Goal: Task Accomplishment & Management: Manage account settings

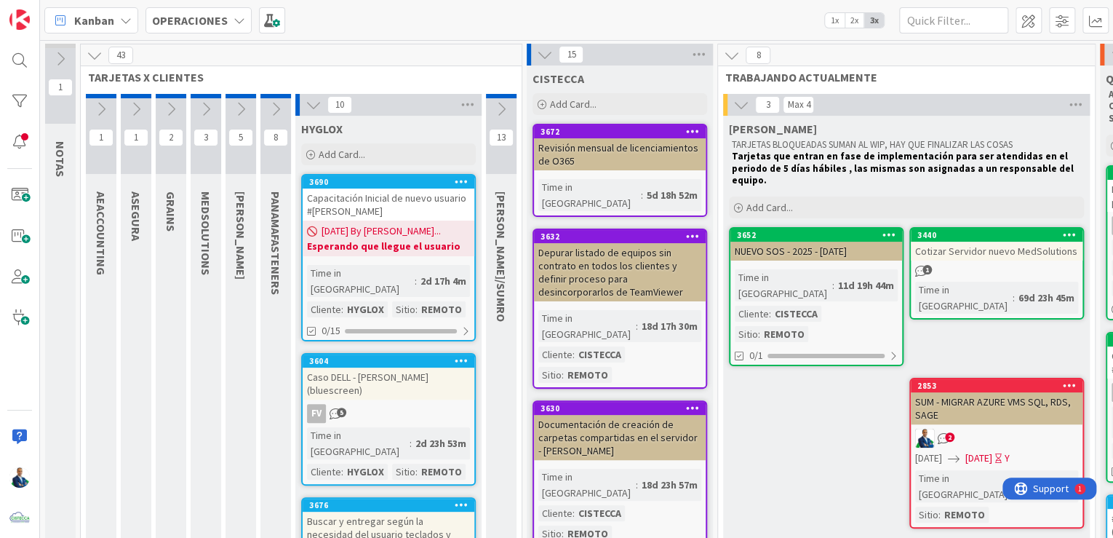
click at [813, 244] on div "NUEVO SOS - 2025 - [DATE]" at bounding box center [817, 251] width 172 height 19
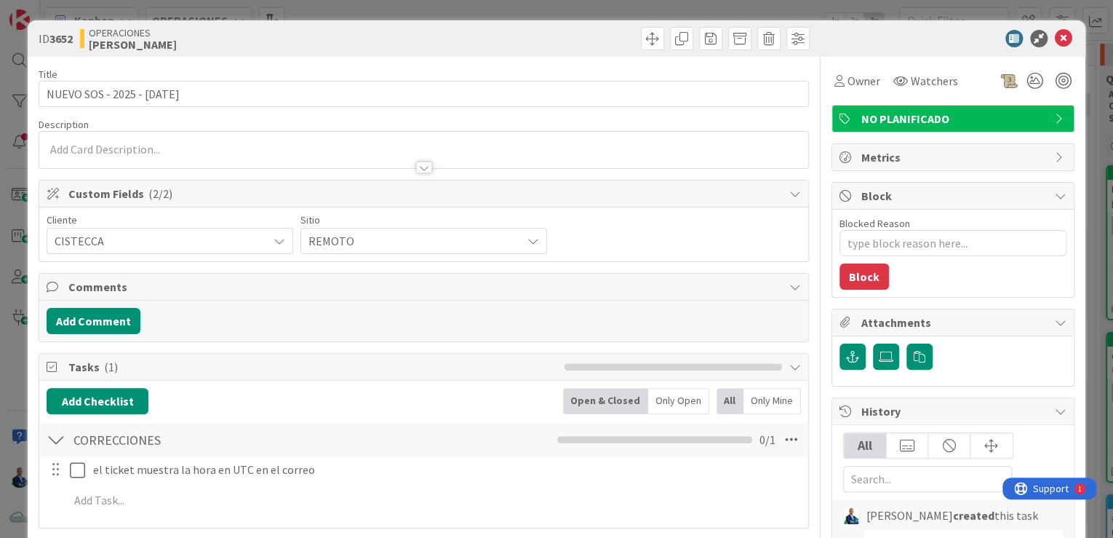
type textarea "x"
click at [912, 247] on textarea "Blocked Reason" at bounding box center [953, 243] width 227 height 26
type textarea "T"
type textarea "x"
type textarea "Tr"
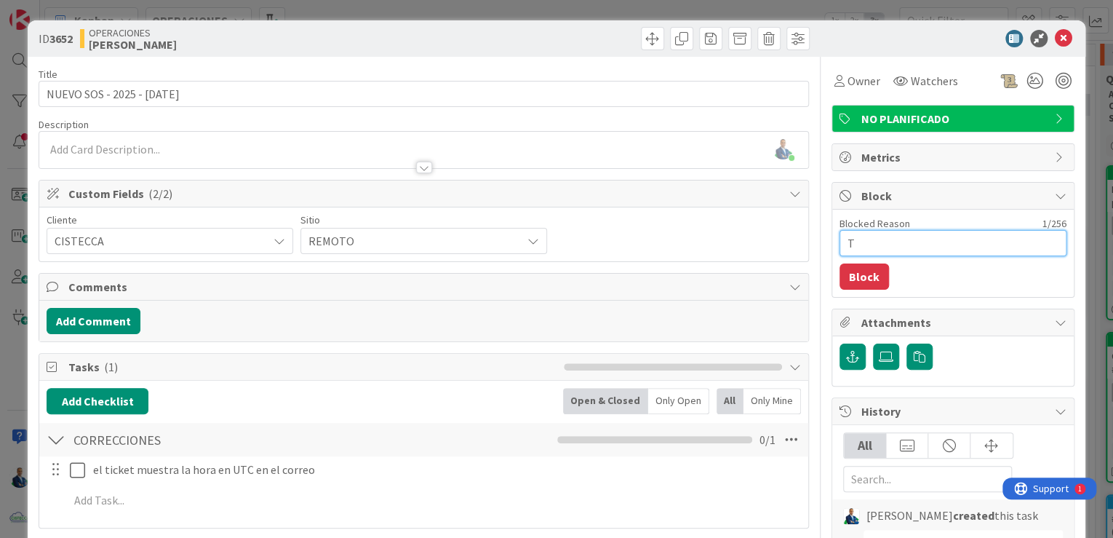
type textarea "x"
type textarea "Tra"
type textarea "x"
type textarea "Trab"
type textarea "x"
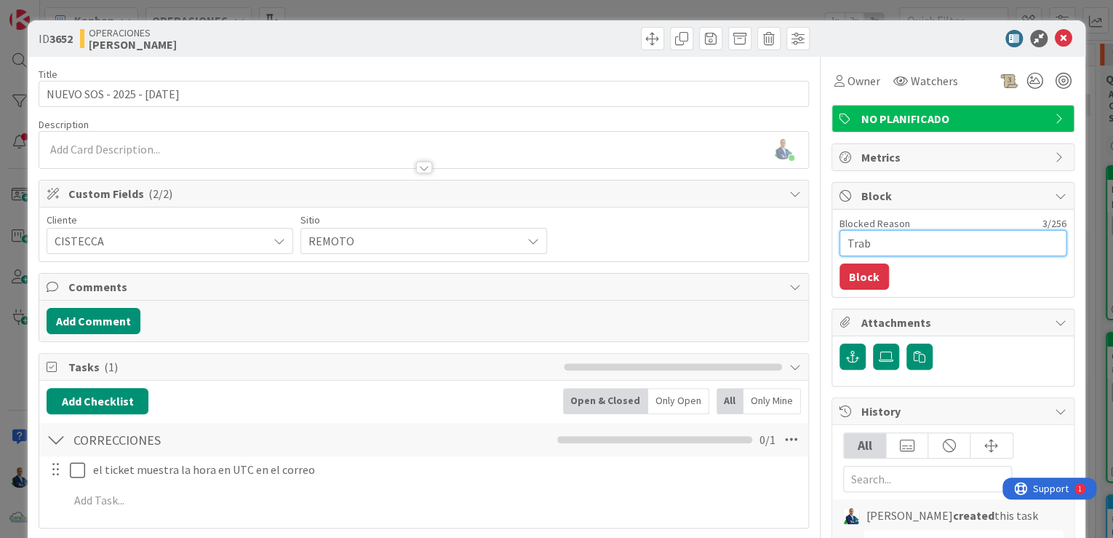
type textarea "Traba"
type textarea "x"
type textarea "Trabaj"
type textarea "x"
type textarea "Trabaja"
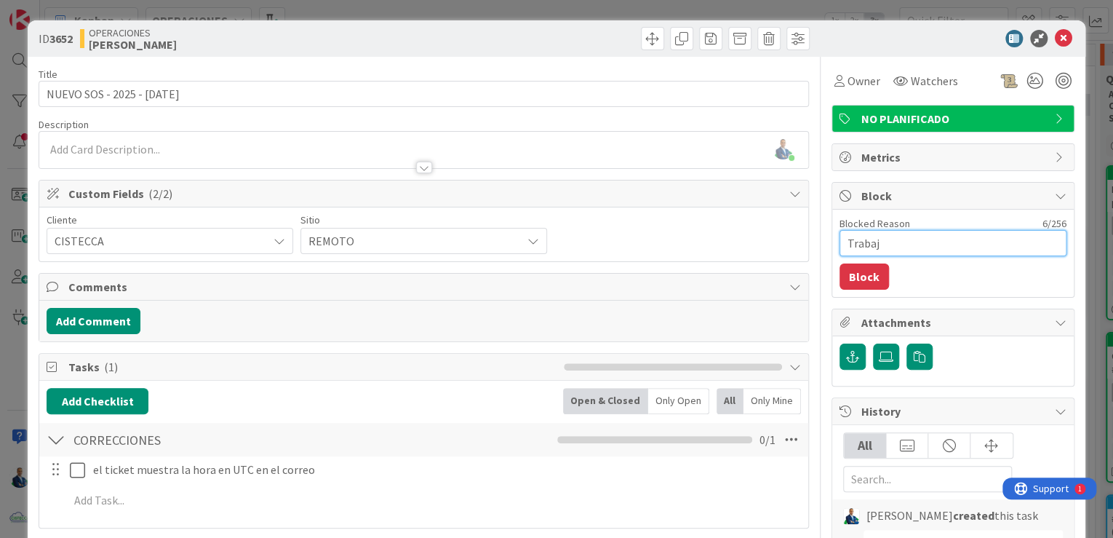
type textarea "x"
type textarea "Trabajar"
type textarea "x"
type textarea "Trabajar"
type textarea "x"
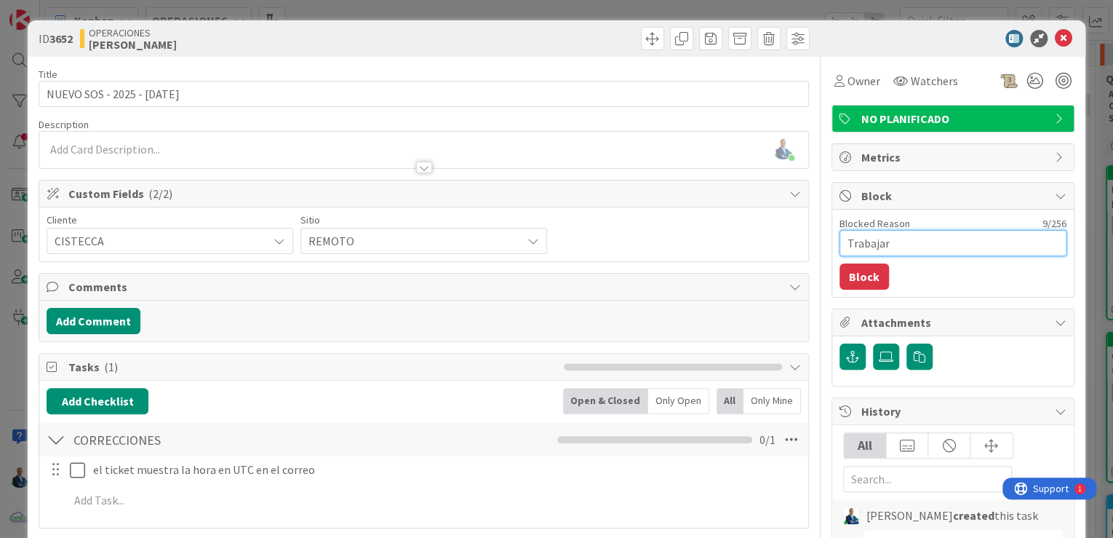
type textarea "Trabajar 0"
type textarea "x"
type textarea "Trabajar 09"
type textarea "x"
type textarea "Trabajar 09/"
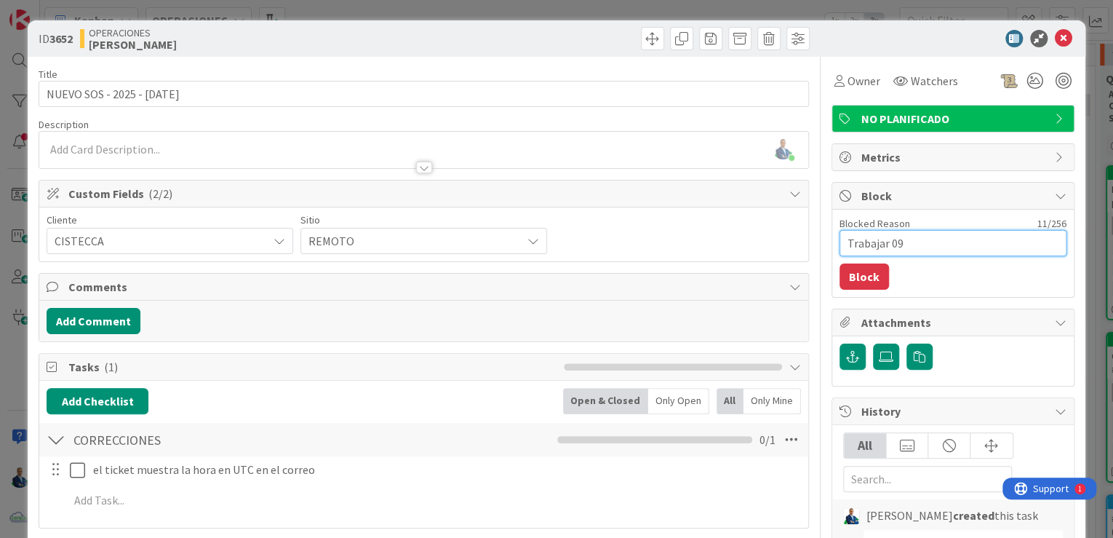
type textarea "x"
type textarea "Trabajar 09/0"
type textarea "x"
type textarea "Trabajar 09/09"
type textarea "x"
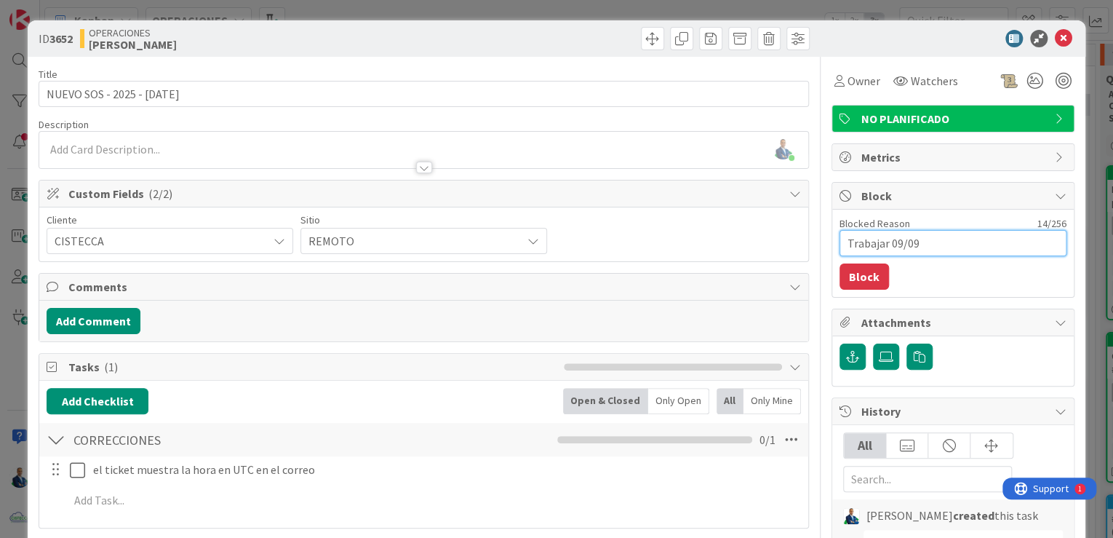
type textarea "Trabajar 09/09/"
type textarea "x"
type textarea "Trabajar 09/09/2"
type textarea "x"
type textarea "Trabajar [DATE]"
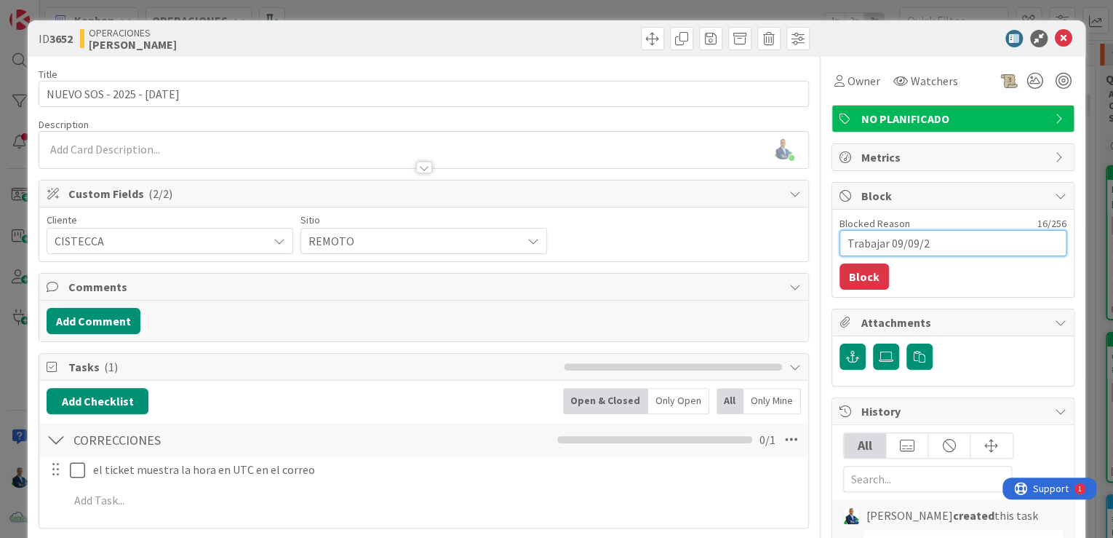
type textarea "x"
type textarea "Trabajar 09/09/202"
type textarea "x"
type textarea "Trabajar [DATE]"
type textarea "x"
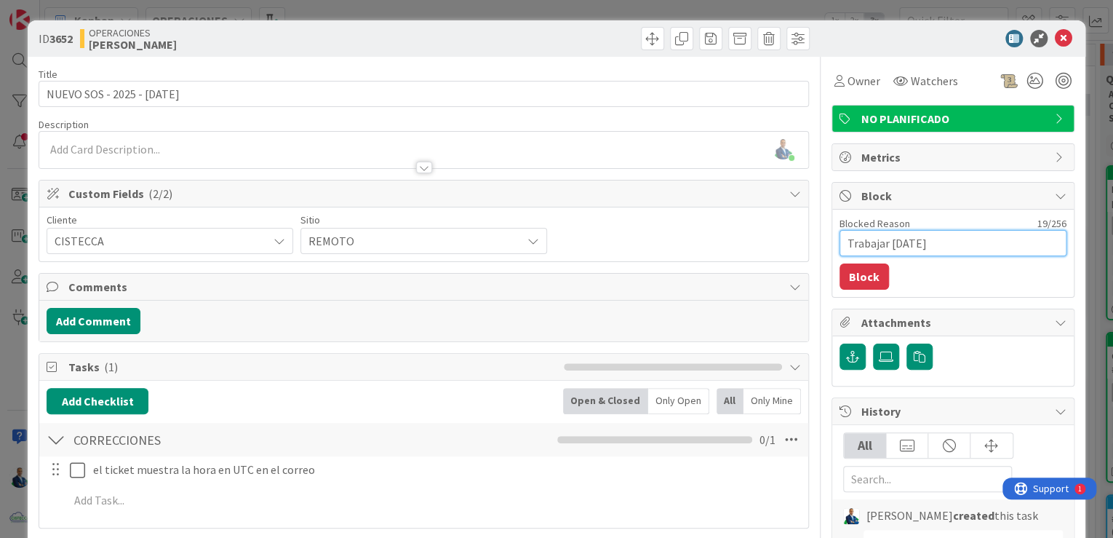
drag, startPoint x: 987, startPoint y: 252, endPoint x: 717, endPoint y: 242, distance: 270.2
type textarea "Trabajar [DATE]"
click at [847, 279] on button "Block" at bounding box center [864, 276] width 49 height 26
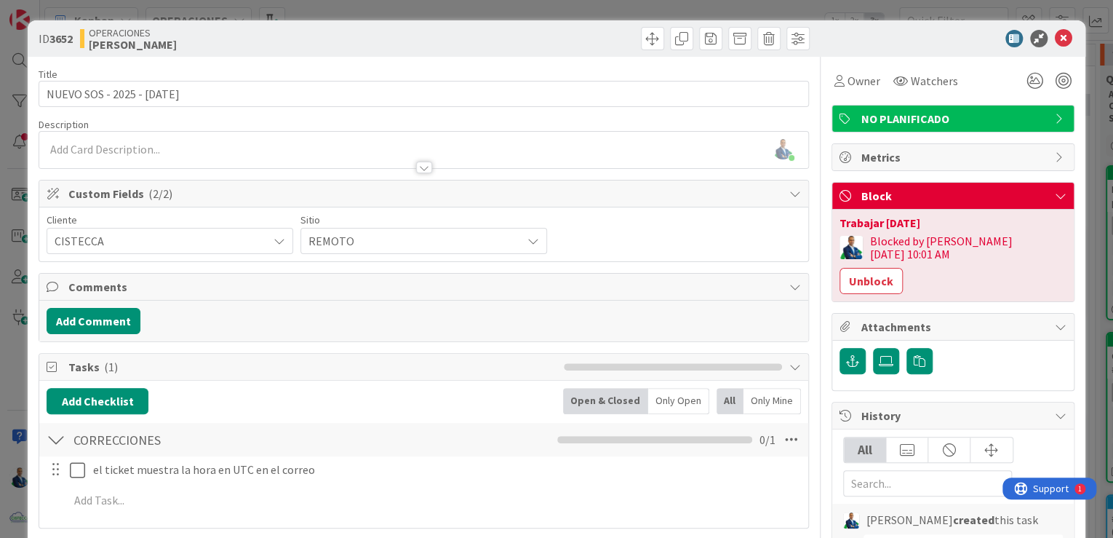
click at [1094, 206] on div "ID 3652 OPERACIONES [PERSON_NAME] Title 32 / 128 NUEVO SOS - 2025 - [DATE] Desc…" at bounding box center [556, 269] width 1113 height 538
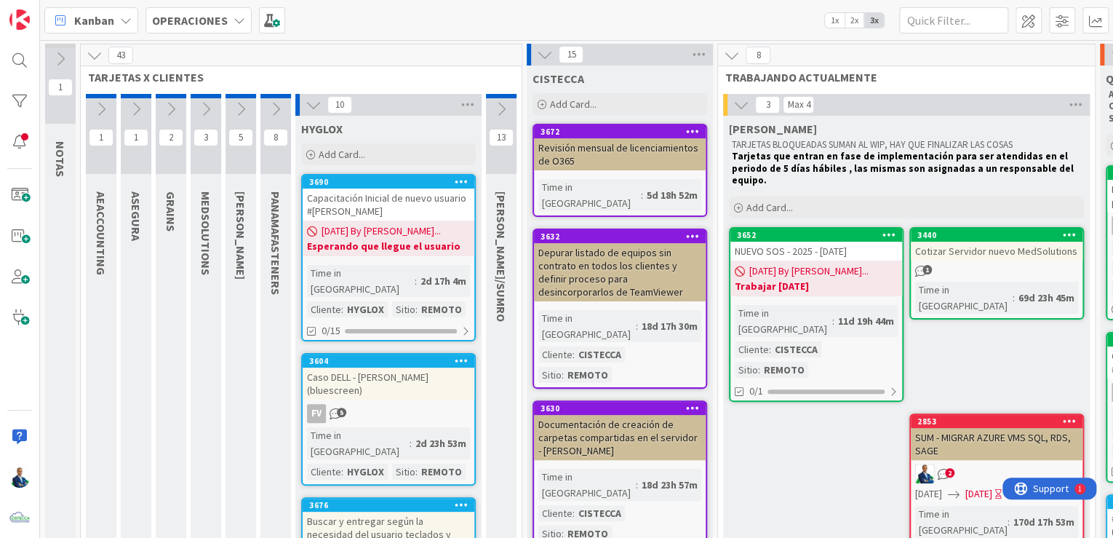
click at [1001, 242] on div "Cotizar Servidor nuevo MedSolutions" at bounding box center [997, 251] width 172 height 19
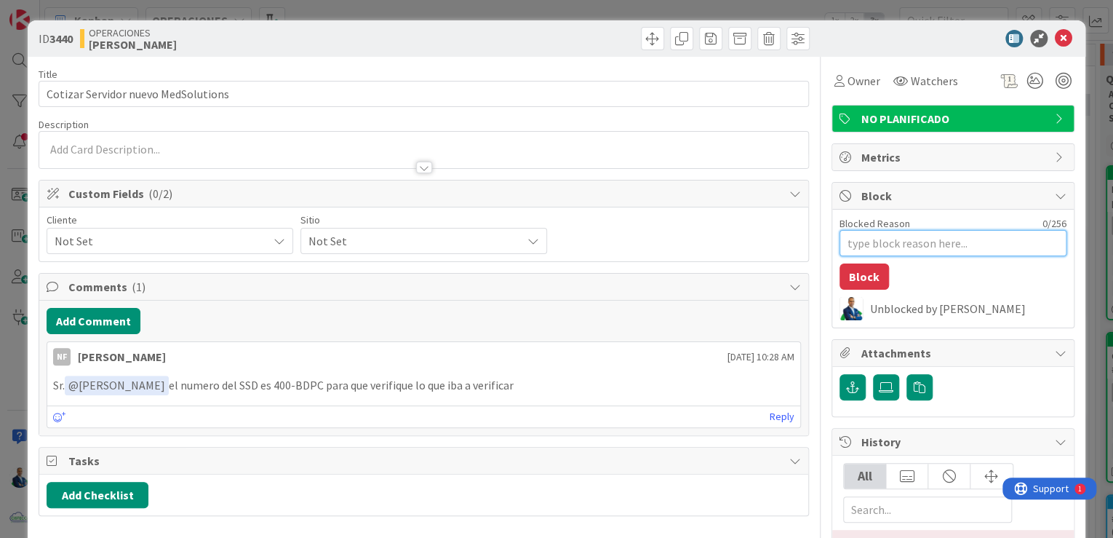
click at [882, 230] on textarea "Blocked Reason" at bounding box center [953, 243] width 227 height 26
paste textarea "Trabajar [DATE]"
type textarea "x"
type textarea "Trabajar [DATE]"
click at [867, 263] on button "Block" at bounding box center [864, 276] width 49 height 26
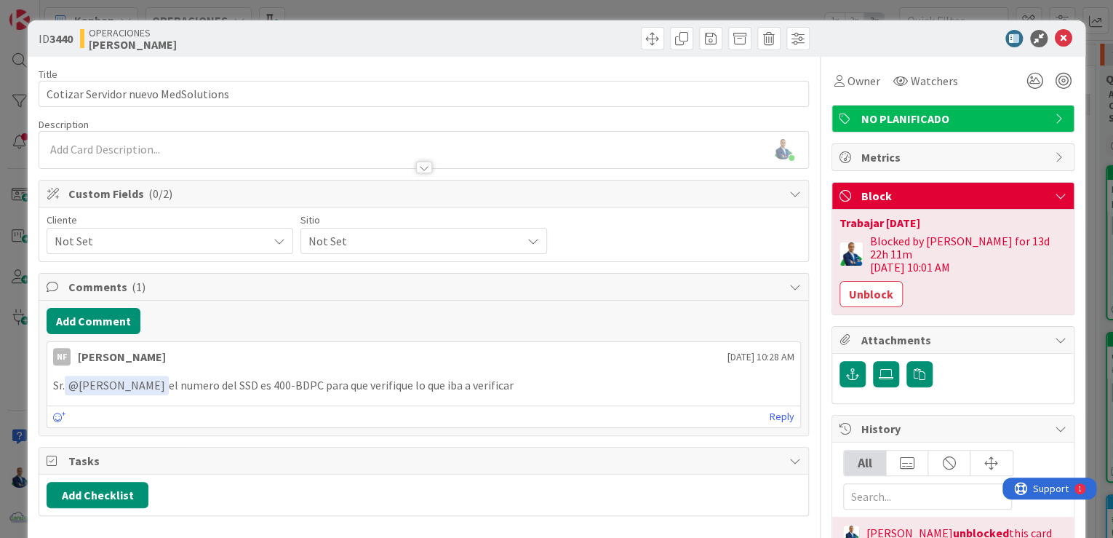
click at [1086, 210] on div "ID 3440 OPERACIONES [PERSON_NAME] Title 35 / 128 Cotizar Servidor nuevo MedSolu…" at bounding box center [556, 269] width 1113 height 538
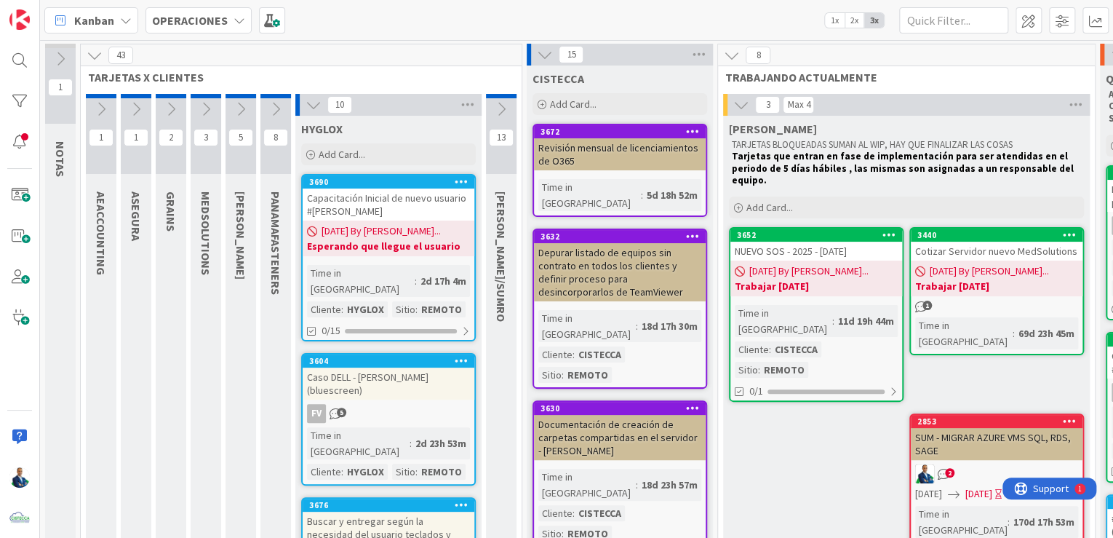
click at [741, 100] on icon at bounding box center [741, 105] width 16 height 16
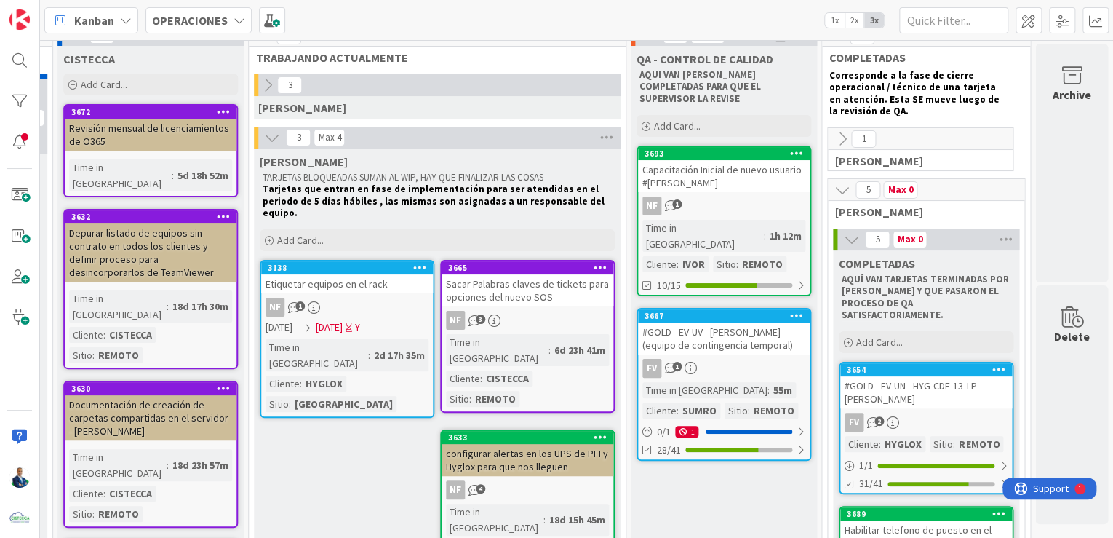
scroll to position [0, 477]
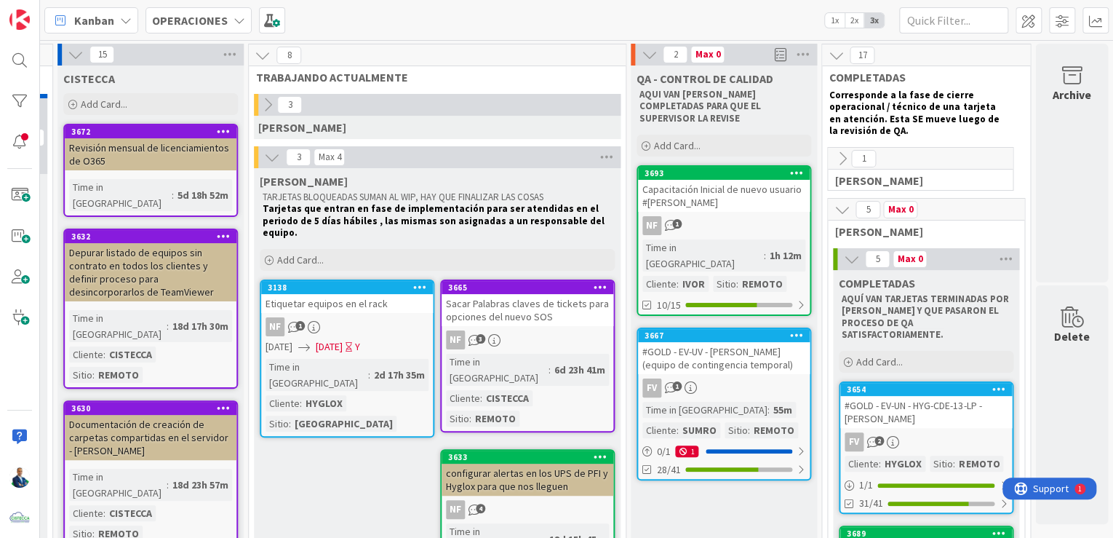
click at [841, 210] on button at bounding box center [841, 209] width 19 height 19
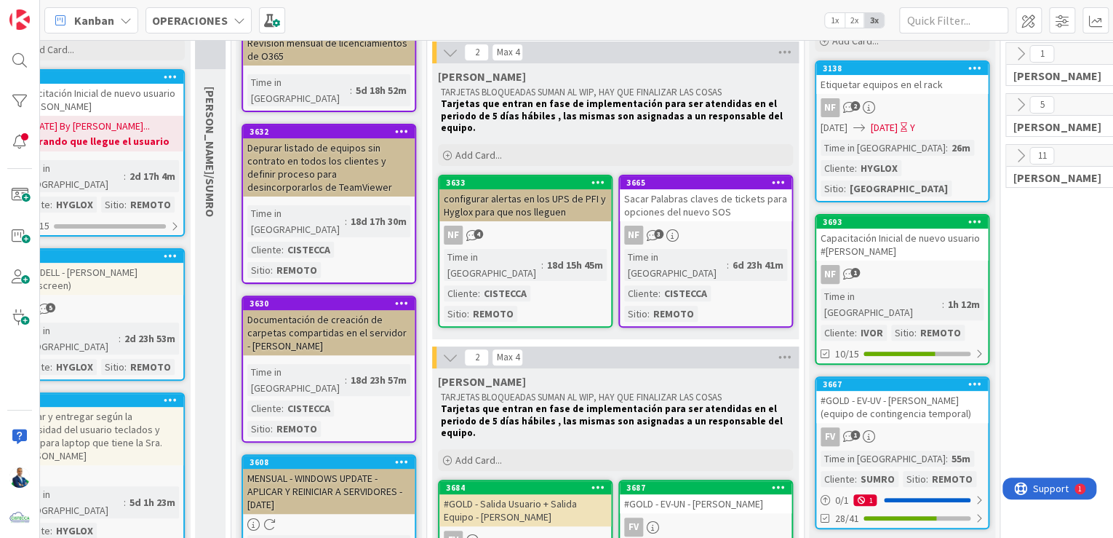
scroll to position [175, 291]
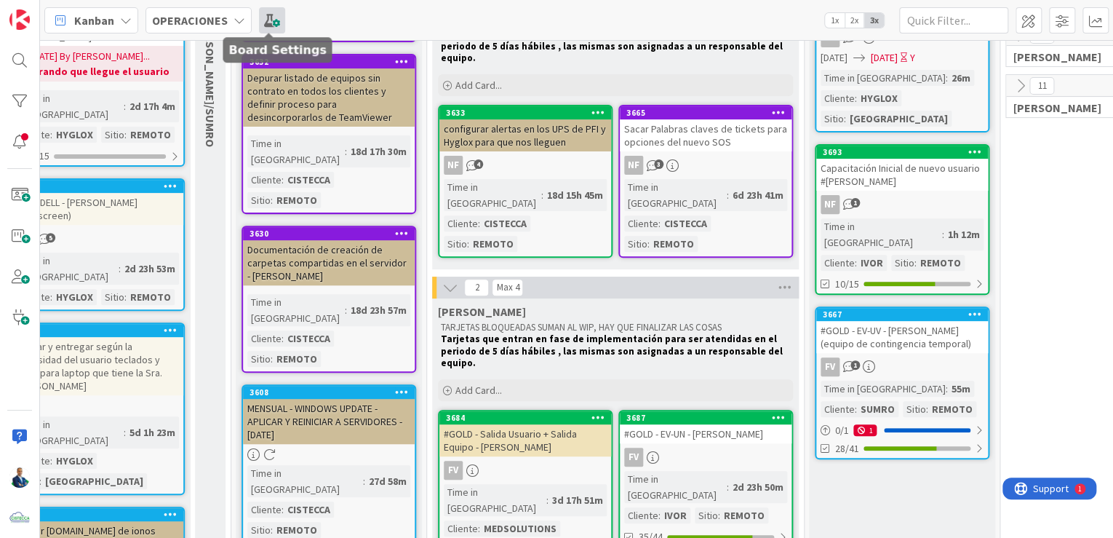
click at [262, 21] on span at bounding box center [272, 20] width 26 height 26
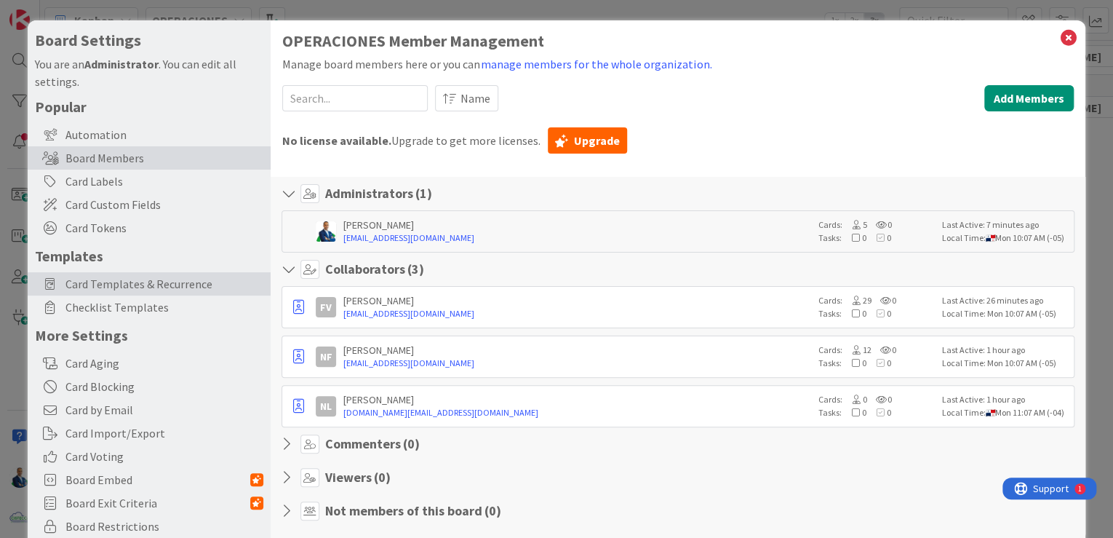
click at [130, 278] on span "Card Templates & Recurrence" at bounding box center [164, 283] width 198 height 17
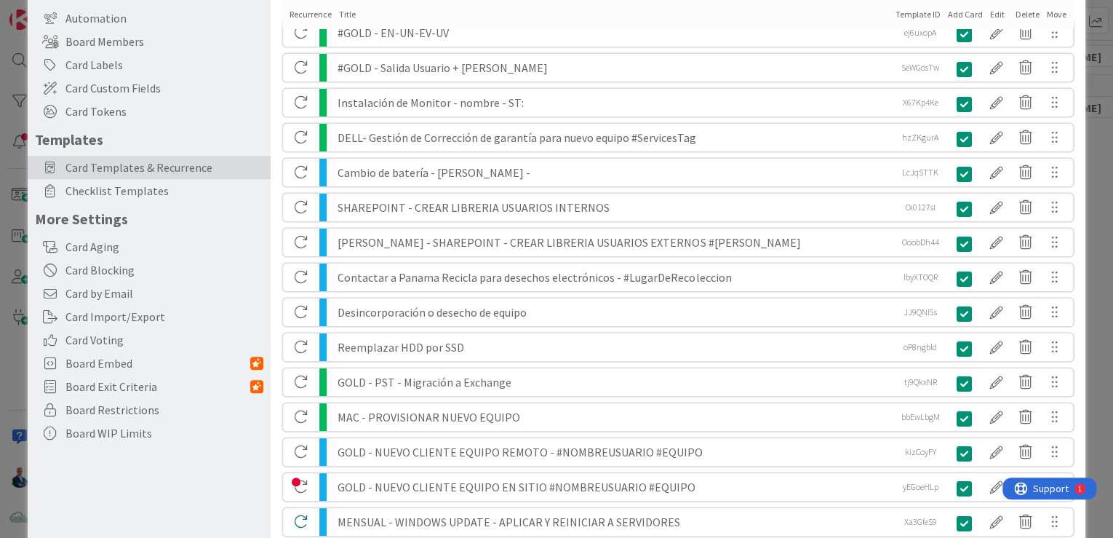
scroll to position [175, 0]
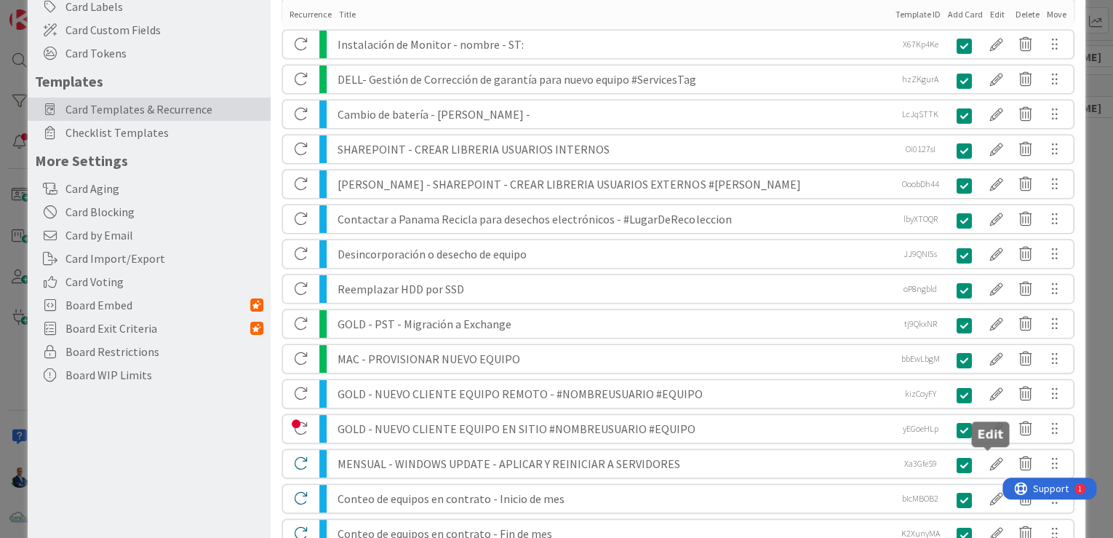
click at [983, 464] on div at bounding box center [996, 463] width 29 height 25
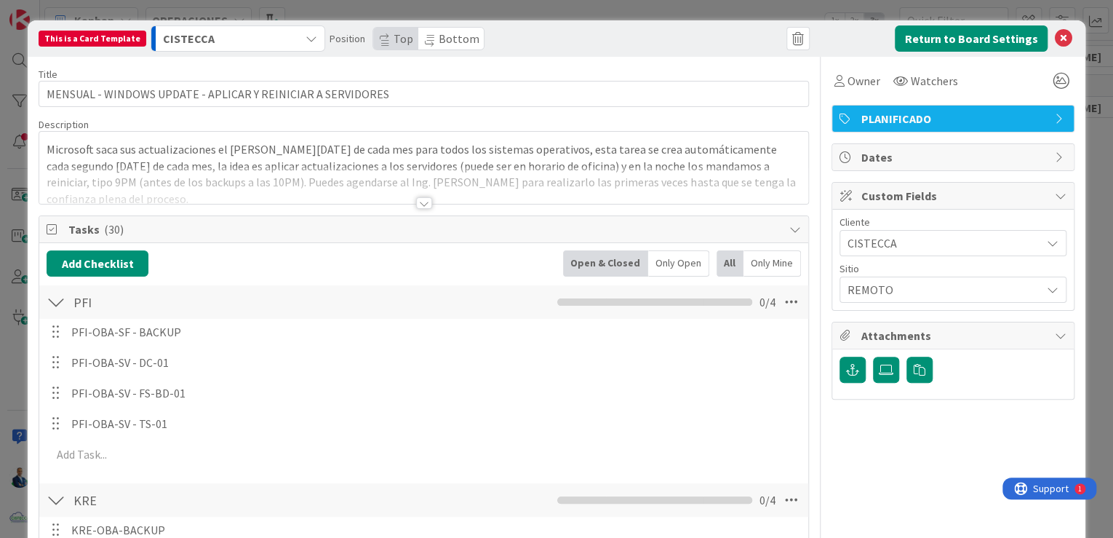
click at [394, 36] on span "Top" at bounding box center [404, 38] width 20 height 15
drag, startPoint x: 385, startPoint y: 36, endPoint x: 381, endPoint y: 47, distance: 10.8
click at [381, 47] on span "Top" at bounding box center [395, 39] width 45 height 23
click at [439, 41] on span "Bottom" at bounding box center [459, 38] width 41 height 15
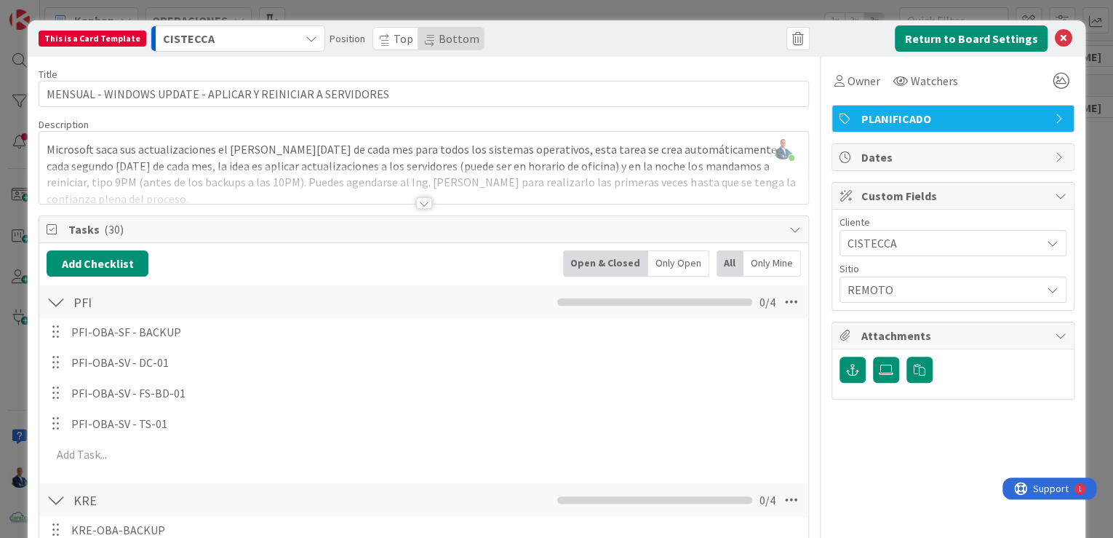
drag, startPoint x: 431, startPoint y: 41, endPoint x: 382, endPoint y: 39, distance: 48.8
click at [382, 39] on span "Top" at bounding box center [395, 39] width 45 height 23
click at [1091, 84] on div "This is a Card Template CISTECCA Position Top Bottom Return to Board Settings T…" at bounding box center [556, 269] width 1113 height 538
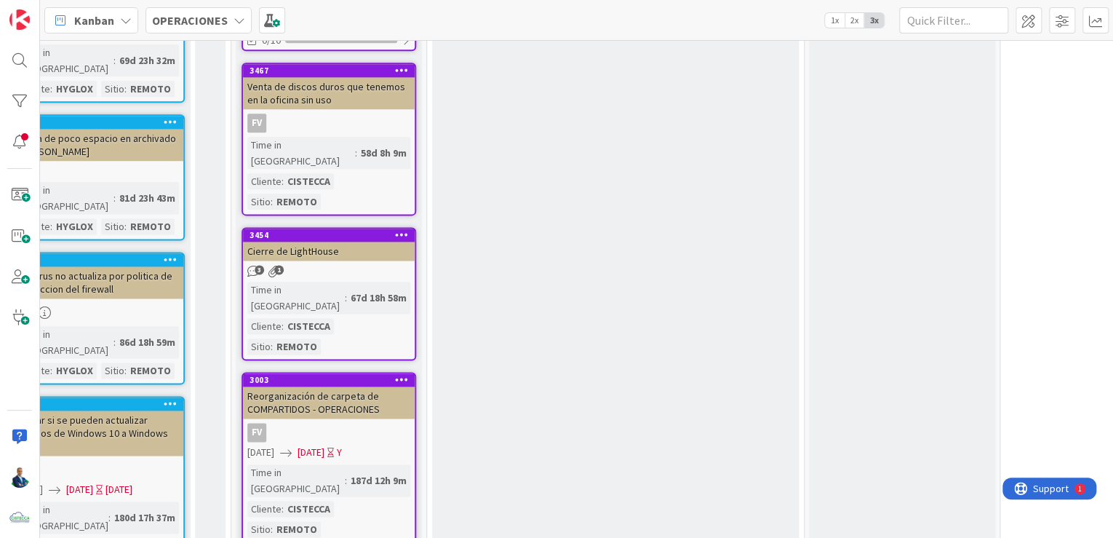
scroll to position [931, 291]
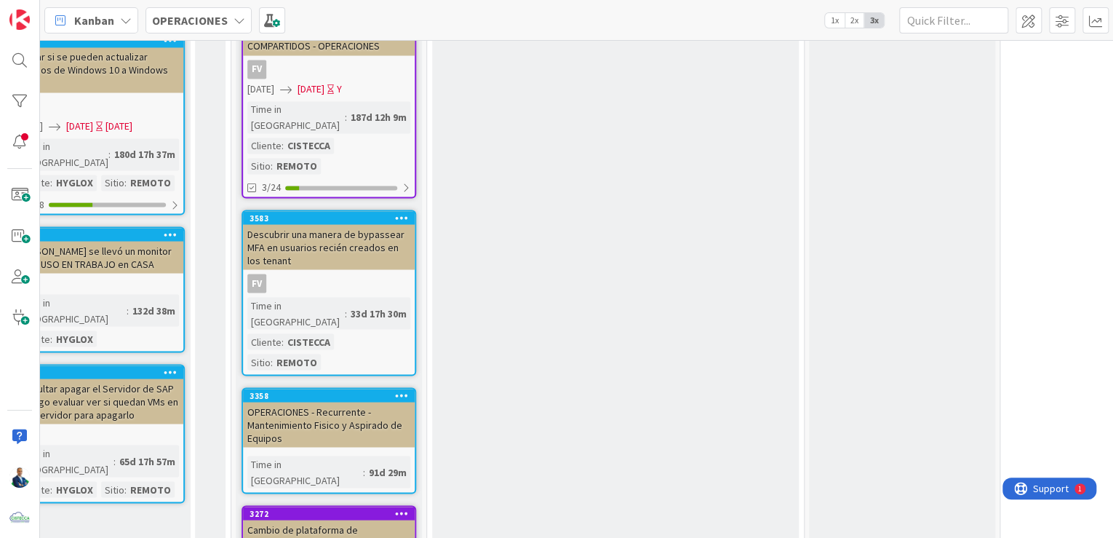
scroll to position [1281, 291]
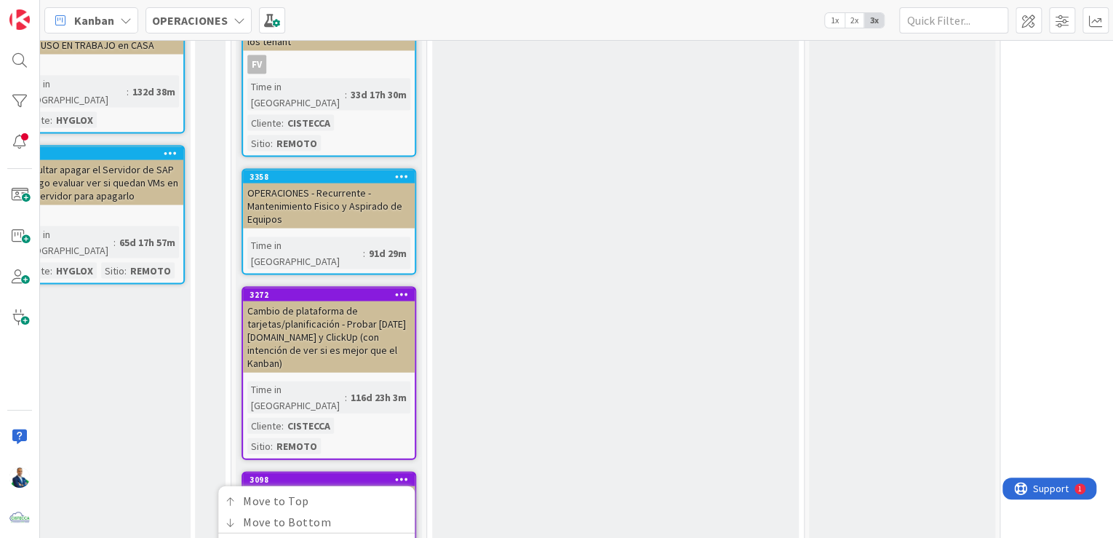
scroll to position [1455, 291]
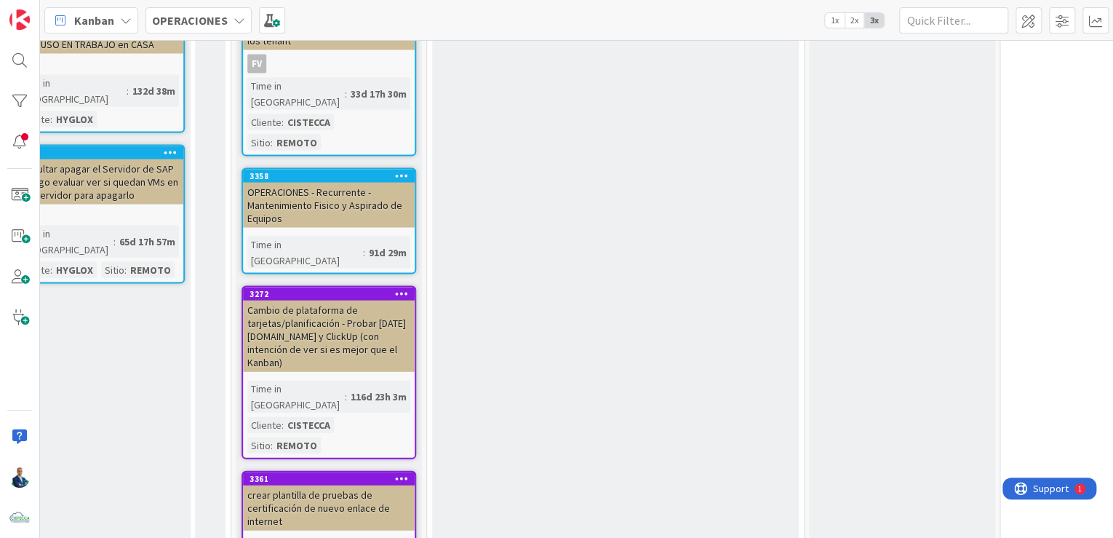
scroll to position [1397, 291]
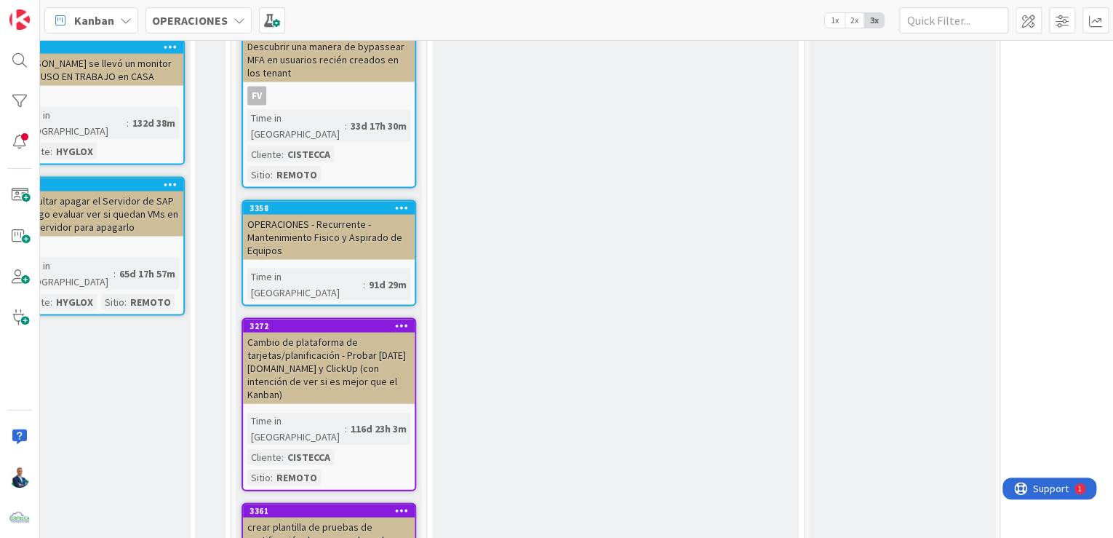
scroll to position [1439, 291]
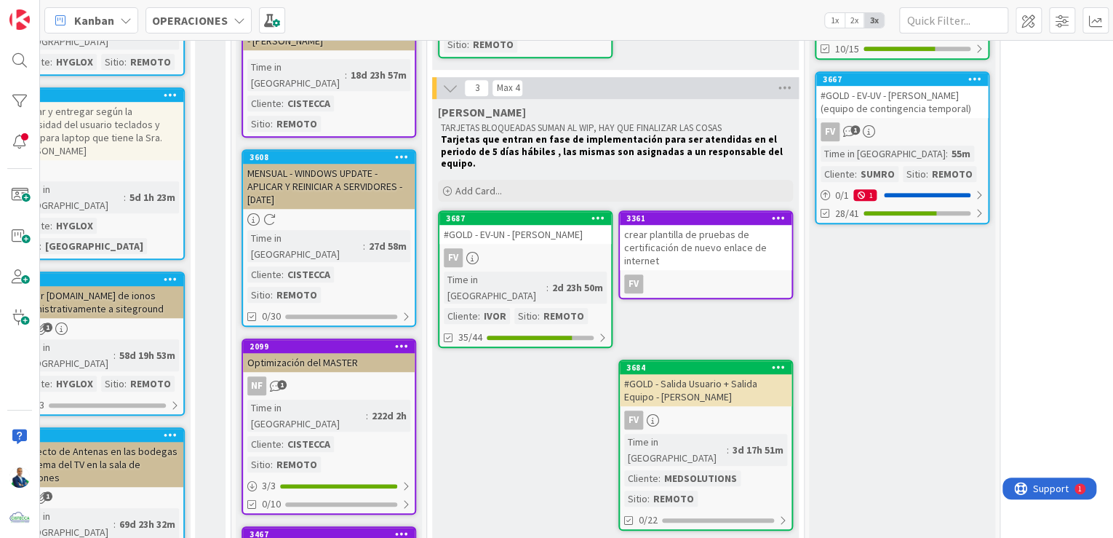
scroll to position [482, 291]
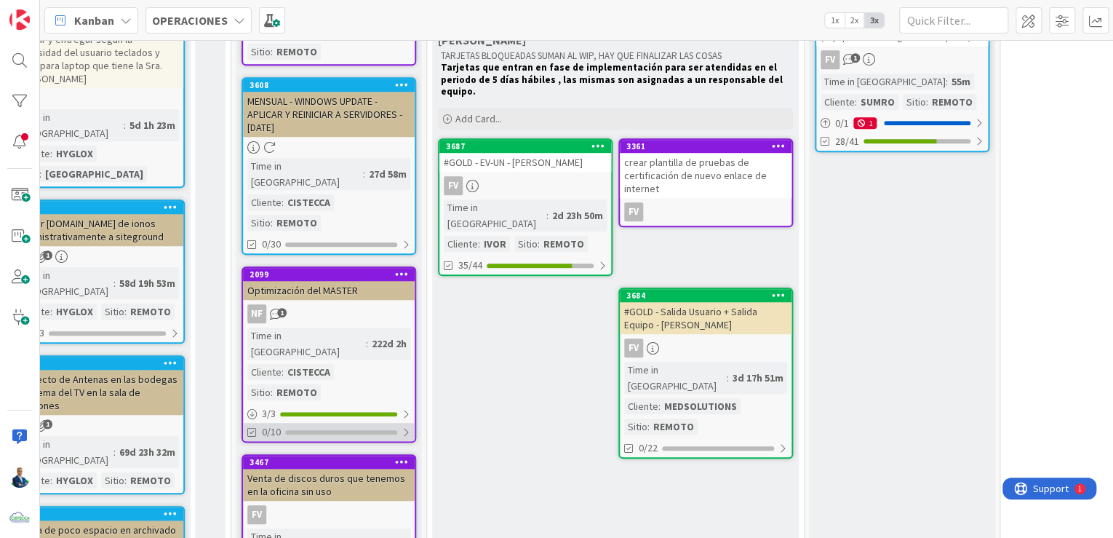
click at [349, 423] on div "0/10" at bounding box center [329, 432] width 172 height 18
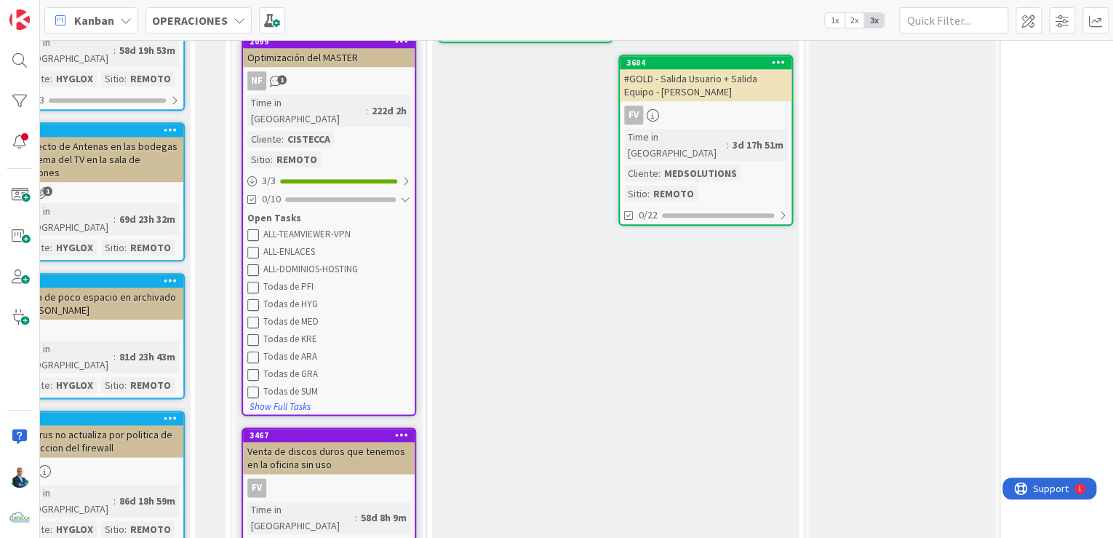
scroll to position [831, 291]
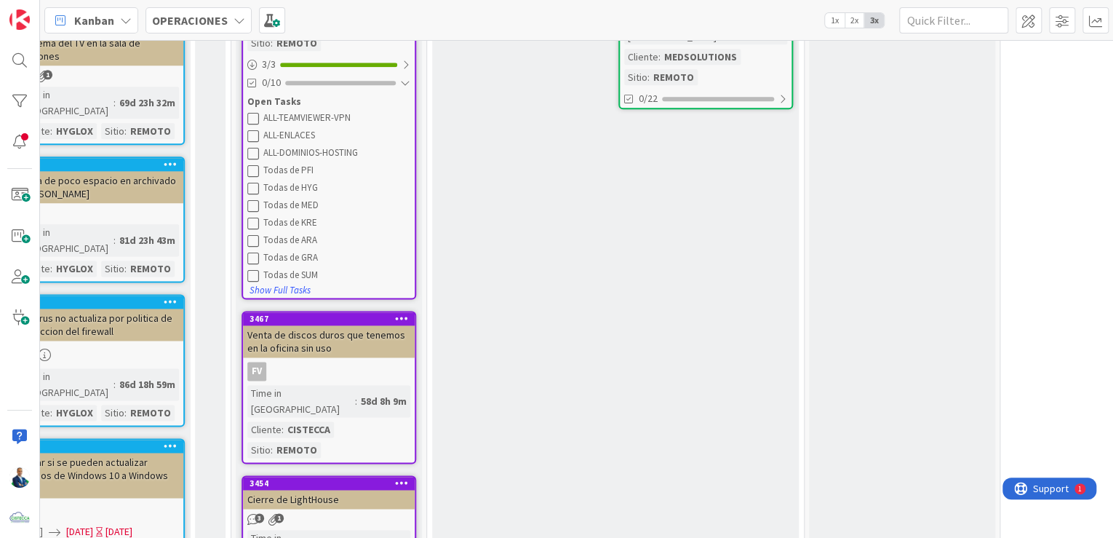
click at [361, 513] on div "3 1" at bounding box center [329, 519] width 172 height 12
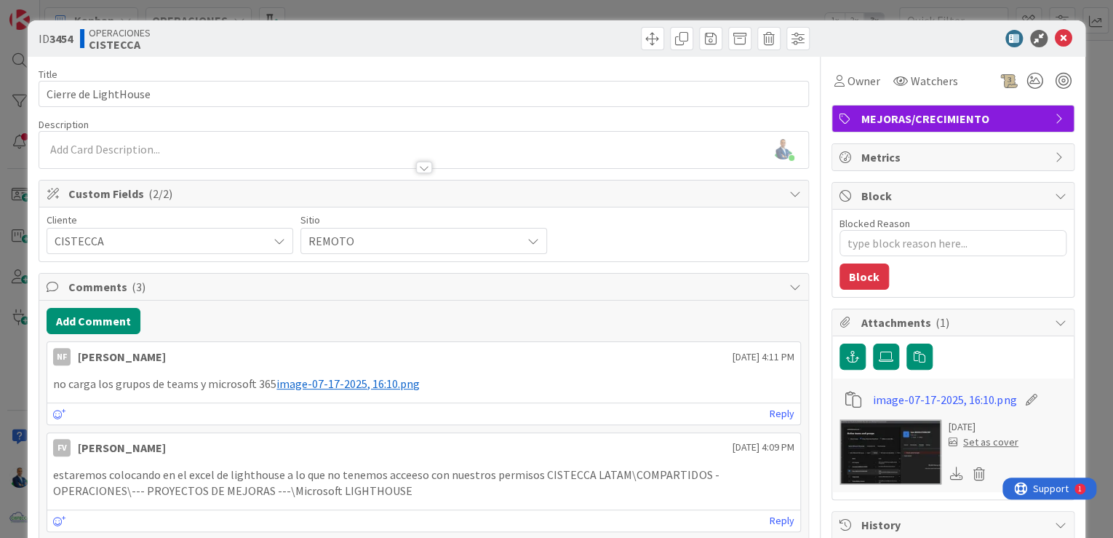
click at [370, 380] on span "image-07-17-2025, 16:10.png" at bounding box center [348, 383] width 143 height 15
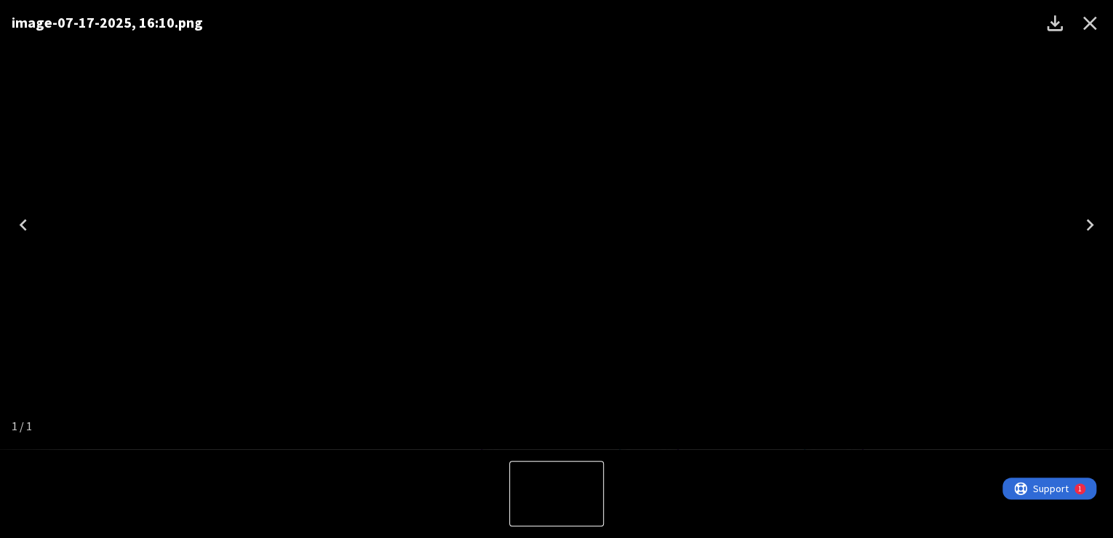
click at [1088, 108] on div "image-07-17-2025, 16:10.png" at bounding box center [556, 224] width 1113 height 449
click at [1089, 20] on icon "Close" at bounding box center [1089, 23] width 23 height 23
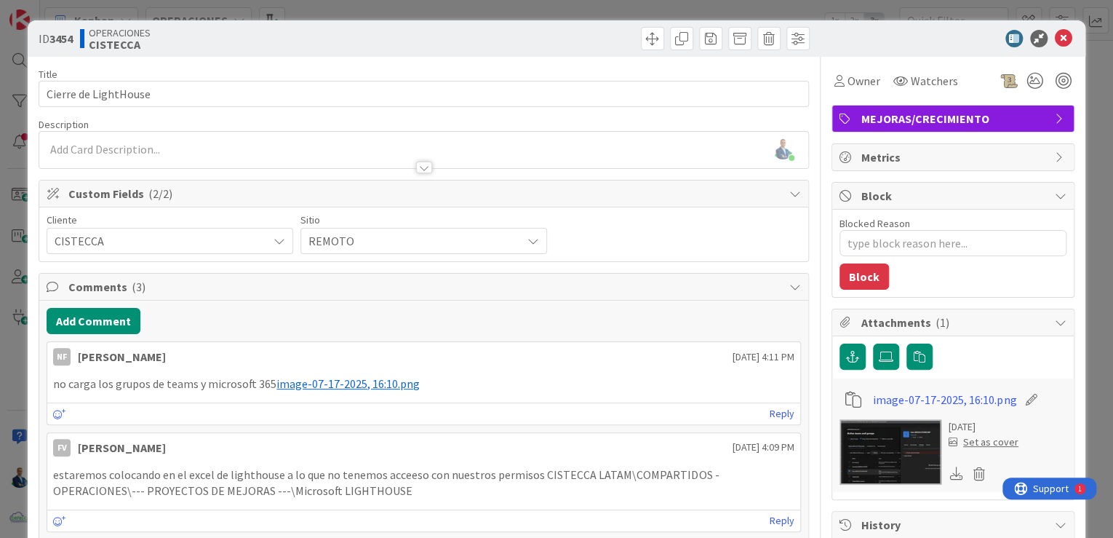
click at [1089, 167] on div "ID 3454 OPERACIONES CISTECCA Title 20 / 128 Cierre de LightHouse Description [P…" at bounding box center [556, 269] width 1113 height 538
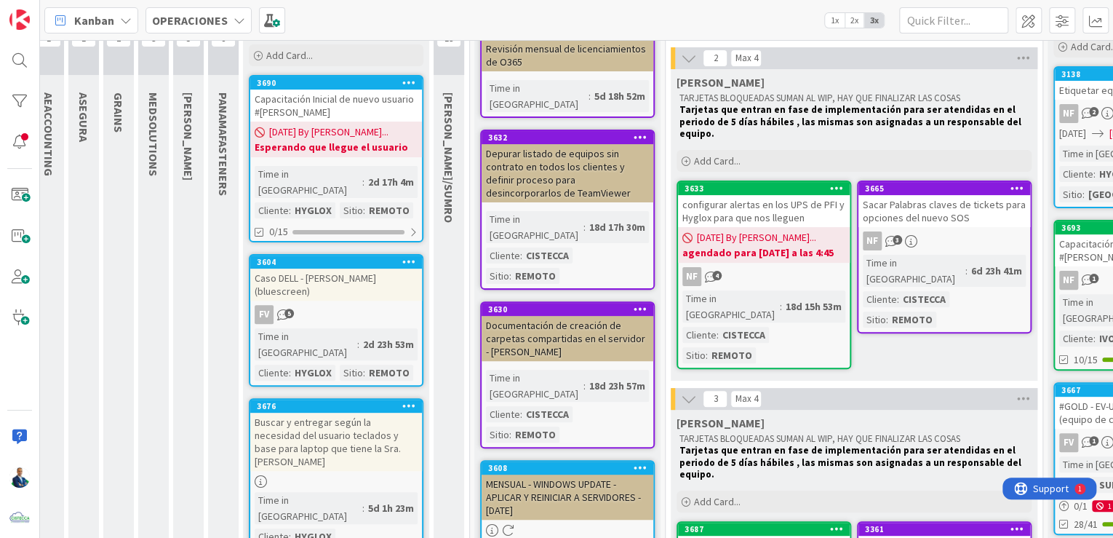
scroll to position [0, 52]
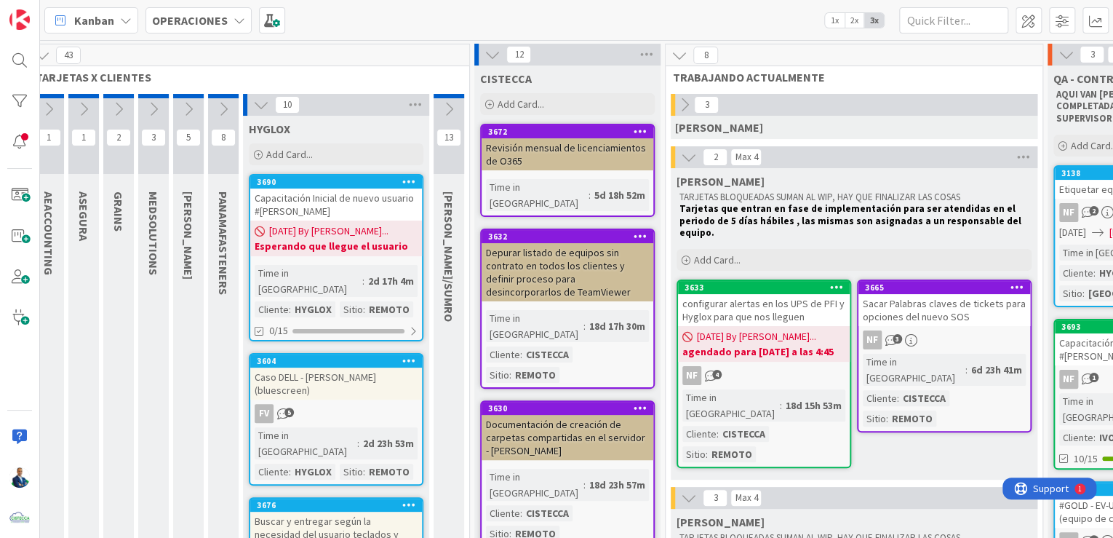
click at [682, 106] on icon at bounding box center [685, 105] width 16 height 16
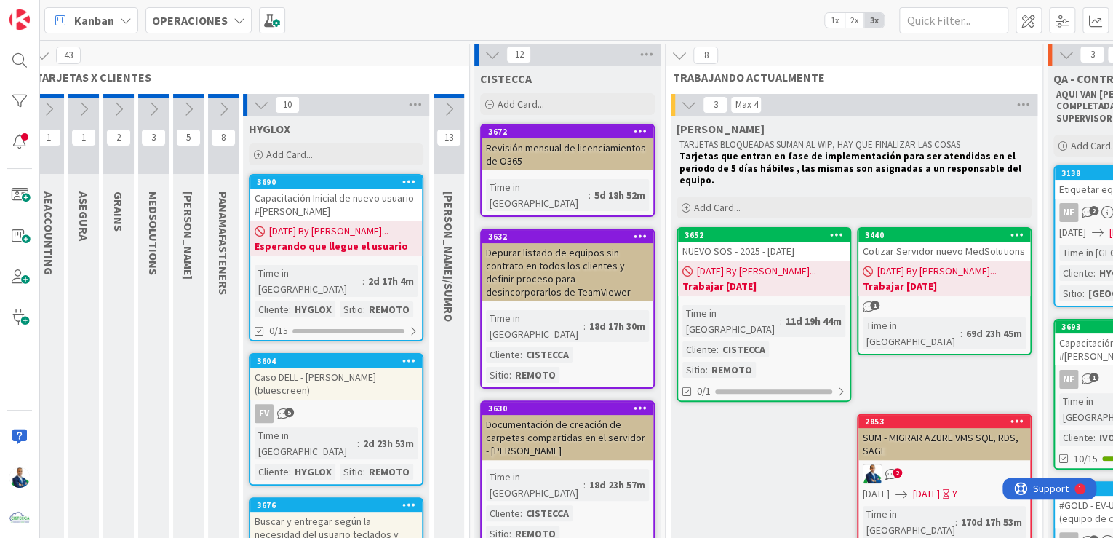
click at [682, 106] on icon at bounding box center [689, 105] width 16 height 16
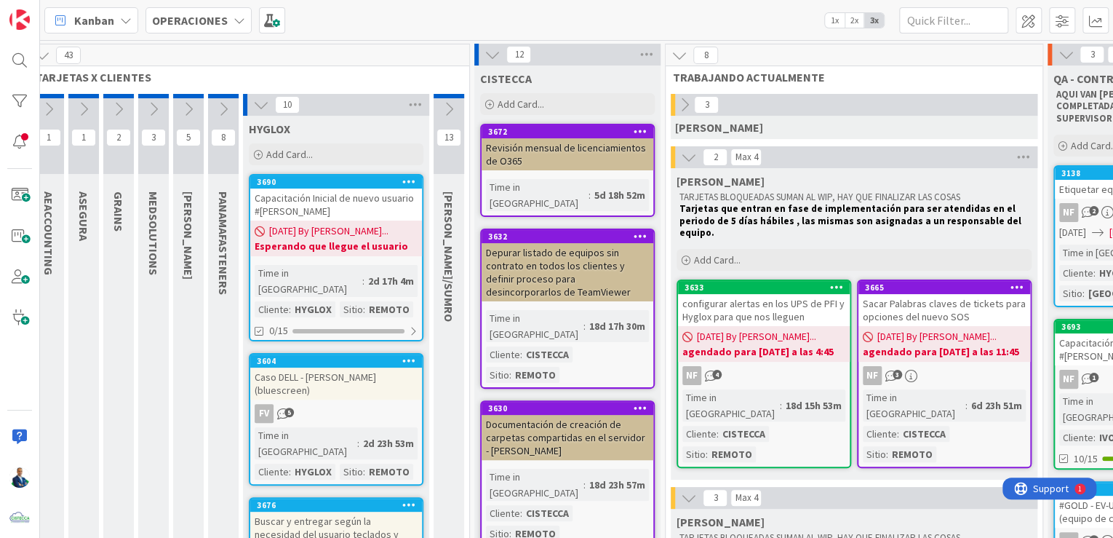
click at [496, 54] on icon at bounding box center [493, 55] width 16 height 16
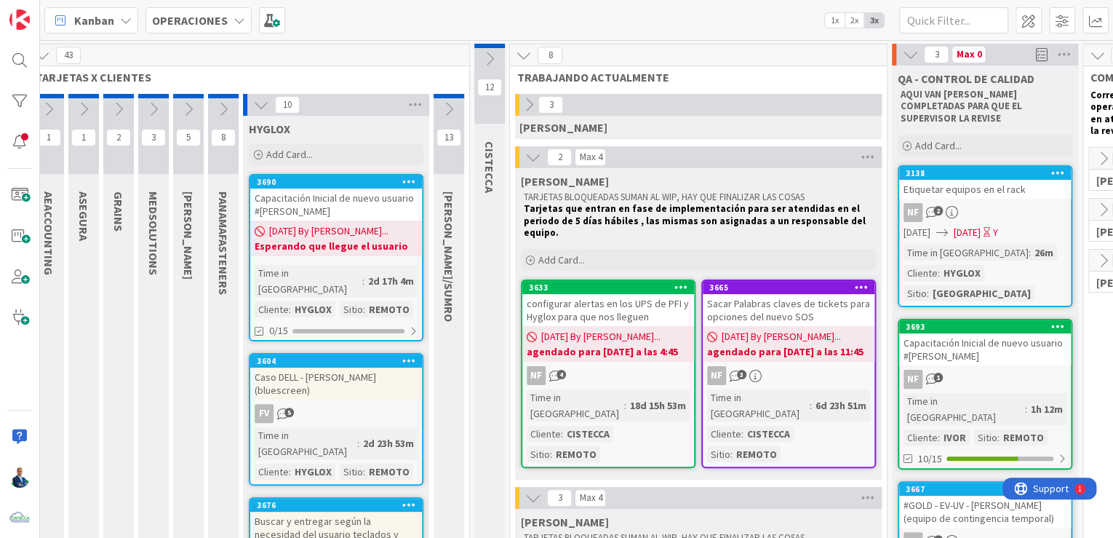
click at [449, 102] on icon at bounding box center [449, 109] width 16 height 16
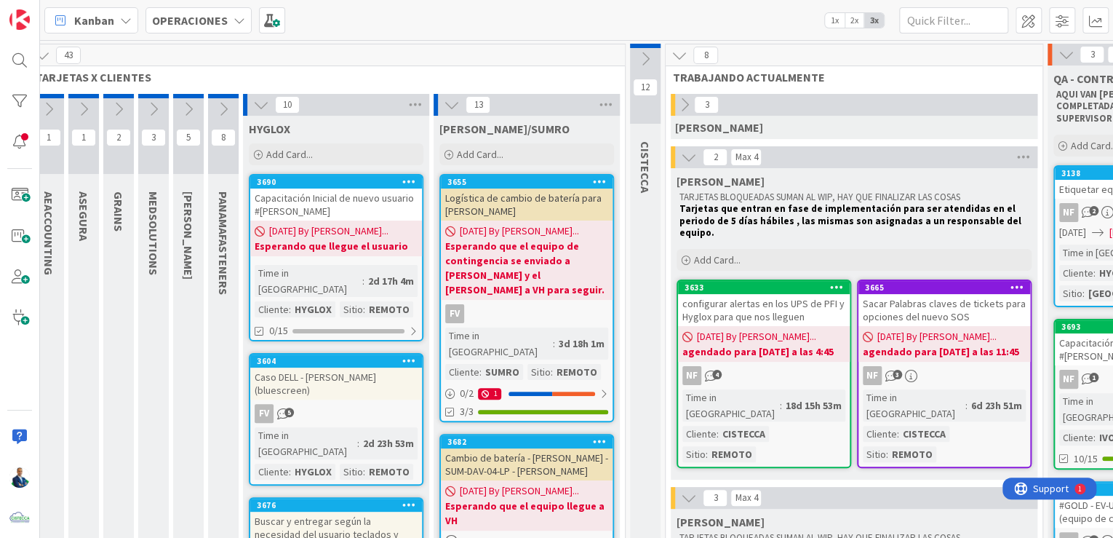
scroll to position [0, 0]
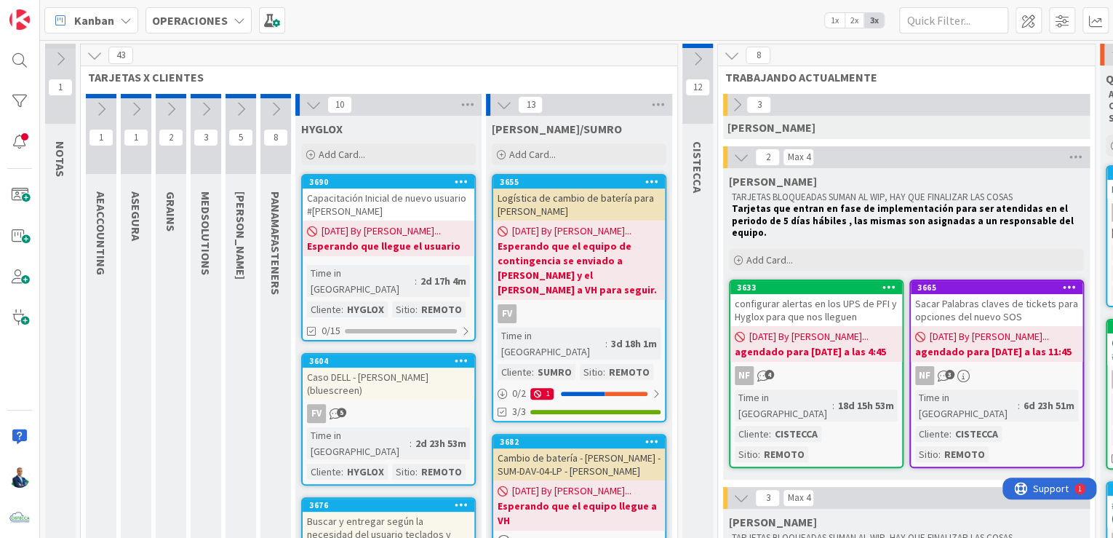
click at [105, 105] on icon at bounding box center [101, 109] width 16 height 16
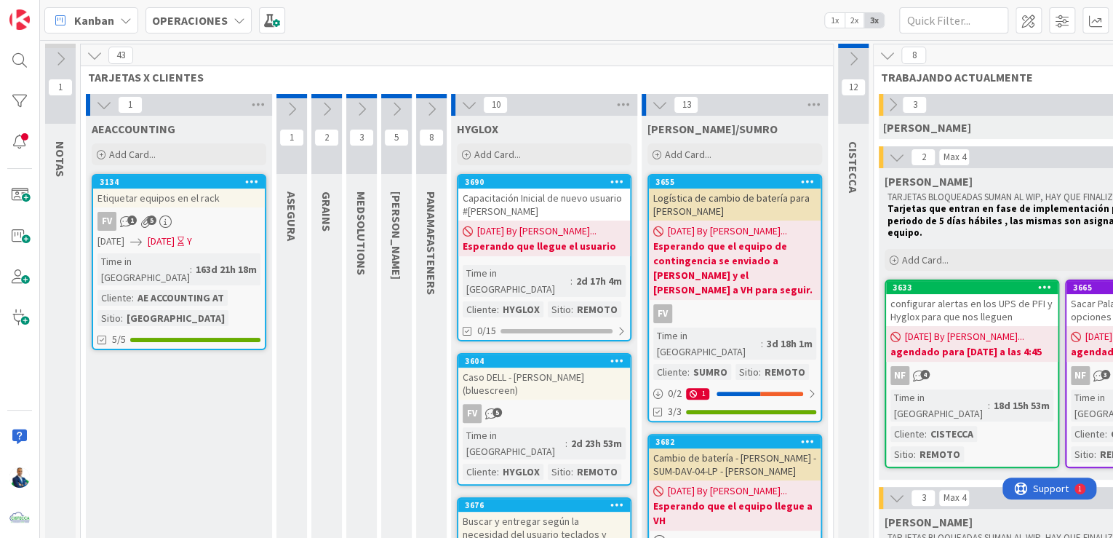
click at [105, 105] on icon at bounding box center [104, 105] width 16 height 16
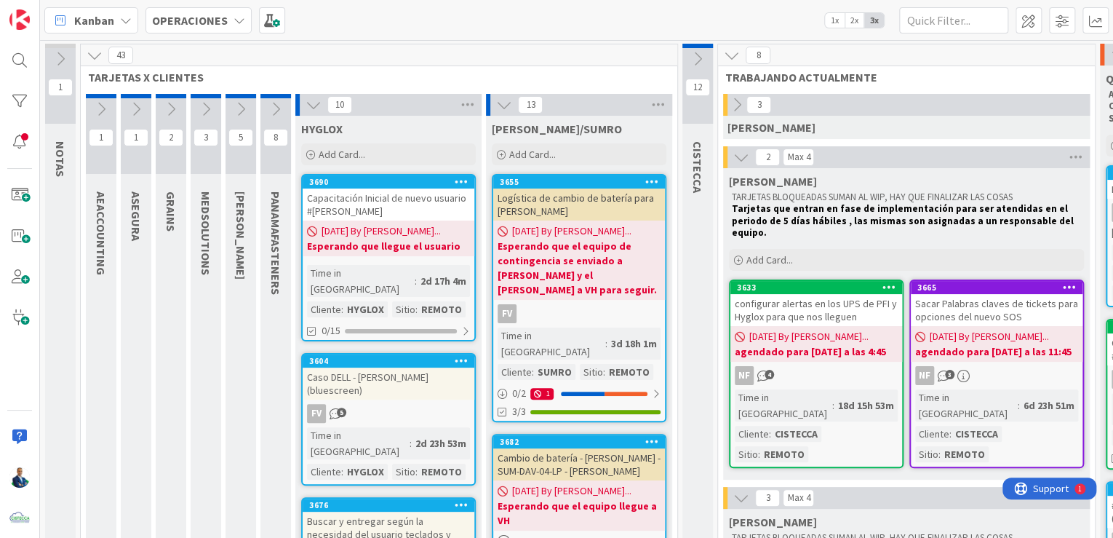
click at [135, 104] on icon at bounding box center [136, 109] width 16 height 16
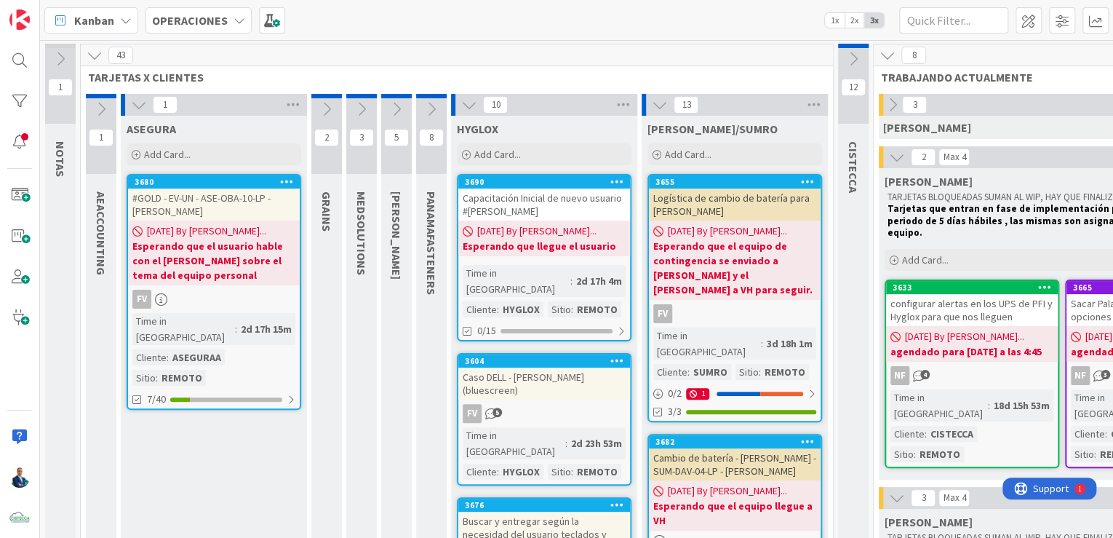
click at [135, 104] on icon at bounding box center [139, 105] width 16 height 16
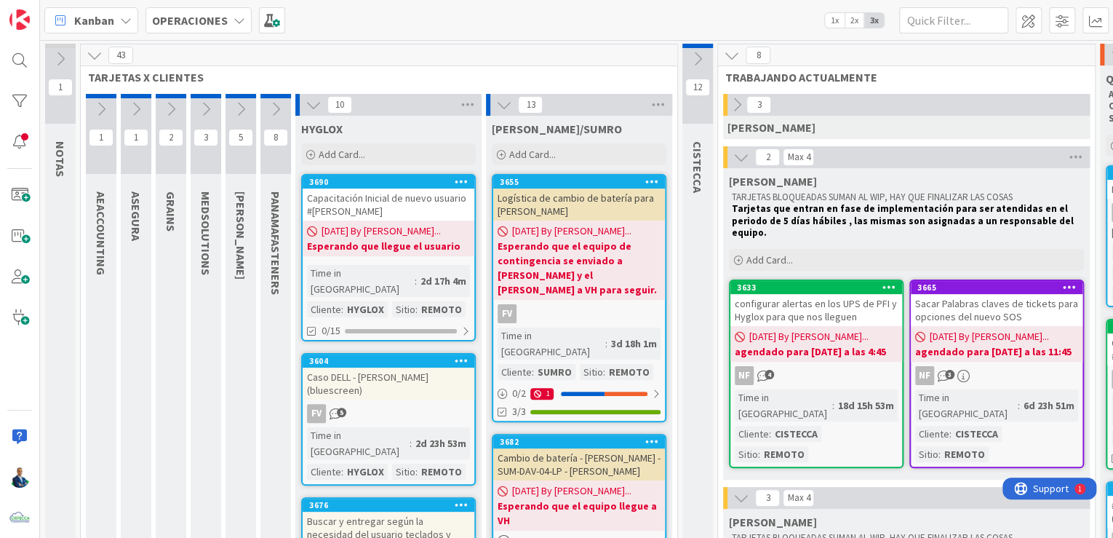
click at [163, 104] on icon at bounding box center [171, 109] width 16 height 16
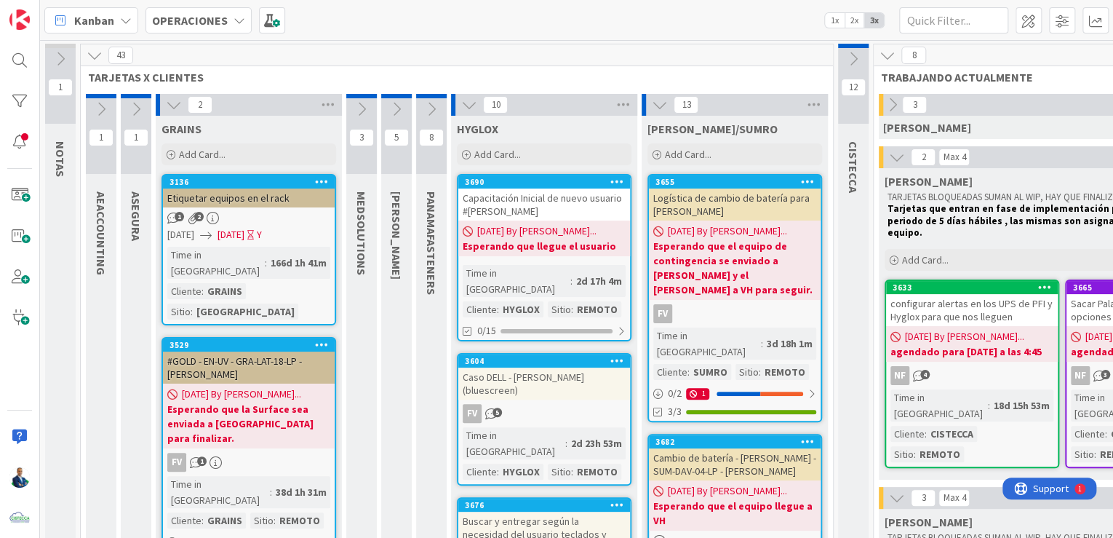
click at [262, 194] on div "Etiquetar equipos en el rack" at bounding box center [249, 197] width 172 height 19
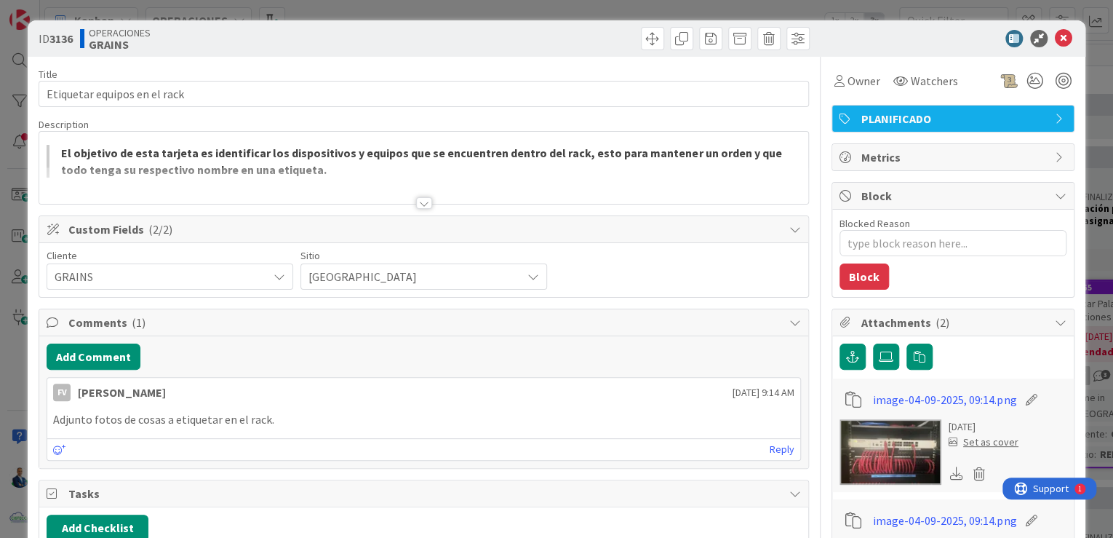
scroll to position [175, 0]
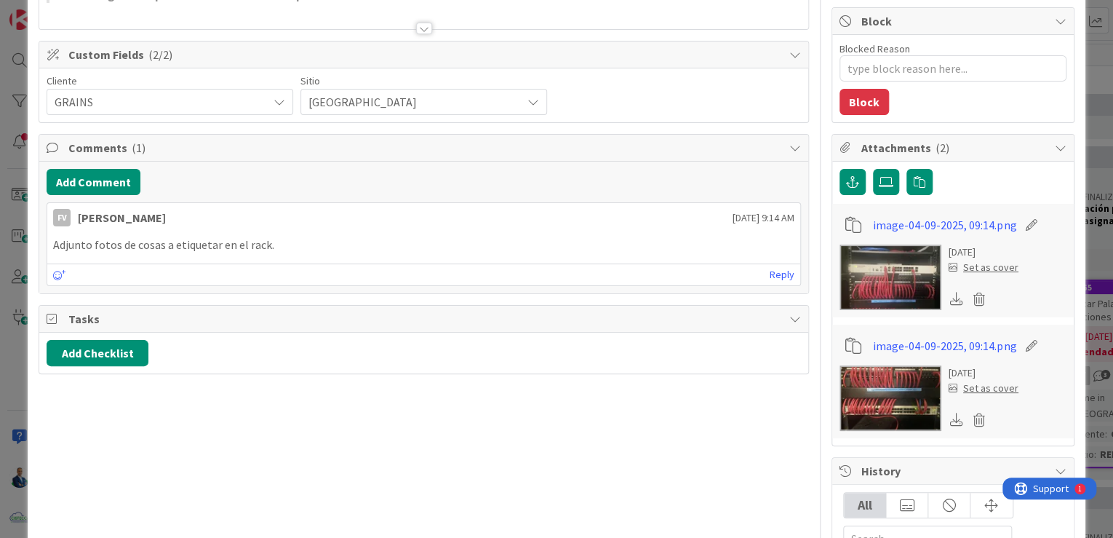
click at [890, 277] on img at bounding box center [891, 276] width 102 height 65
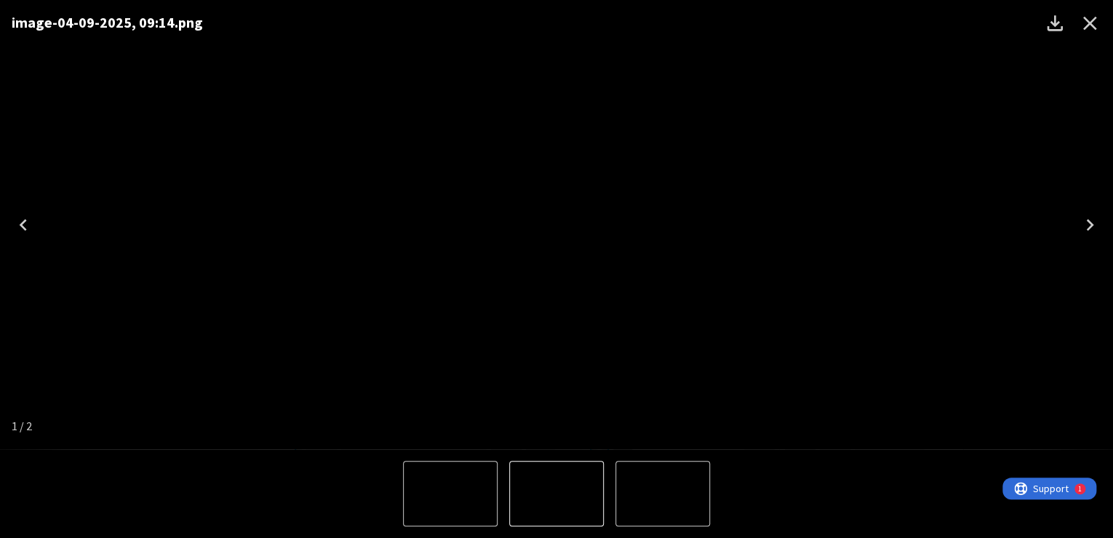
click at [886, 277] on div "image-04-09-2025, 09:14.png" at bounding box center [556, 224] width 1113 height 449
click at [1092, 23] on icon "Close" at bounding box center [1089, 23] width 23 height 23
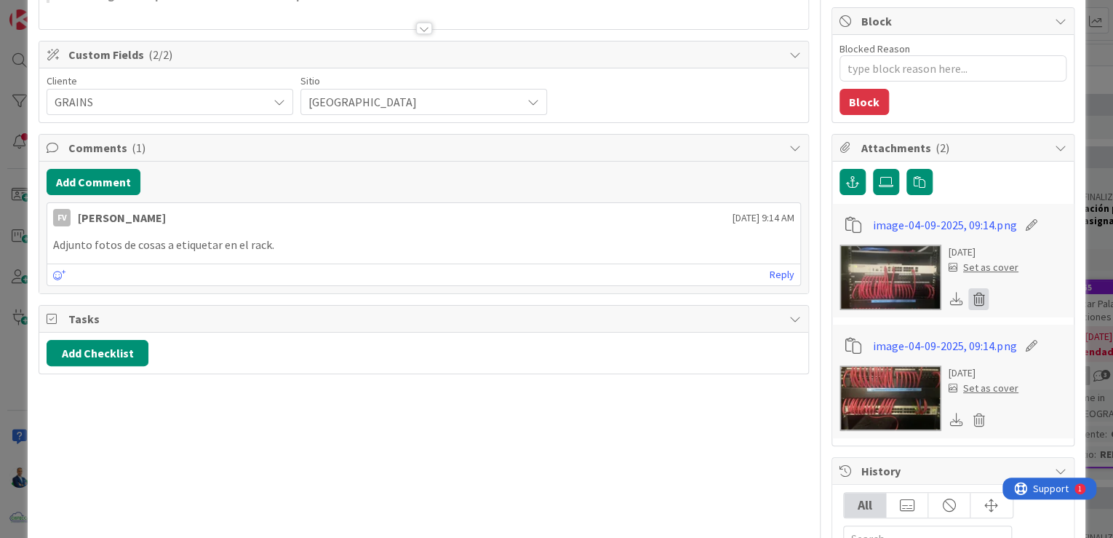
click at [968, 295] on icon at bounding box center [978, 299] width 20 height 22
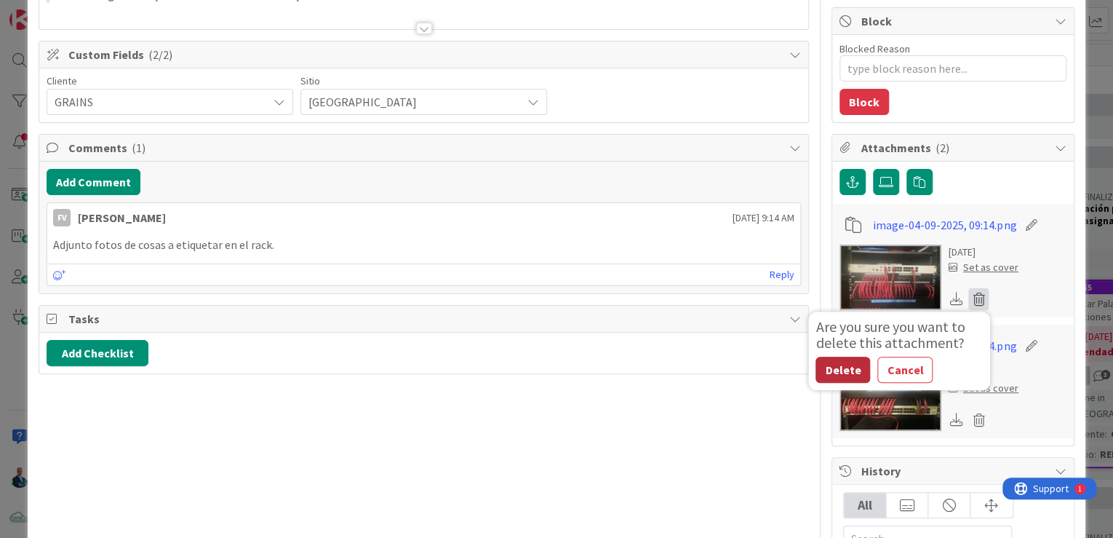
click at [822, 377] on button "Delete" at bounding box center [843, 370] width 55 height 26
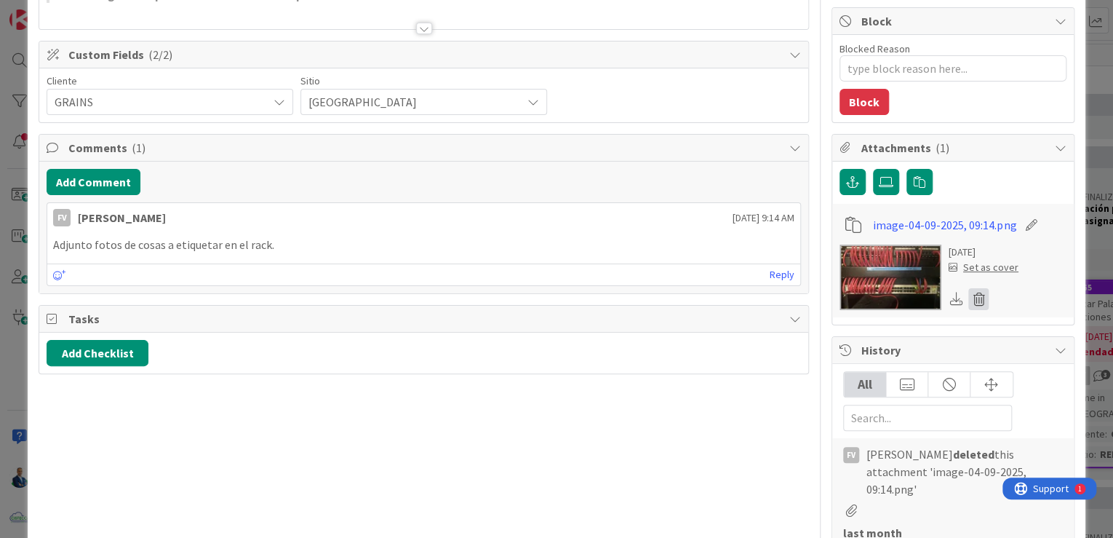
click at [974, 290] on icon at bounding box center [978, 299] width 20 height 22
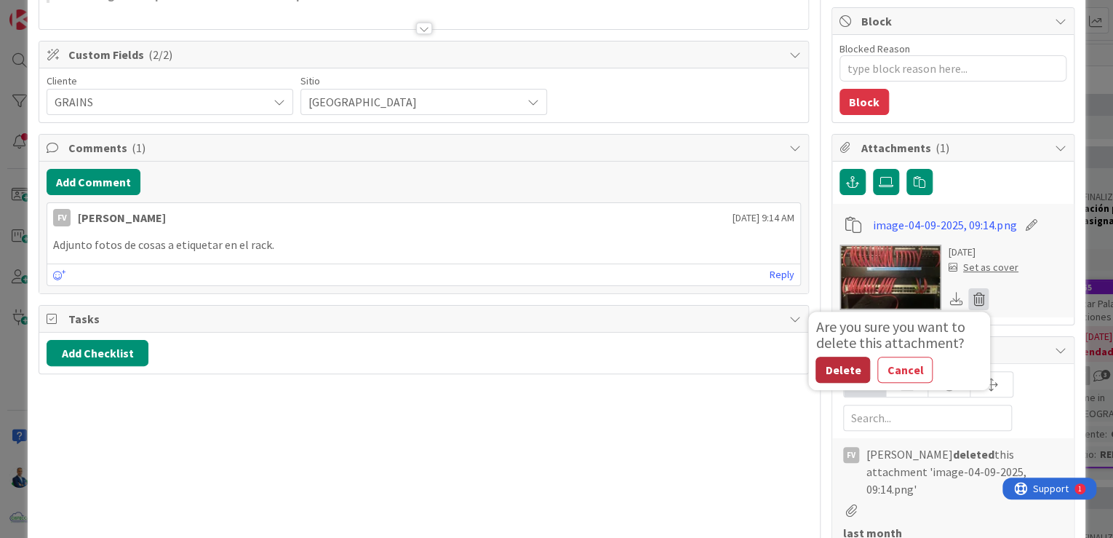
click at [832, 367] on button "Delete" at bounding box center [843, 370] width 55 height 26
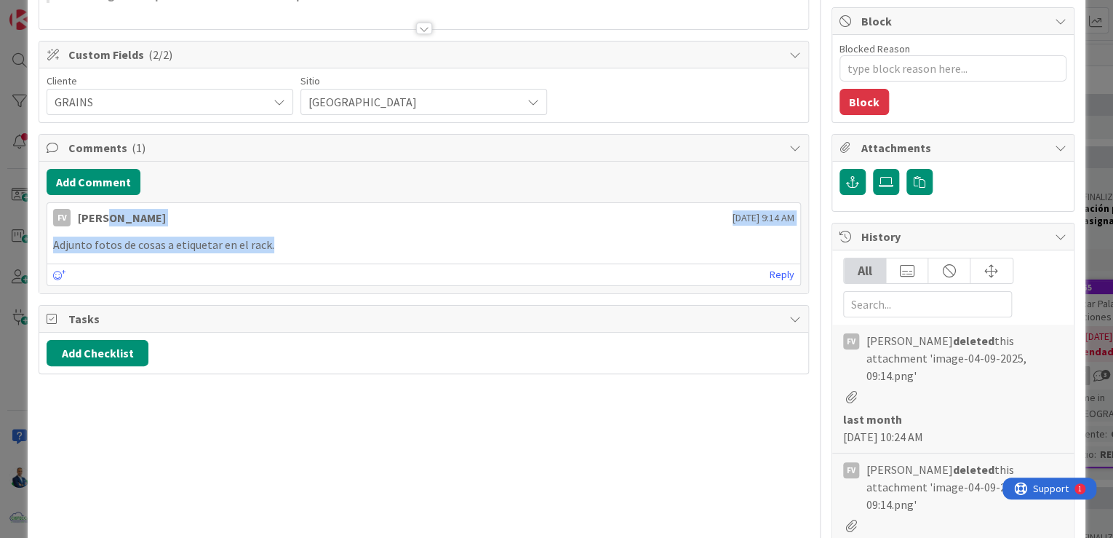
drag, startPoint x: 108, startPoint y: 218, endPoint x: 294, endPoint y: 247, distance: 188.4
click at [294, 247] on div "FV [PERSON_NAME] [DATE] 9:14 AM Adjunto fotos de cosas a etiquetar en el rack. …" at bounding box center [424, 244] width 755 height 84
click at [294, 247] on p "Adjunto fotos de cosas a etiquetar en el rack." at bounding box center [423, 244] width 741 height 17
drag, startPoint x: 299, startPoint y: 242, endPoint x: 68, endPoint y: 214, distance: 233.0
click at [68, 214] on div "FV [PERSON_NAME] [DATE] 9:14 AM Adjunto fotos de cosas a etiquetar en el rack. …" at bounding box center [424, 244] width 755 height 84
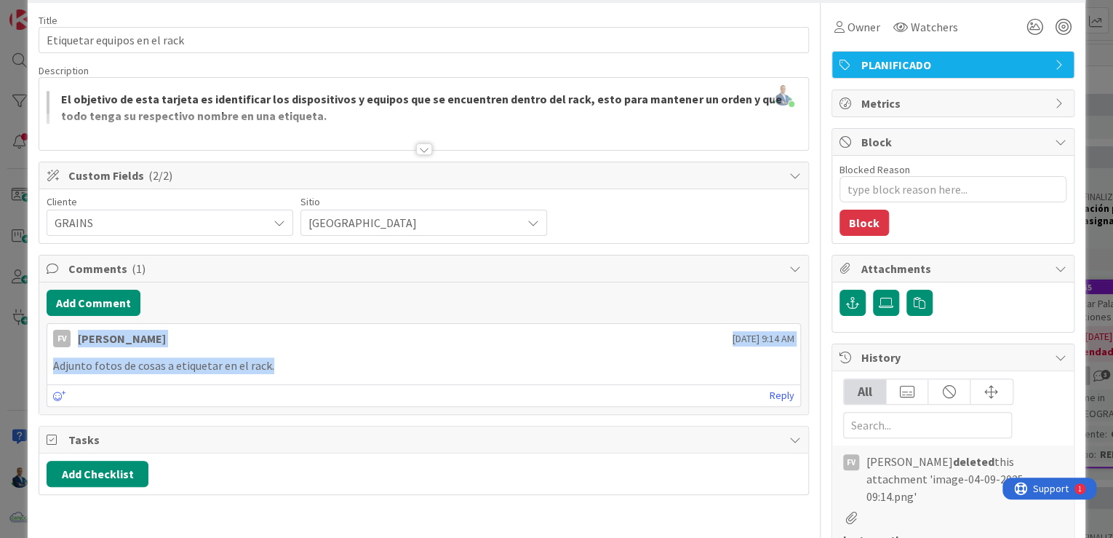
scroll to position [0, 0]
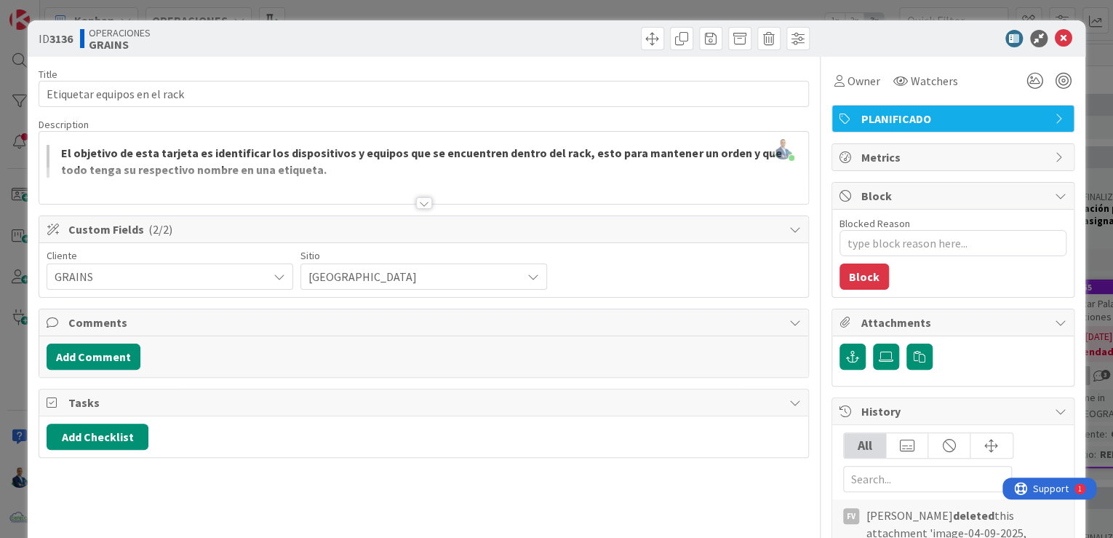
click at [1094, 109] on div "ID 3136 OPERACIONES GRAINS Title 28 / 128 Etiquetar equipos en el rack Descript…" at bounding box center [556, 269] width 1113 height 538
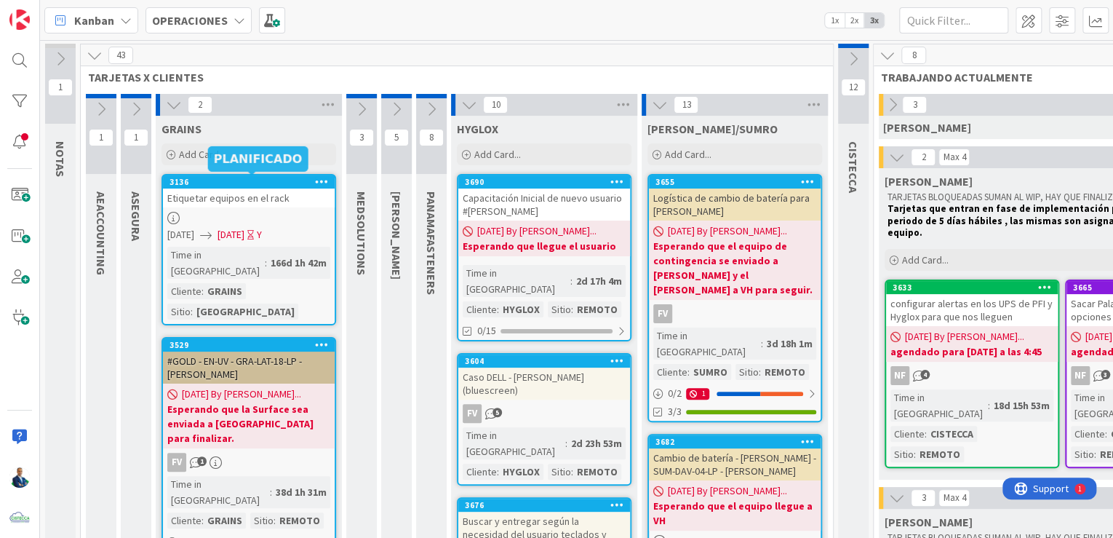
click at [250, 186] on div "3136" at bounding box center [252, 182] width 165 height 10
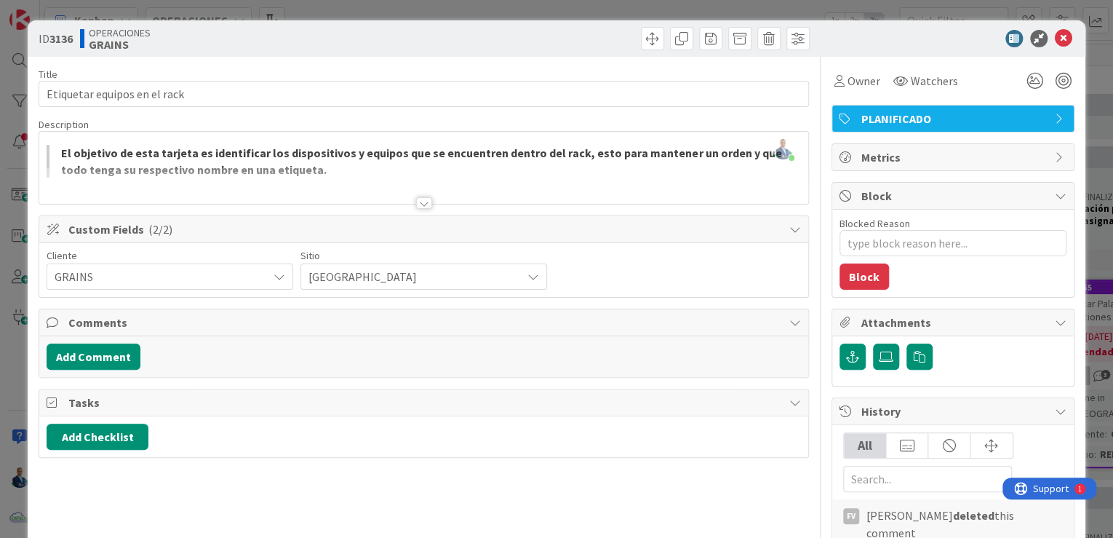
click at [1100, 128] on div "ID 3136 OPERACIONES GRAINS Title 28 / 128 Etiquetar equipos en el rack Descript…" at bounding box center [556, 269] width 1113 height 538
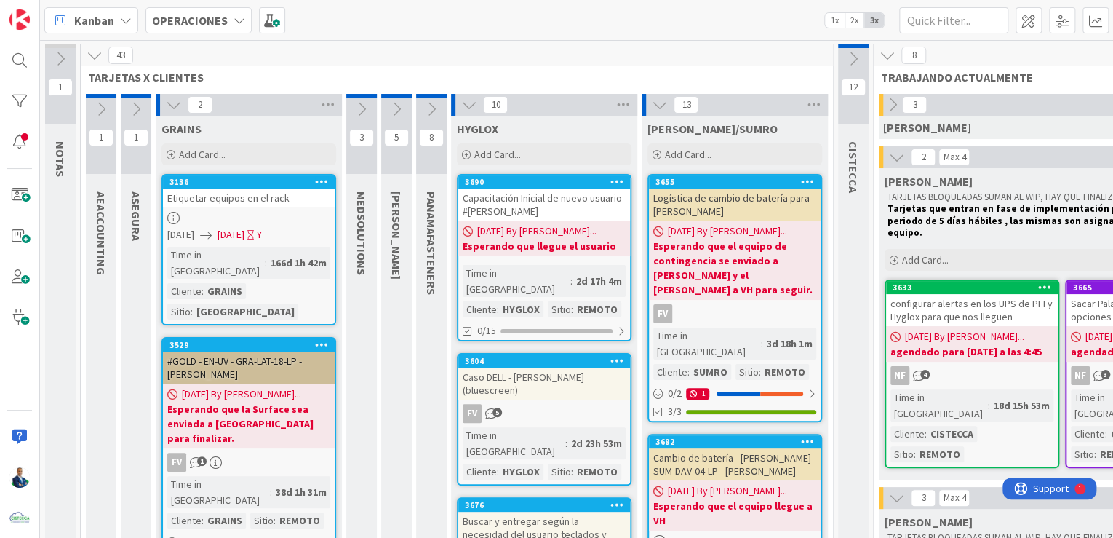
click at [354, 96] on div at bounding box center [361, 96] width 31 height 4
click at [367, 111] on icon at bounding box center [362, 109] width 16 height 16
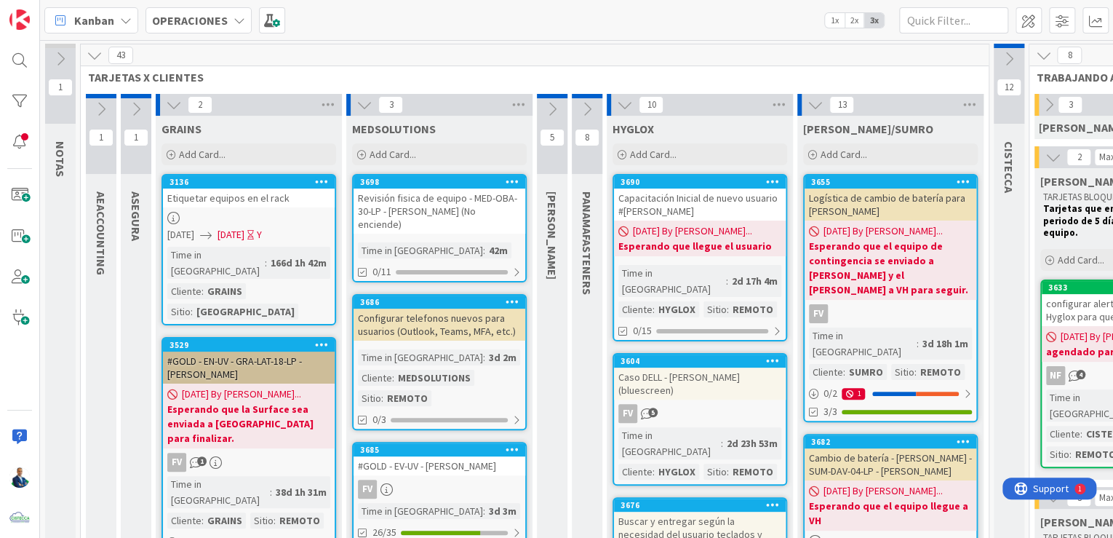
scroll to position [58, 0]
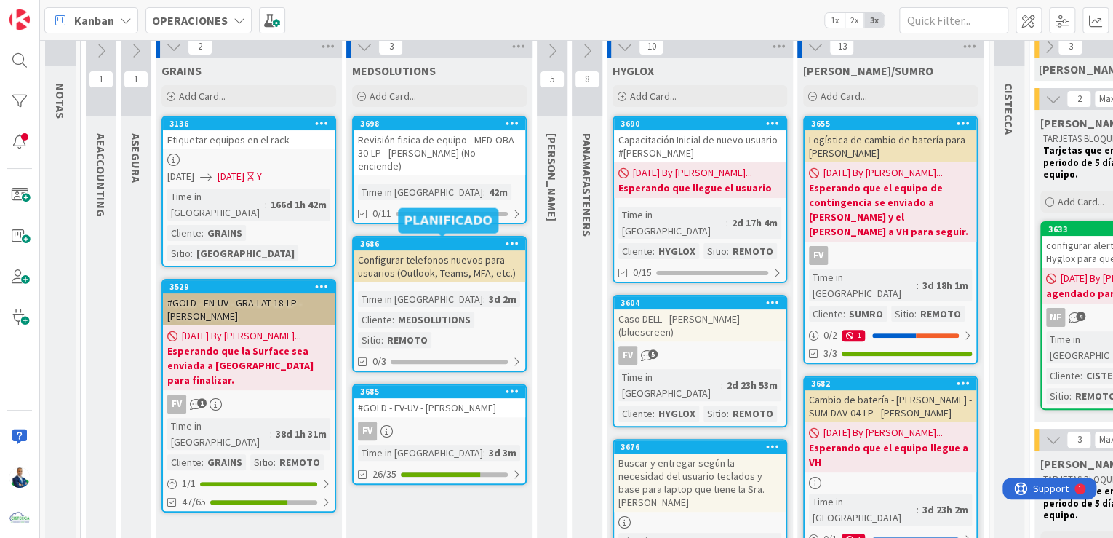
click at [445, 244] on div "3686" at bounding box center [442, 244] width 165 height 10
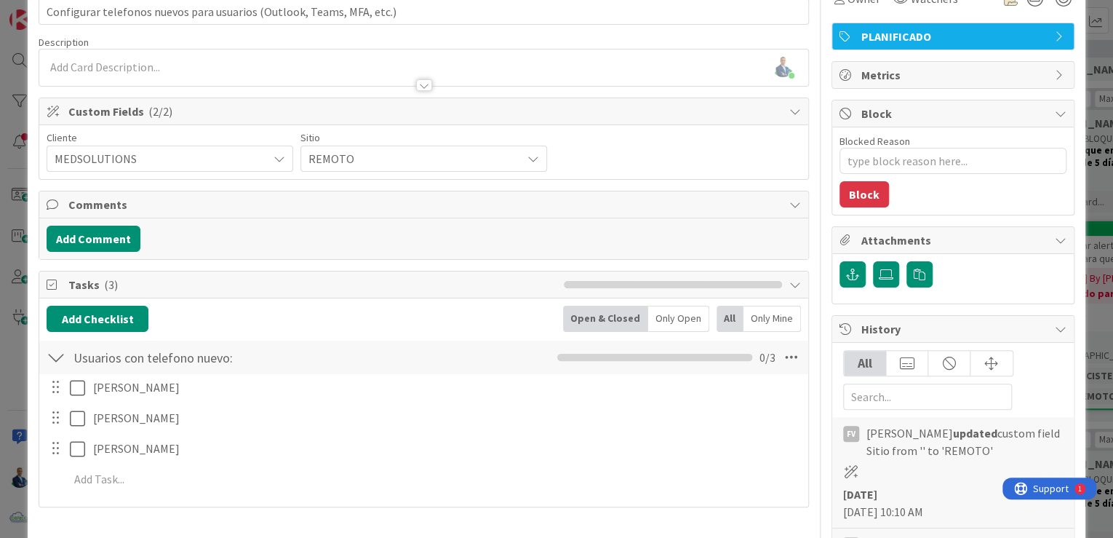
scroll to position [58, 0]
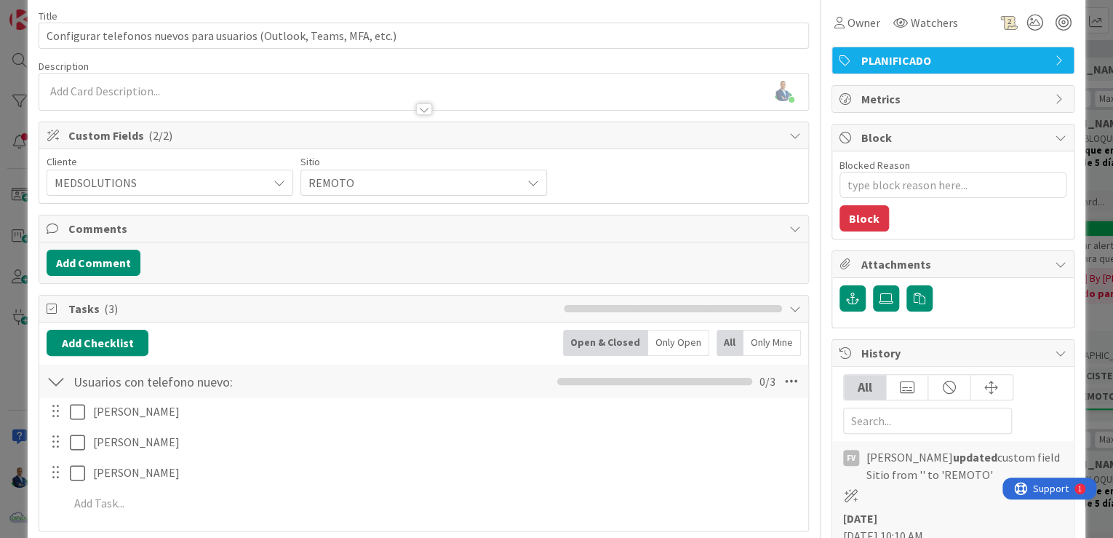
click at [1089, 157] on div "ID 3686 OPERACIONES MEDSOLUTIONS Title 69 / 128 Configurar telefonos nuevos par…" at bounding box center [556, 269] width 1113 height 538
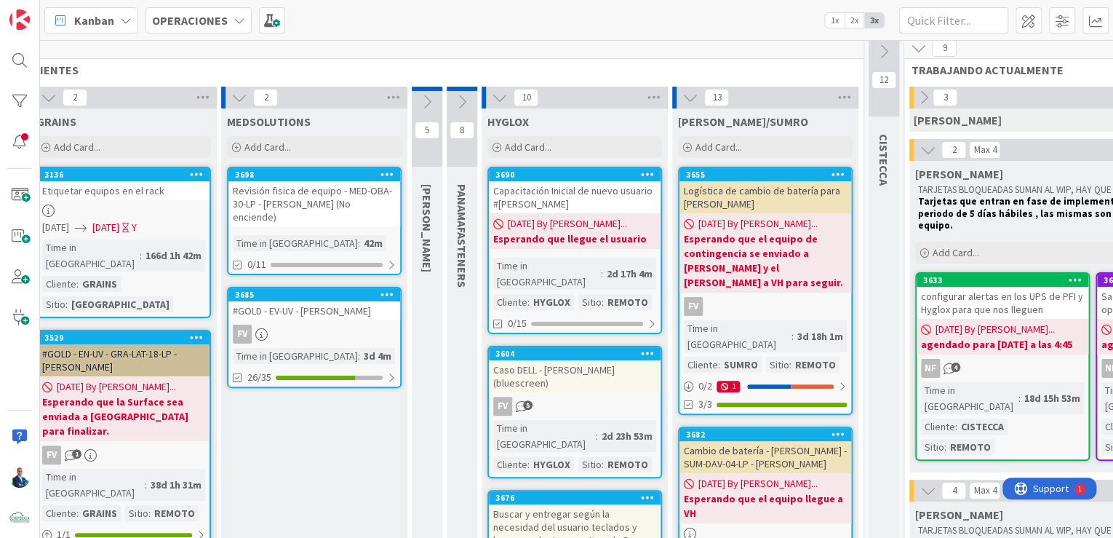
scroll to position [7, 122]
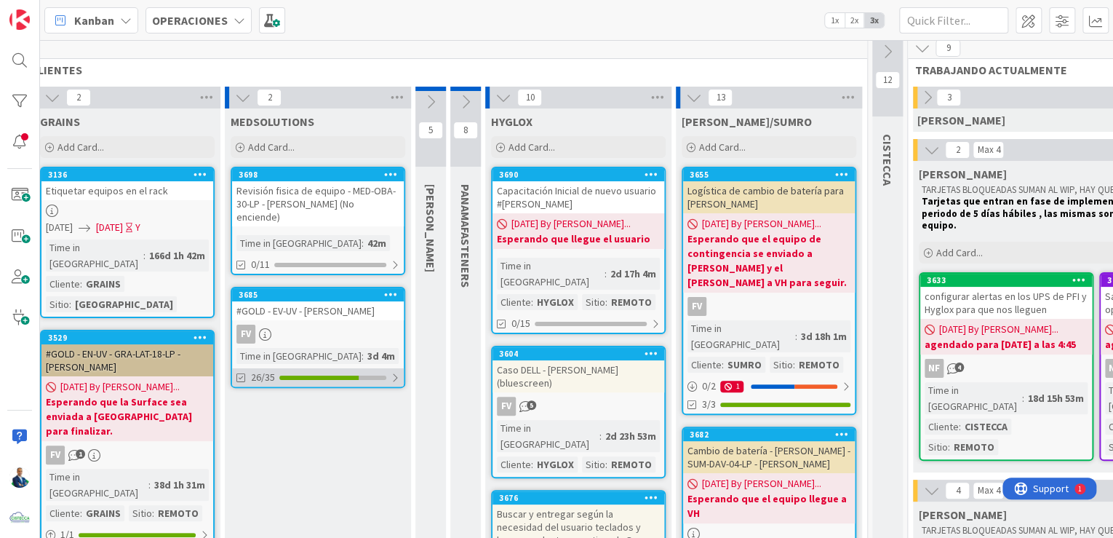
click at [387, 375] on div "26/35" at bounding box center [318, 377] width 172 height 18
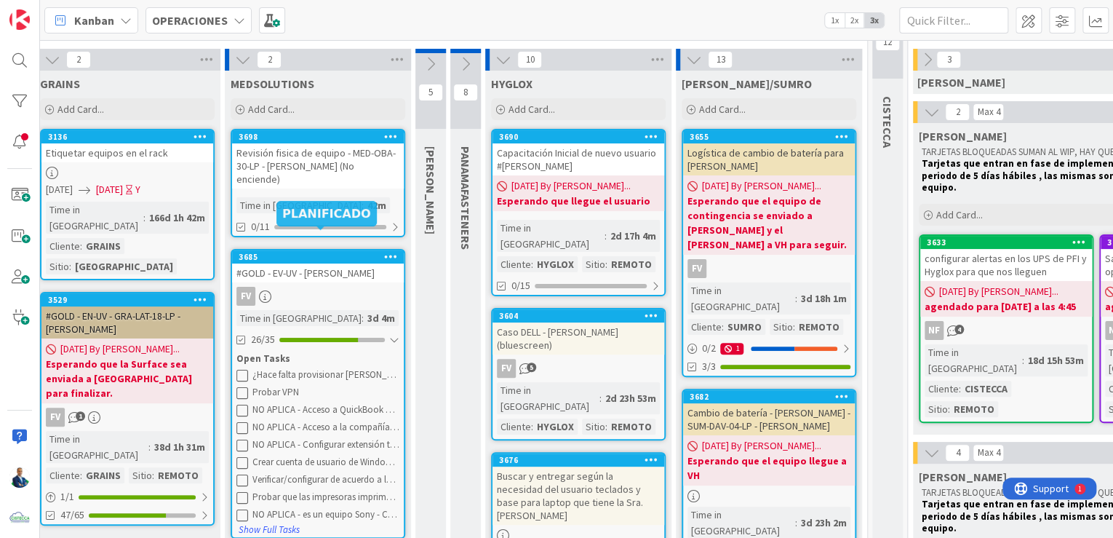
scroll to position [65, 122]
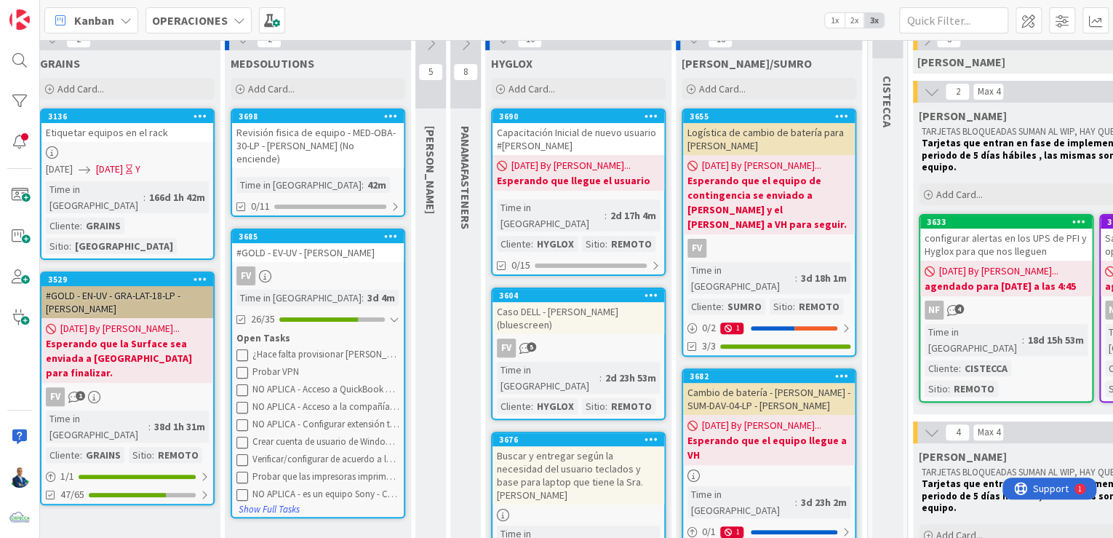
click at [364, 297] on div "3d 4m" at bounding box center [381, 298] width 35 height 16
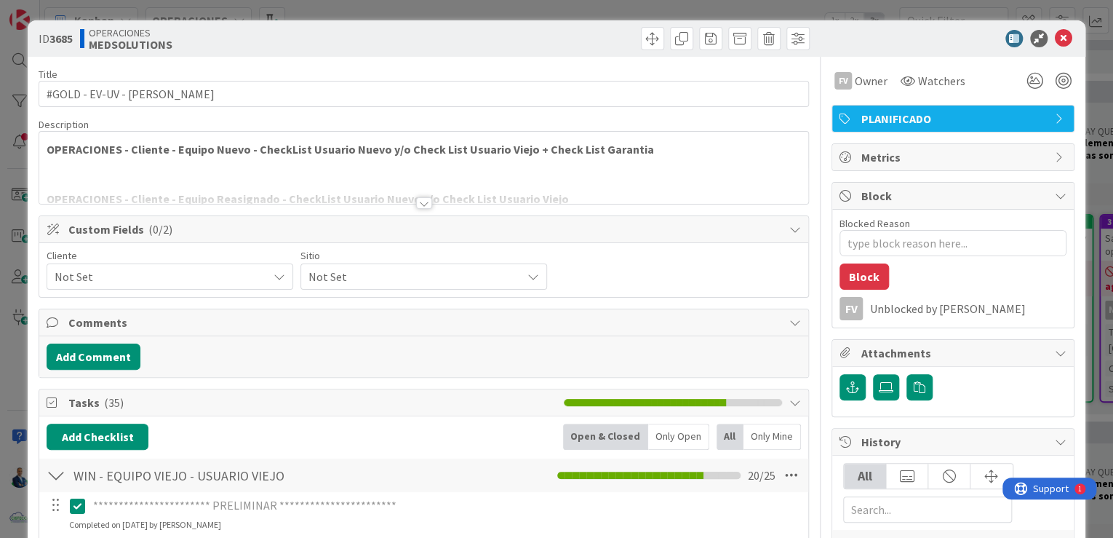
click at [226, 286] on div "Not Set" at bounding box center [170, 276] width 247 height 26
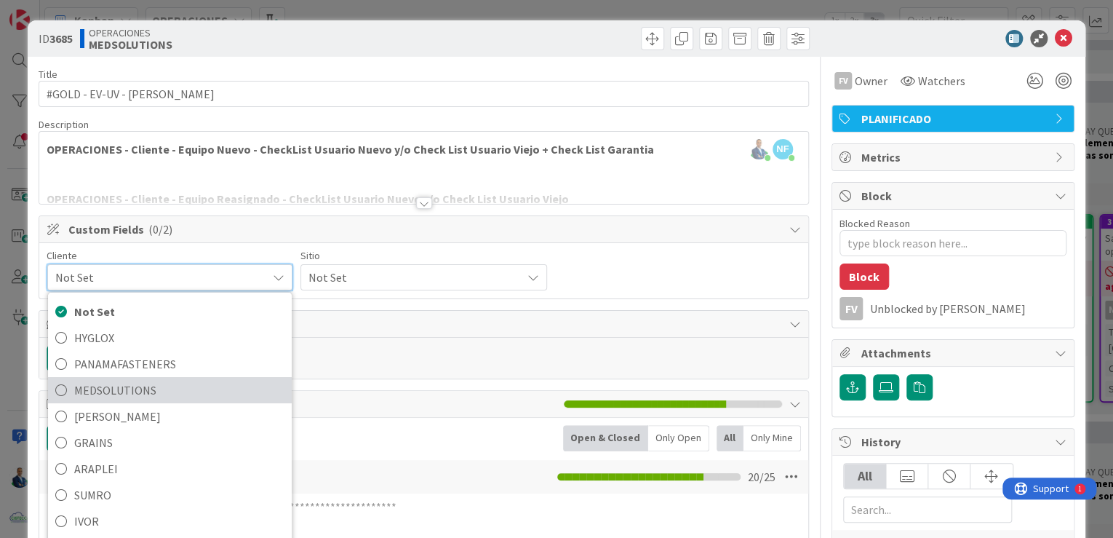
click at [132, 384] on span "MEDSOLUTIONS" at bounding box center [179, 390] width 210 height 22
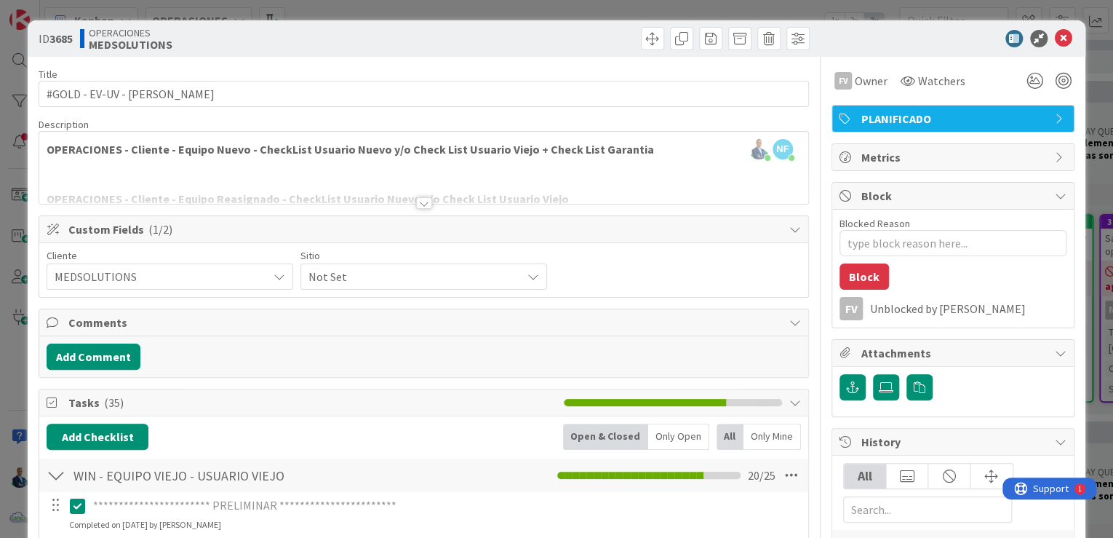
click at [356, 282] on span "Not Set" at bounding box center [412, 276] width 206 height 20
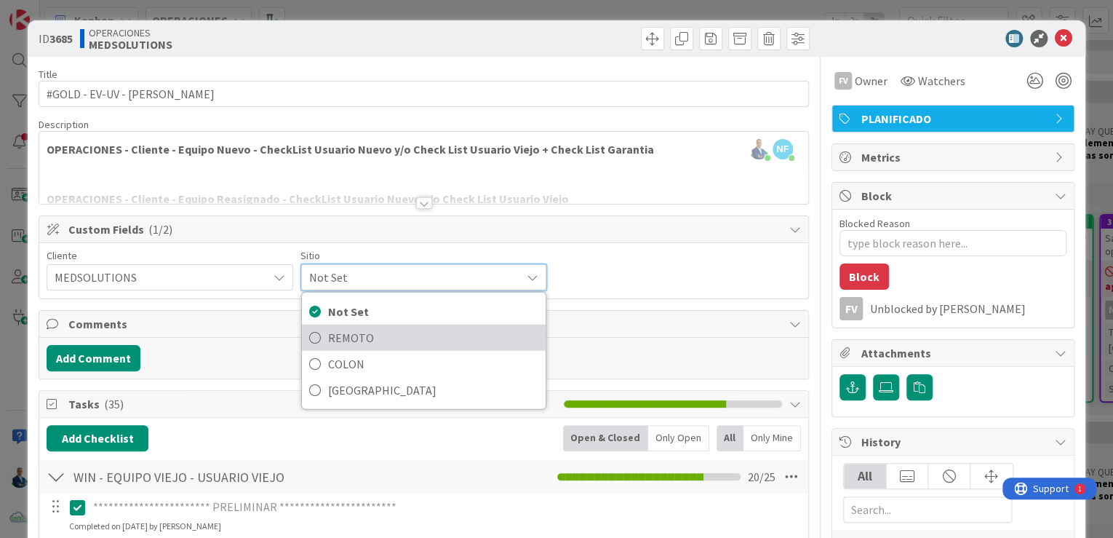
click at [357, 334] on span "REMOTO" at bounding box center [433, 338] width 210 height 22
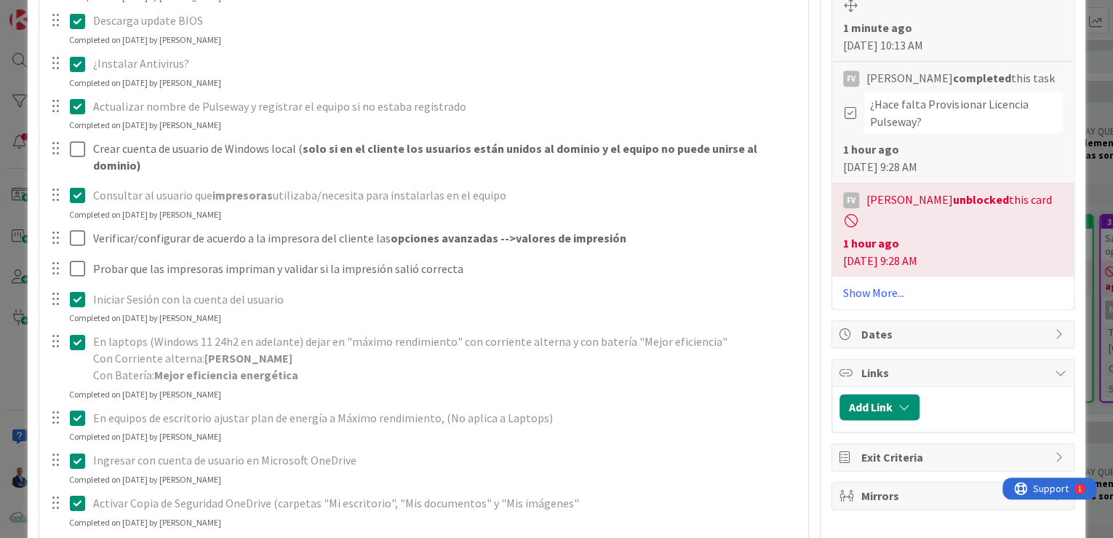
scroll to position [757, 0]
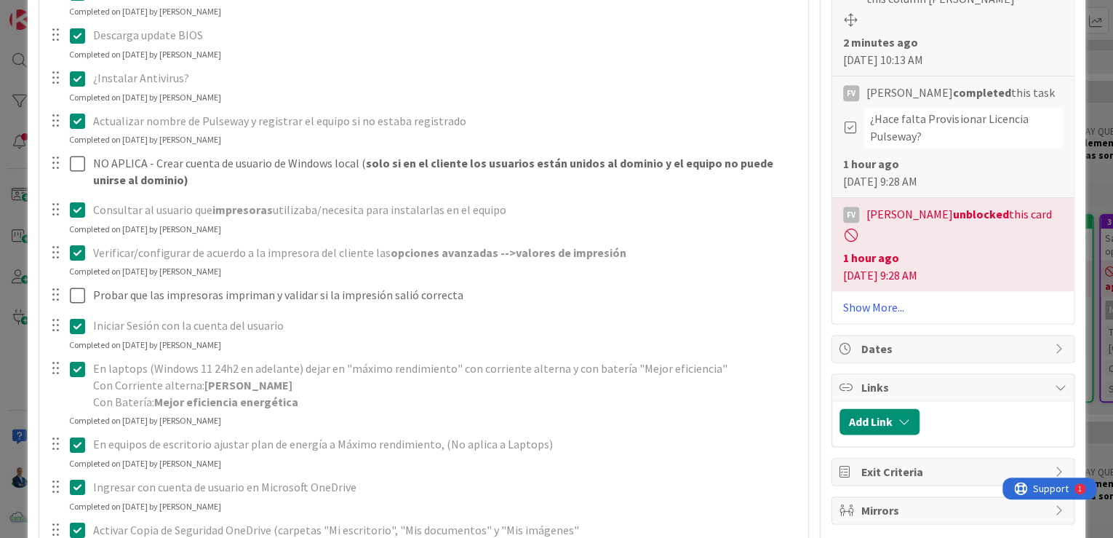
type textarea "x"
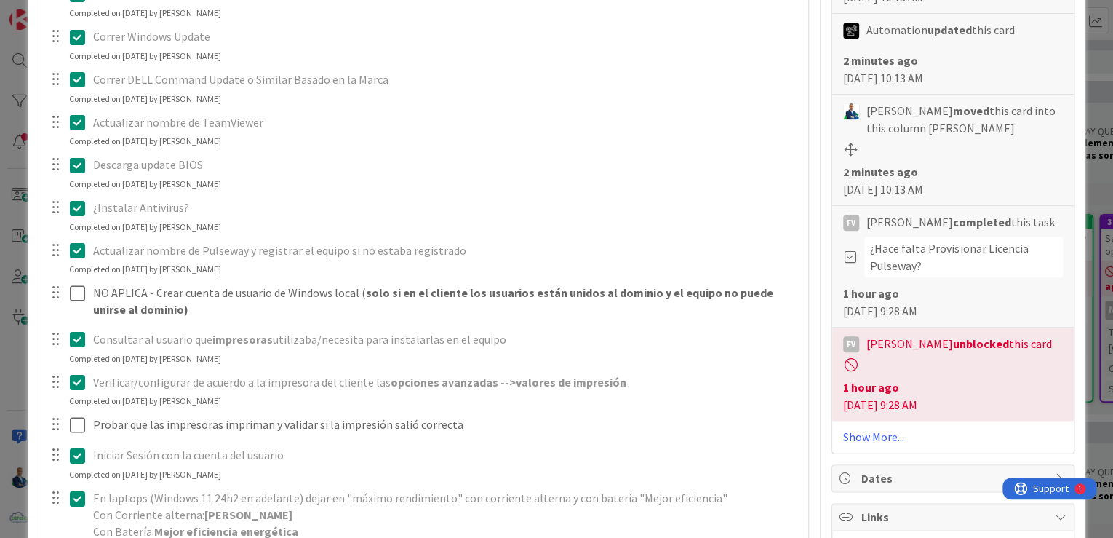
scroll to position [675, 0]
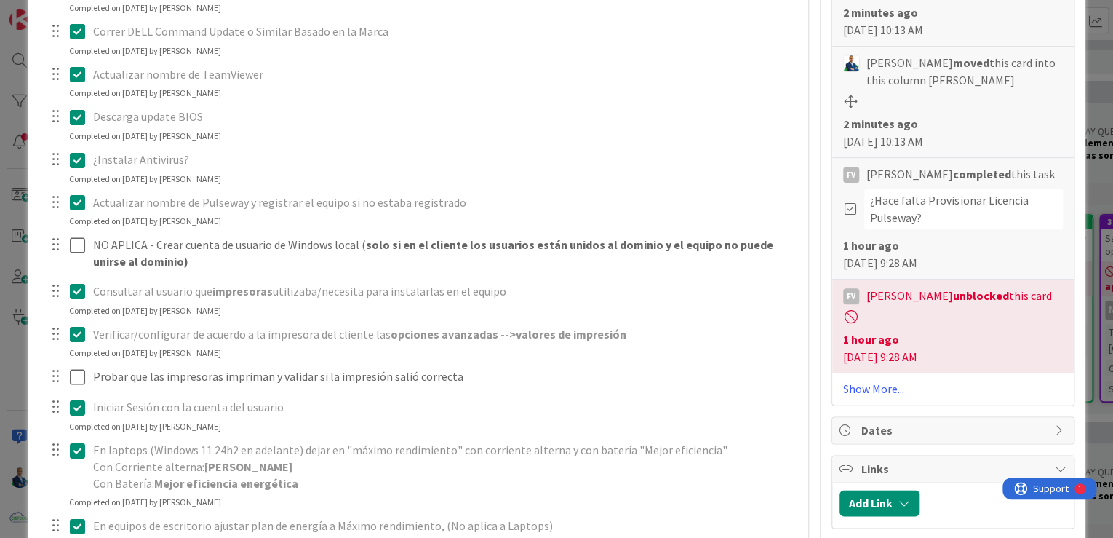
click at [1083, 132] on div "**********" at bounding box center [556, 269] width 1113 height 538
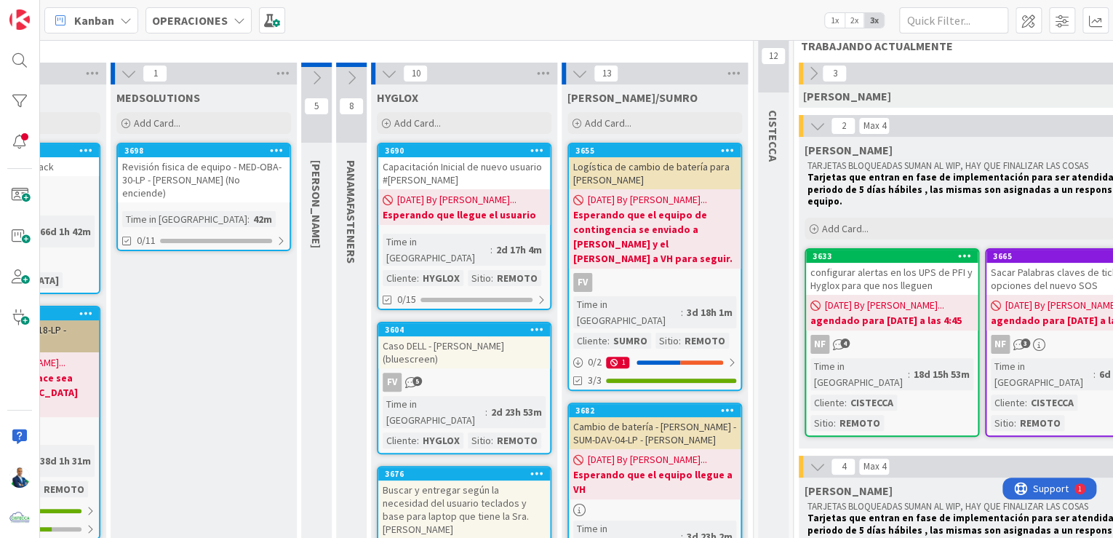
scroll to position [31, 160]
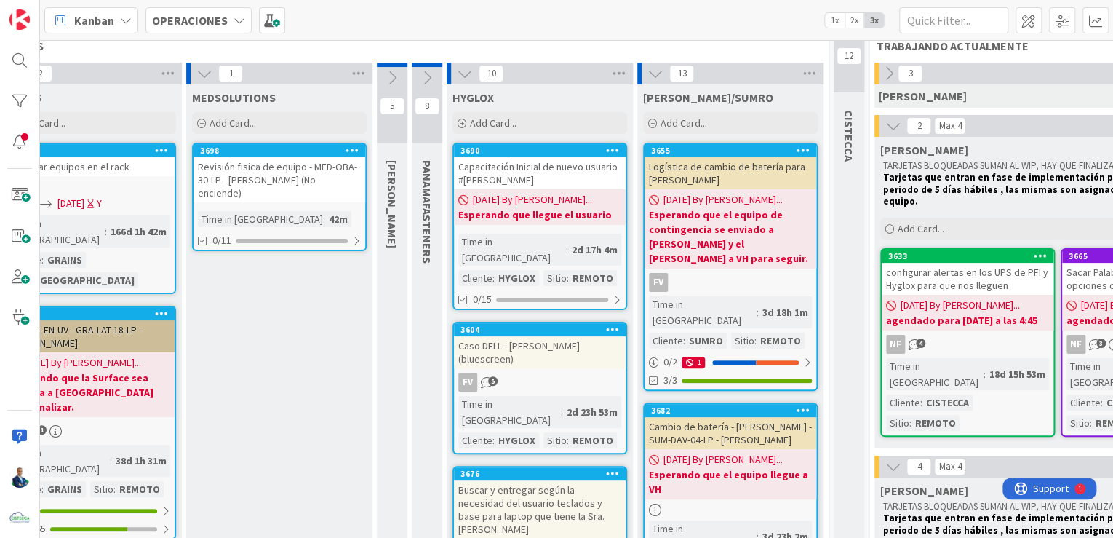
click at [203, 71] on icon at bounding box center [204, 73] width 16 height 16
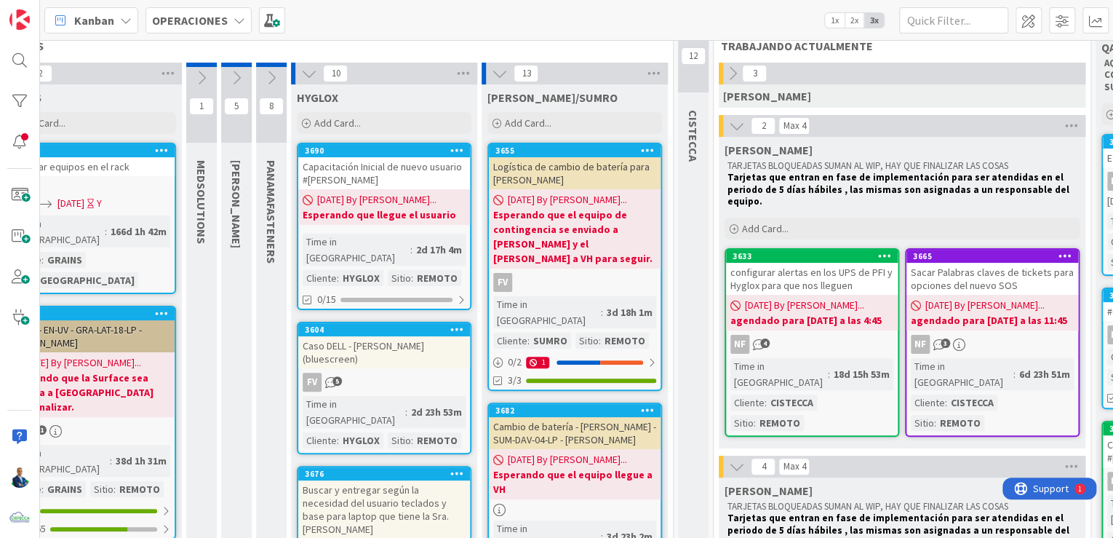
click at [203, 71] on icon at bounding box center [202, 78] width 16 height 16
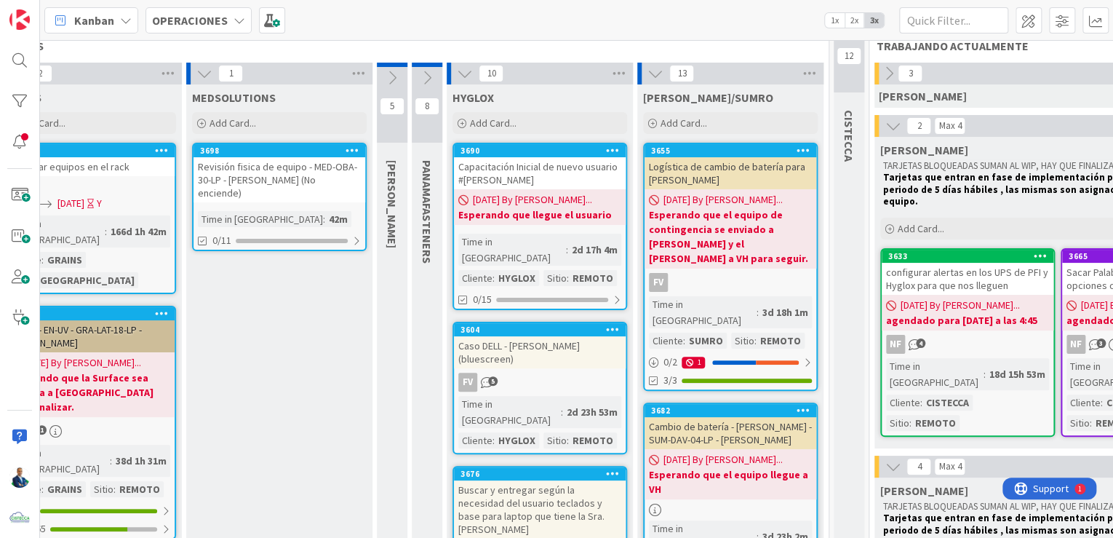
click at [203, 71] on icon at bounding box center [204, 73] width 16 height 16
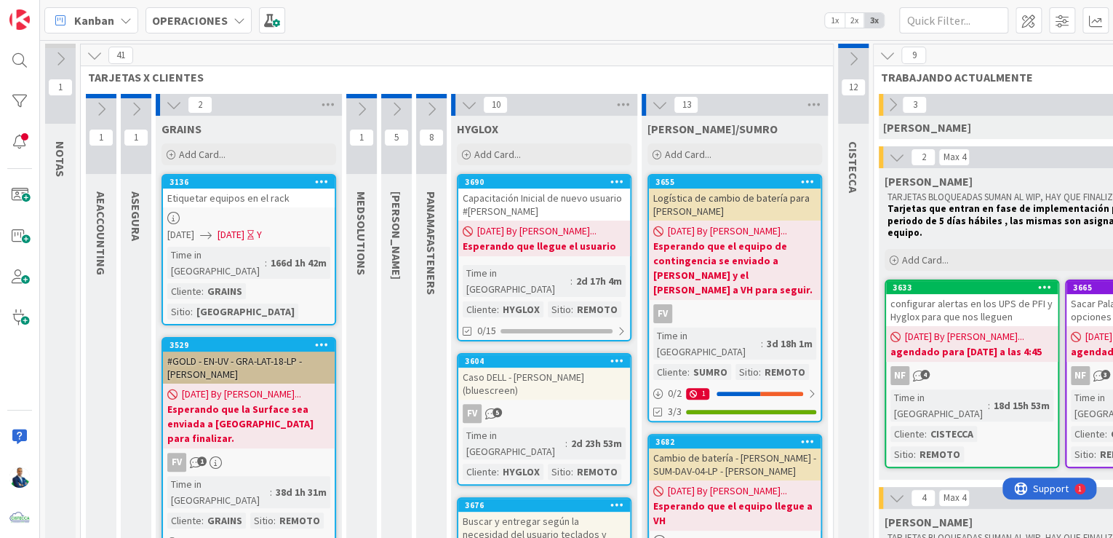
scroll to position [0, 0]
click at [215, 151] on span "Add Card..." at bounding box center [202, 154] width 47 height 13
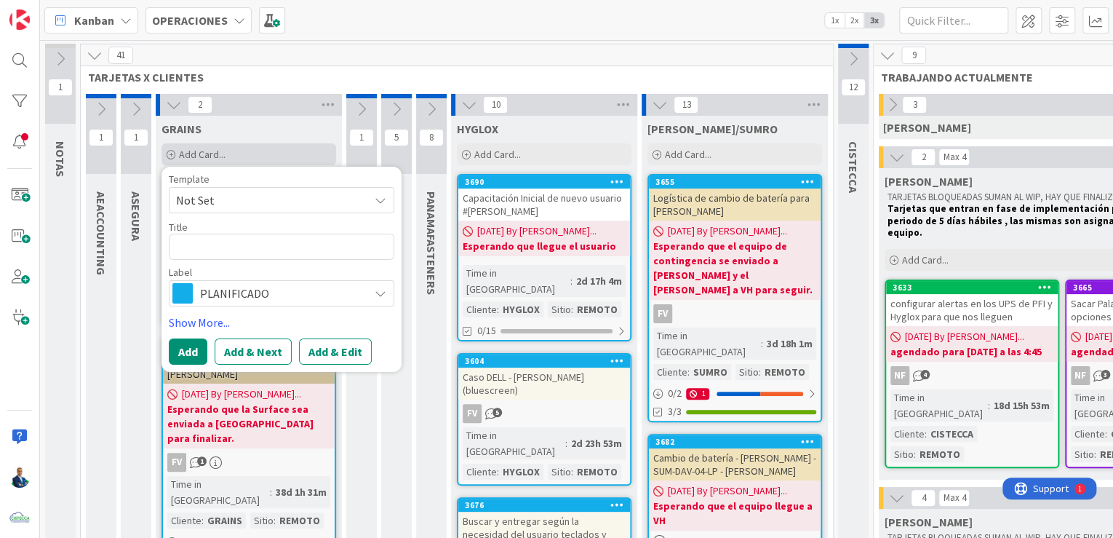
type textarea "E"
type textarea "x"
type textarea "Ent"
type textarea "x"
type textarea "Entr"
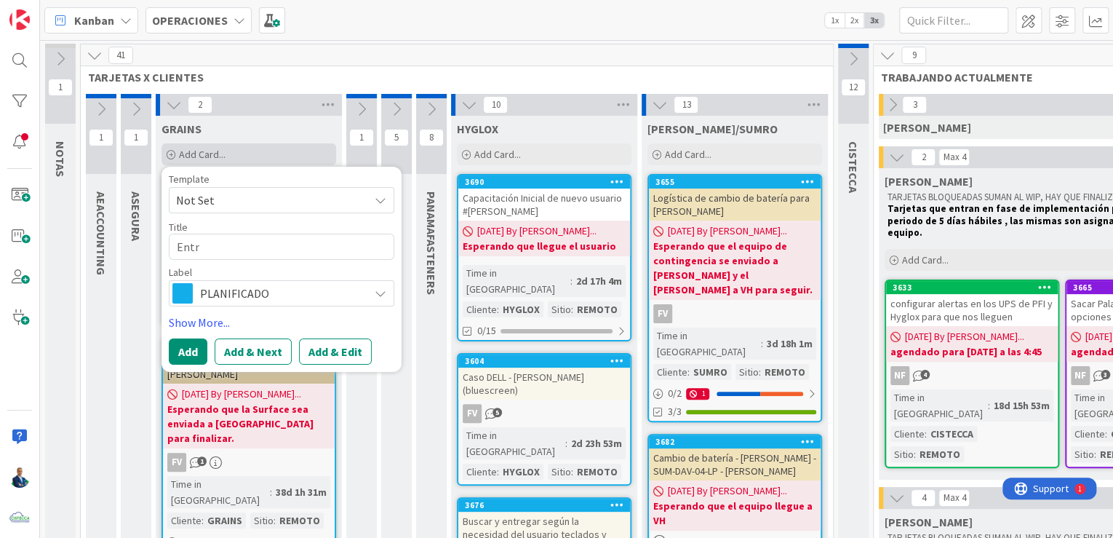
type textarea "x"
type textarea "Entre"
type textarea "x"
type textarea "Entreg"
type textarea "x"
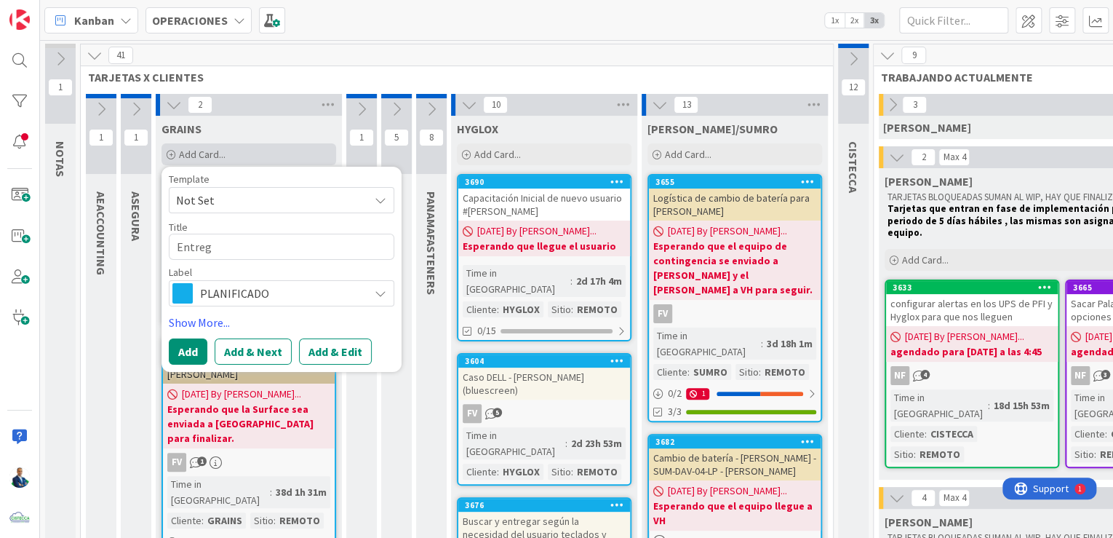
type textarea "Entrega"
type textarea "x"
type textarea "Entregar"
type textarea "x"
type textarea "Entregar"
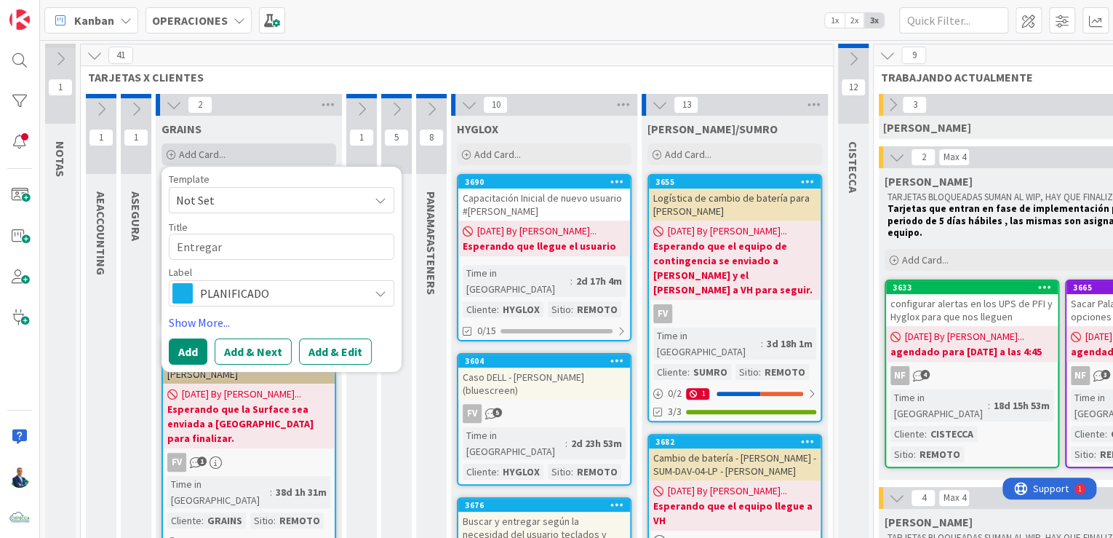
type textarea "x"
type textarea "Entregar E"
type textarea "x"
type textarea "Entregar Eq"
type textarea "x"
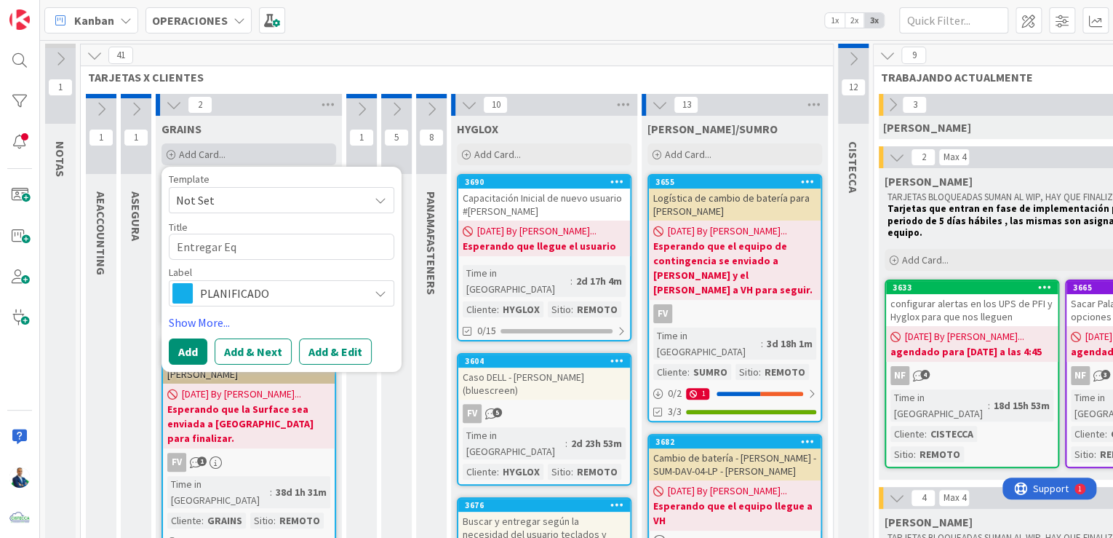
type textarea "Entregar Equ"
type textarea "x"
type textarea "Entregar Equi"
type textarea "x"
type textarea "Entregar Equip"
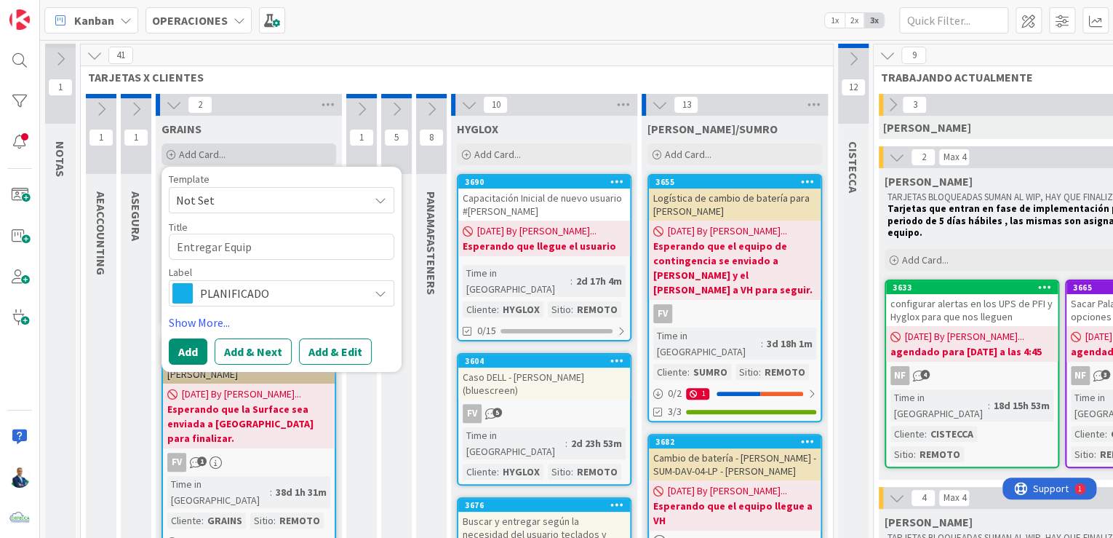
type textarea "x"
type textarea "Entregar Equipo"
type textarea "x"
type textarea "Entregar Equipos"
type textarea "x"
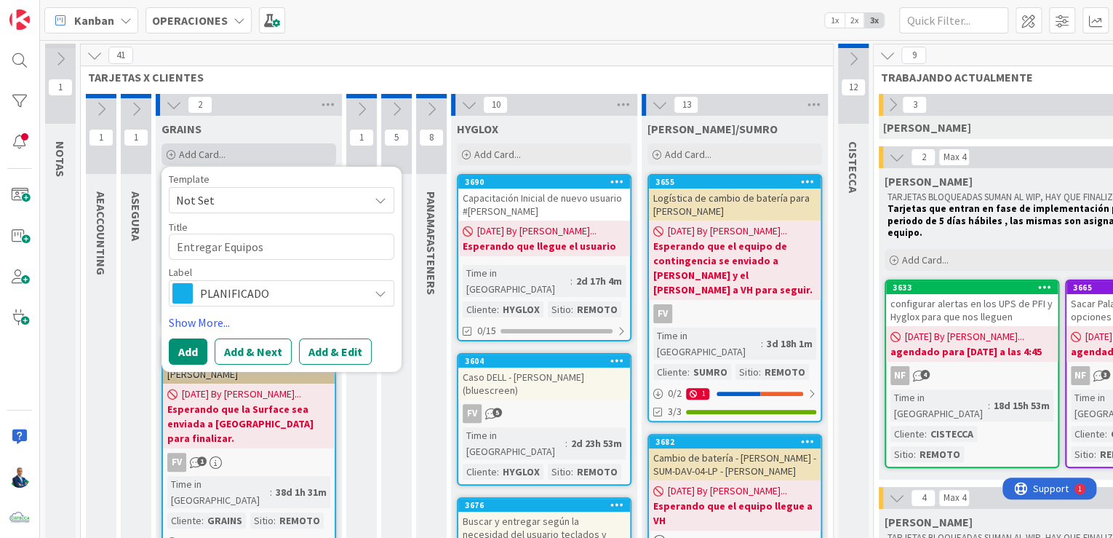
type textarea "Entregar Equipos"
type textarea "x"
type textarea "Entregar Equipos G"
type textarea "x"
type textarea "Entregar Equipos GR"
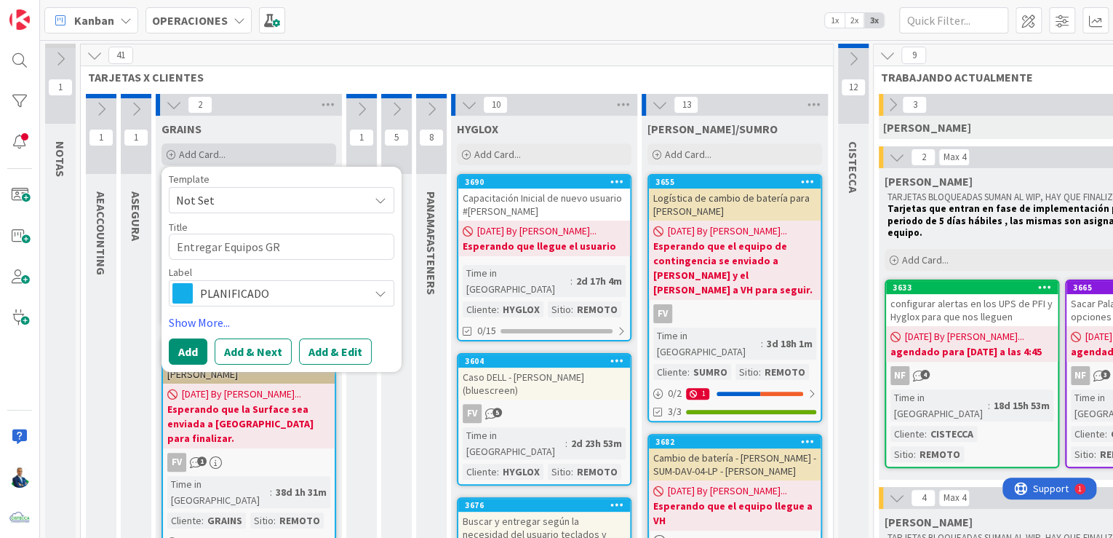
type textarea "x"
type textarea "Entregar Equipos GRAI"
type textarea "x"
type textarea "Entregar Equipos GRAIN"
type textarea "x"
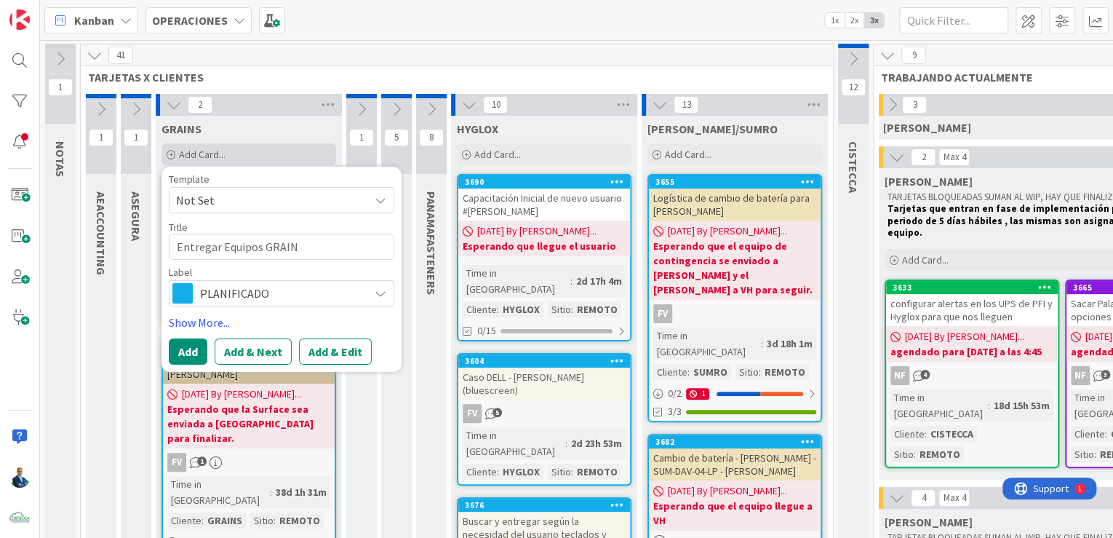
type textarea "Entregar Equipos GRAINS"
type textarea "x"
type textarea "Entregar Equipos"
type textarea "x"
type textarea "Entregar Equipos Q"
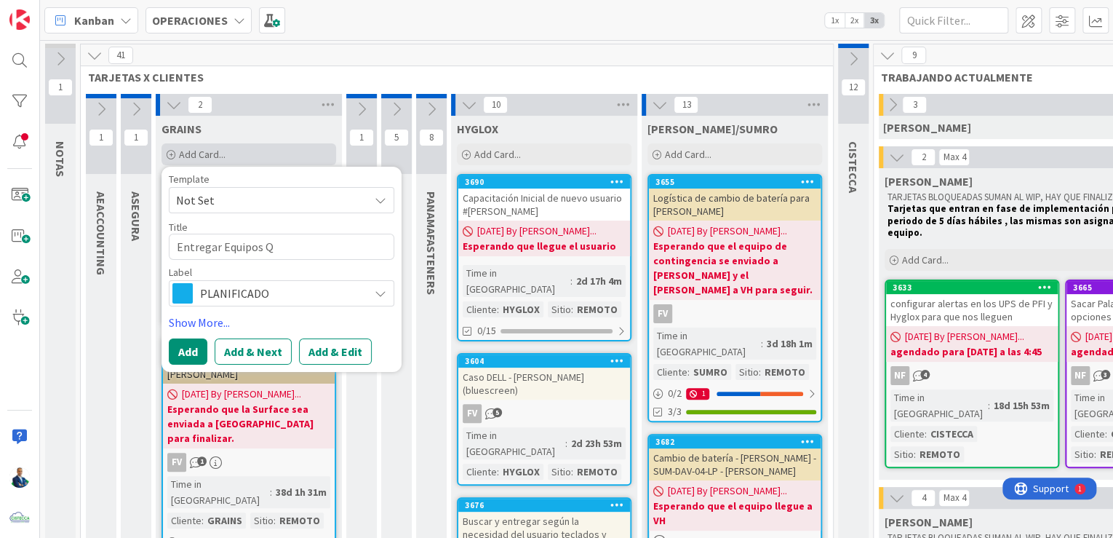
type textarea "x"
type textarea "Entregar Equipos QU"
type textarea "x"
type textarea "Entregar Equipos QUe"
type textarea "x"
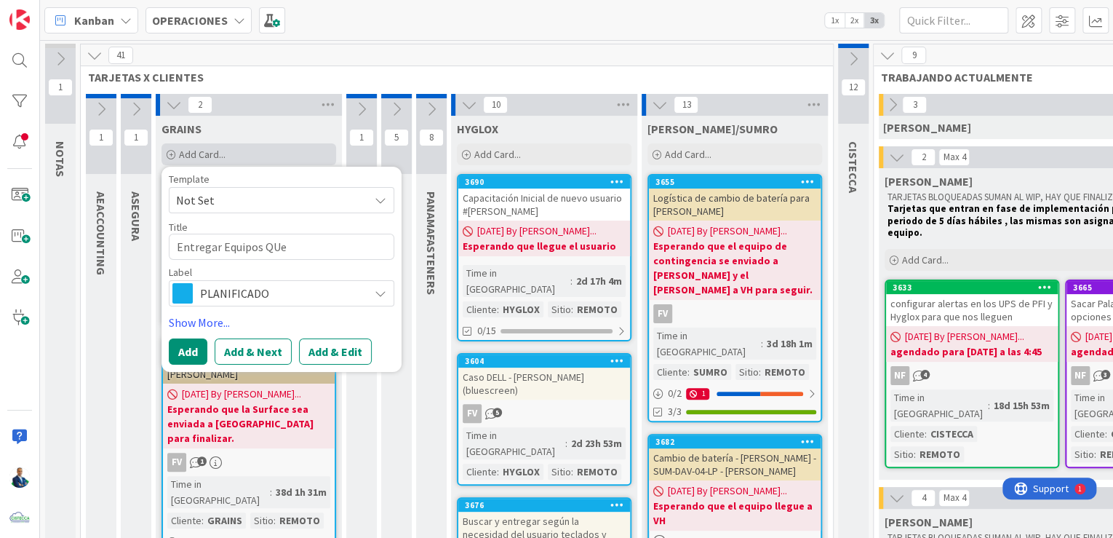
type textarea "Entregar Equipos QUe"
type textarea "x"
type textarea "Entregar Equipos QUe e"
type textarea "x"
type textarea "Entregar Equipos QUe er"
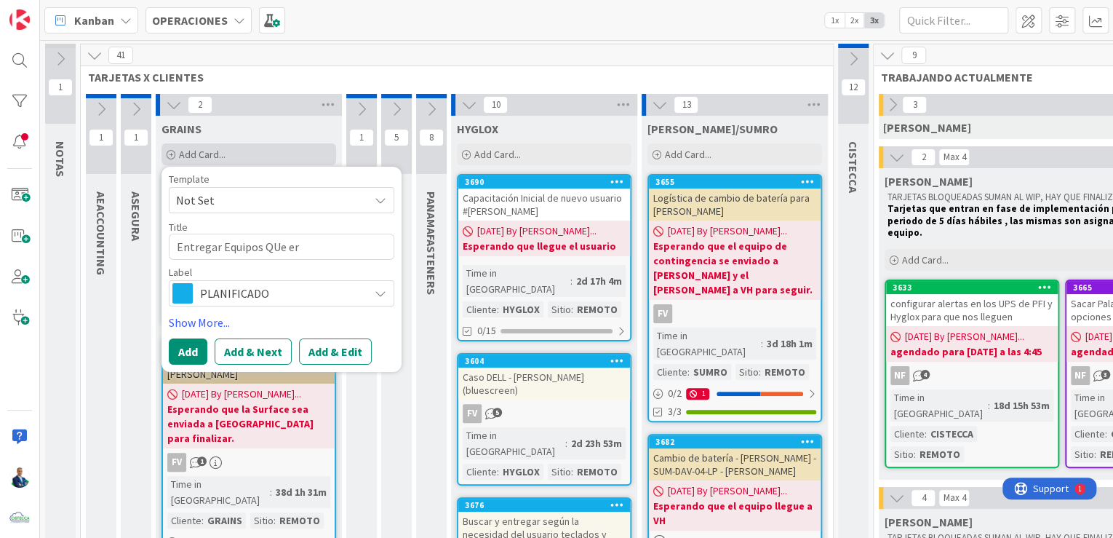
type textarea "x"
type textarea "Entregar Equipos QUe era"
type textarea "x"
type textarea "Entregar Equipos QUe er"
type textarea "x"
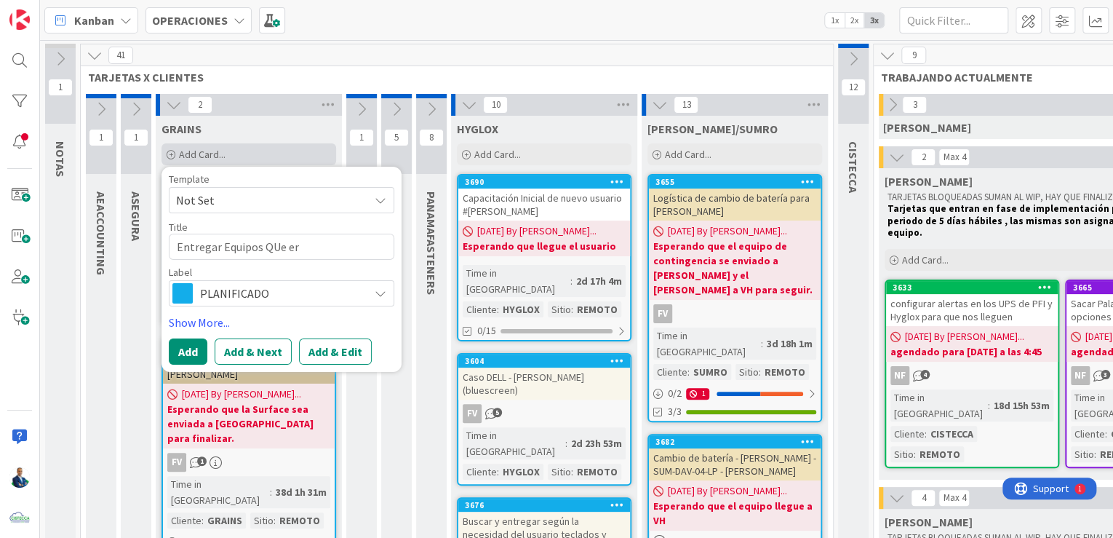
type textarea "Entregar Equipos QUe e"
type textarea "x"
type textarea "Entregar Equipos QUe"
type textarea "x"
type textarea "Entregar Equipos QUe"
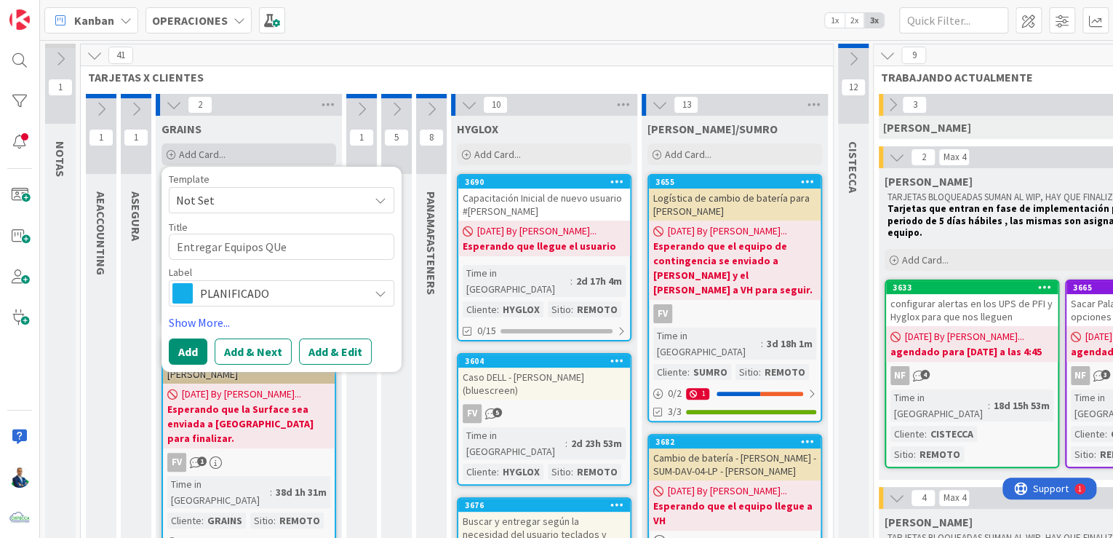
type textarea "x"
type textarea "Entregar Equipos QU"
type textarea "x"
type textarea "Entregar Equipos Q"
type textarea "x"
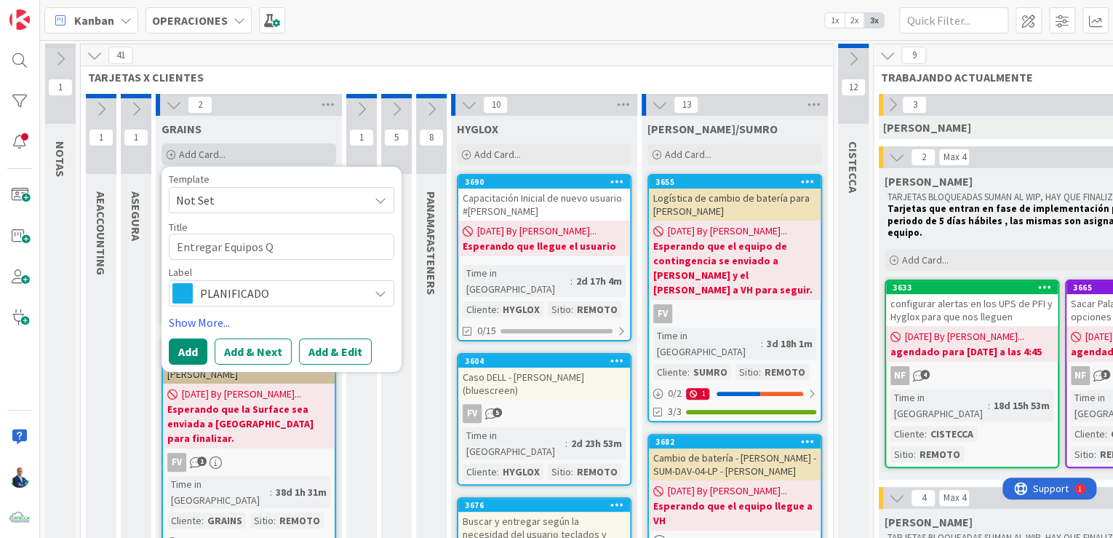
type textarea "Entregar Equipos"
type textarea "x"
type textarea "Entregar Equipos q"
type textarea "x"
type textarea "Entregar Equipos qu"
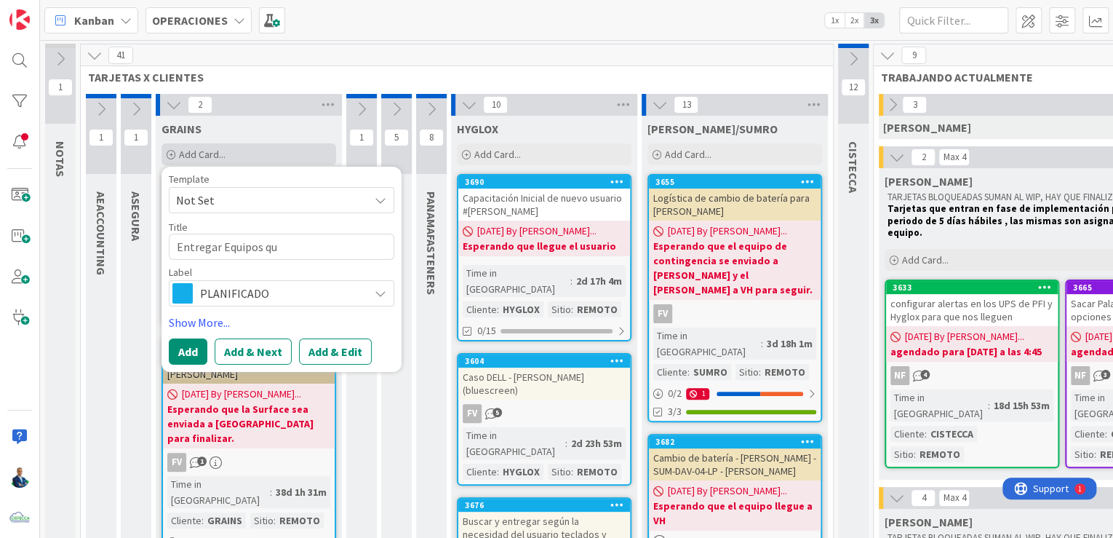
type textarea "x"
type textarea "Entregar Equipos que"
type textarea "x"
type textarea "Entregar Equipos que"
type textarea "x"
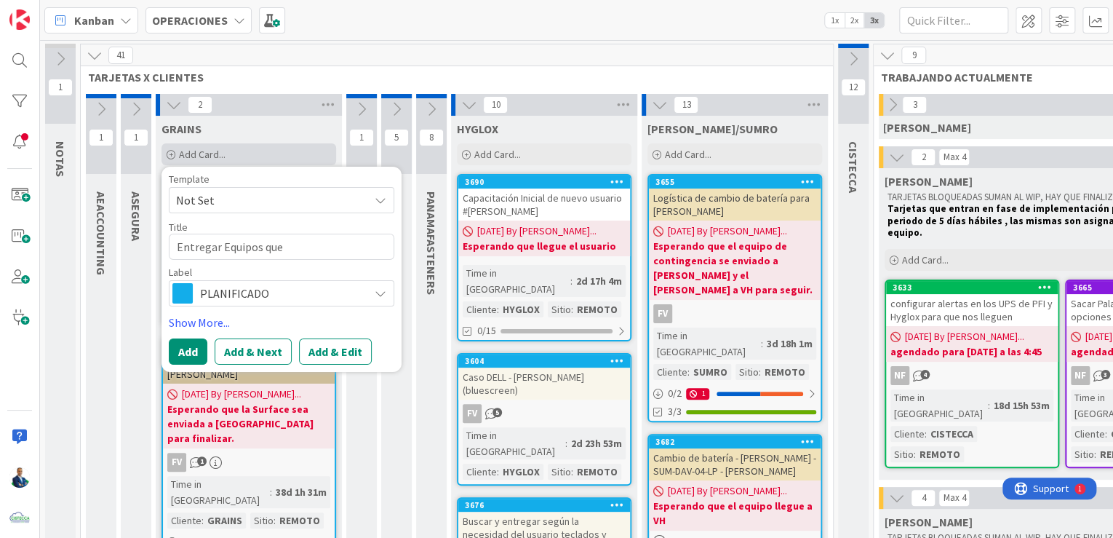
type textarea "Entregar Equipos que s"
type textarea "x"
type textarea "Entregar Equipos que se"
type textarea "x"
type textarea "Entregar Equipos que ser"
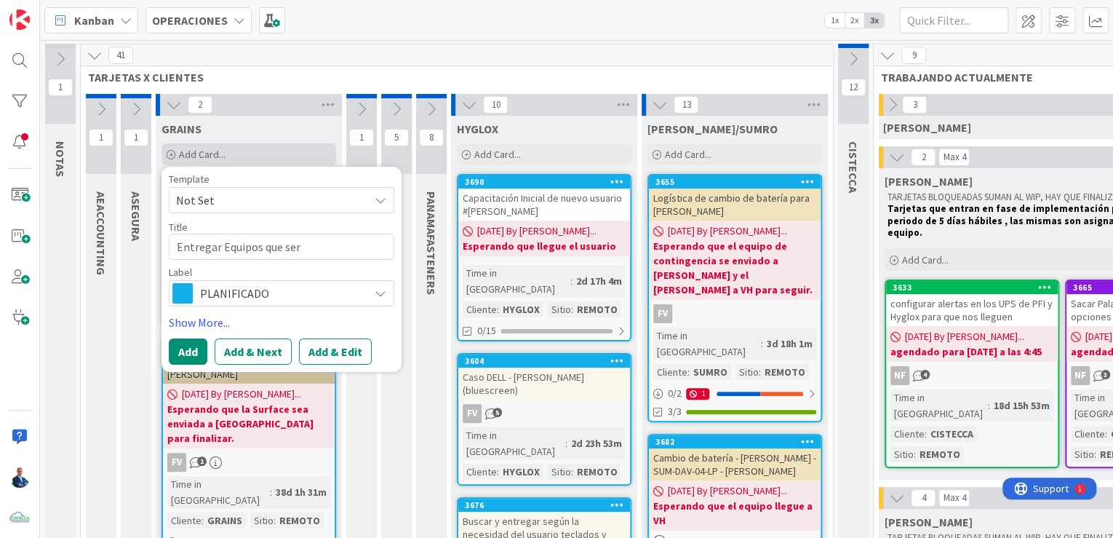
type textarea "x"
type textarea "Entregar Equipos que sera"
type textarea "x"
type textarea "Entregar Equipos que seran"
type textarea "x"
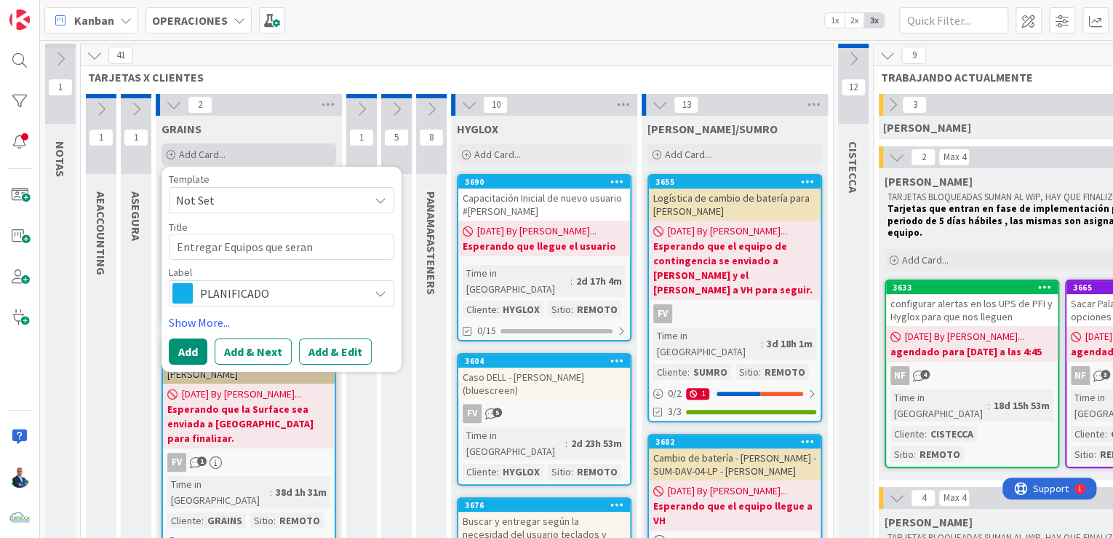
type textarea "Entregar Equipos que seran"
type textarea "x"
type textarea "Entregar Equipos que seran d"
type textarea "x"
type textarea "Entregar Equipos que seran do"
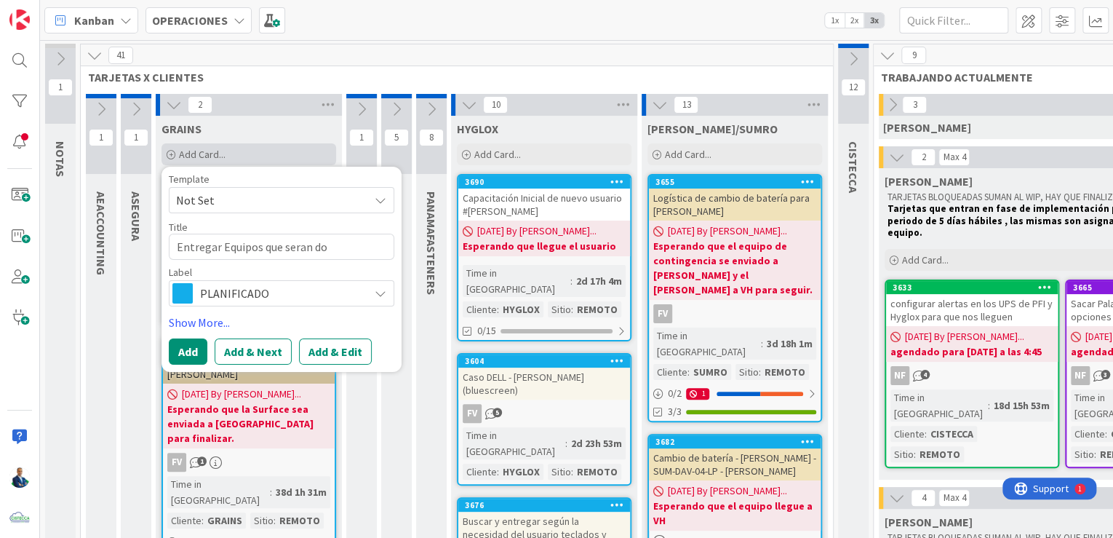
type textarea "x"
type textarea "Entregar Equipos que seran don"
type textarea "x"
type textarea "Entregar Equipos que seran dona"
type textarea "x"
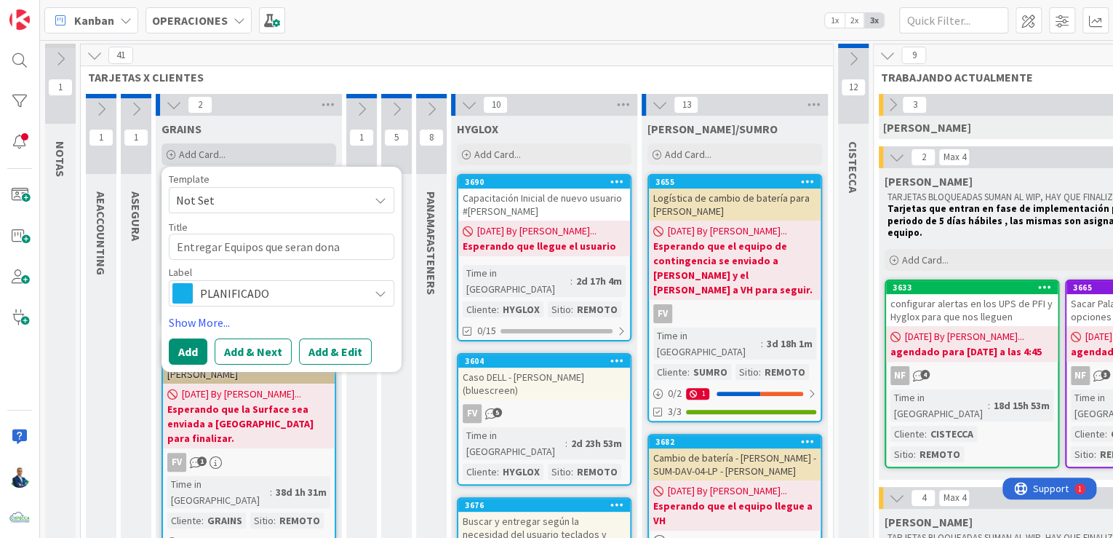
type textarea "Entregar Equipos que seran donad"
type textarea "x"
type textarea "Entregar Equipos que seran donado"
type textarea "x"
type textarea "Entregar Equipos que seran donados"
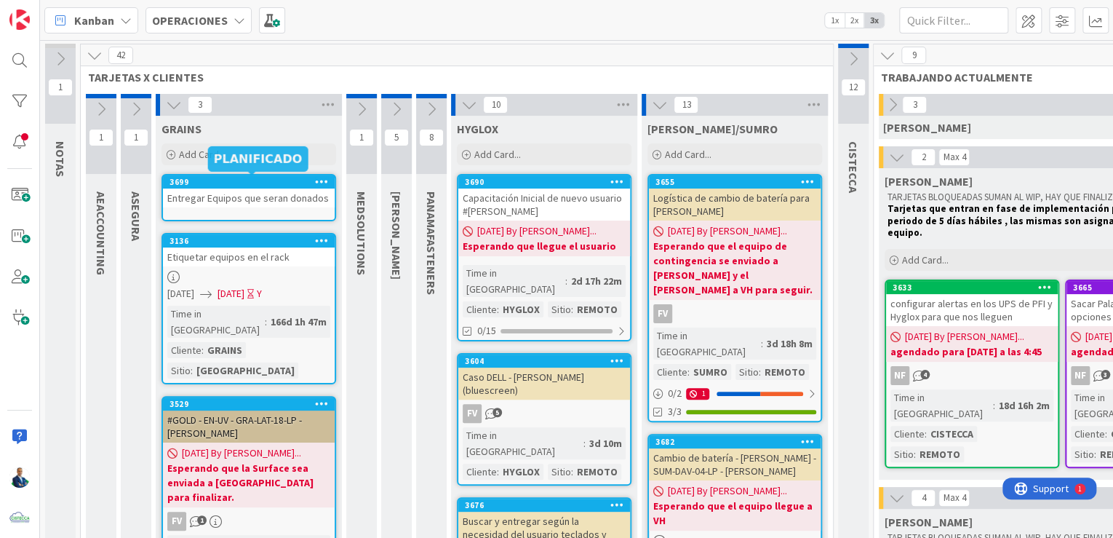
click at [282, 178] on div "3699" at bounding box center [252, 182] width 165 height 10
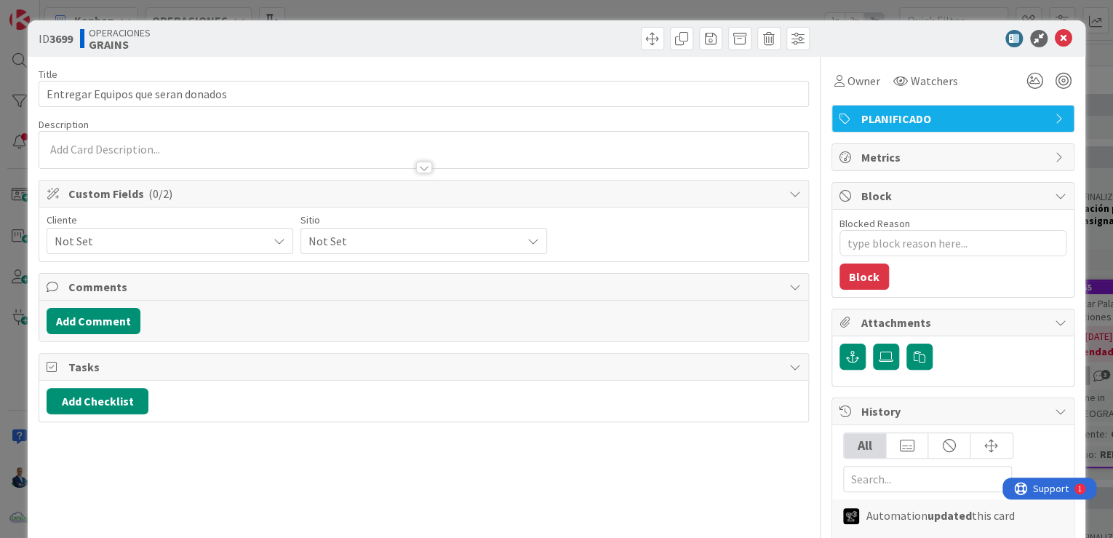
click at [113, 223] on div "Cliente" at bounding box center [170, 220] width 247 height 10
click at [117, 236] on span "Not Set" at bounding box center [158, 241] width 206 height 20
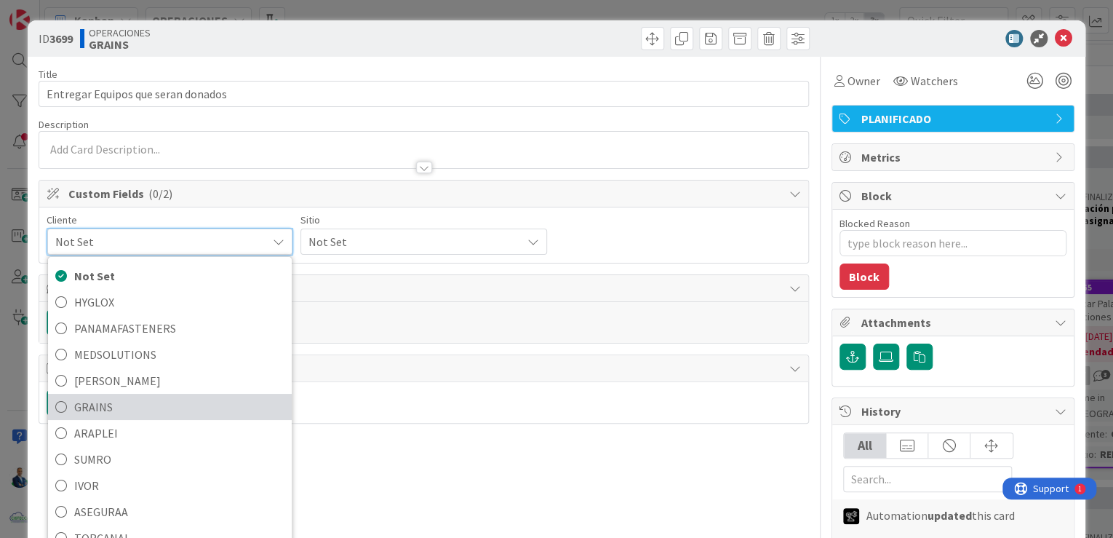
click at [130, 406] on span "GRAINS" at bounding box center [179, 407] width 210 height 22
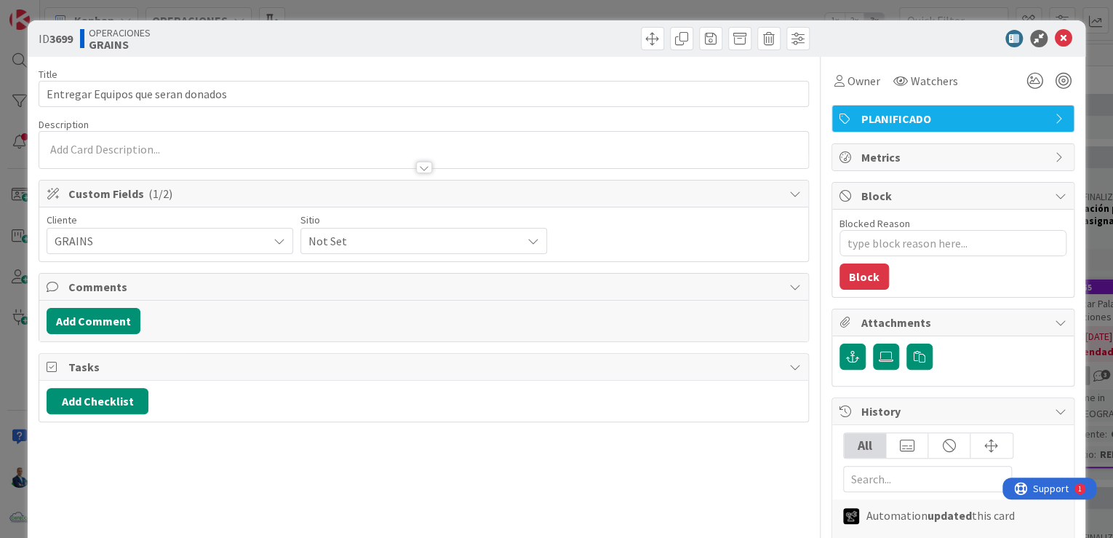
click at [396, 228] on div "Not Set" at bounding box center [424, 241] width 247 height 26
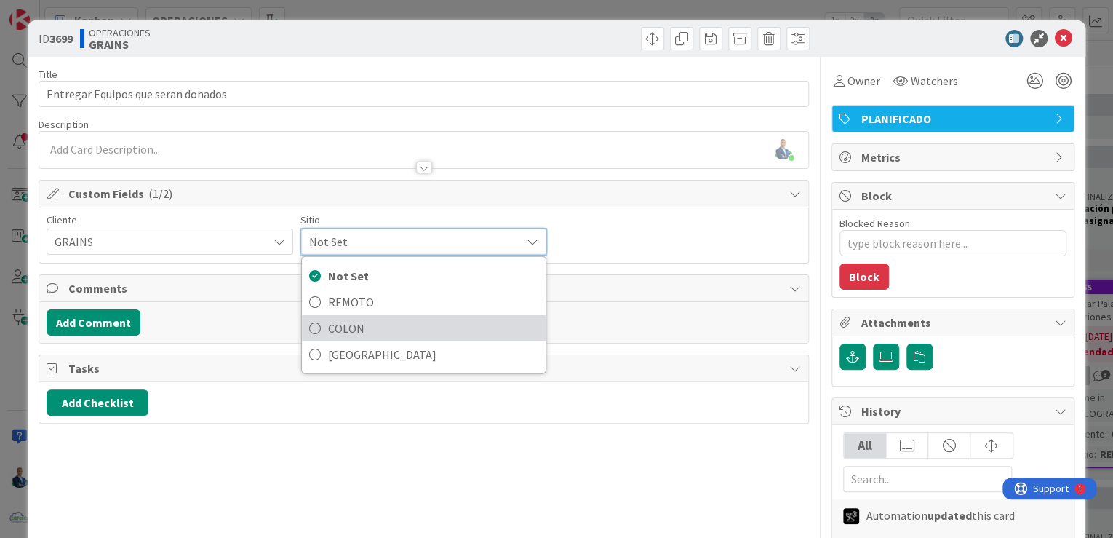
click at [373, 320] on span "COLON" at bounding box center [433, 328] width 210 height 22
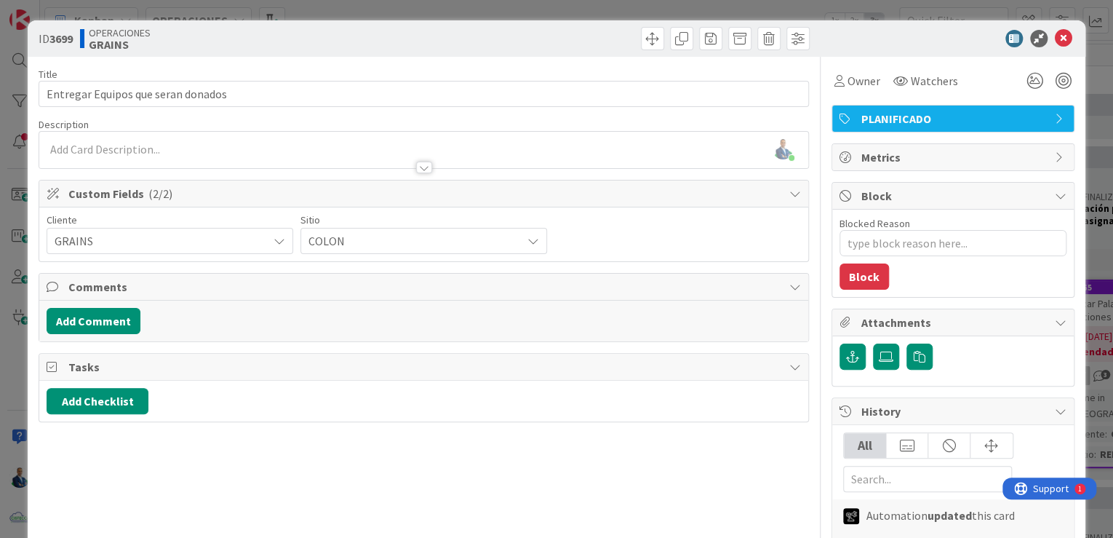
click at [375, 247] on span "COLON" at bounding box center [412, 241] width 206 height 20
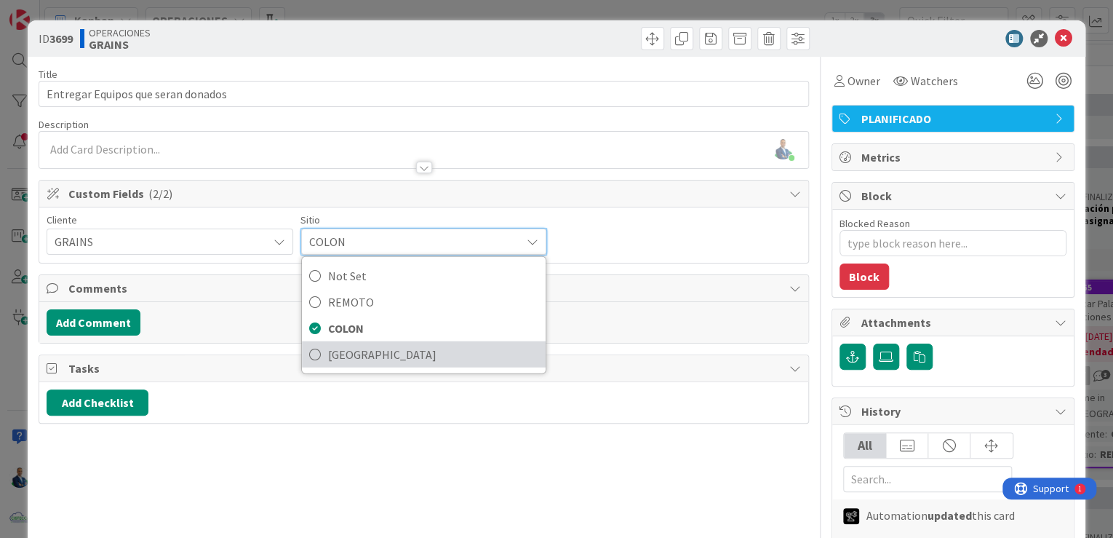
click at [361, 343] on span "[GEOGRAPHIC_DATA]" at bounding box center [433, 354] width 210 height 22
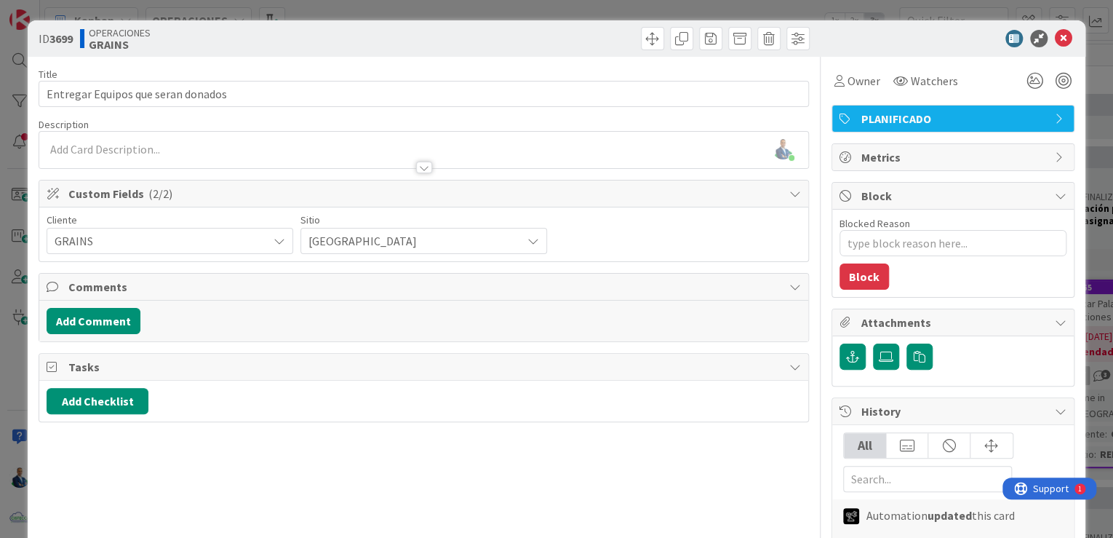
click at [1095, 163] on div "ID 3699 OPERACIONES GRAINS Title 34 / 128 Entregar Equipos que seran donados De…" at bounding box center [556, 269] width 1113 height 538
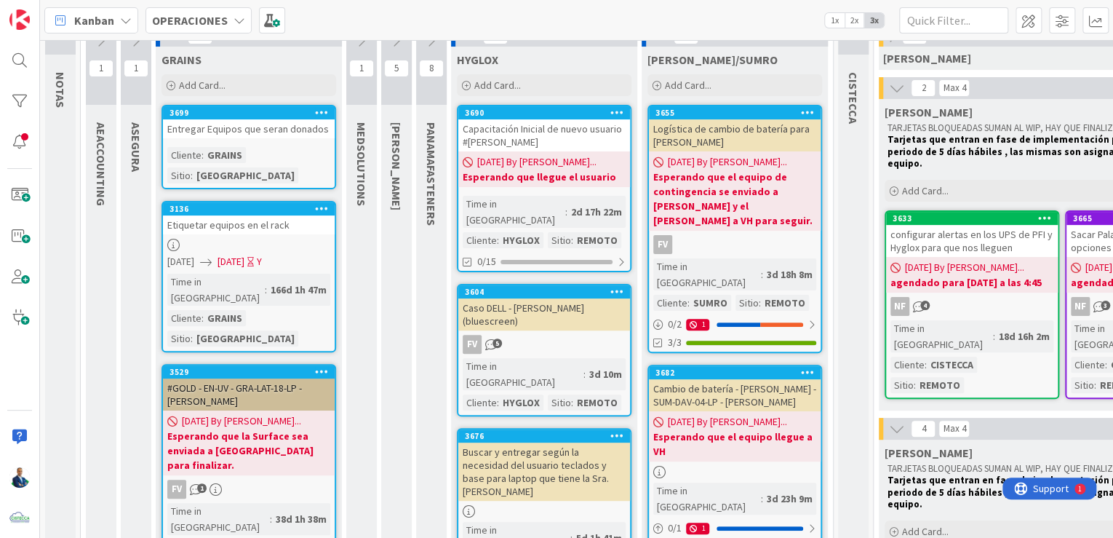
scroll to position [58, 0]
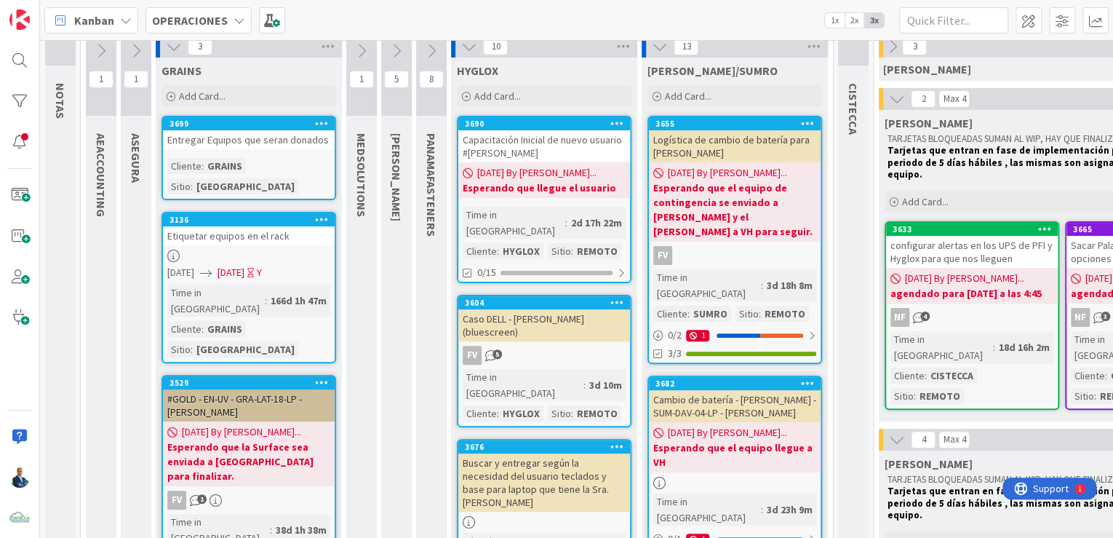
click at [166, 45] on icon at bounding box center [174, 47] width 16 height 16
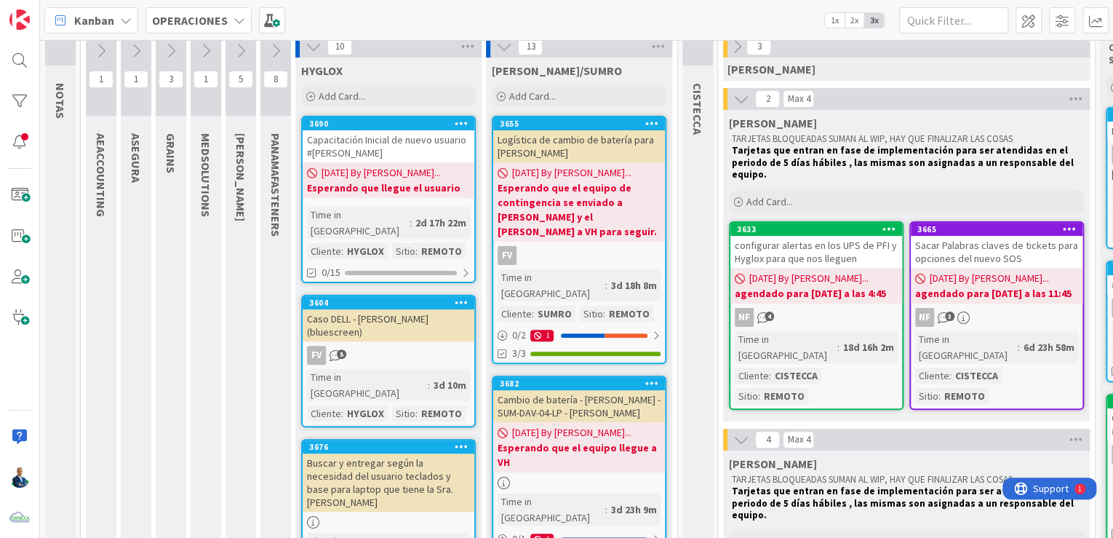
click at [241, 47] on icon at bounding box center [241, 51] width 16 height 16
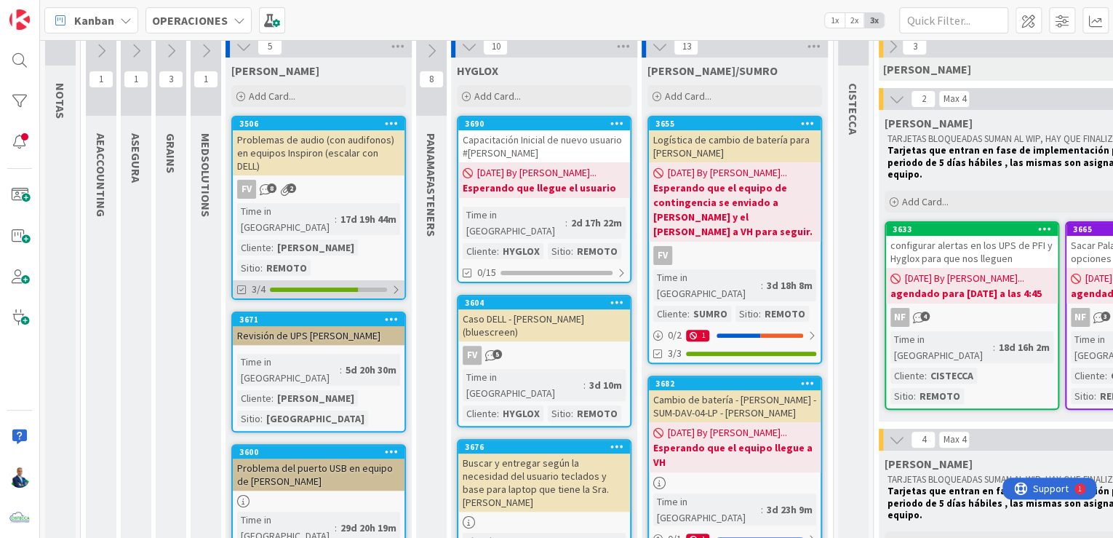
click at [371, 287] on div at bounding box center [328, 289] width 117 height 4
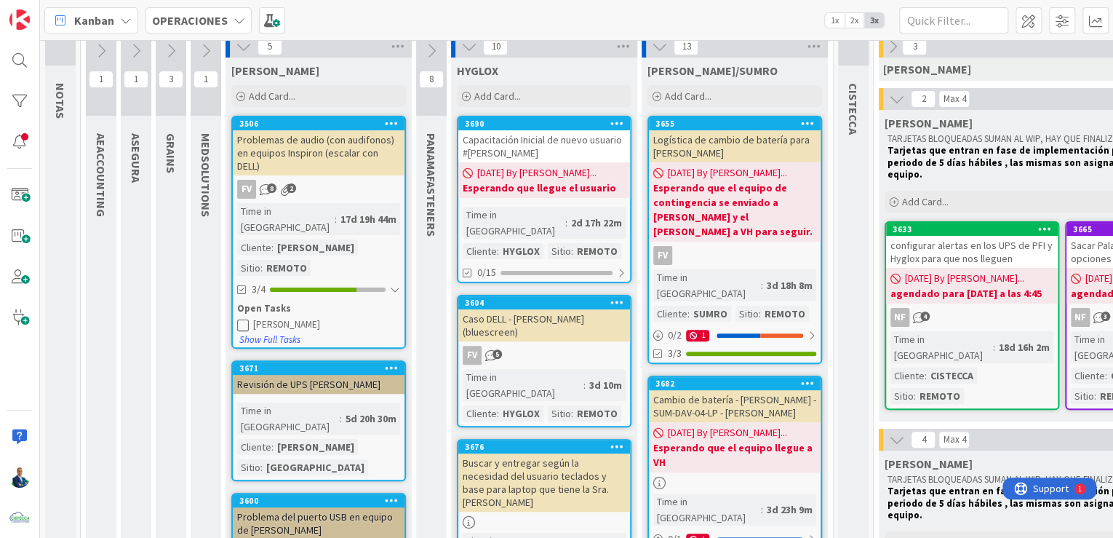
click at [306, 172] on div "Problemas de audio (con audifonos) en equipos Inspiron (escalar con DELL)" at bounding box center [319, 152] width 172 height 45
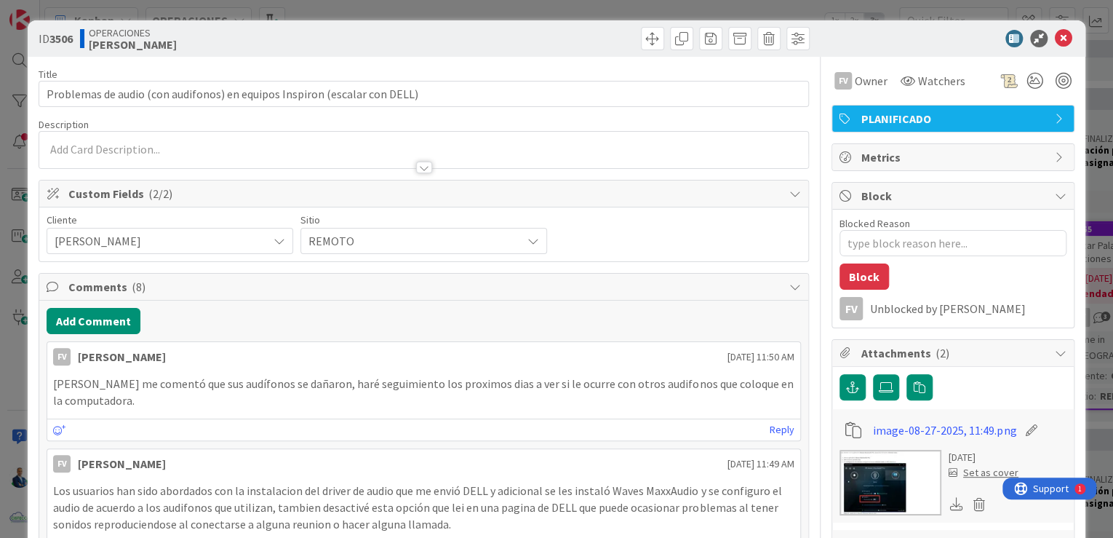
type textarea "x"
click at [109, 322] on button "Add Comment" at bounding box center [94, 321] width 94 height 26
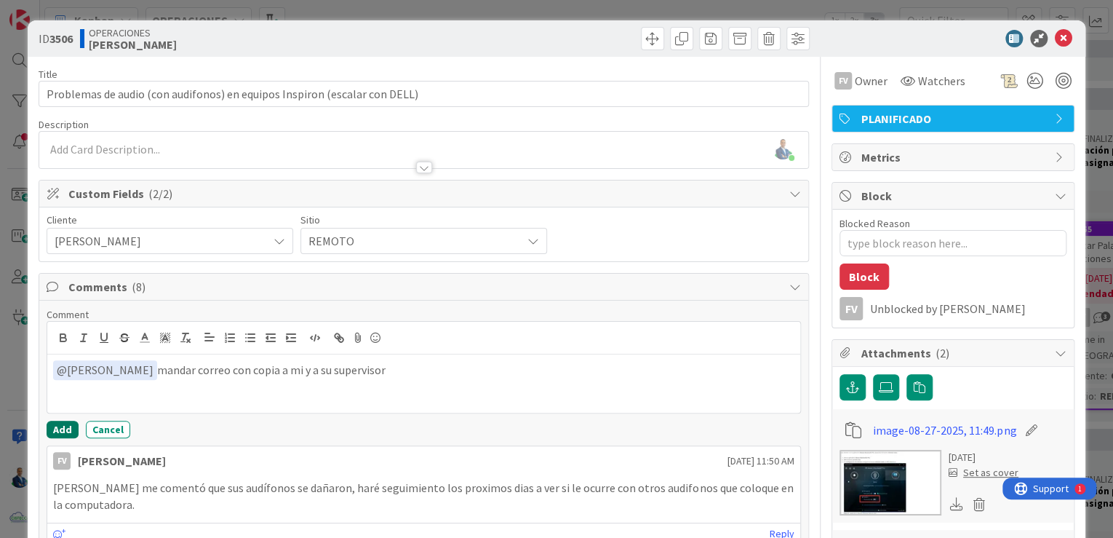
click at [52, 429] on button "Add" at bounding box center [63, 429] width 32 height 17
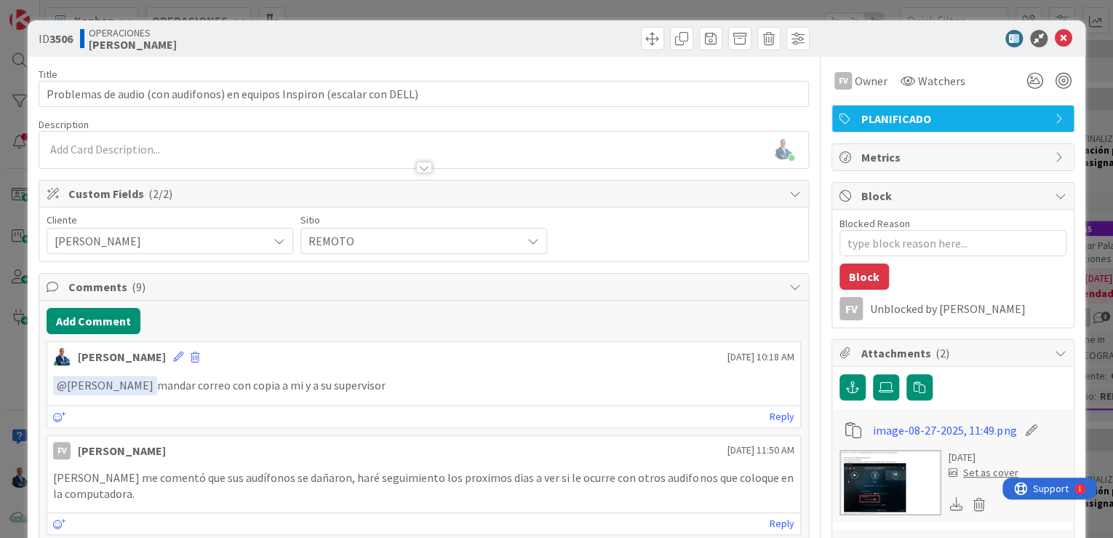
click at [1089, 253] on div "ID 3506 OPERACIONES [PERSON_NAME] Title 73 / 128 Problemas de audio (con audifo…" at bounding box center [556, 269] width 1113 height 538
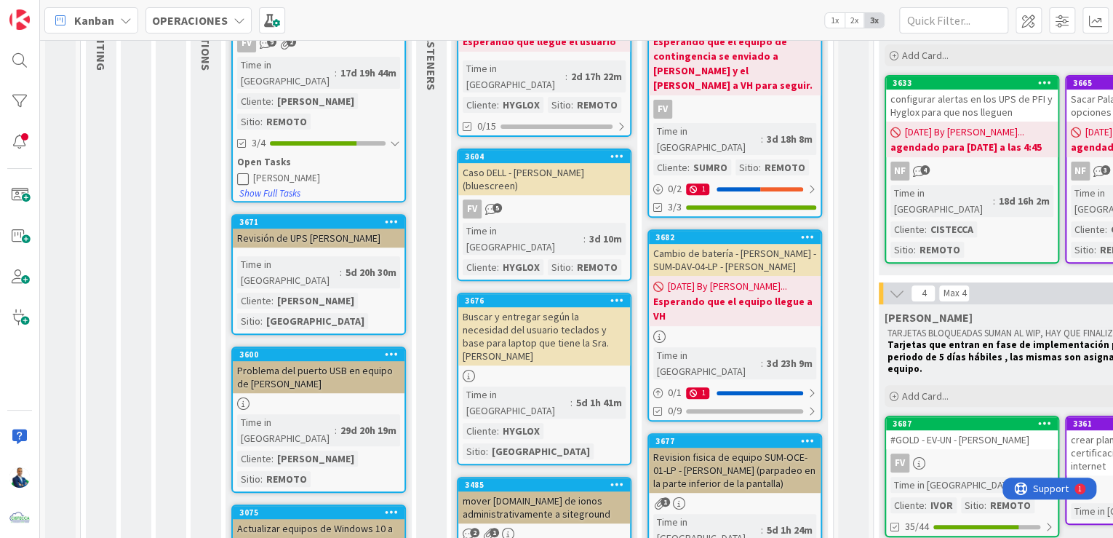
scroll to position [233, 0]
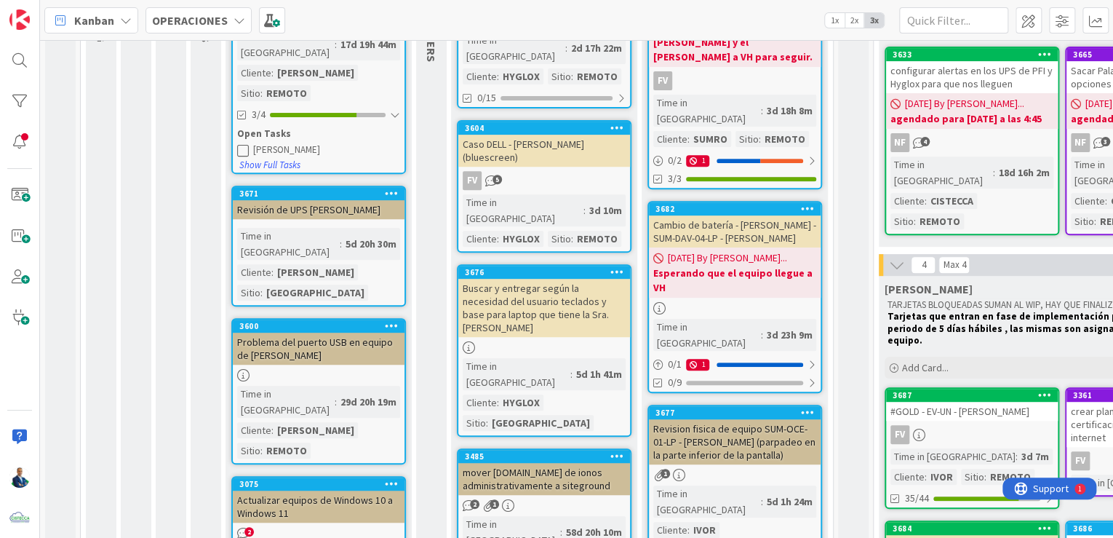
click at [325, 318] on link "3600 Problema del puerto USB en equipo de [PERSON_NAME] Time in [GEOGRAPHIC_DAT…" at bounding box center [318, 391] width 175 height 146
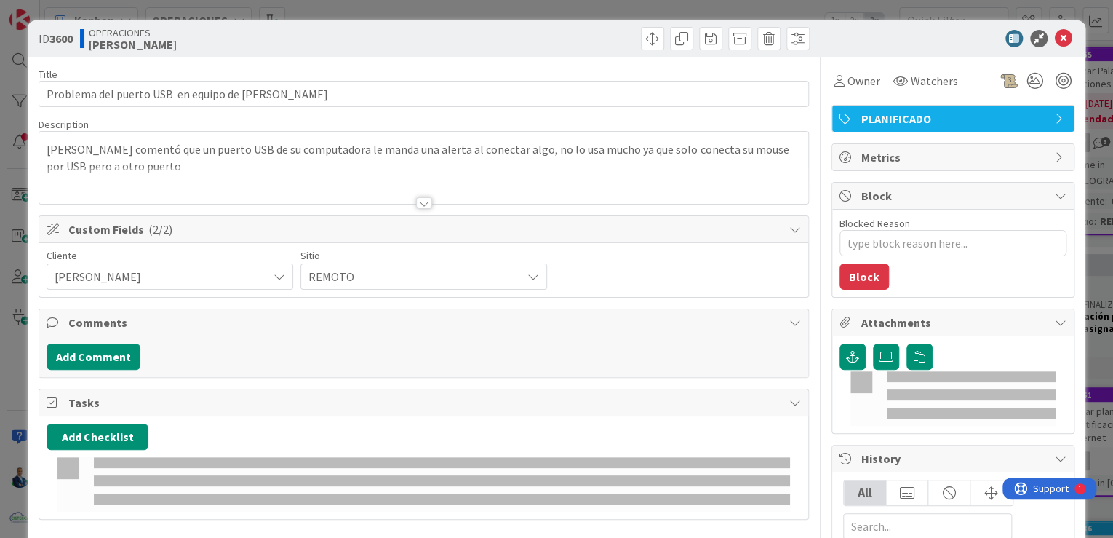
type textarea "x"
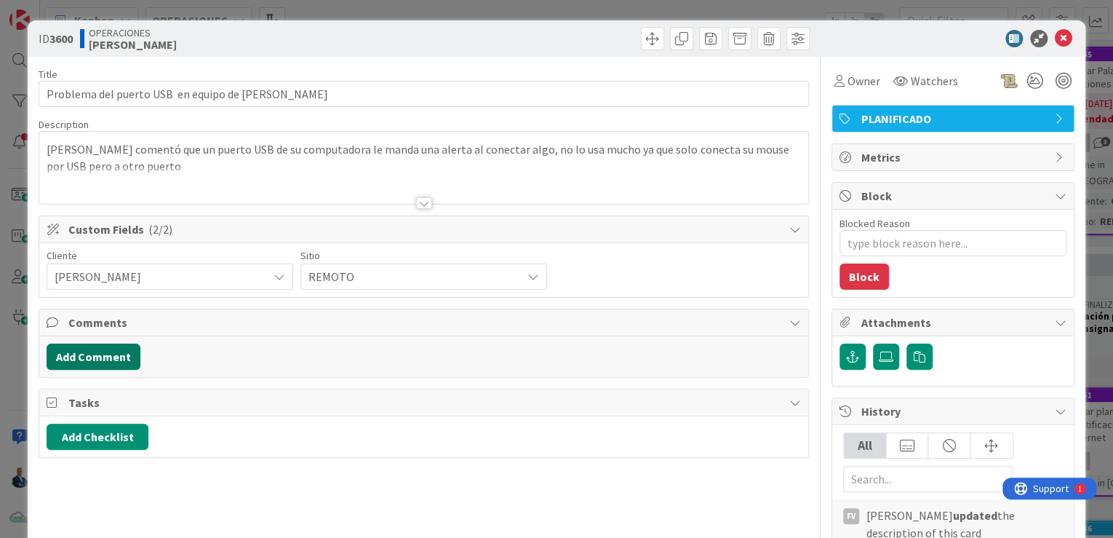
click at [114, 350] on button "Add Comment" at bounding box center [94, 356] width 94 height 26
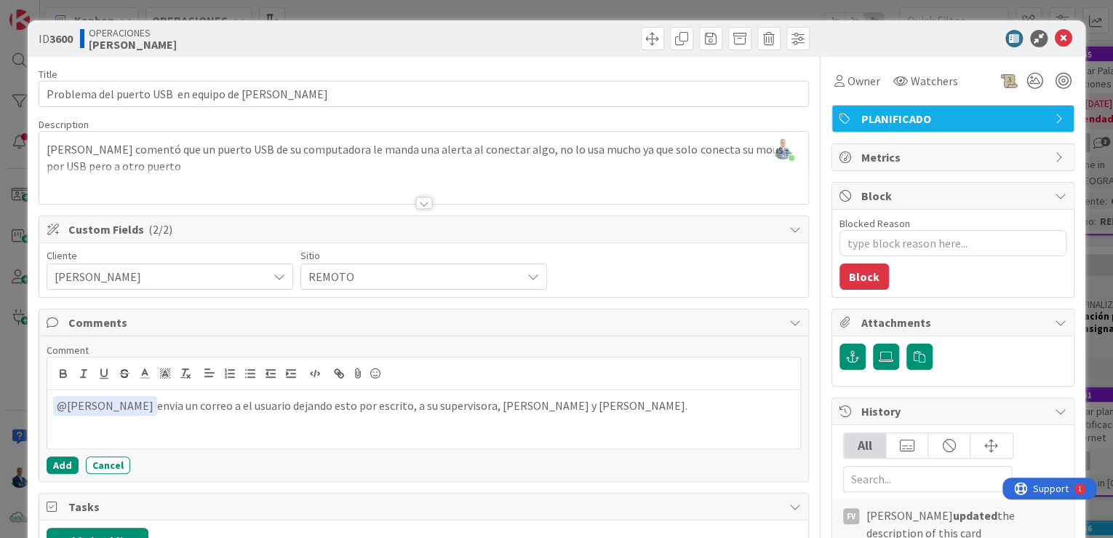
click at [224, 402] on p "﻿ @ [PERSON_NAME] ﻿ envia un correo a el usuario dejando esto por escrito, a su…" at bounding box center [423, 406] width 741 height 20
click at [73, 456] on button "Add" at bounding box center [63, 464] width 32 height 17
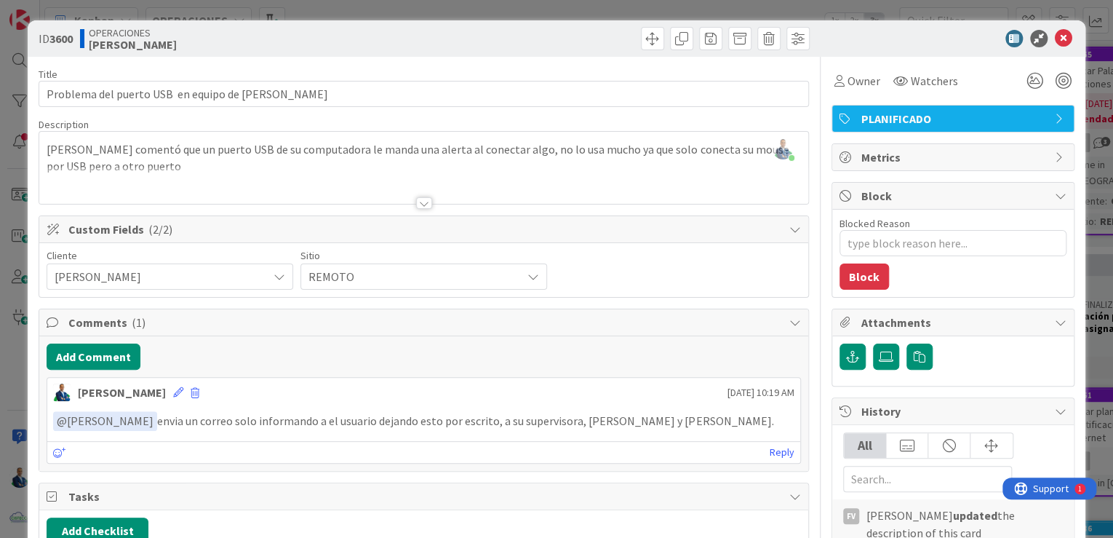
click at [1091, 61] on div "ID 3600 OPERACIONES [PERSON_NAME] Title 51 / 128 Problema del puerto USB en equ…" at bounding box center [556, 269] width 1113 height 538
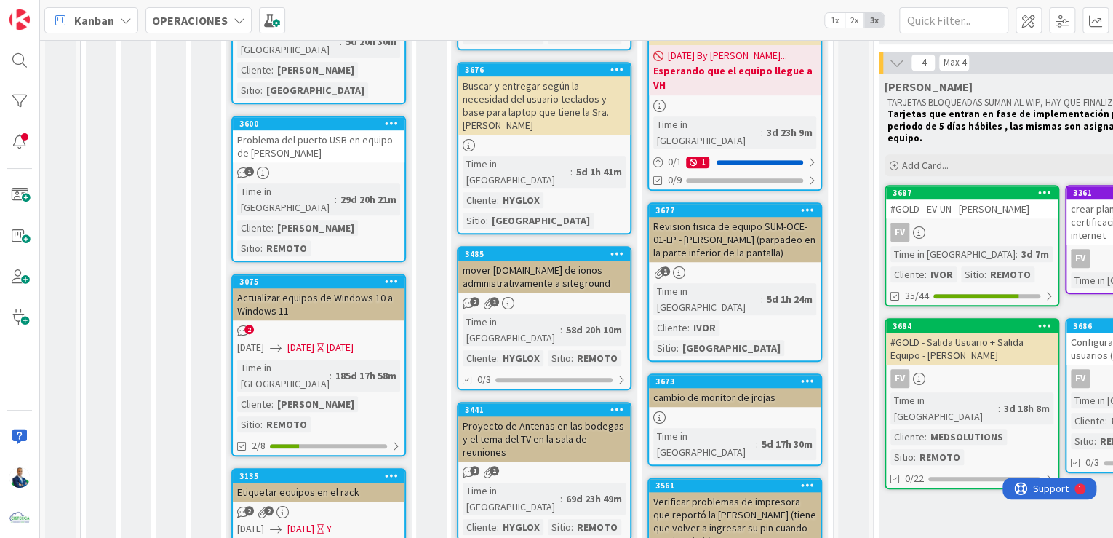
scroll to position [466, 0]
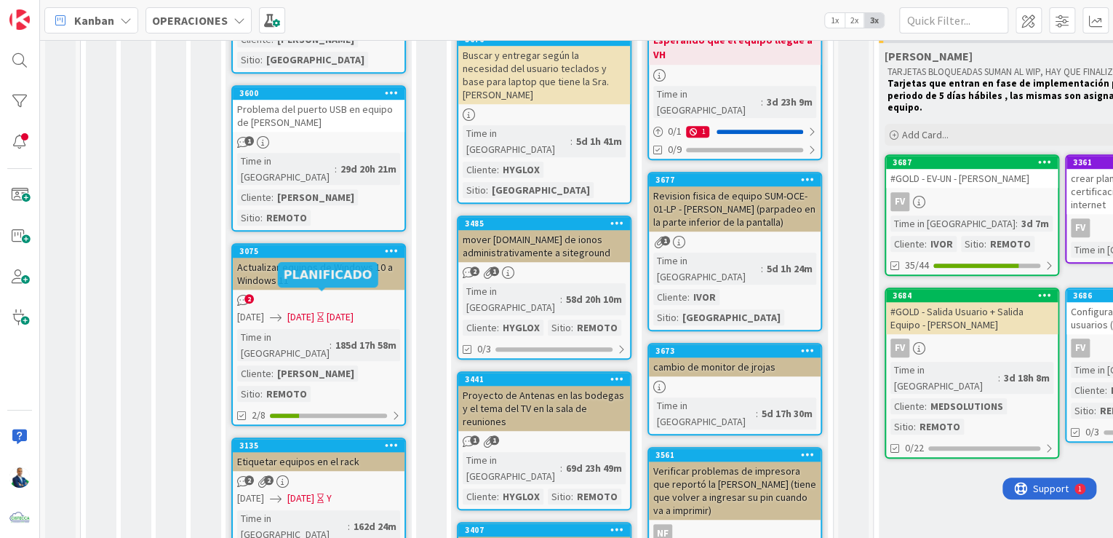
click at [285, 440] on div "3135" at bounding box center [321, 445] width 165 height 10
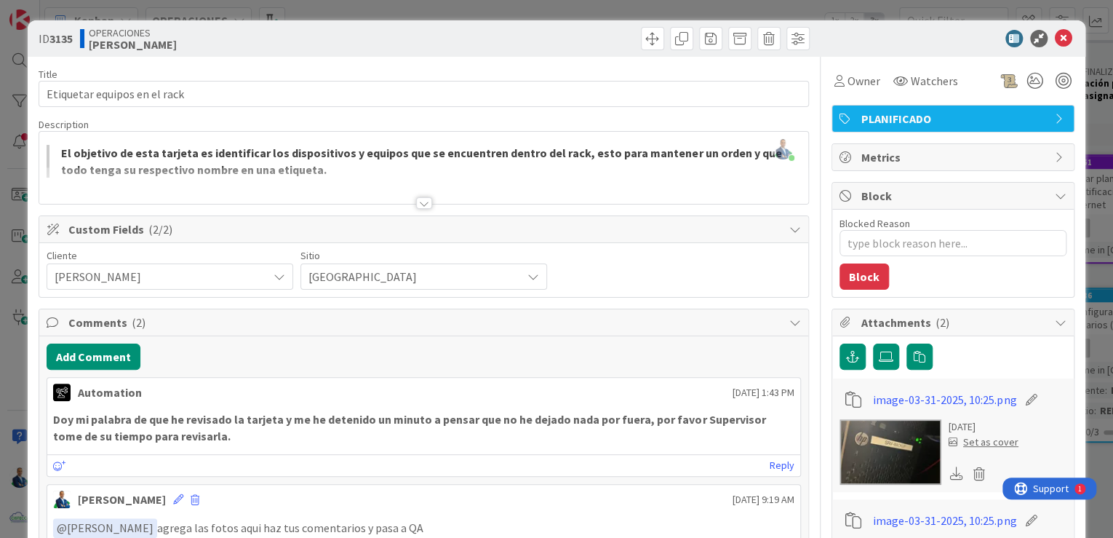
click at [1093, 105] on div "ID 3135 OPERACIONES [PERSON_NAME] Title 28 / 128 Etiquetar equipos en el rack D…" at bounding box center [556, 269] width 1113 height 538
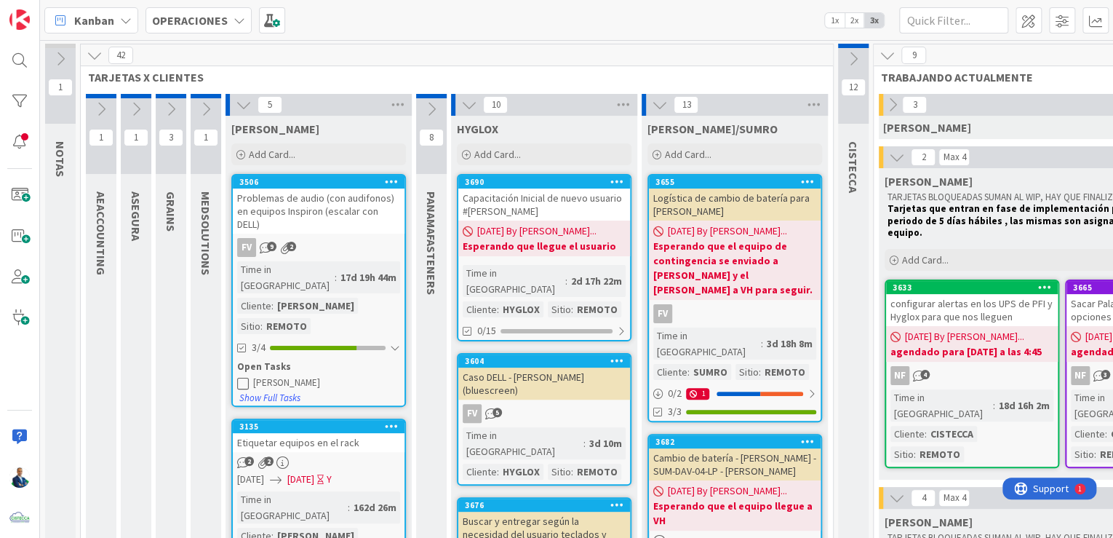
click at [99, 108] on icon at bounding box center [101, 109] width 16 height 16
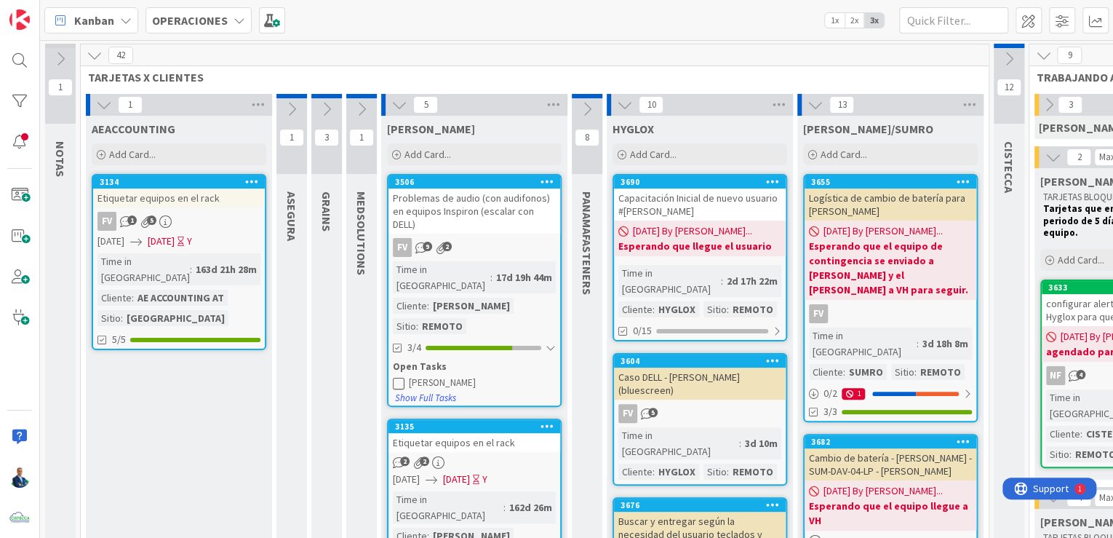
click at [99, 108] on icon at bounding box center [104, 105] width 16 height 16
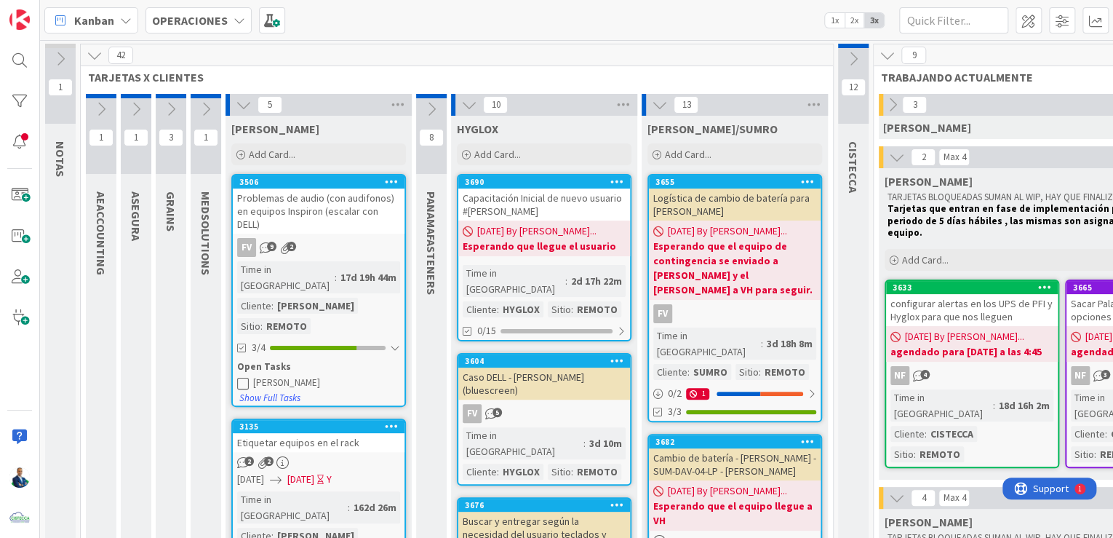
click at [131, 108] on icon at bounding box center [136, 109] width 16 height 16
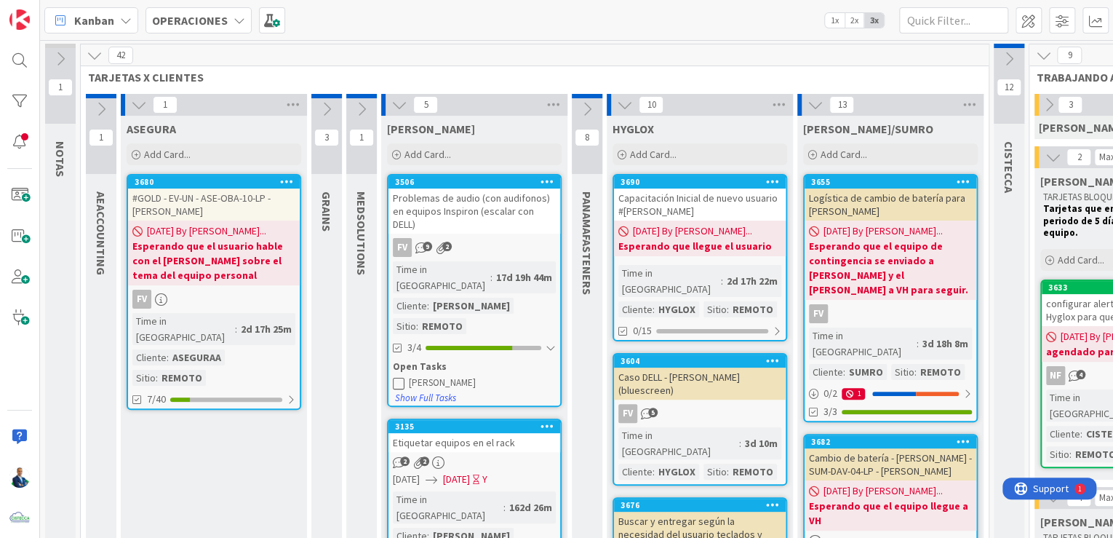
click at [131, 108] on icon at bounding box center [139, 105] width 16 height 16
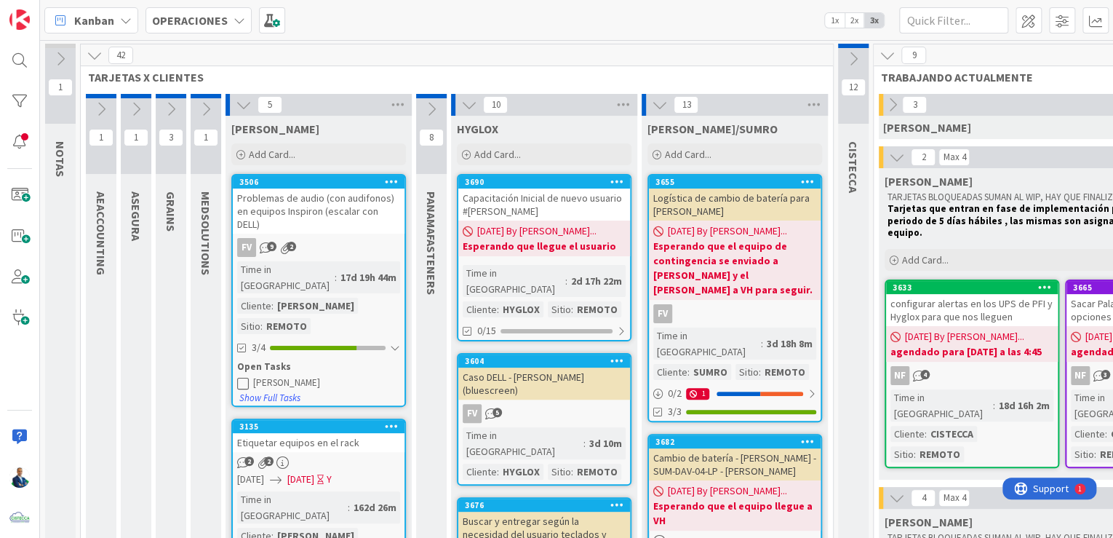
click at [195, 106] on button at bounding box center [206, 109] width 31 height 22
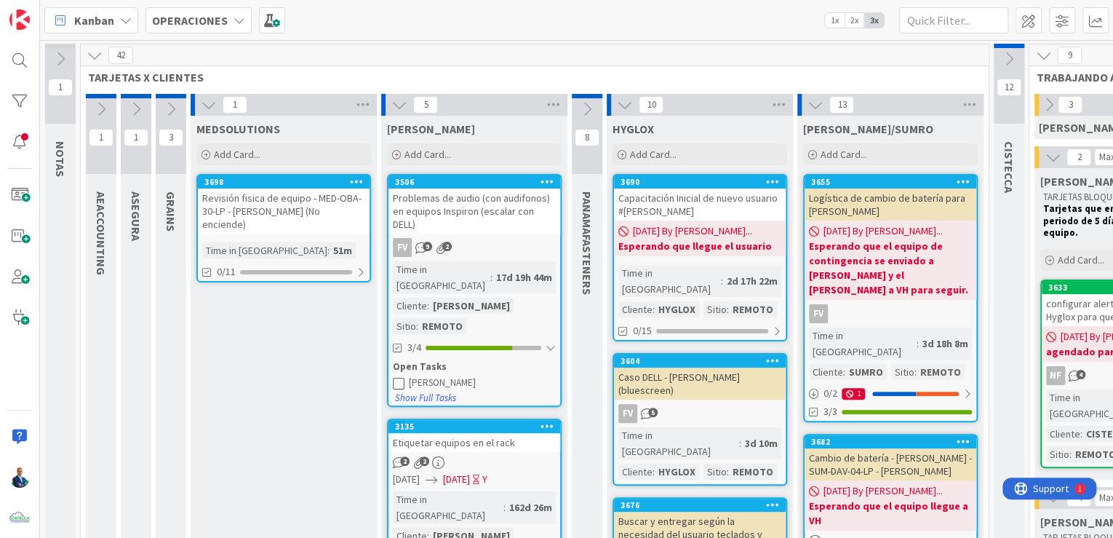
click at [180, 106] on button at bounding box center [171, 109] width 31 height 22
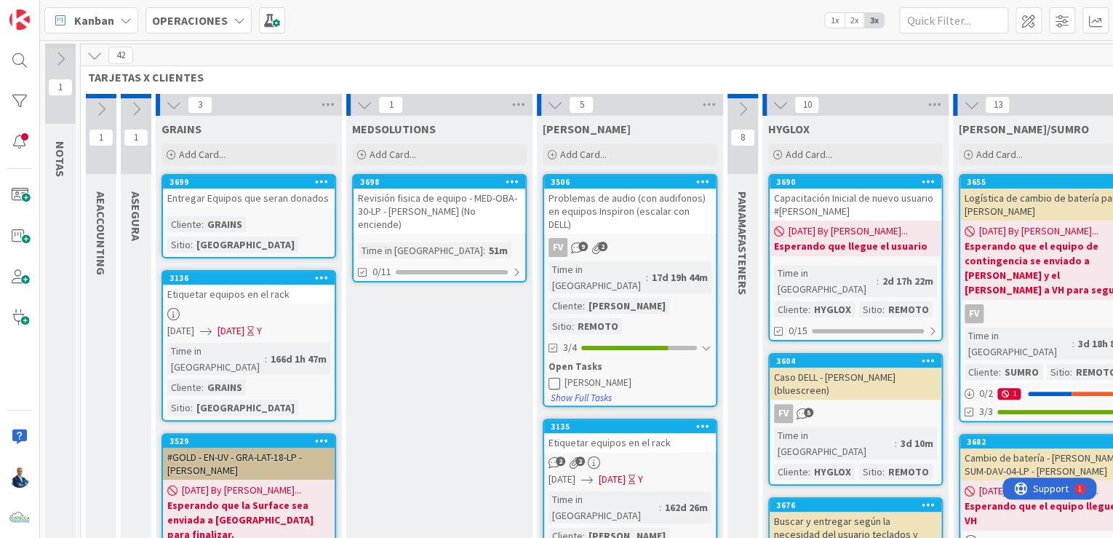
click at [180, 106] on icon at bounding box center [174, 105] width 16 height 16
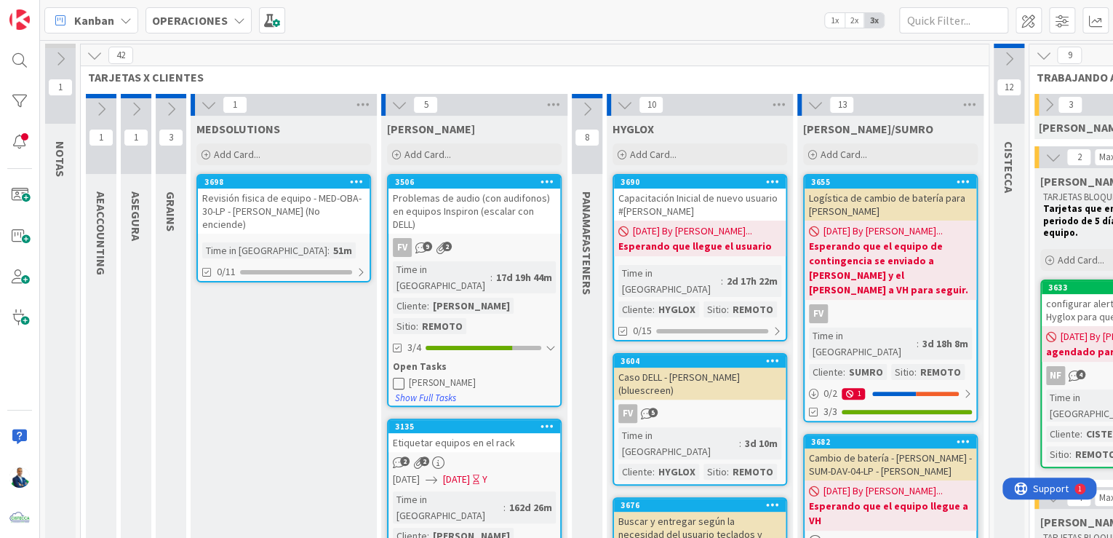
click at [210, 106] on icon at bounding box center [209, 105] width 16 height 16
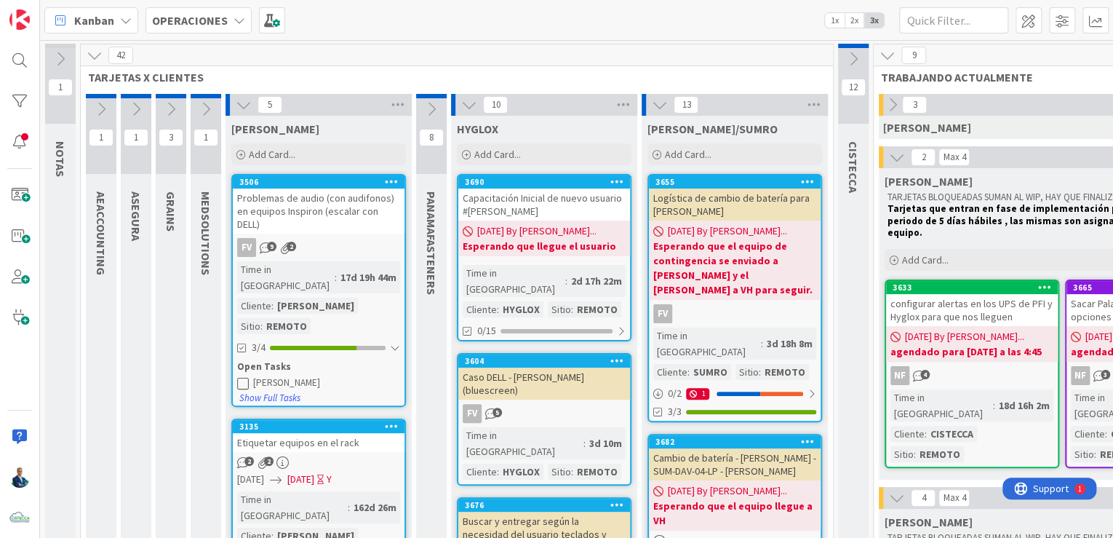
click at [239, 102] on icon at bounding box center [244, 105] width 16 height 16
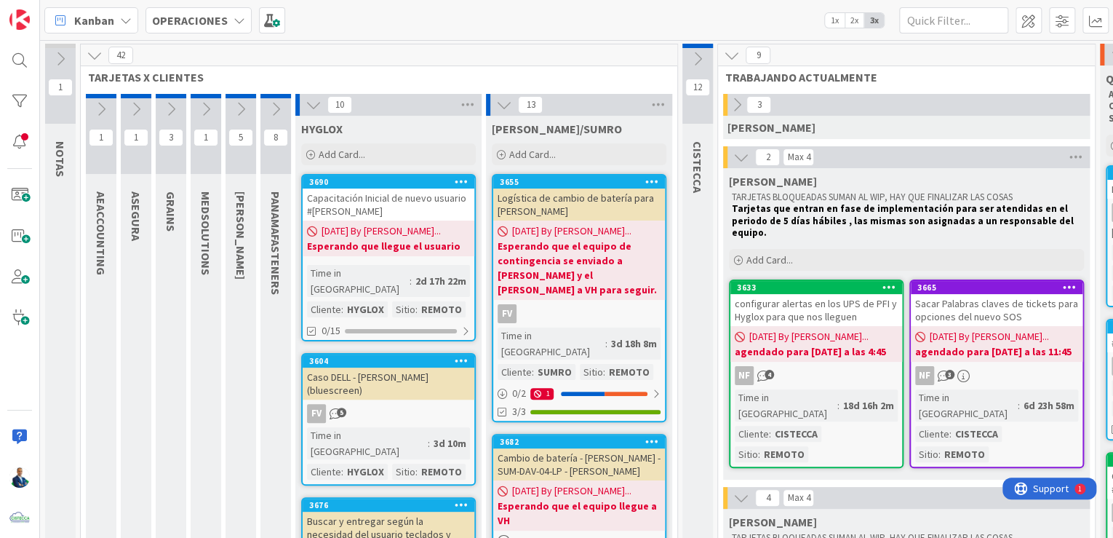
click at [273, 102] on icon at bounding box center [276, 109] width 16 height 16
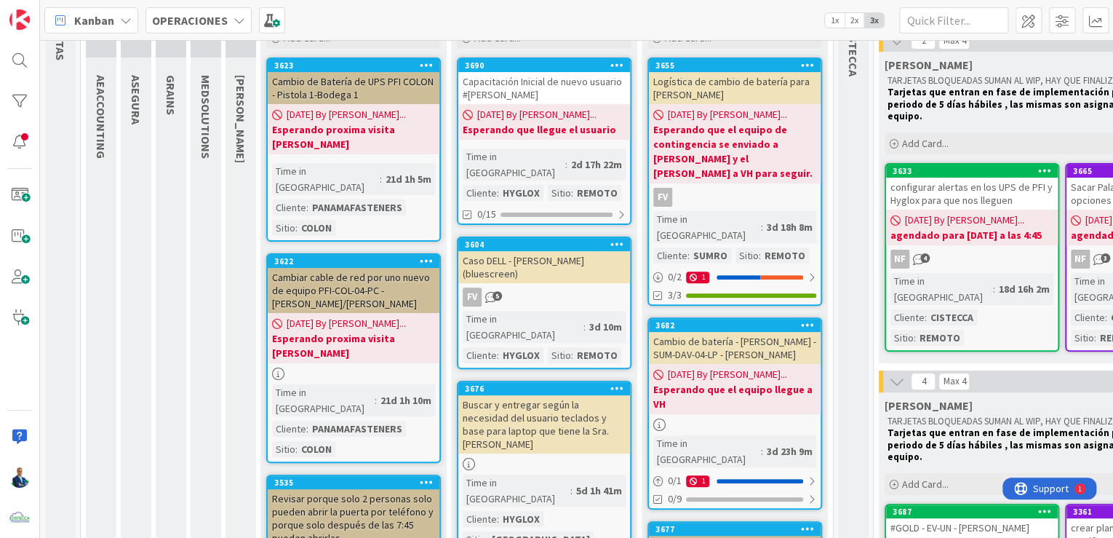
scroll to position [58, 0]
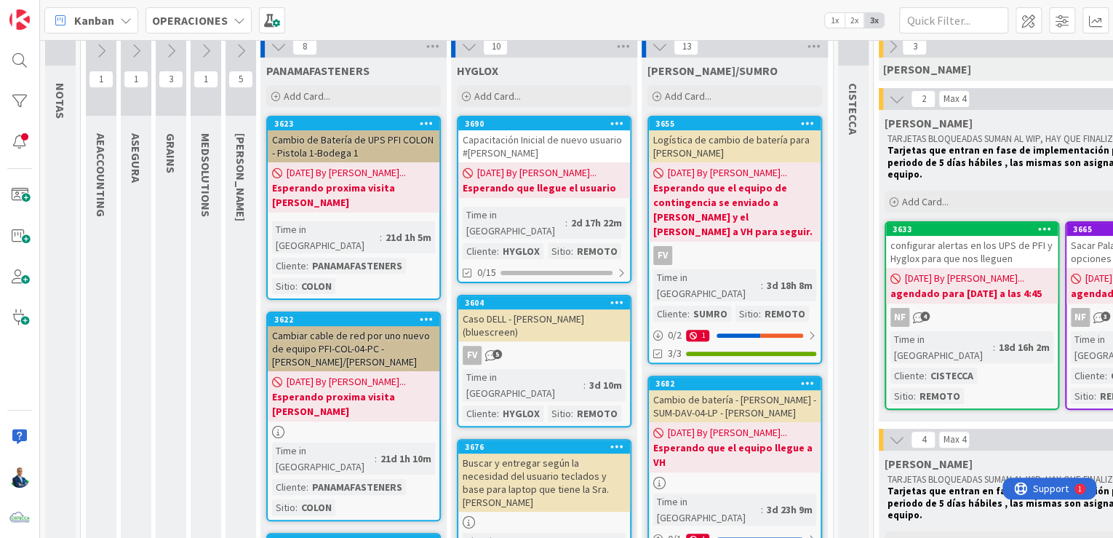
click at [471, 49] on icon at bounding box center [469, 47] width 16 height 16
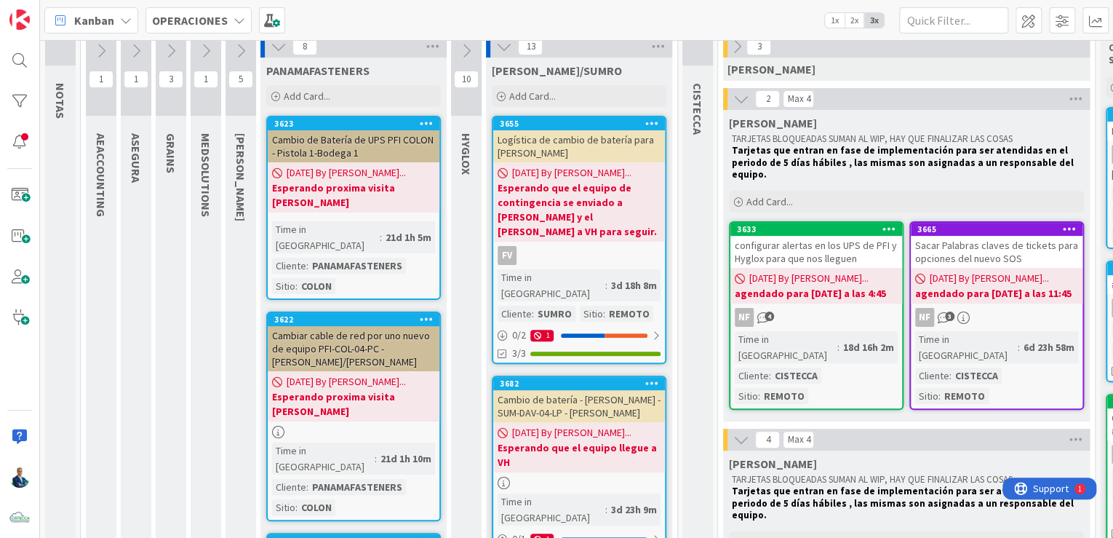
click at [495, 47] on button at bounding box center [504, 46] width 19 height 19
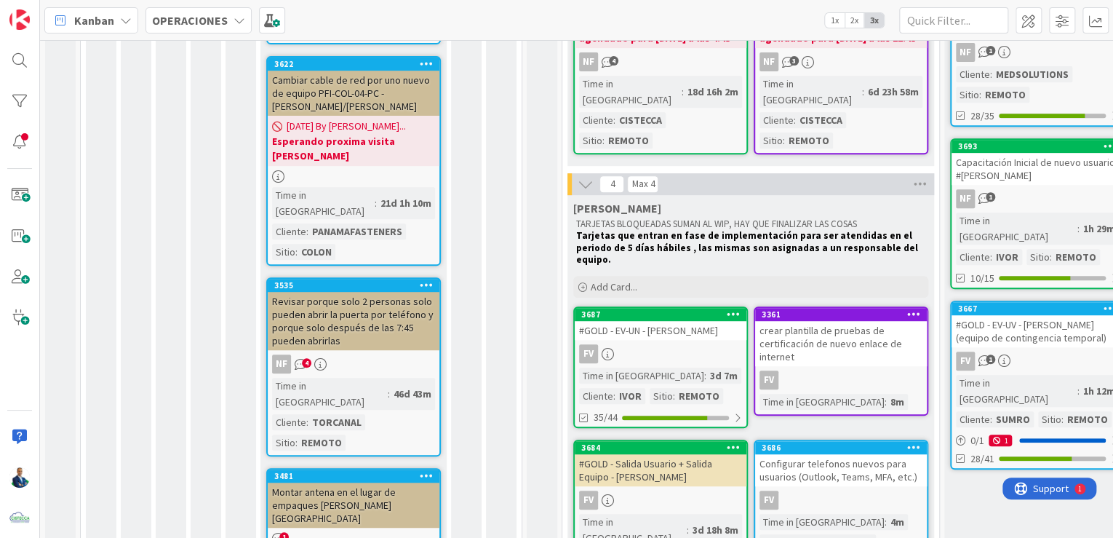
scroll to position [291, 0]
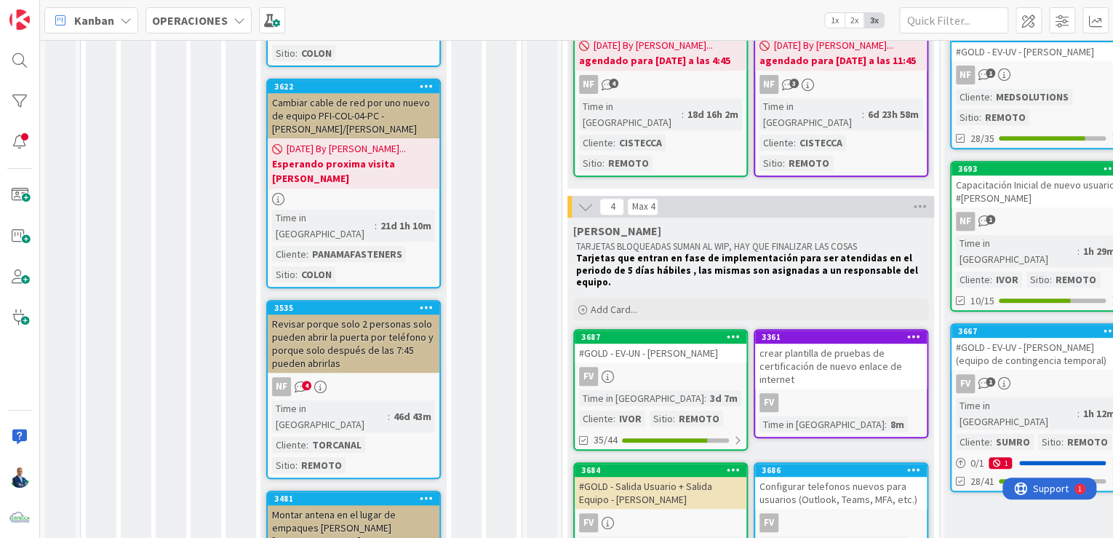
click at [600, 198] on span "4" at bounding box center [612, 206] width 25 height 17
click at [586, 199] on icon at bounding box center [586, 207] width 16 height 16
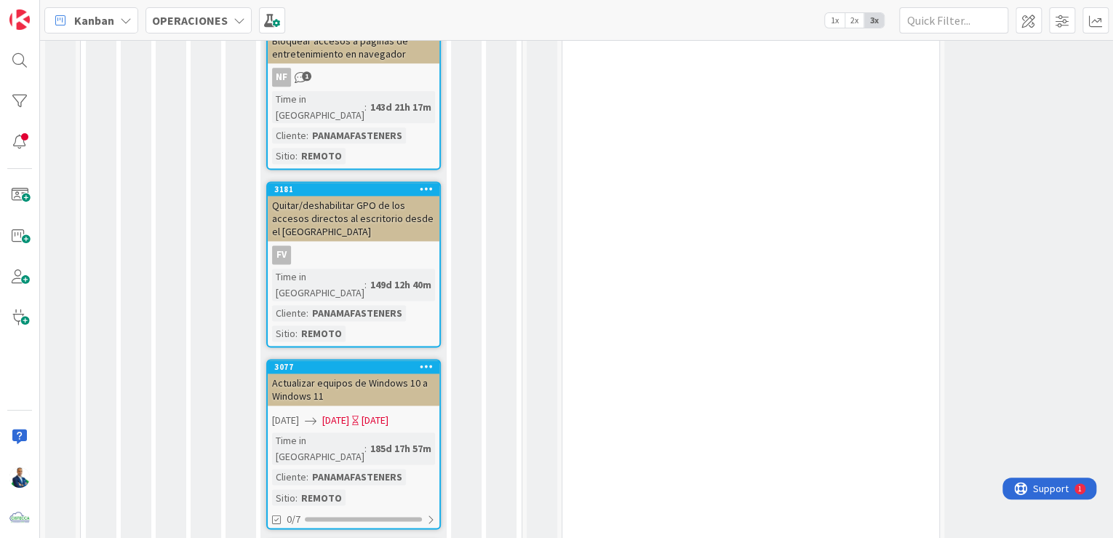
scroll to position [937, 0]
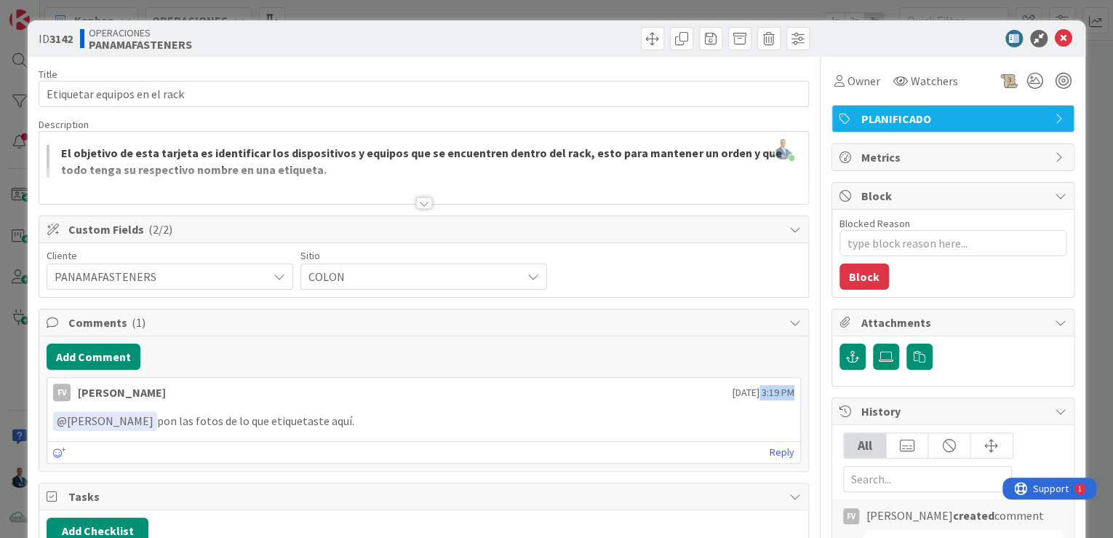
drag, startPoint x: 722, startPoint y: 392, endPoint x: 752, endPoint y: 389, distance: 30.7
click at [752, 389] on span "[DATE] 3:19 PM" at bounding box center [764, 392] width 62 height 15
drag, startPoint x: 752, startPoint y: 389, endPoint x: 920, endPoint y: 266, distance: 207.7
click at [938, 266] on div "Blocked Reason 0 / 256 Block" at bounding box center [953, 253] width 242 height 87
click at [1089, 111] on div "ID 3142 OPERACIONES PANAMAFASTENERS Title 28 / 128 Etiquetar equipos en el rack…" at bounding box center [556, 269] width 1113 height 538
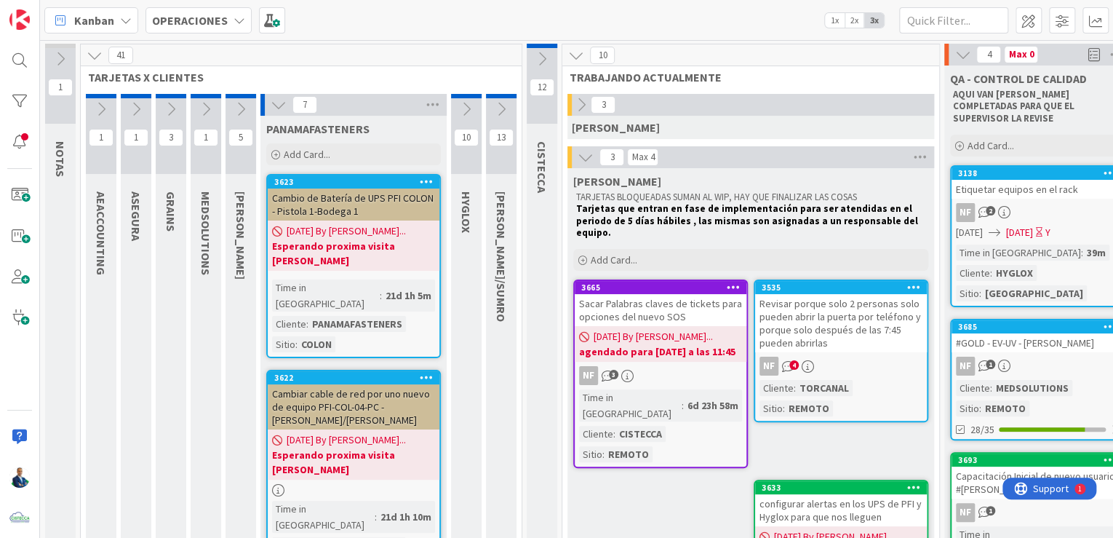
click at [470, 105] on icon at bounding box center [466, 109] width 16 height 16
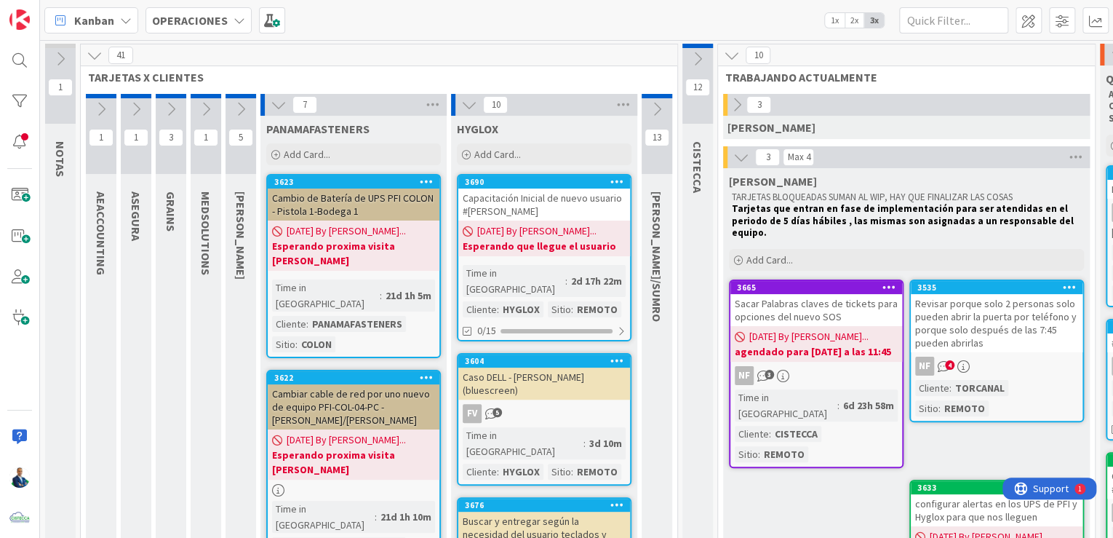
click at [277, 105] on icon at bounding box center [279, 105] width 16 height 16
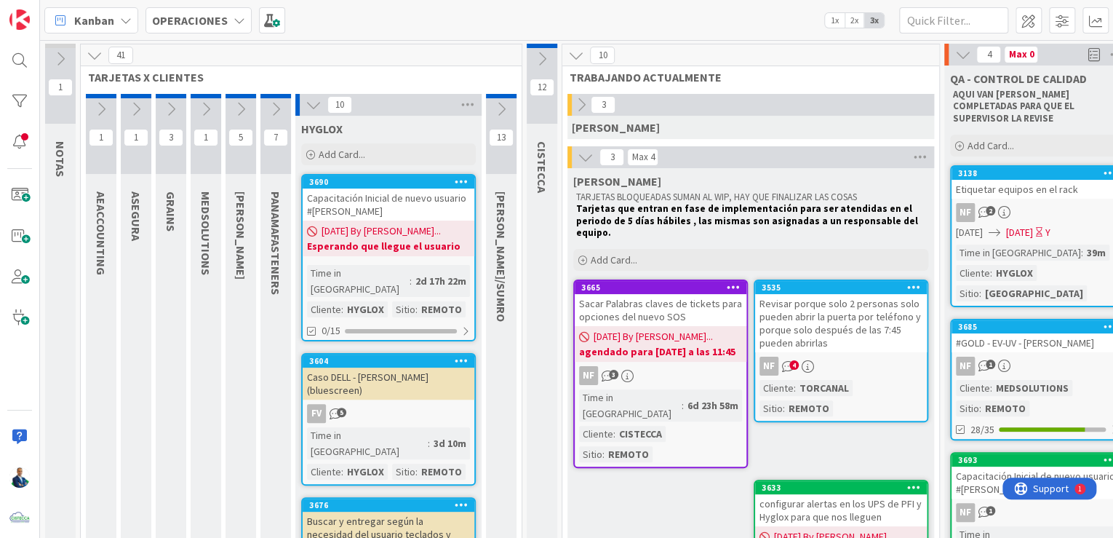
click at [466, 178] on icon at bounding box center [462, 181] width 14 height 10
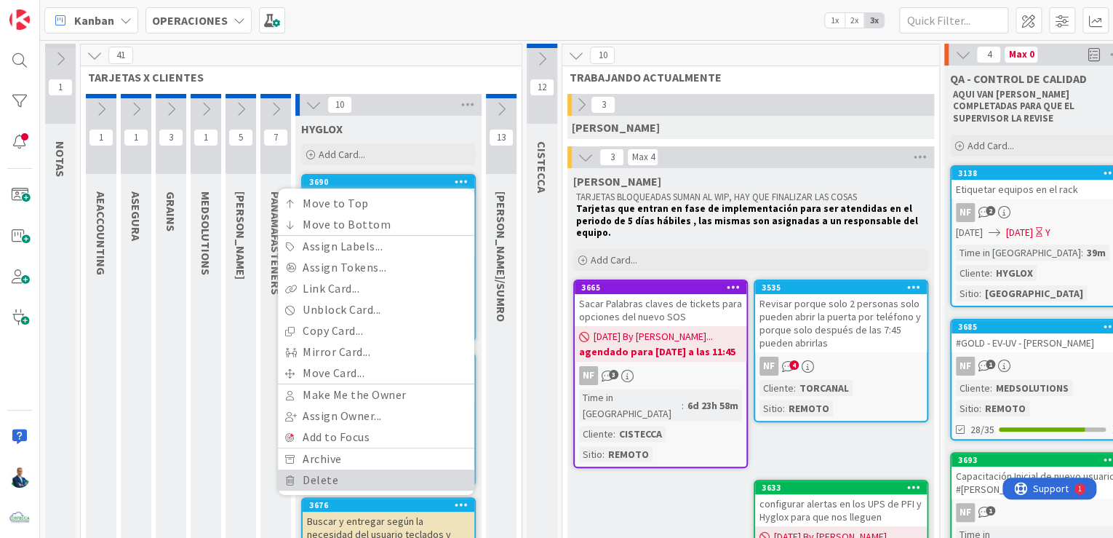
click at [362, 478] on link "Delete" at bounding box center [376, 479] width 196 height 21
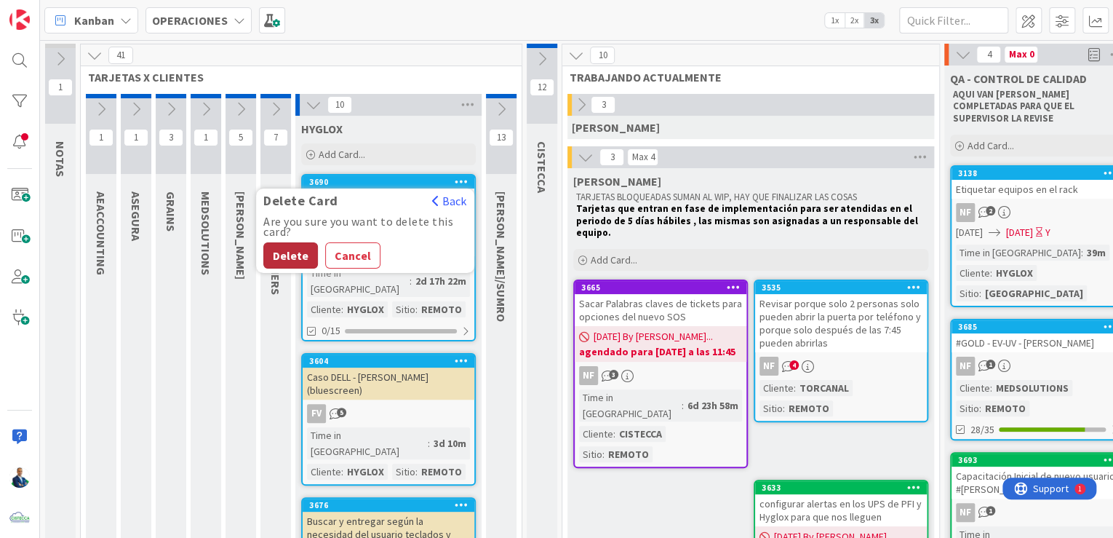
click at [289, 256] on button "Delete" at bounding box center [290, 255] width 55 height 26
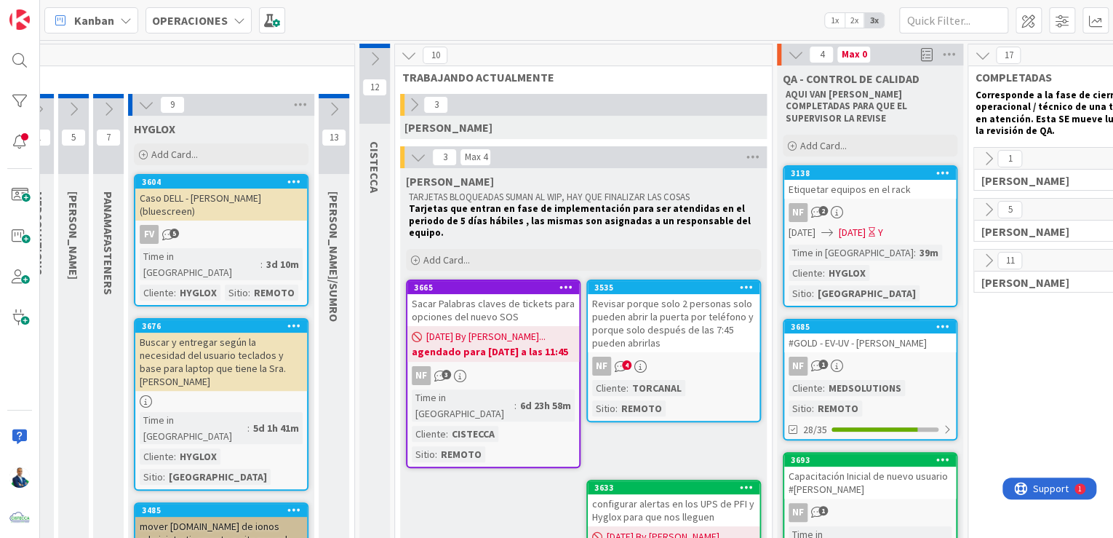
scroll to position [0, 310]
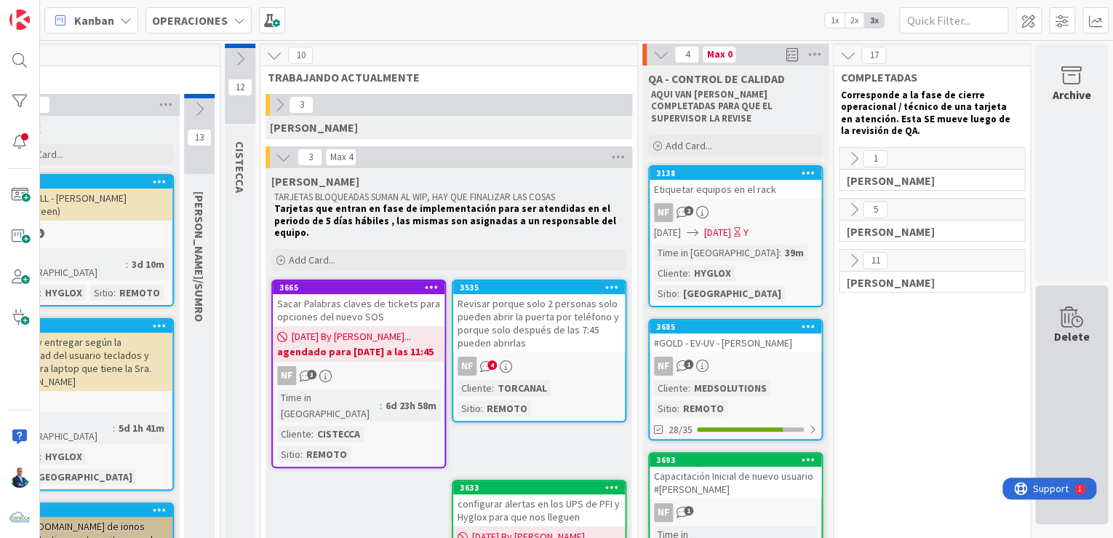
click at [1044, 378] on div "Delete" at bounding box center [1071, 404] width 73 height 239
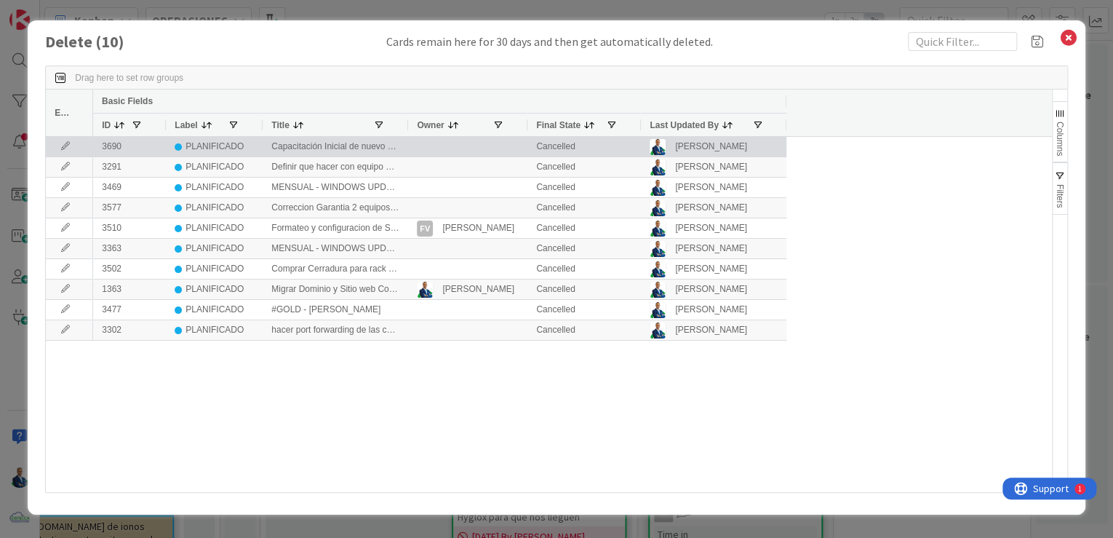
click at [210, 150] on div "PLANIFICADO" at bounding box center [215, 147] width 58 height 18
click at [61, 148] on icon at bounding box center [66, 146] width 22 height 9
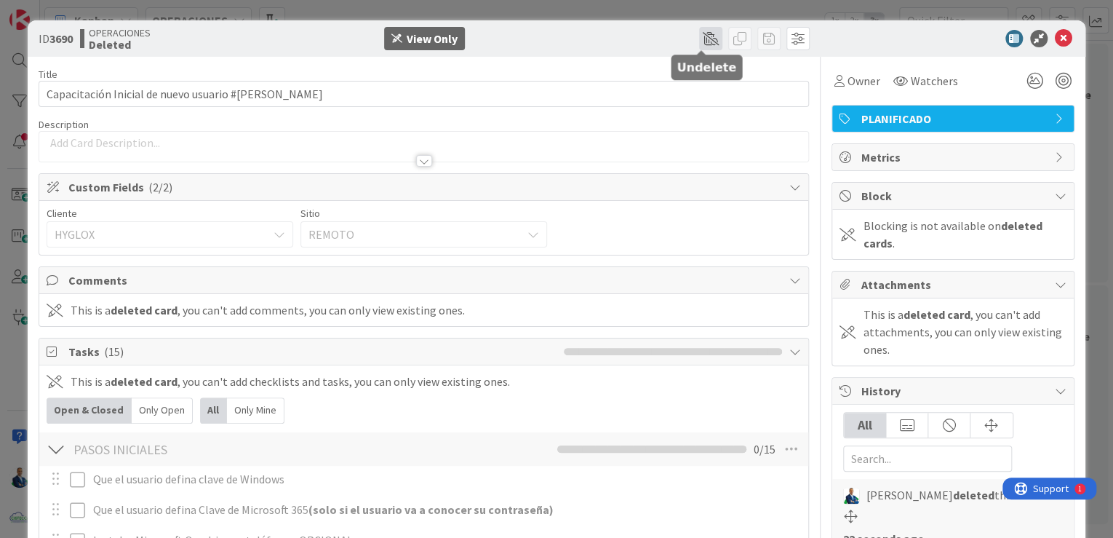
click at [699, 39] on span at bounding box center [710, 38] width 23 height 23
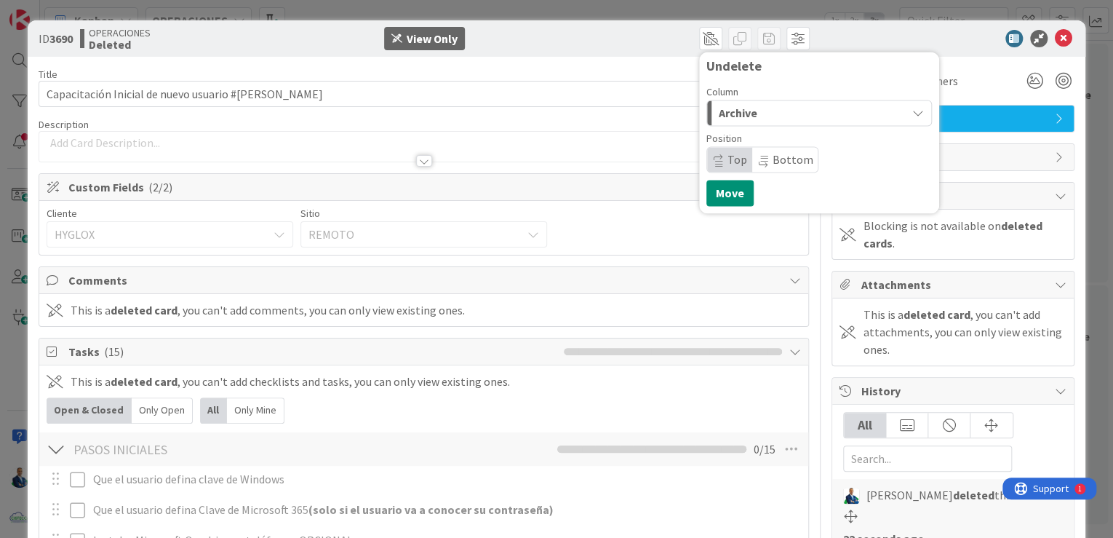
click at [758, 121] on div "Archive" at bounding box center [810, 112] width 191 height 23
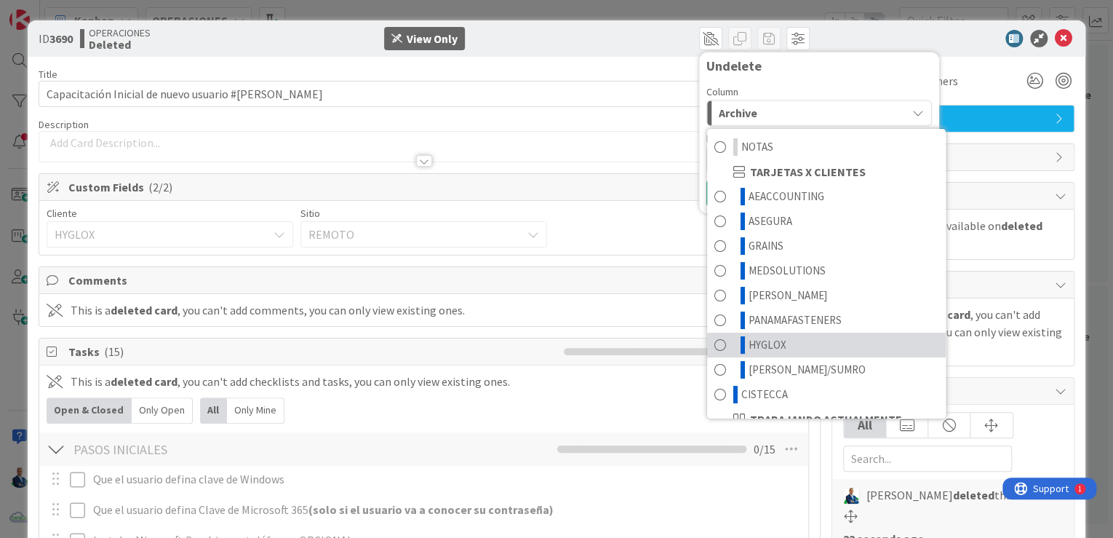
click at [779, 351] on link "HYGLOX" at bounding box center [826, 345] width 239 height 25
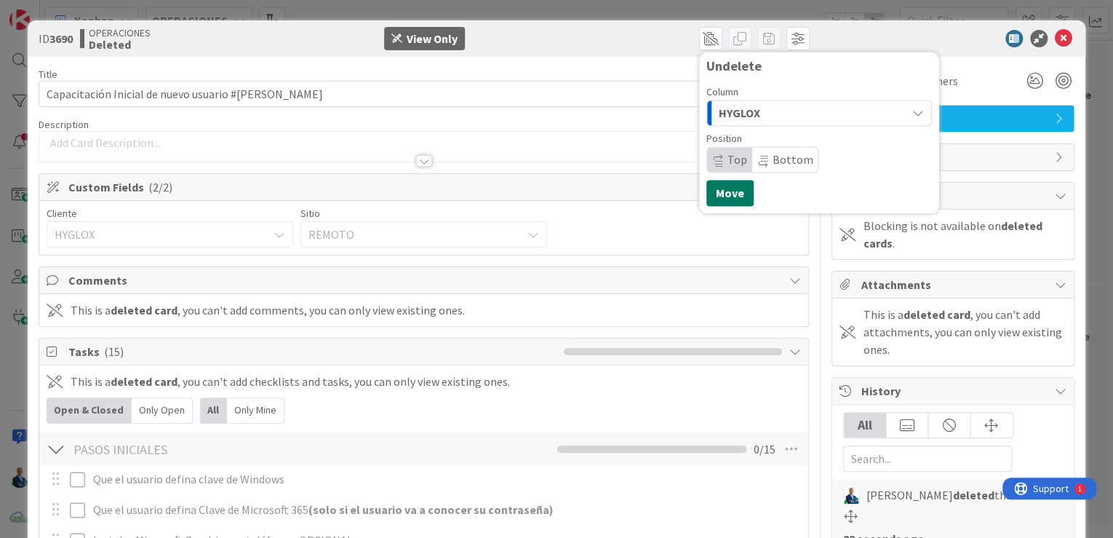
click at [726, 194] on button "Move" at bounding box center [730, 193] width 47 height 26
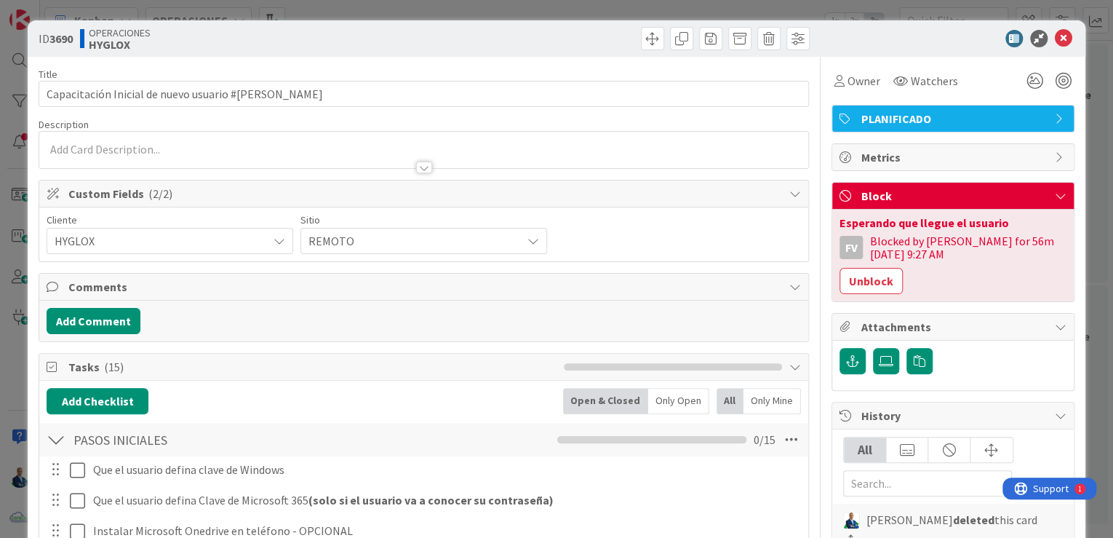
click at [1100, 128] on div "ID 3690 OPERACIONES HYGLOX Move Move Title 51 / 128 Capacitación Inicial de nue…" at bounding box center [556, 269] width 1113 height 538
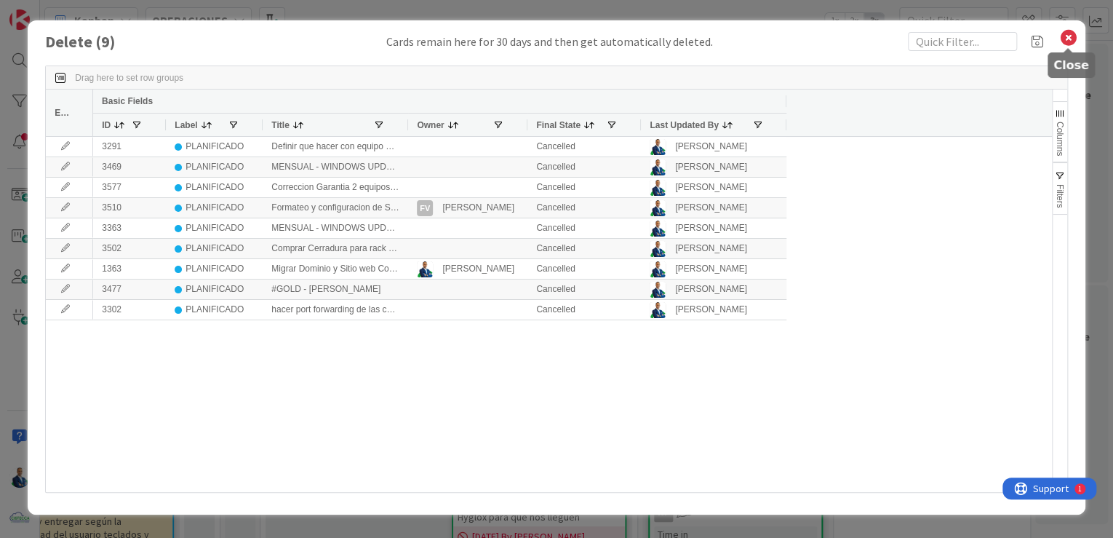
click at [1073, 38] on icon at bounding box center [1068, 38] width 19 height 20
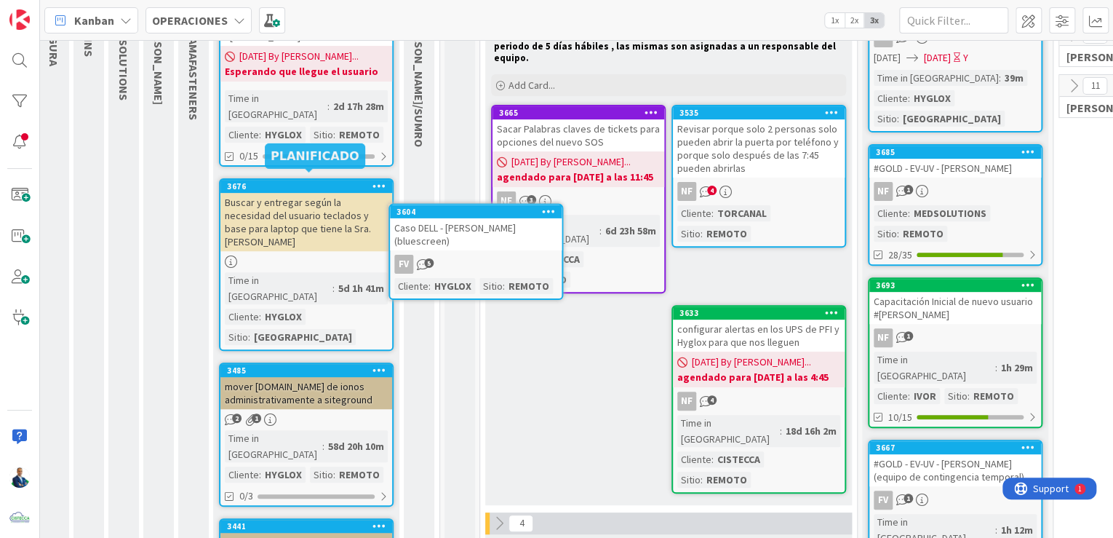
scroll to position [162, 82]
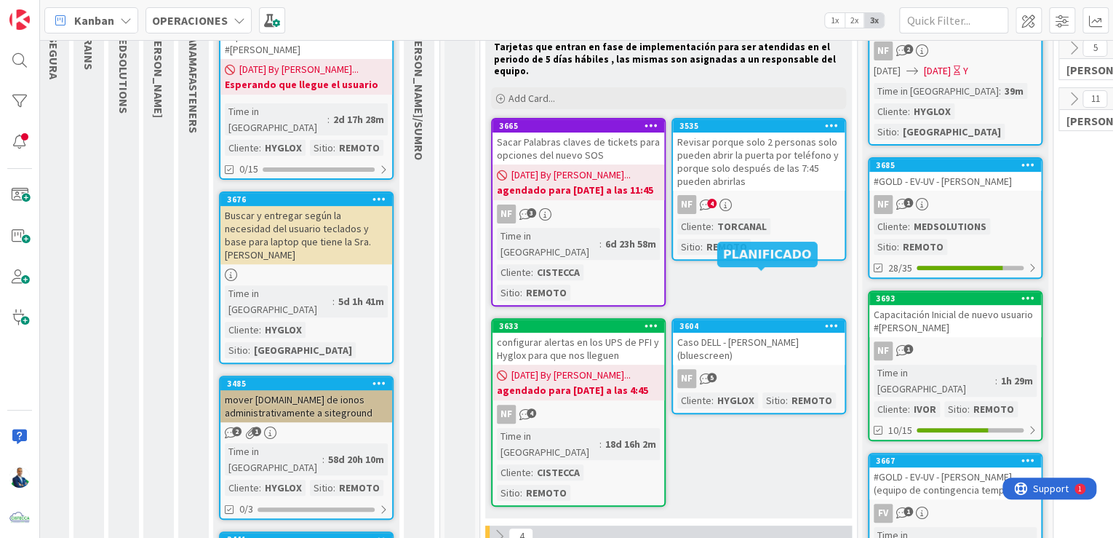
click at [768, 333] on div "Caso DELL - [PERSON_NAME] (bluescreen)" at bounding box center [759, 349] width 172 height 32
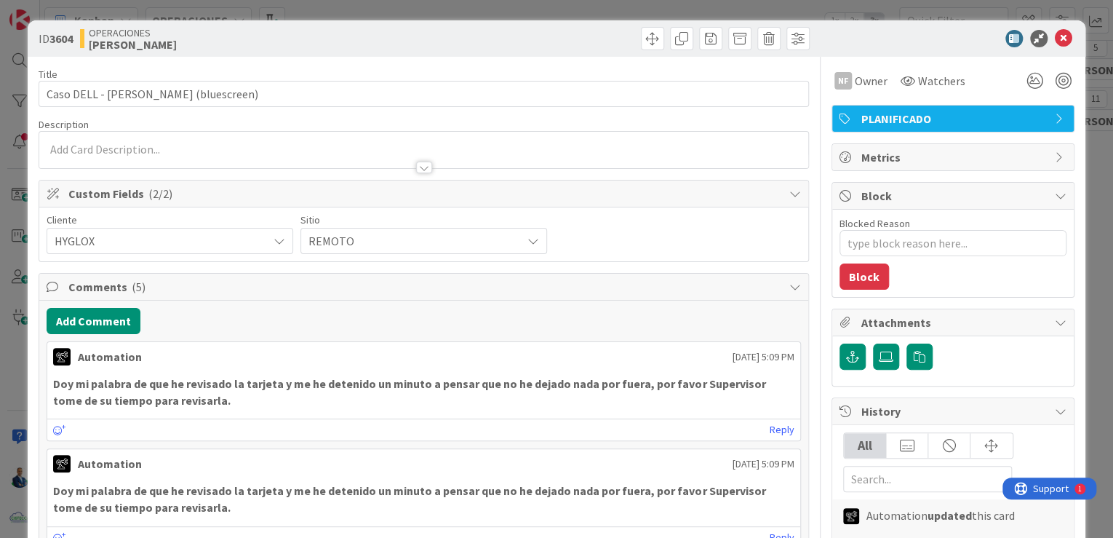
click at [895, 122] on span "PLANIFICADO" at bounding box center [955, 118] width 186 height 17
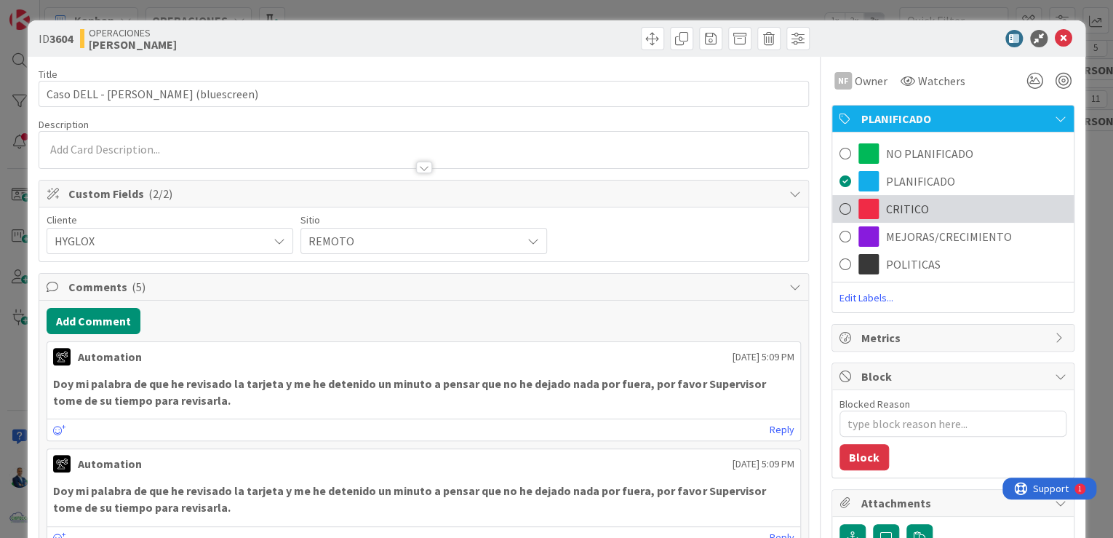
click at [896, 213] on span "CRITICO" at bounding box center [907, 208] width 43 height 17
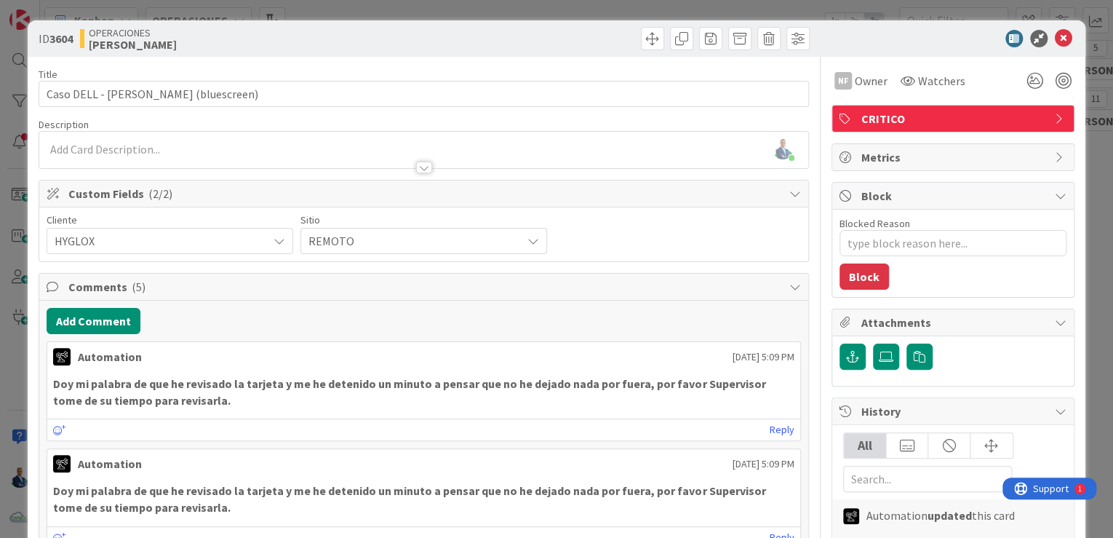
click at [1094, 180] on div "ID 3604 OPERACIONES [PERSON_NAME] Title 40 / 128 Caso DELL - [PERSON_NAME] (blu…" at bounding box center [556, 269] width 1113 height 538
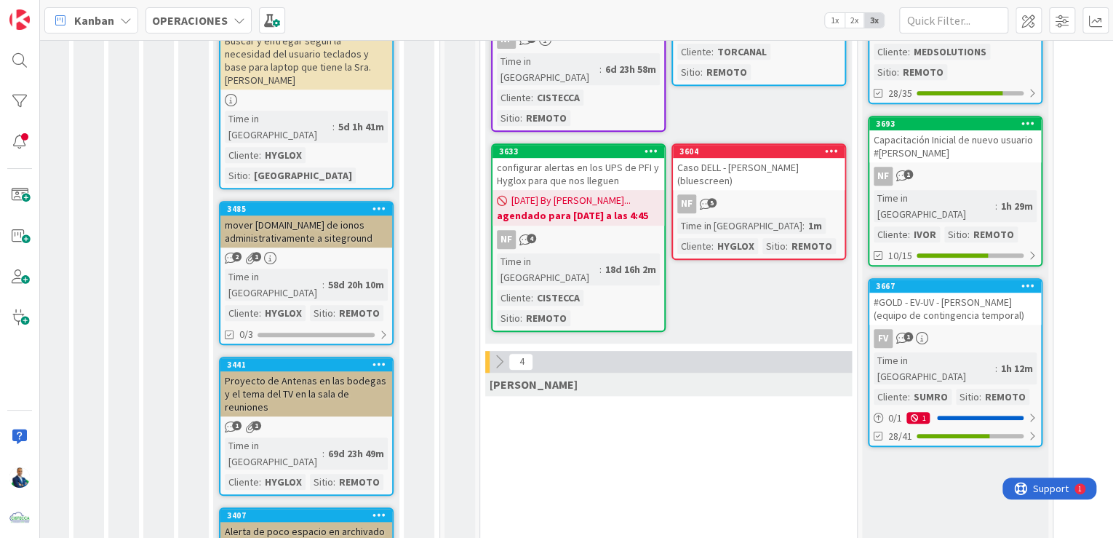
scroll to position [0, 82]
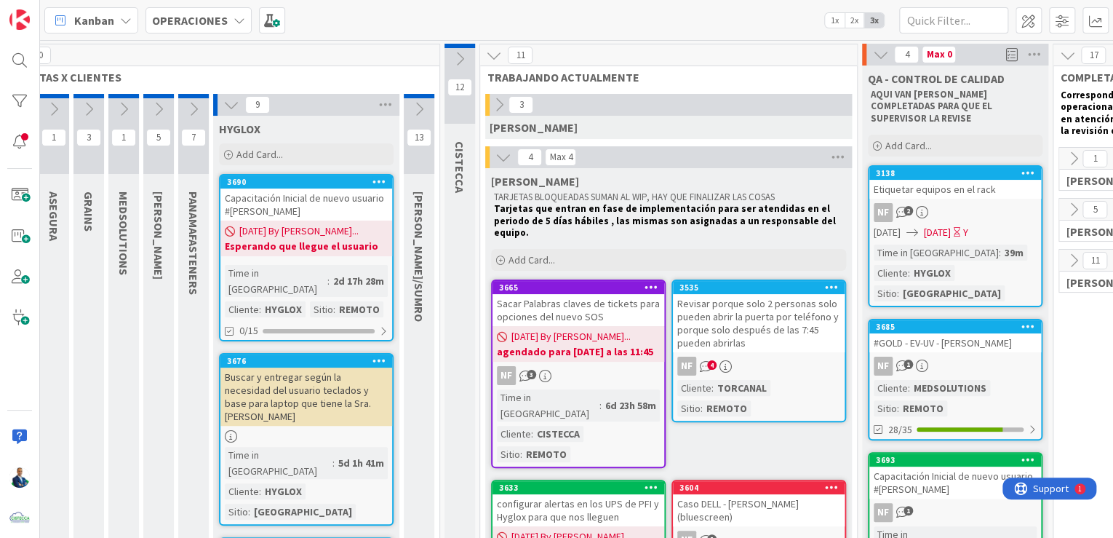
click at [499, 150] on icon at bounding box center [504, 157] width 16 height 16
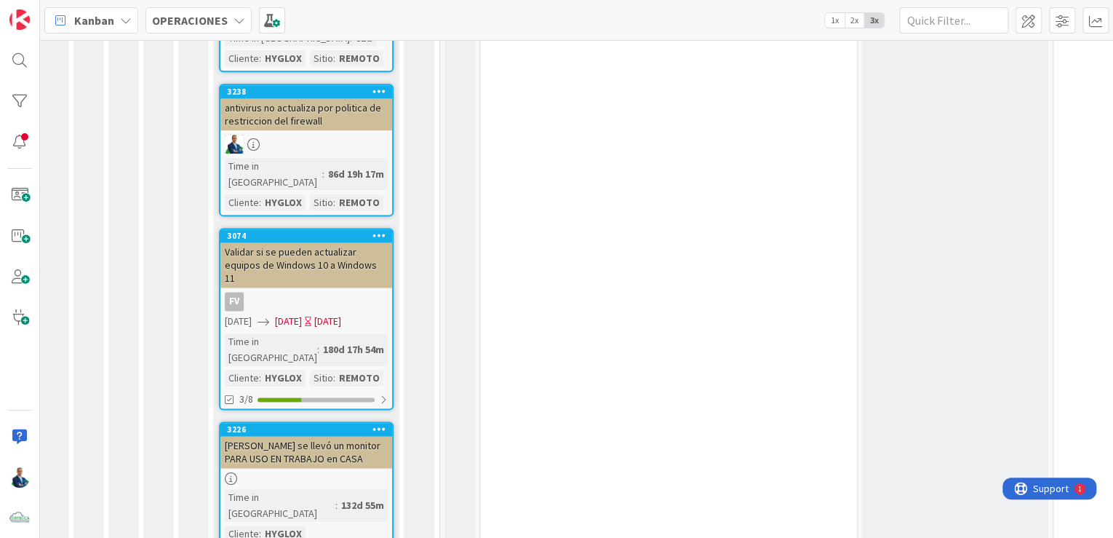
scroll to position [883, 82]
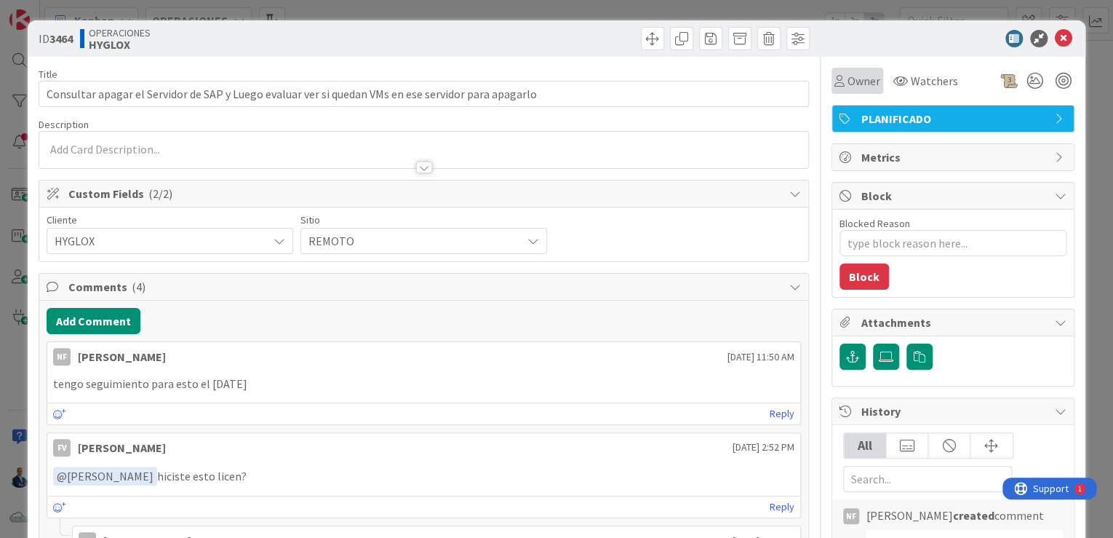
click at [848, 76] on span "Owner" at bounding box center [864, 80] width 33 height 17
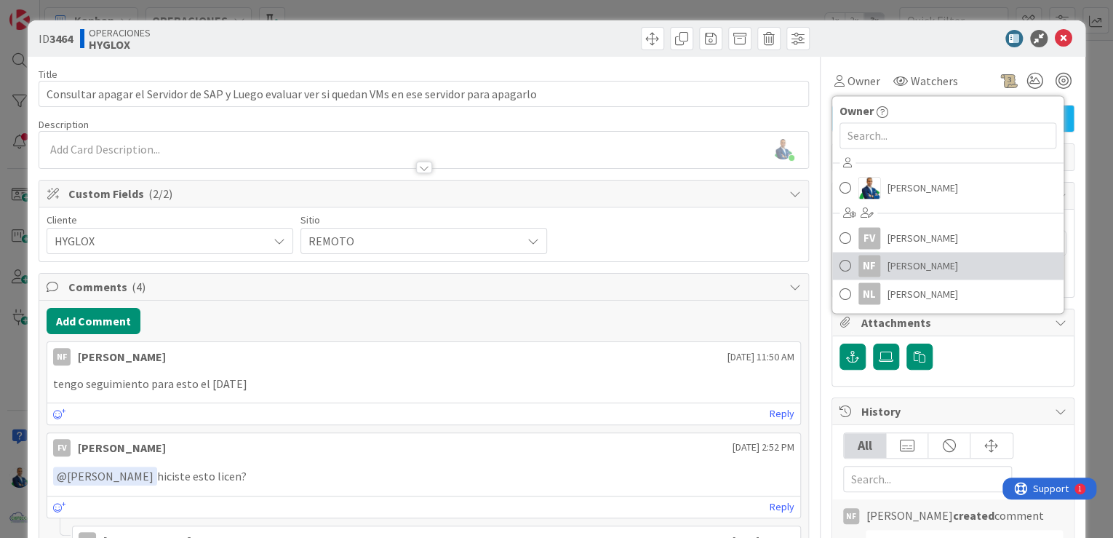
click at [901, 263] on span "[PERSON_NAME]" at bounding box center [923, 266] width 71 height 22
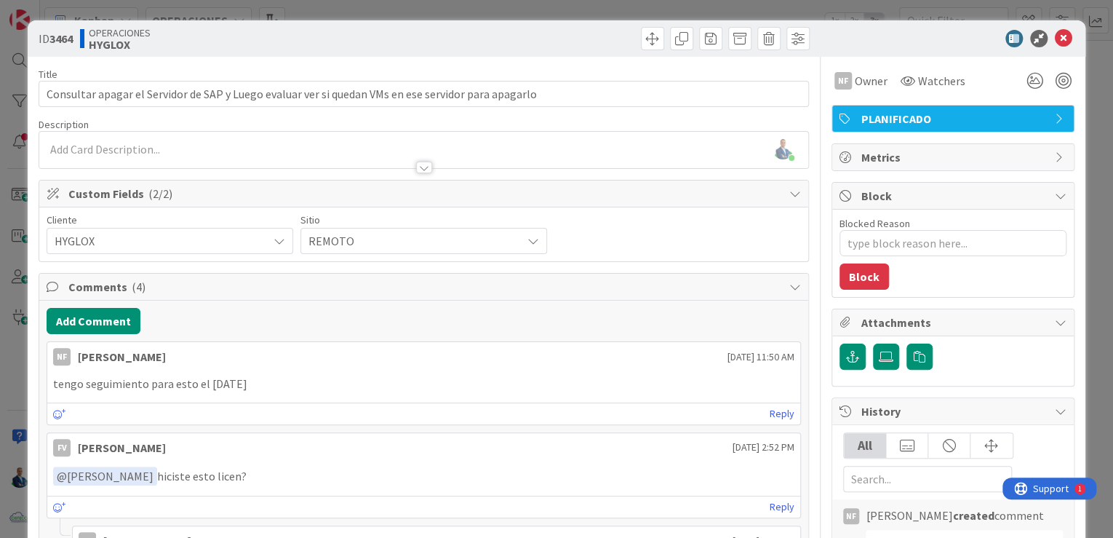
click at [1088, 209] on div "ID 3464 OPERACIONES HYGLOX Title 99 / 128 Consultar apagar el Servidor de SAP y…" at bounding box center [556, 269] width 1113 height 538
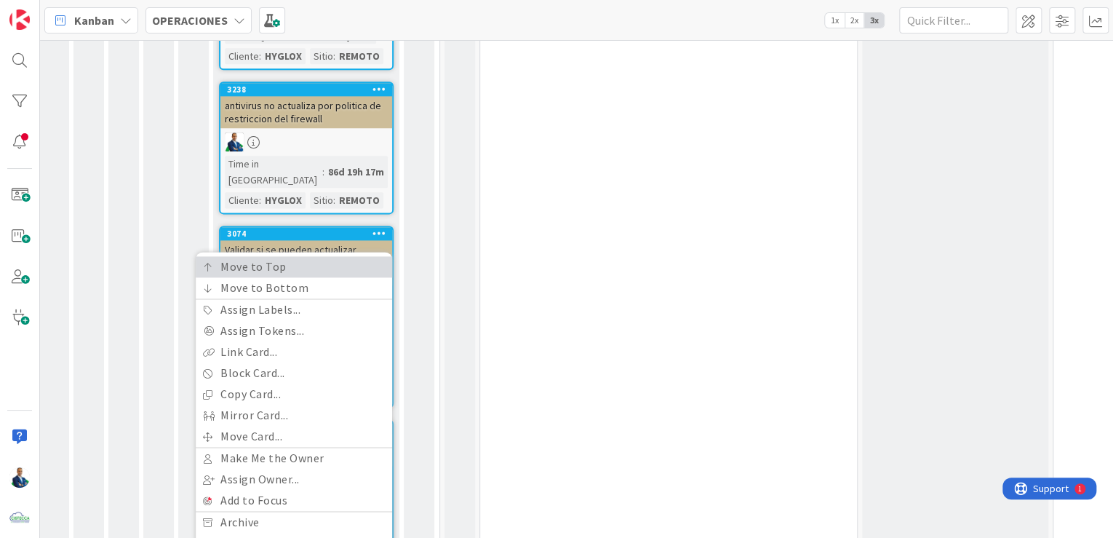
click at [271, 256] on link "Move to Top" at bounding box center [294, 266] width 196 height 21
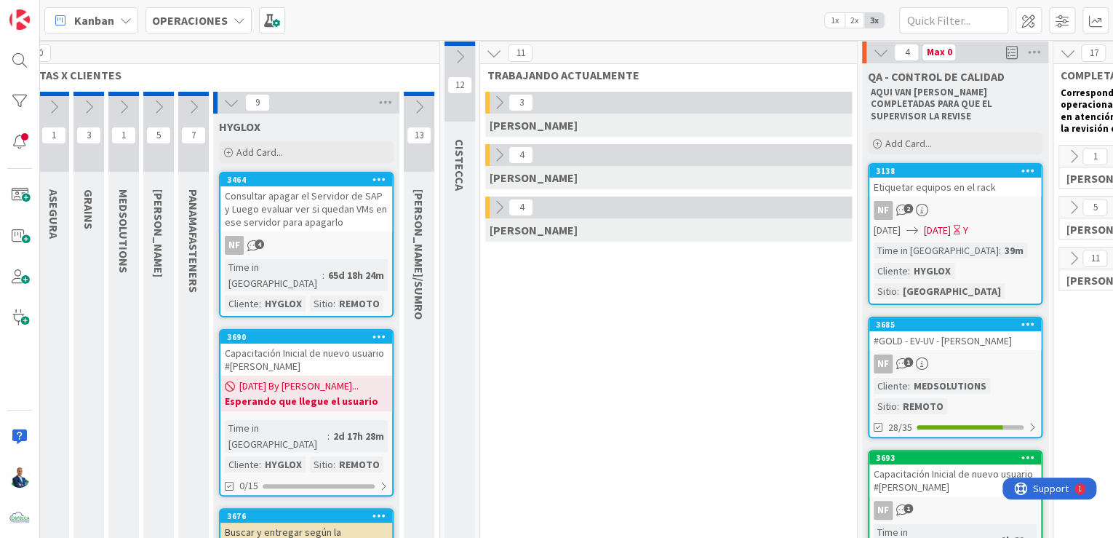
scroll to position [0, 82]
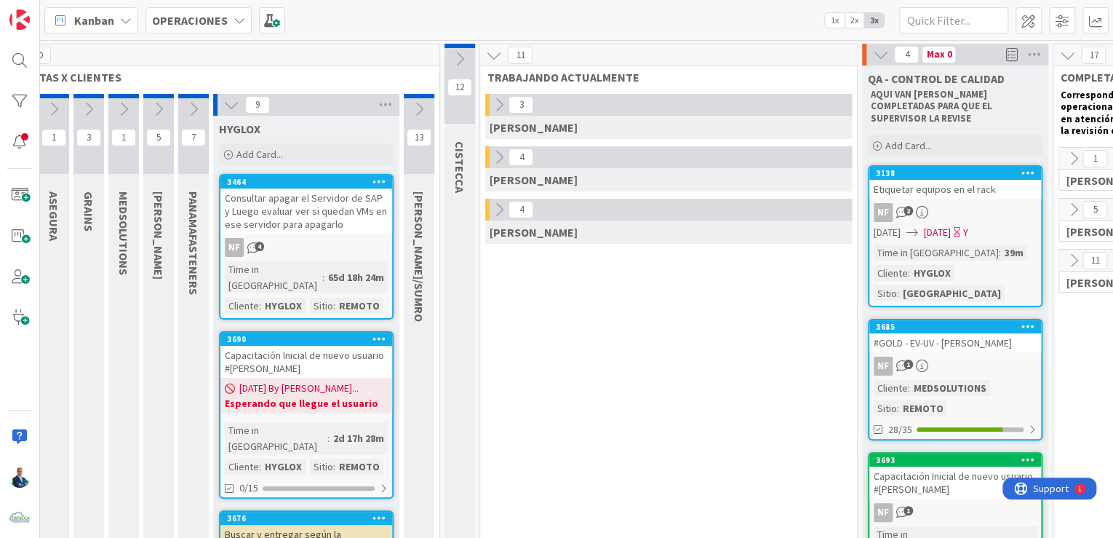
click at [416, 106] on icon at bounding box center [419, 109] width 16 height 16
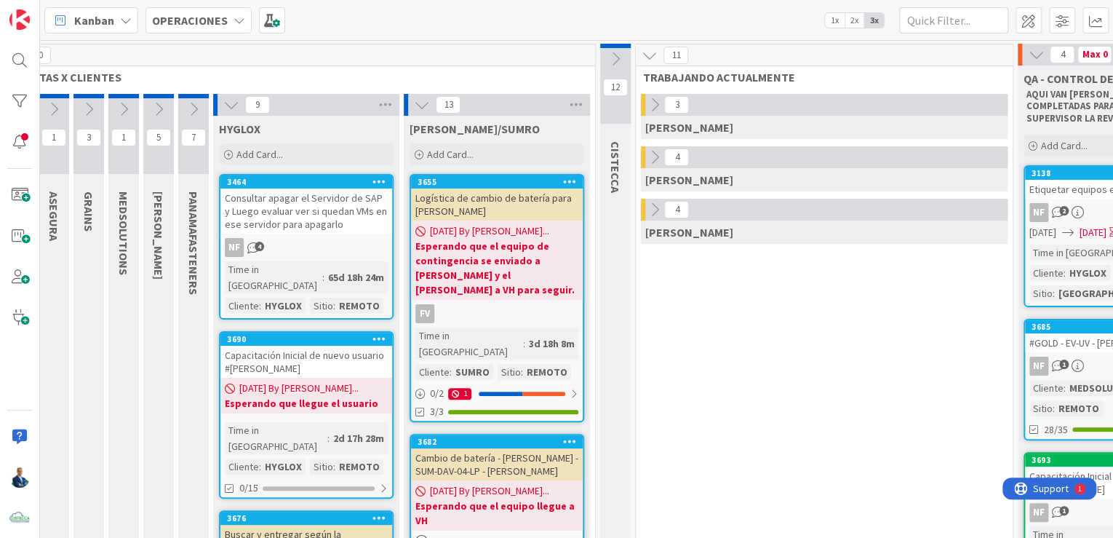
click at [226, 107] on icon at bounding box center [231, 105] width 16 height 16
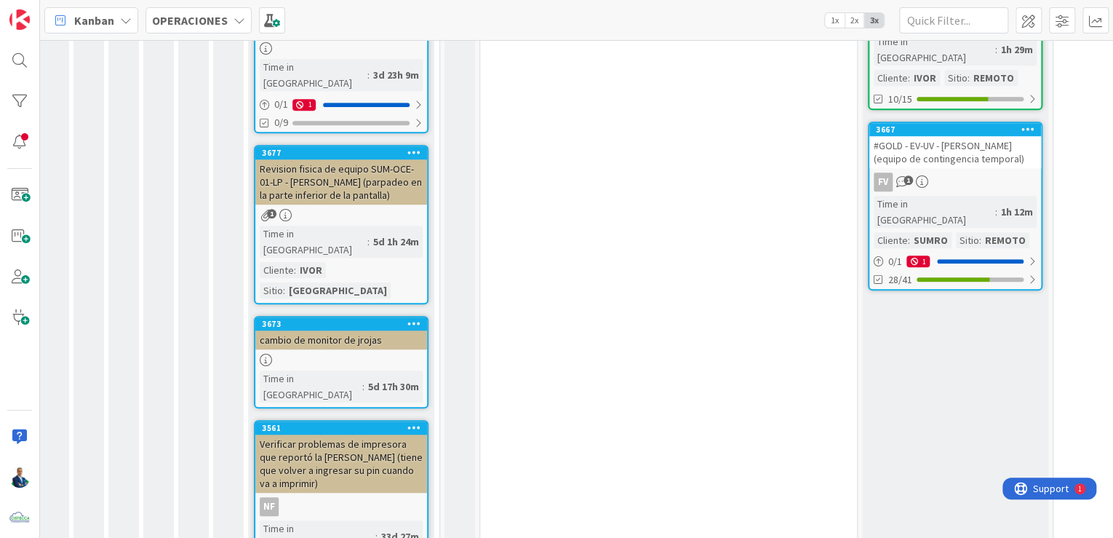
scroll to position [524, 82]
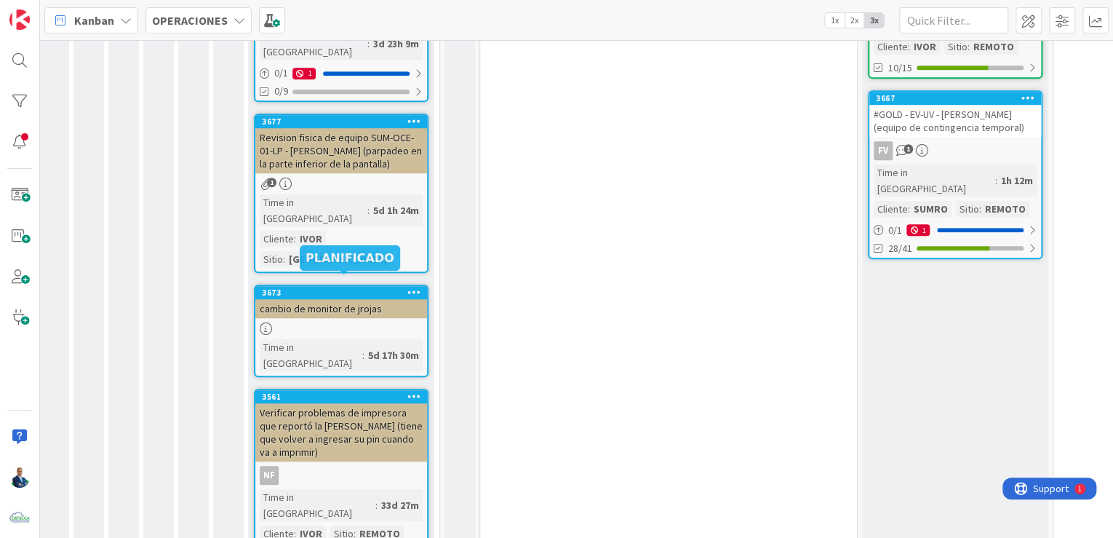
click at [355, 299] on div "cambio de monitor de jrojas" at bounding box center [341, 308] width 172 height 19
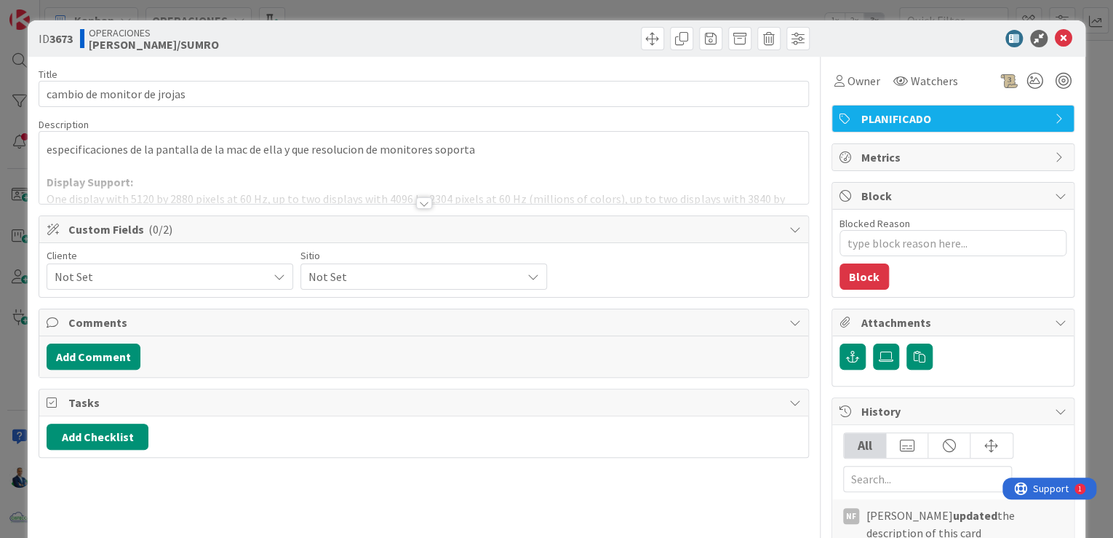
click at [149, 266] on span "Not Set" at bounding box center [158, 276] width 206 height 20
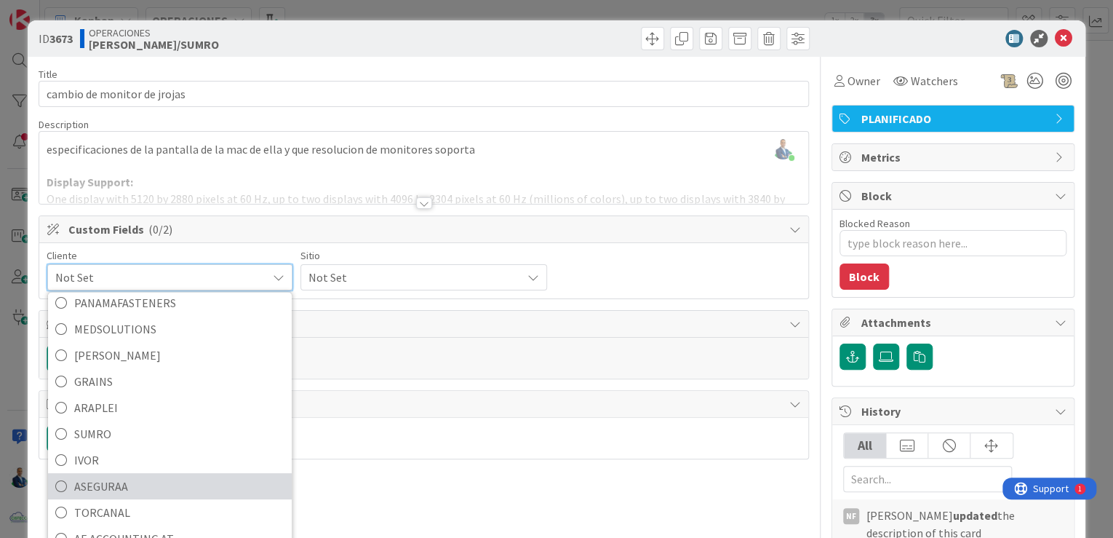
scroll to position [62, 0]
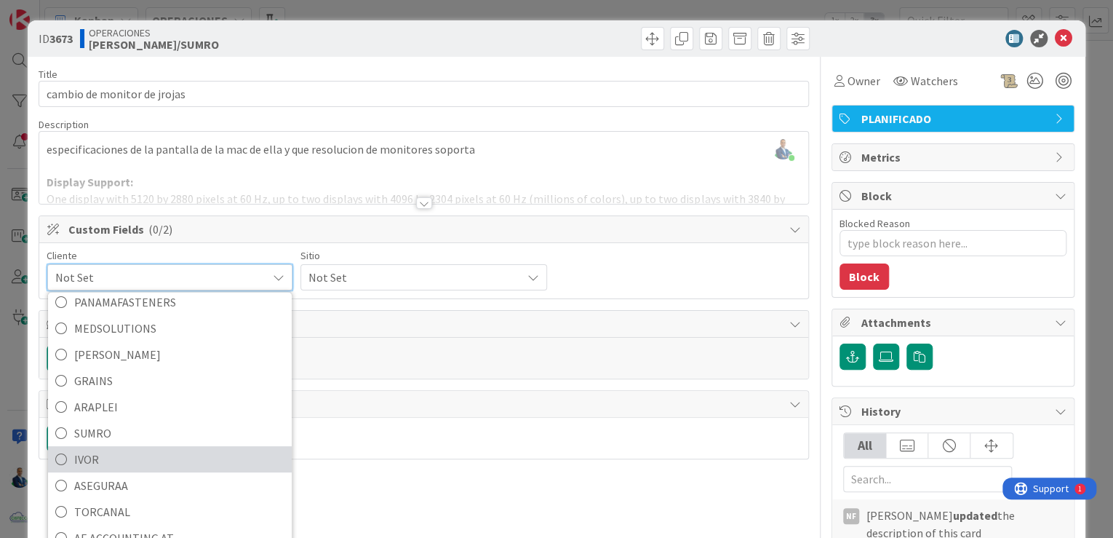
click at [100, 466] on span "IVOR" at bounding box center [179, 459] width 210 height 22
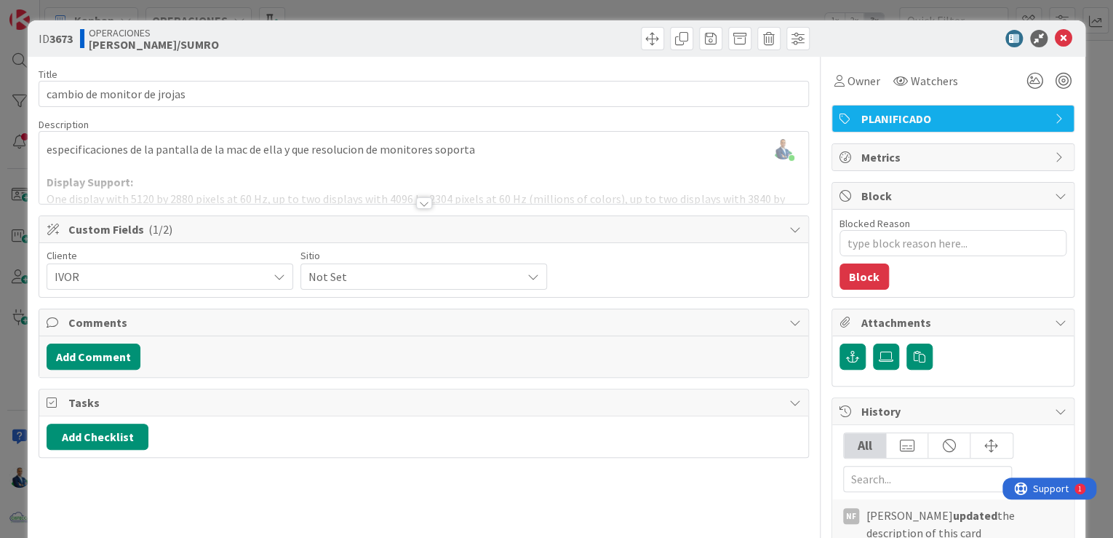
click at [374, 268] on span "Not Set" at bounding box center [412, 276] width 206 height 20
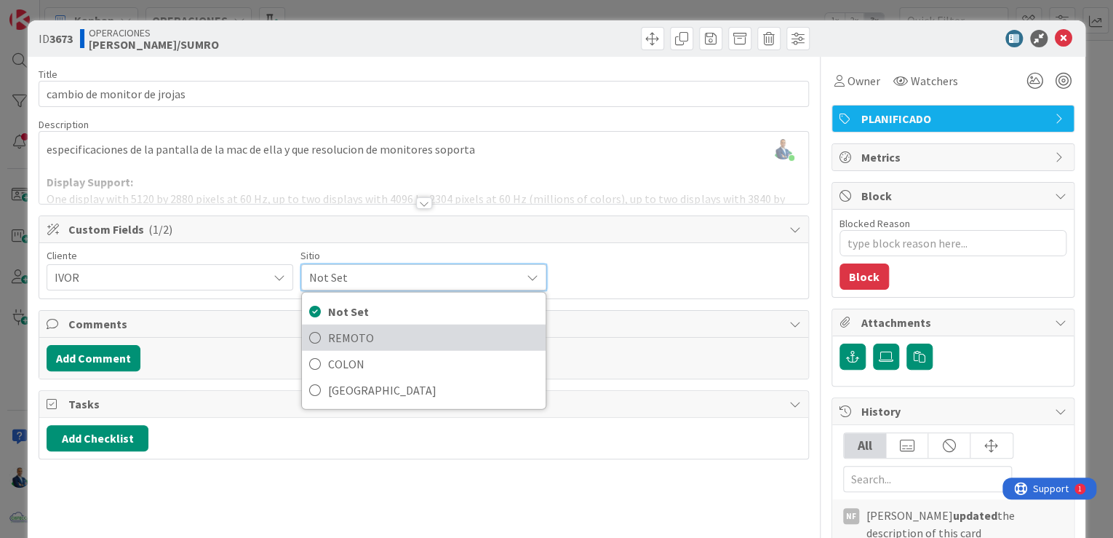
click at [383, 327] on span "REMOTO" at bounding box center [433, 338] width 210 height 22
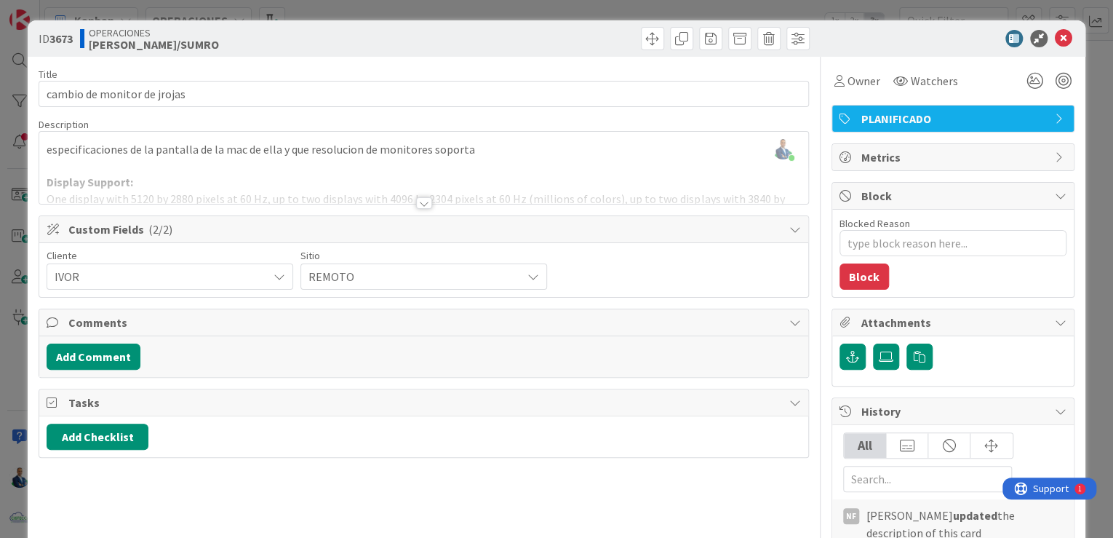
type textarea "x"
click at [1082, 199] on div "ID 3673 OPERACIONES [PERSON_NAME]/SUMRO Title 29 / 128 cambio de monitor de jro…" at bounding box center [556, 269] width 1113 height 538
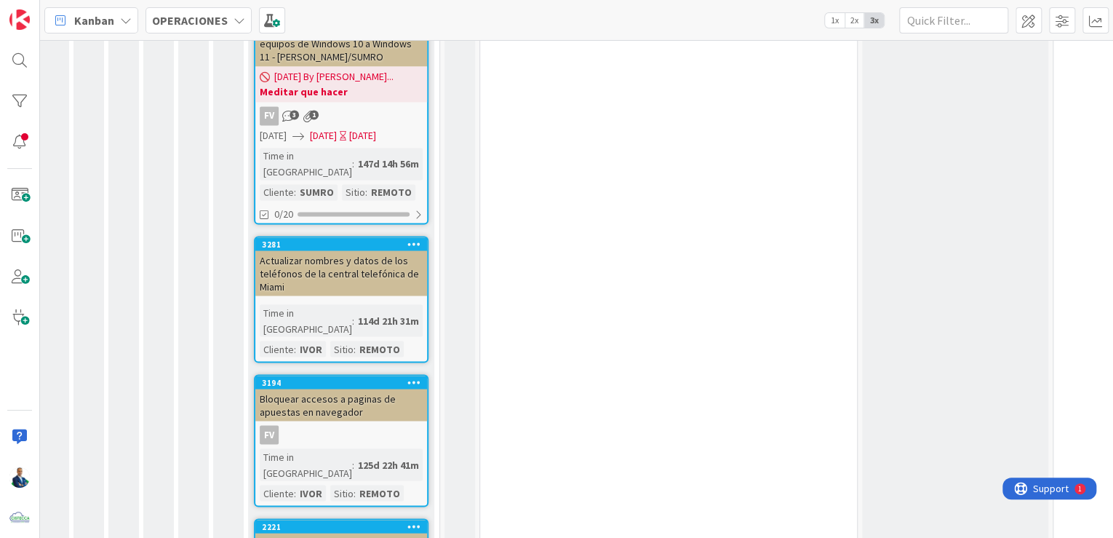
scroll to position [1237, 82]
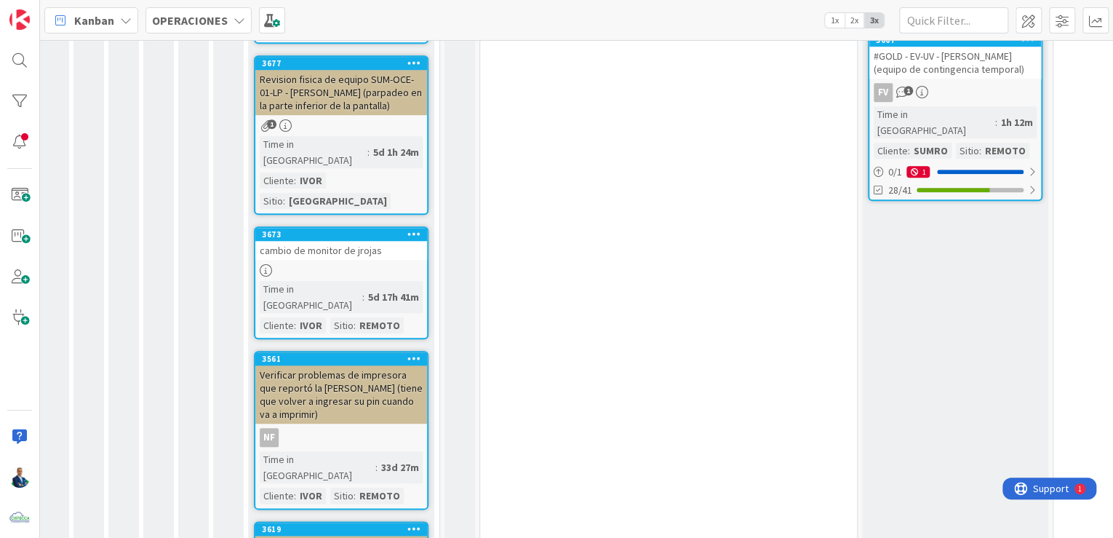
scroll to position [1048, 82]
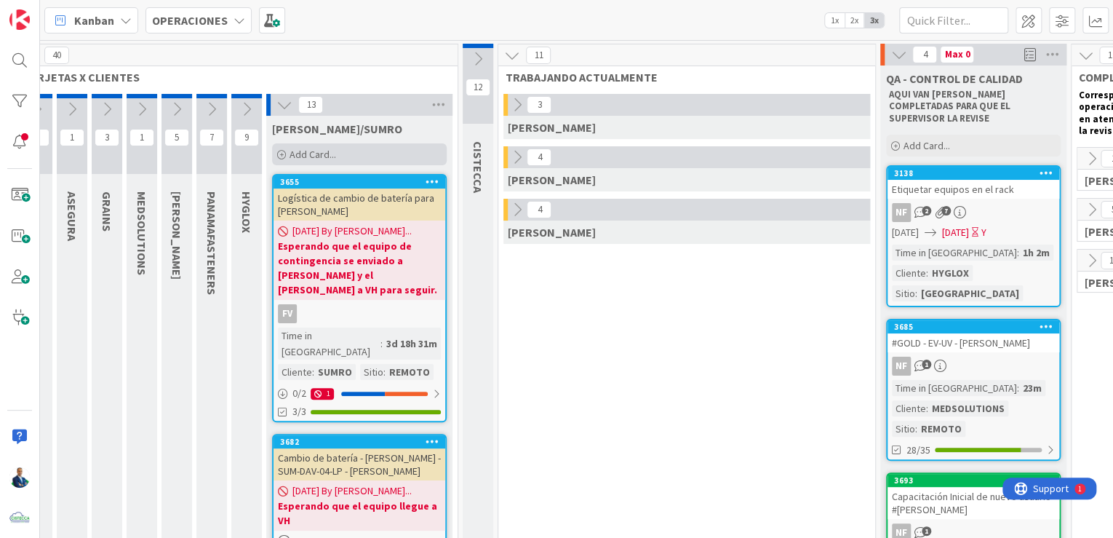
scroll to position [0, 35]
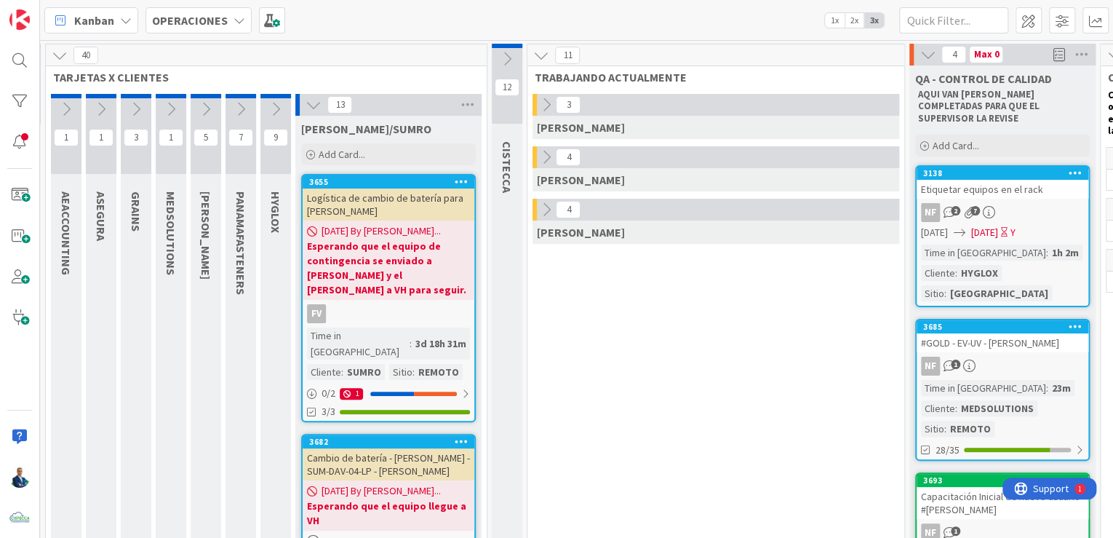
click at [224, 31] on div "OPERACIONES" at bounding box center [199, 20] width 106 height 26
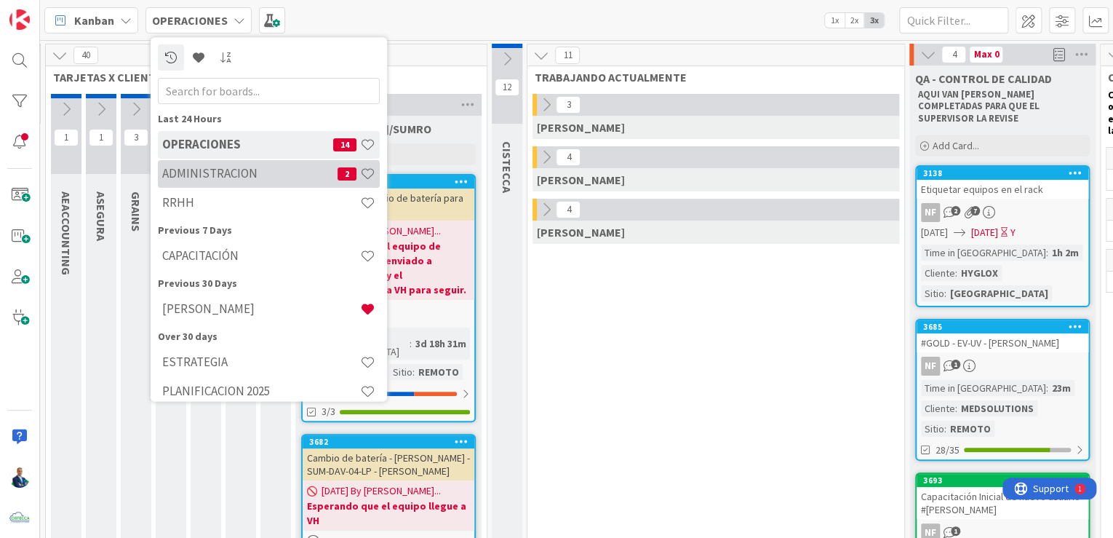
click at [223, 175] on h4 "ADMINISTRACION" at bounding box center [249, 174] width 175 height 15
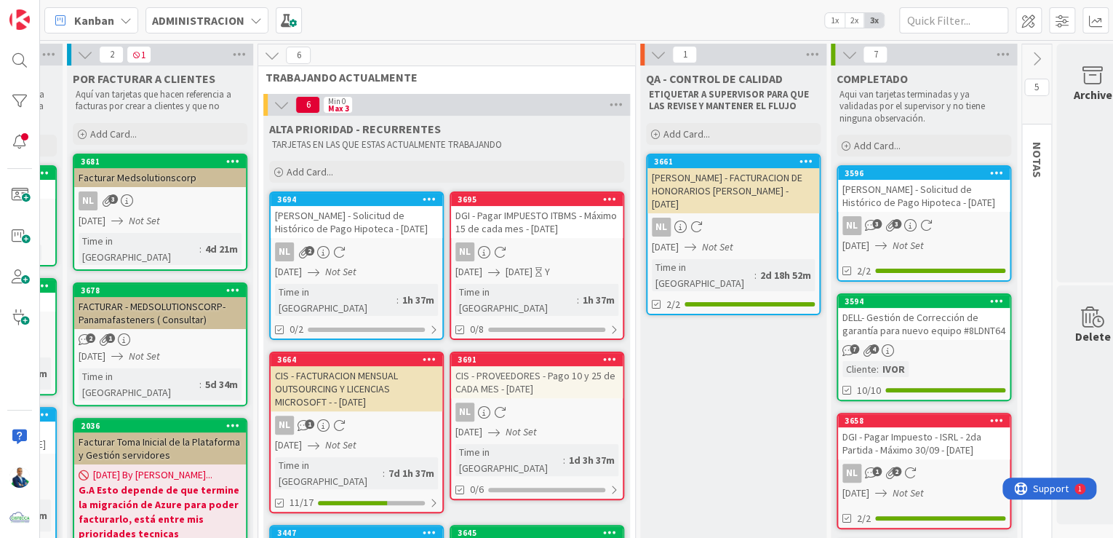
scroll to position [0, 242]
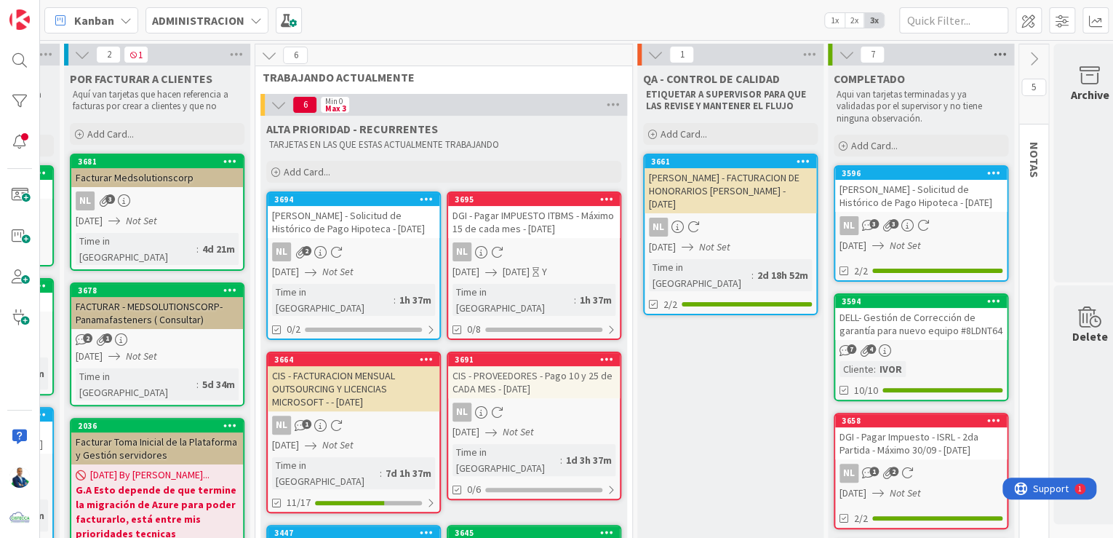
click at [998, 60] on icon at bounding box center [1000, 55] width 19 height 22
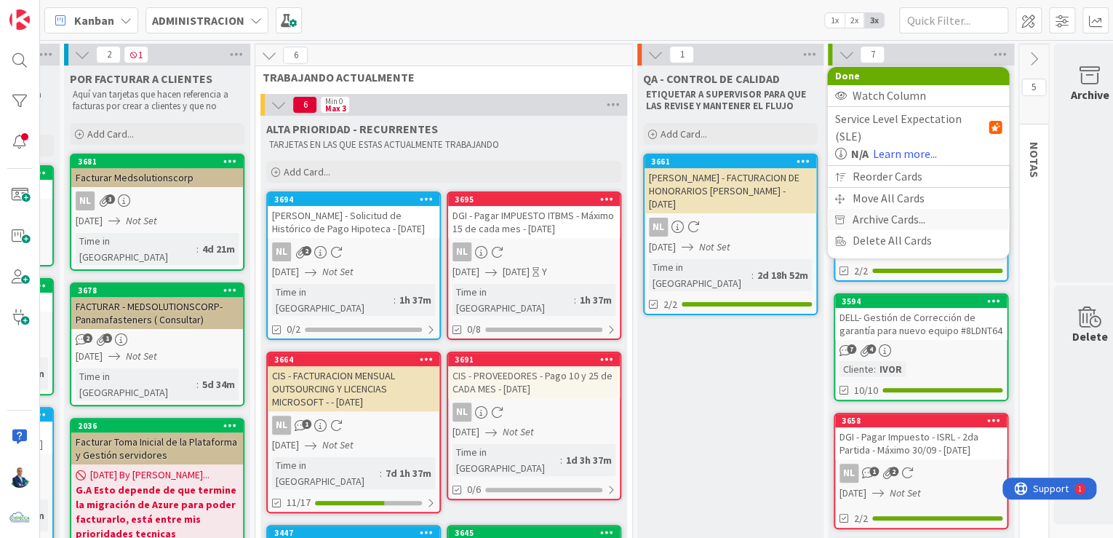
click at [888, 209] on span "Archive Cards..." at bounding box center [888, 219] width 73 height 21
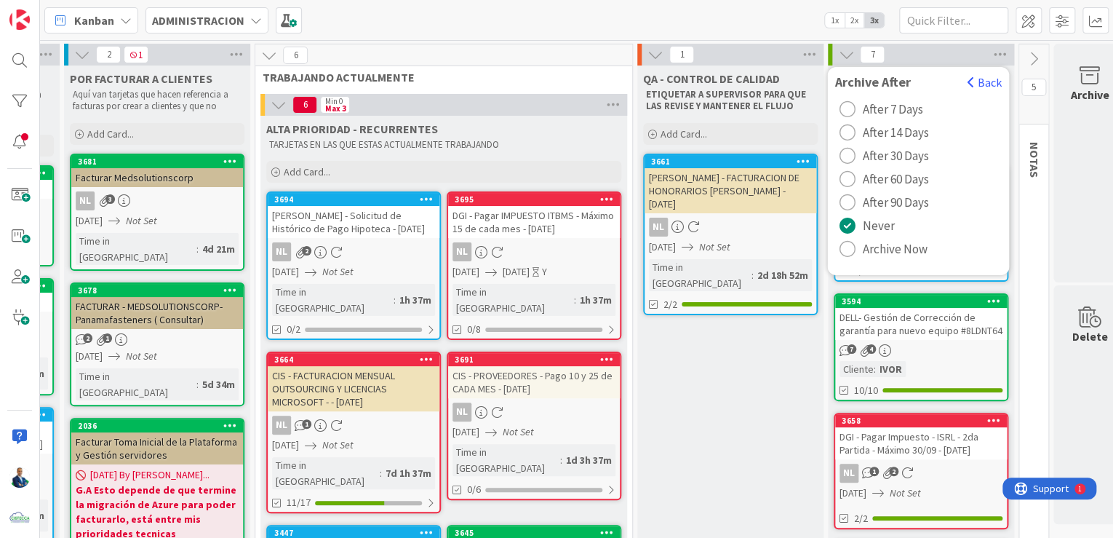
click at [885, 103] on span "After 7 Days" at bounding box center [892, 109] width 60 height 22
click at [994, 80] on button "Back" at bounding box center [984, 82] width 36 height 16
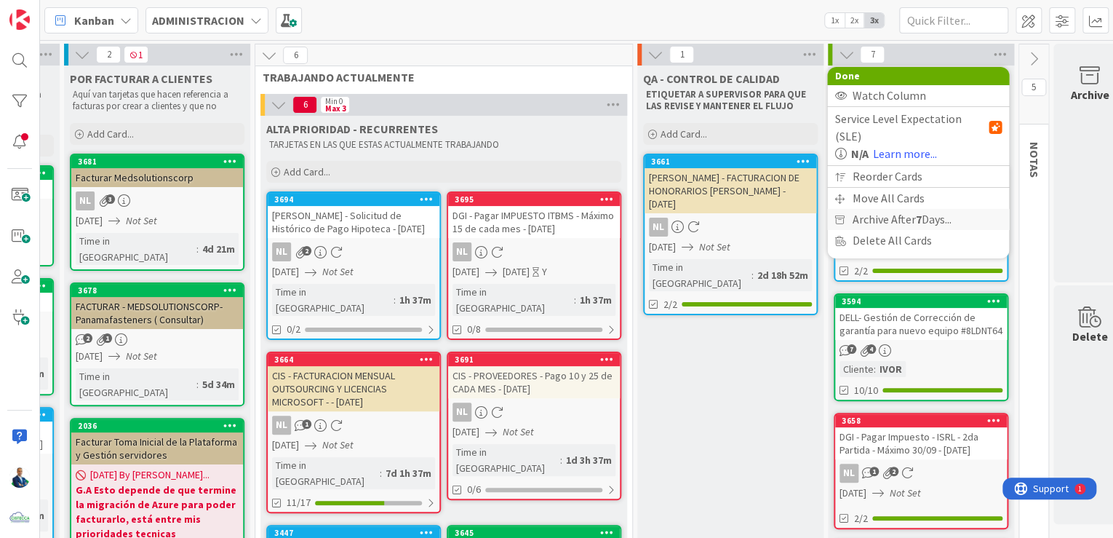
click at [894, 209] on span "Archive After 7 Days..." at bounding box center [901, 219] width 99 height 21
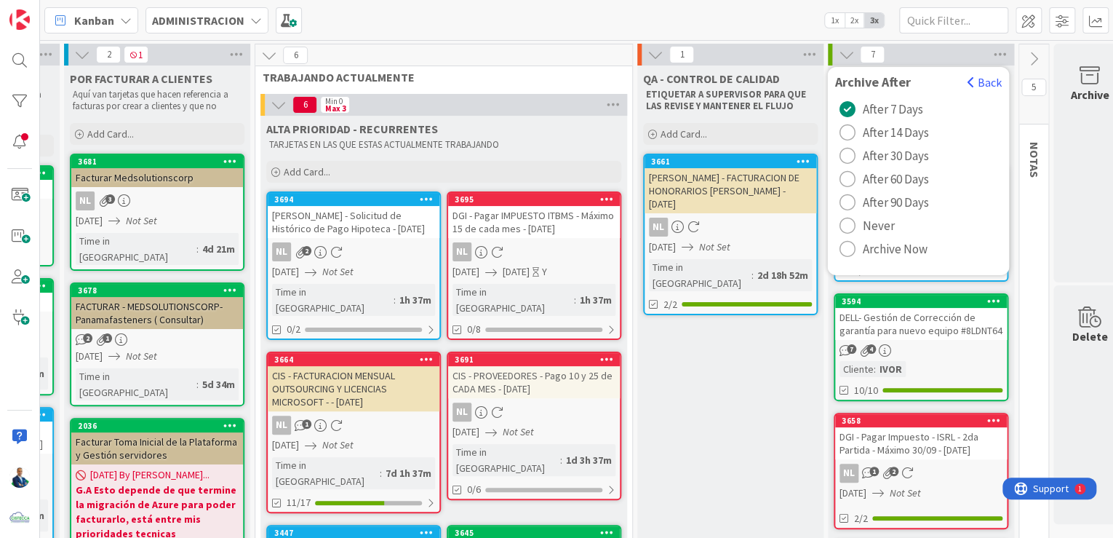
click at [867, 255] on span "Archive Now" at bounding box center [894, 249] width 65 height 22
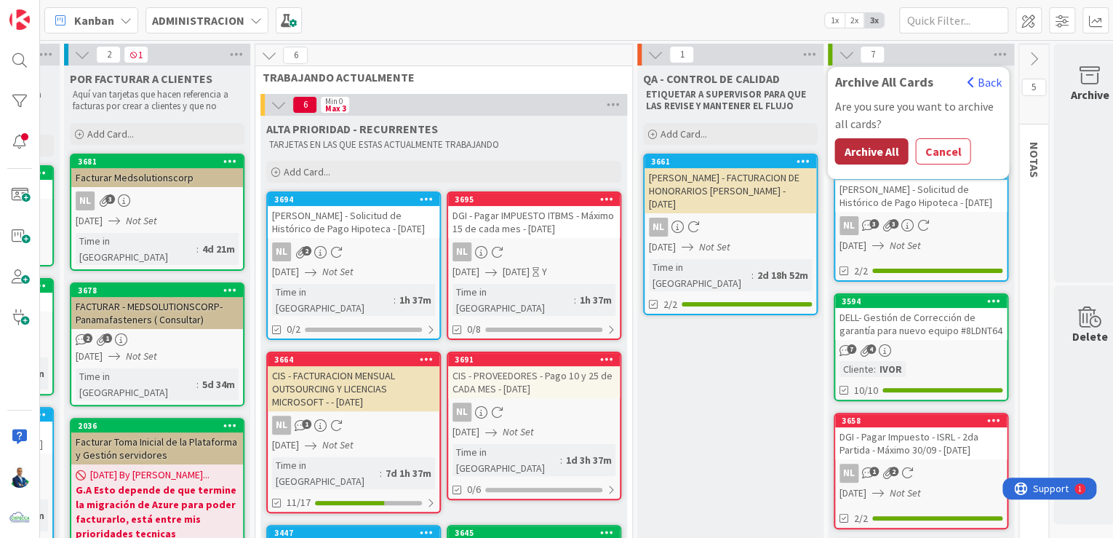
click at [896, 154] on button "Archive All" at bounding box center [871, 151] width 73 height 26
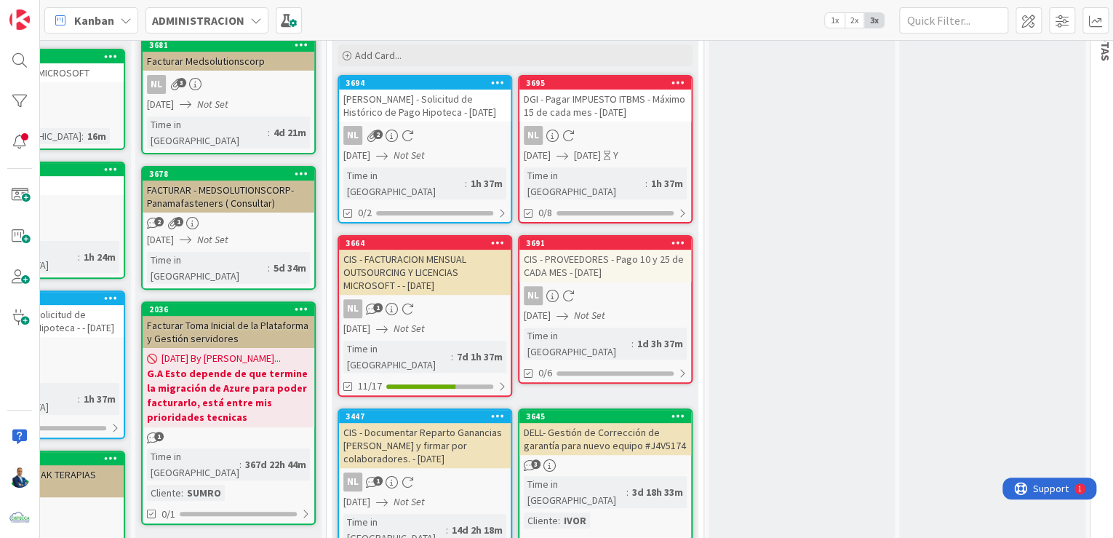
scroll to position [0, 170]
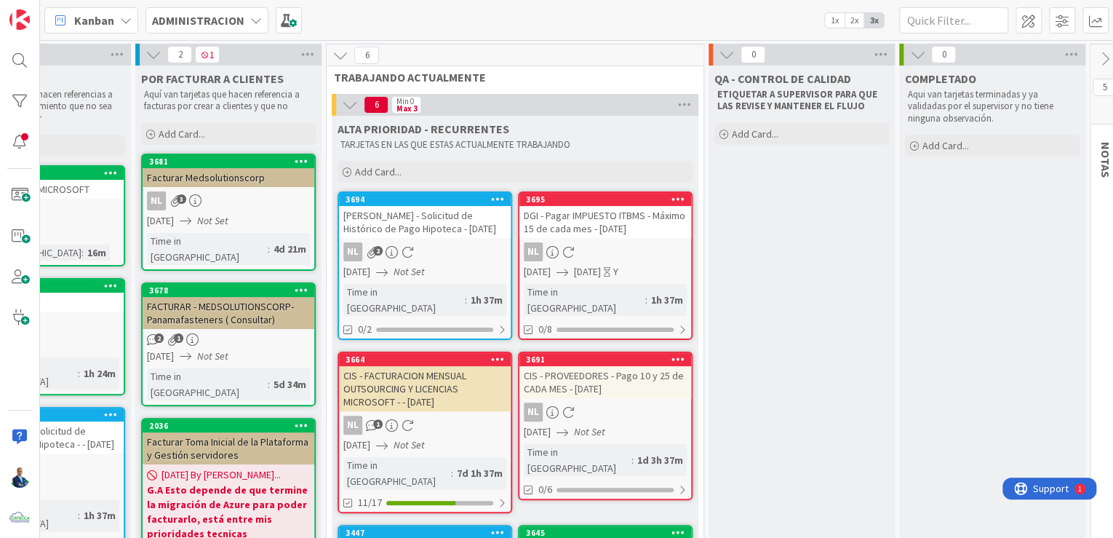
click at [413, 221] on div "Gabriel Adrian - Solicitud de Histórico de Pago Hipoteca - 09/08/2025" at bounding box center [425, 222] width 172 height 32
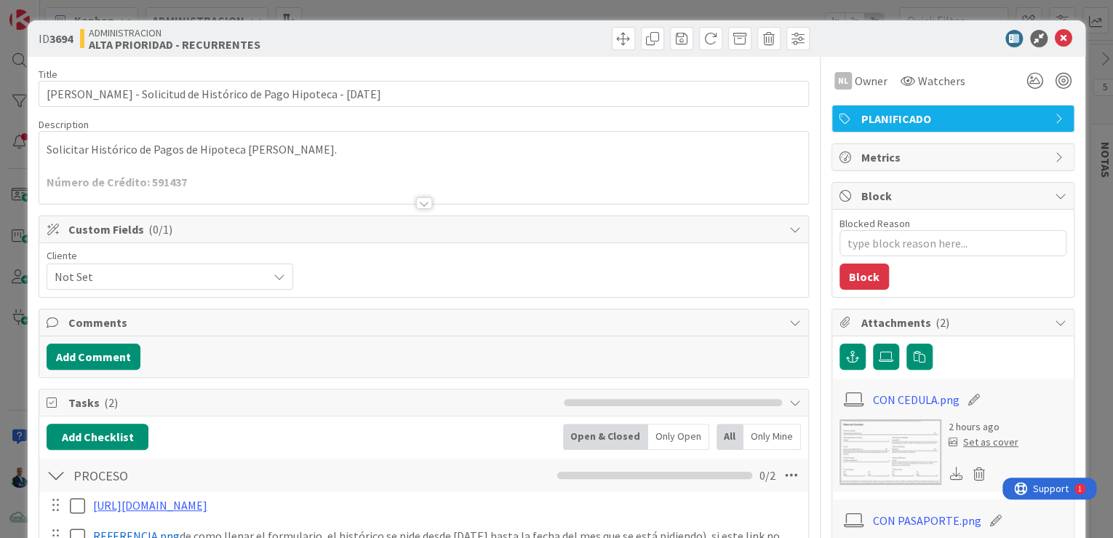
click at [1091, 108] on div "ID 3694 ADMINISTRACION ALTA PRIORIDAD - RECURRENTES Title 69 / 128 Gabriel Adri…" at bounding box center [556, 269] width 1113 height 538
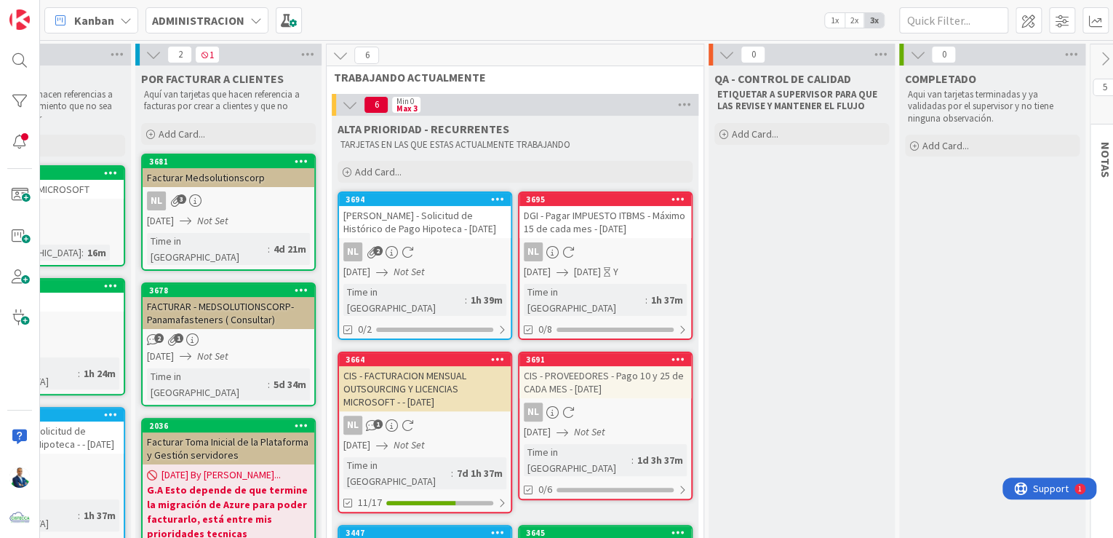
click at [416, 205] on div "3694" at bounding box center [425, 199] width 172 height 13
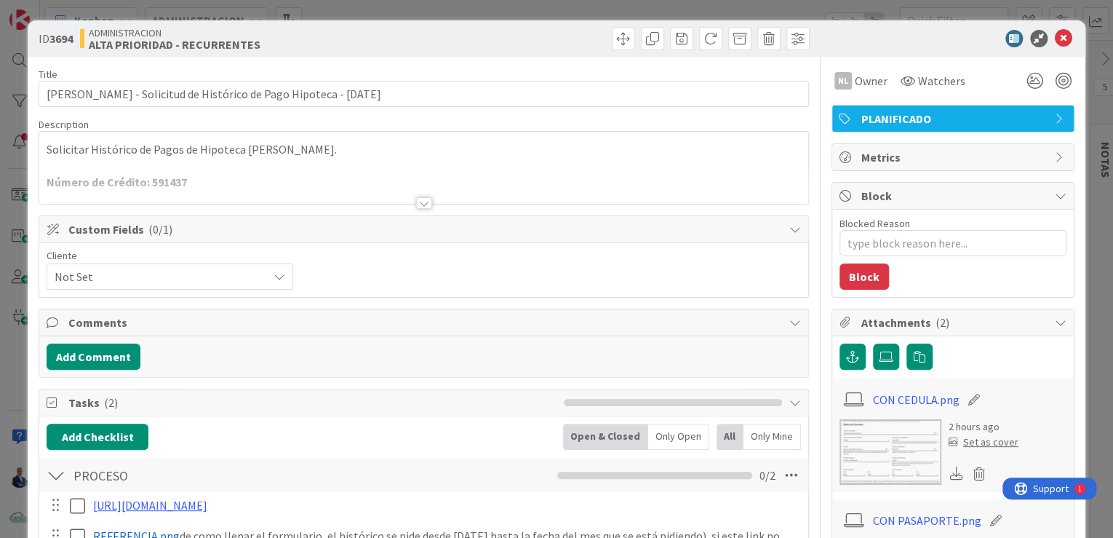
type textarea "x"
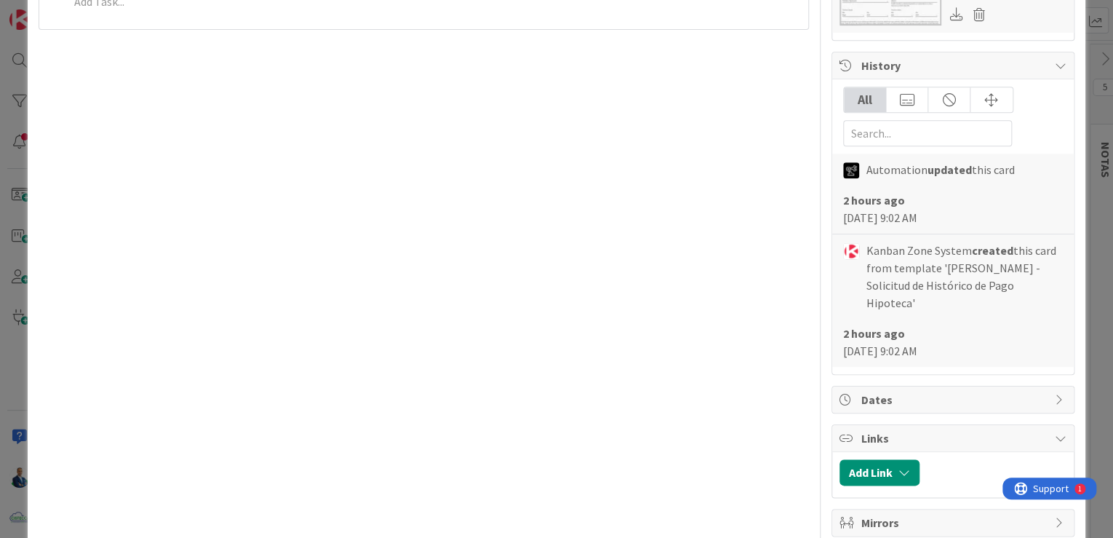
scroll to position [582, 0]
drag, startPoint x: 836, startPoint y: 202, endPoint x: 905, endPoint y: 195, distance: 69.4
click at [905, 195] on div "2 hours ago 08 September 2025 9:02 AM" at bounding box center [953, 206] width 220 height 35
click at [1086, 180] on div "ID 3694 ADMINISTRACION ALTA PRIORIDAD - RECURRENTES Title 69 / 128 Gabriel Adri…" at bounding box center [556, 269] width 1113 height 538
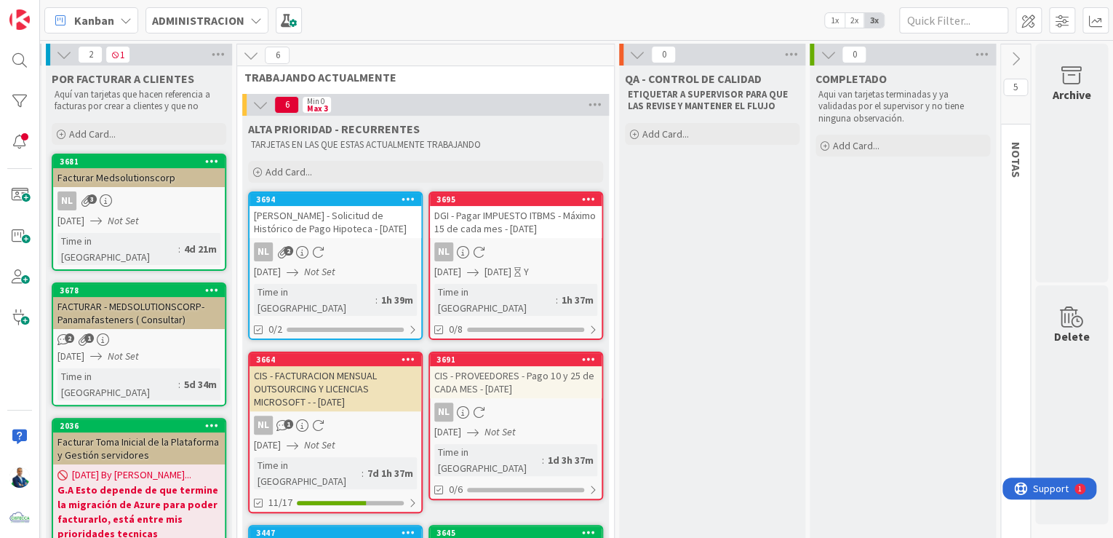
scroll to position [0, 268]
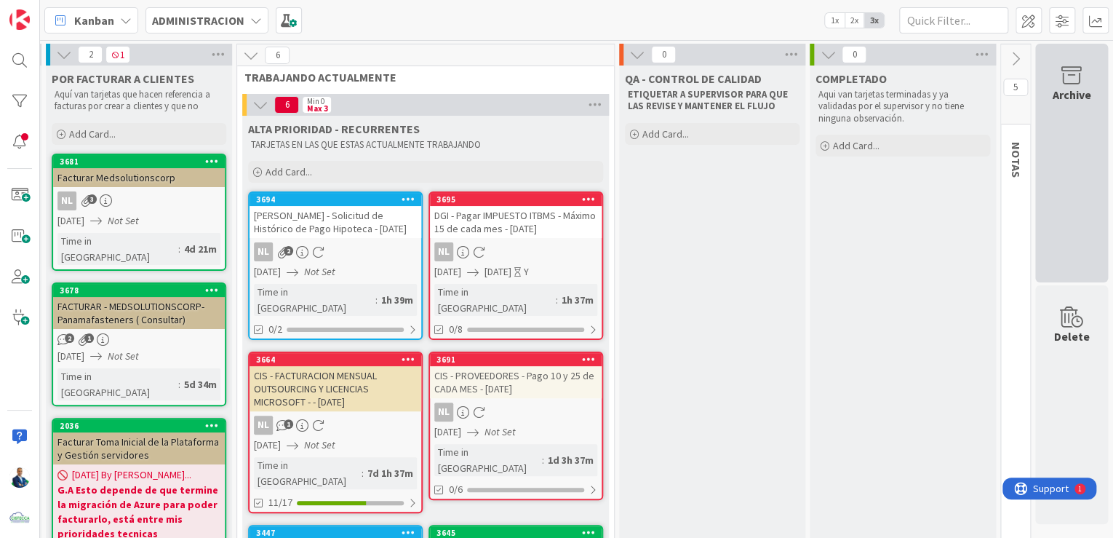
click at [1056, 218] on div "Archive" at bounding box center [1071, 163] width 73 height 239
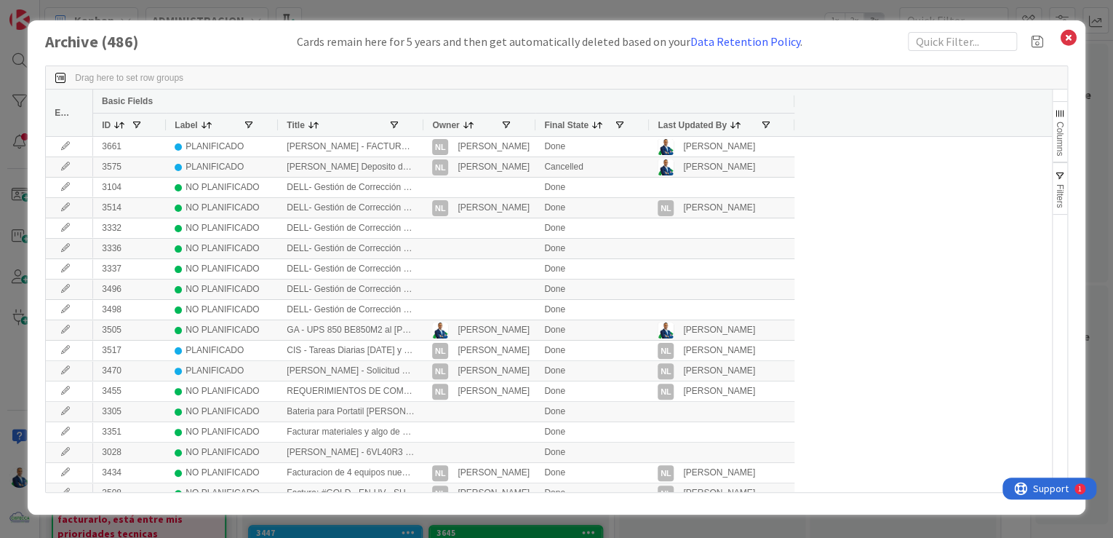
click at [208, 81] on div "Drag here to set row groups" at bounding box center [557, 77] width 1022 height 23
click at [960, 44] on input "text" at bounding box center [962, 41] width 109 height 19
type input "historico"
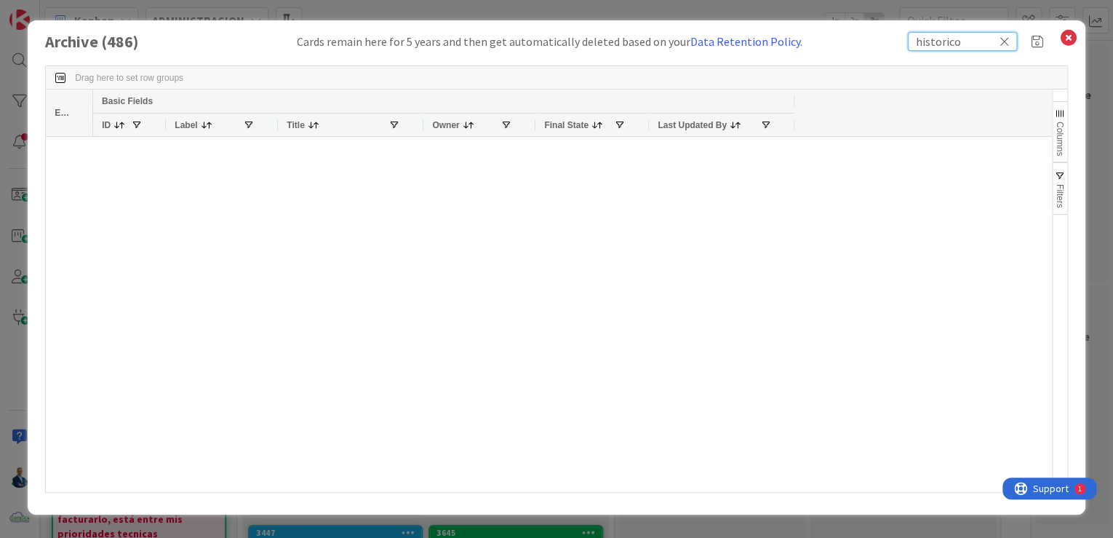
drag, startPoint x: 976, startPoint y: 46, endPoint x: 879, endPoint y: 38, distance: 97.8
click at [879, 38] on div "Archive ( 486 ) Cards remain here for 5 years and then get automatically delete…" at bounding box center [556, 41] width 1023 height 19
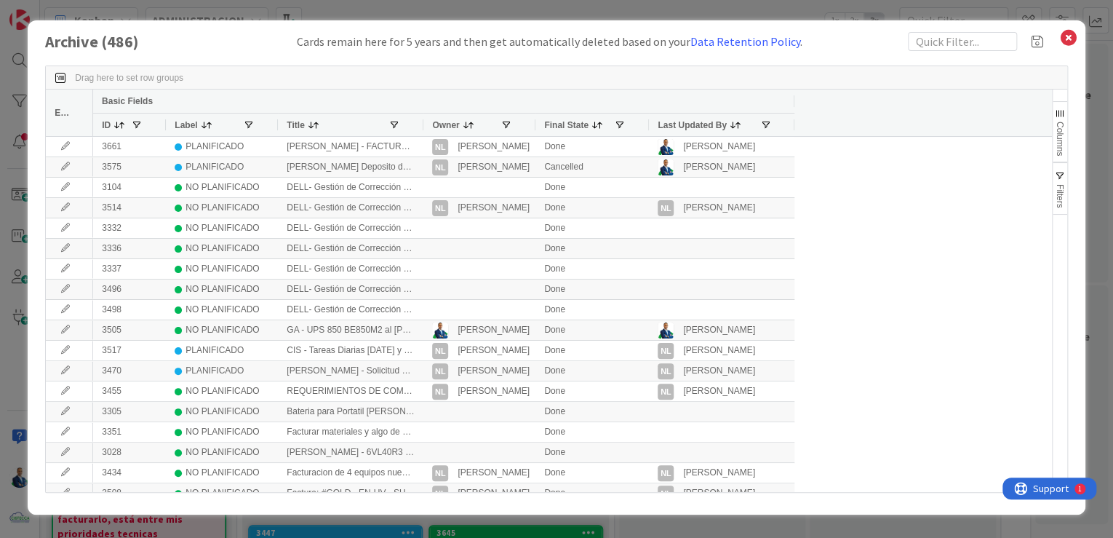
click at [253, 120] on span at bounding box center [249, 125] width 12 height 12
type input "historico"
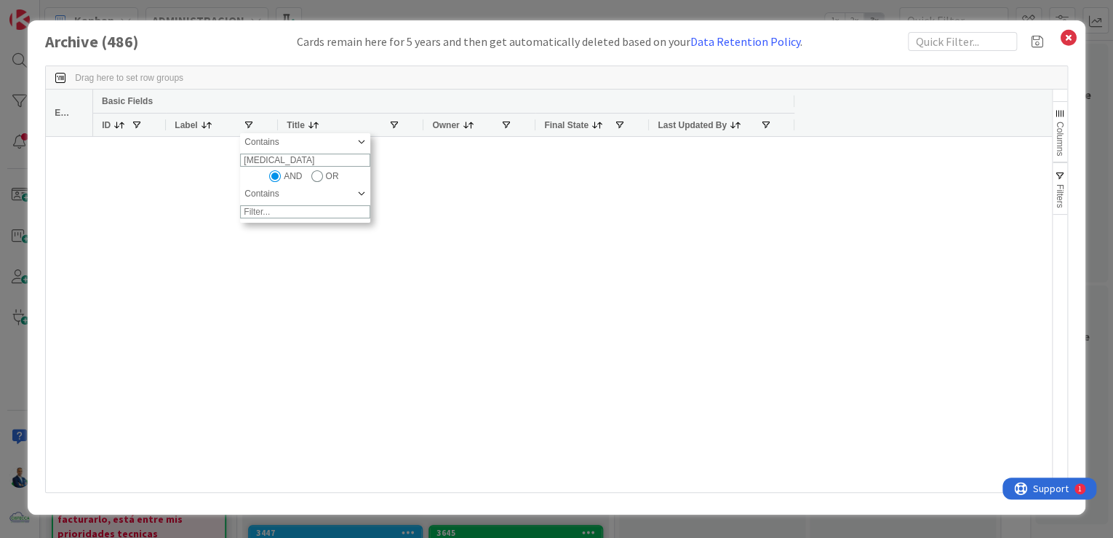
type input "hipo"
click at [979, 39] on input "text" at bounding box center [962, 41] width 109 height 19
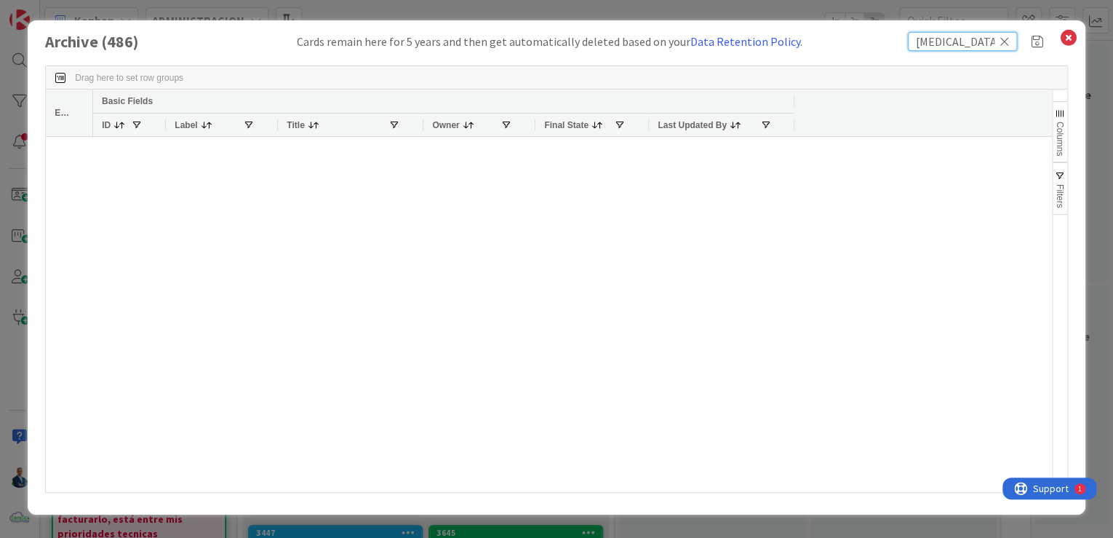
type input "hipo"
click at [255, 75] on div "Drag here to set row groups" at bounding box center [557, 77] width 1022 height 23
click at [1062, 167] on button "Filters" at bounding box center [1060, 188] width 15 height 52
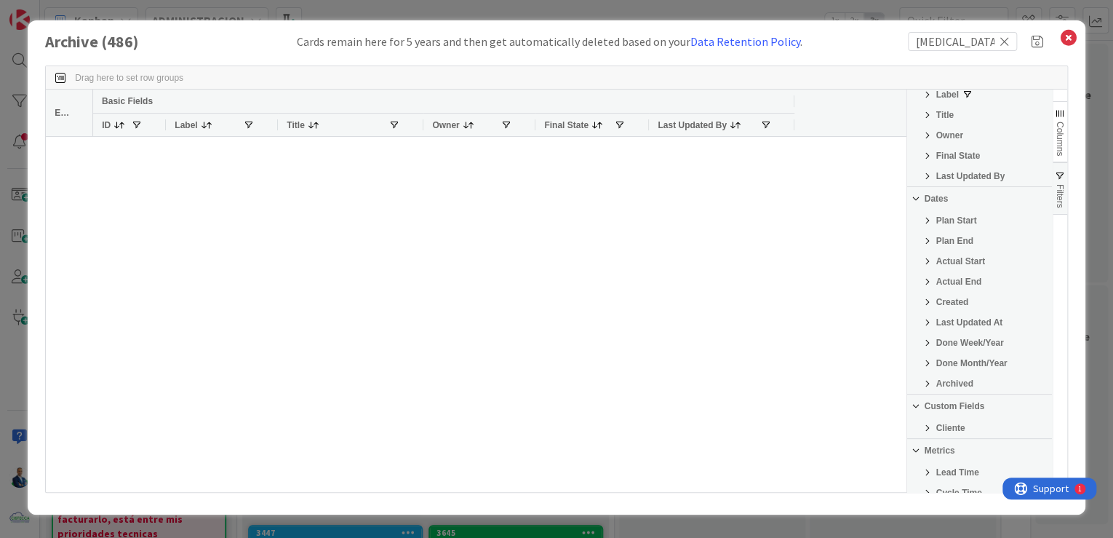
scroll to position [0, 0]
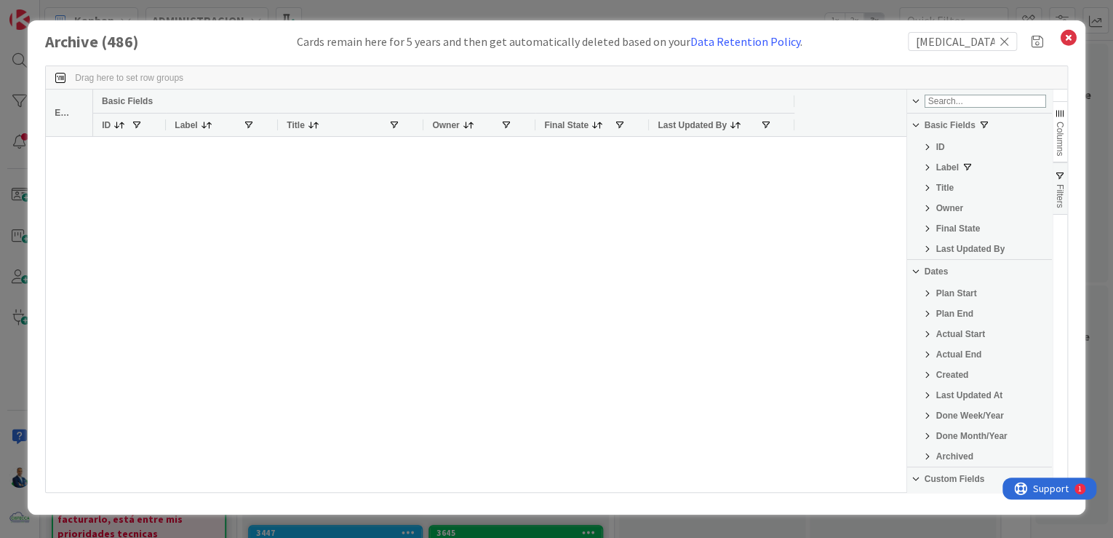
click at [967, 169] on span "Filter List 24 Filters" at bounding box center [968, 168] width 12 height 12
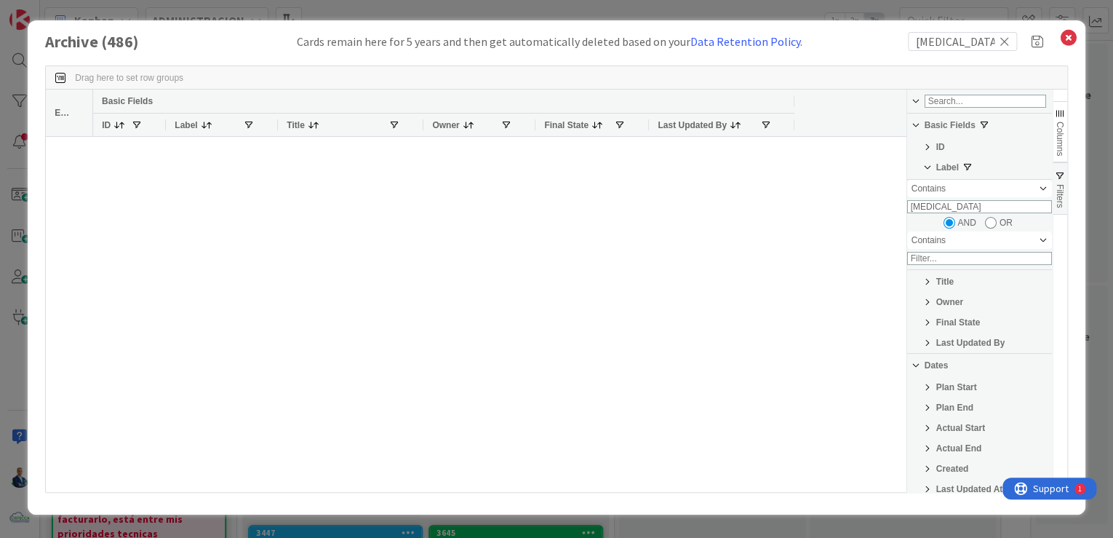
drag, startPoint x: 972, startPoint y: 215, endPoint x: 862, endPoint y: 215, distance: 110.6
click at [862, 215] on div "Edit Basic Fields ID Label Title Owner Final State Last Updated By Columns Filt…" at bounding box center [557, 291] width 1022 height 402
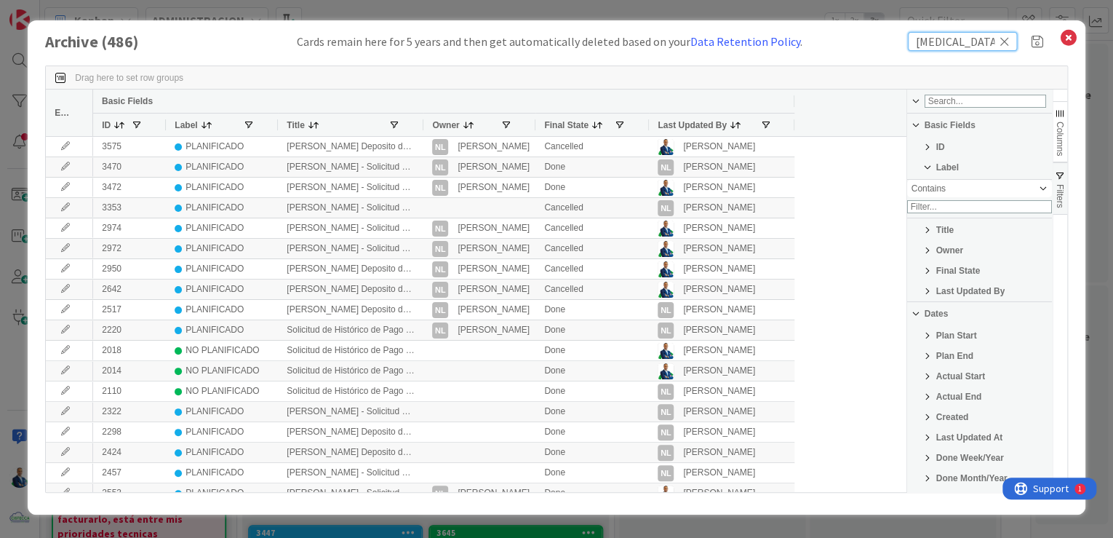
click at [966, 47] on input "hipo" at bounding box center [962, 41] width 109 height 19
type input "hipote"
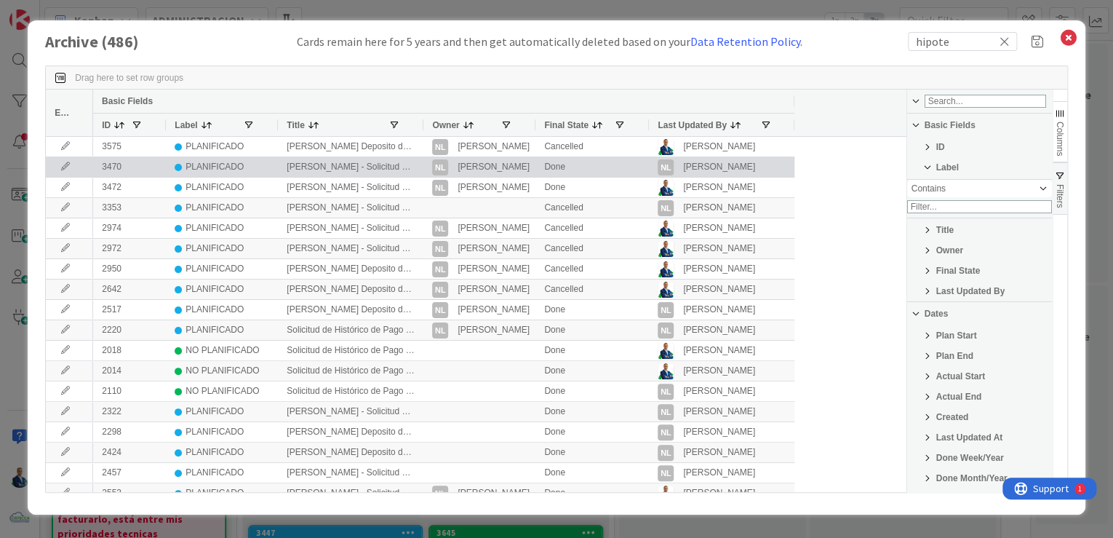
click at [60, 166] on icon at bounding box center [66, 166] width 22 height 9
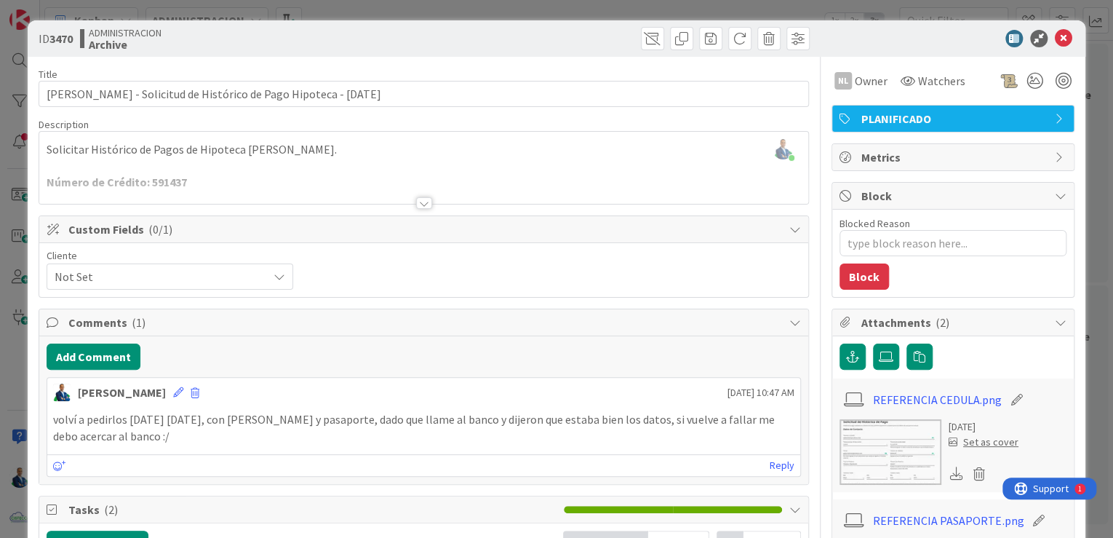
click at [1087, 126] on div "ID 3470 ADMINISTRACION Archive Title 69 / 128 Gabriel Adrian - Solicitud de His…" at bounding box center [556, 269] width 1113 height 538
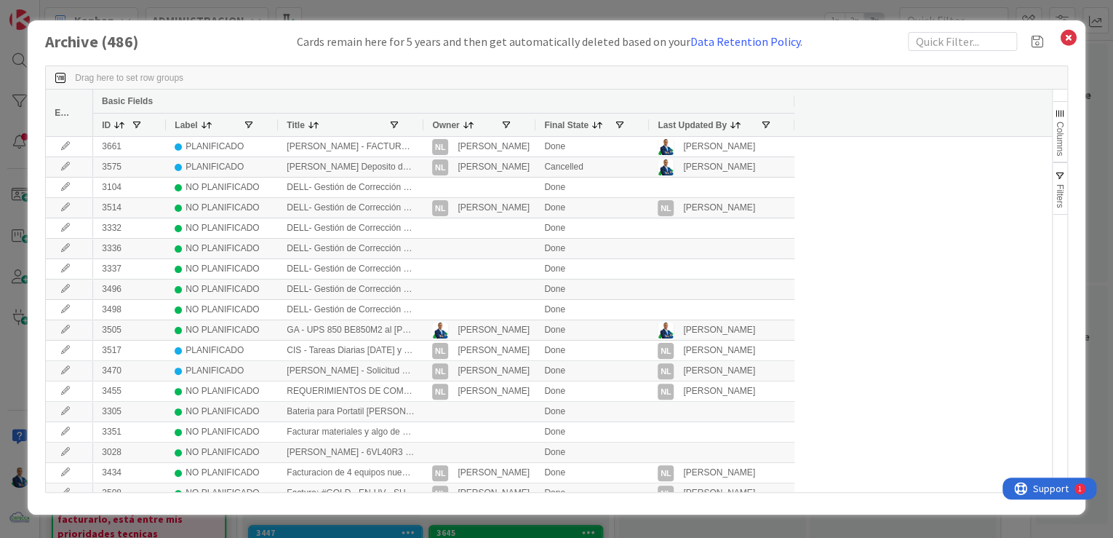
click at [112, 119] on span at bounding box center [118, 125] width 15 height 12
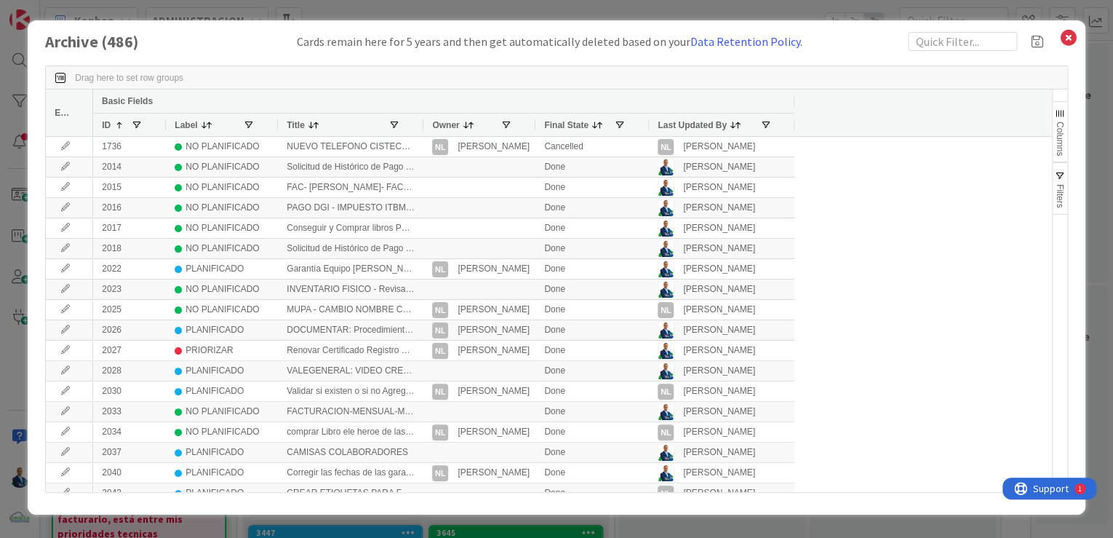
click at [120, 122] on span at bounding box center [120, 125] width 12 height 12
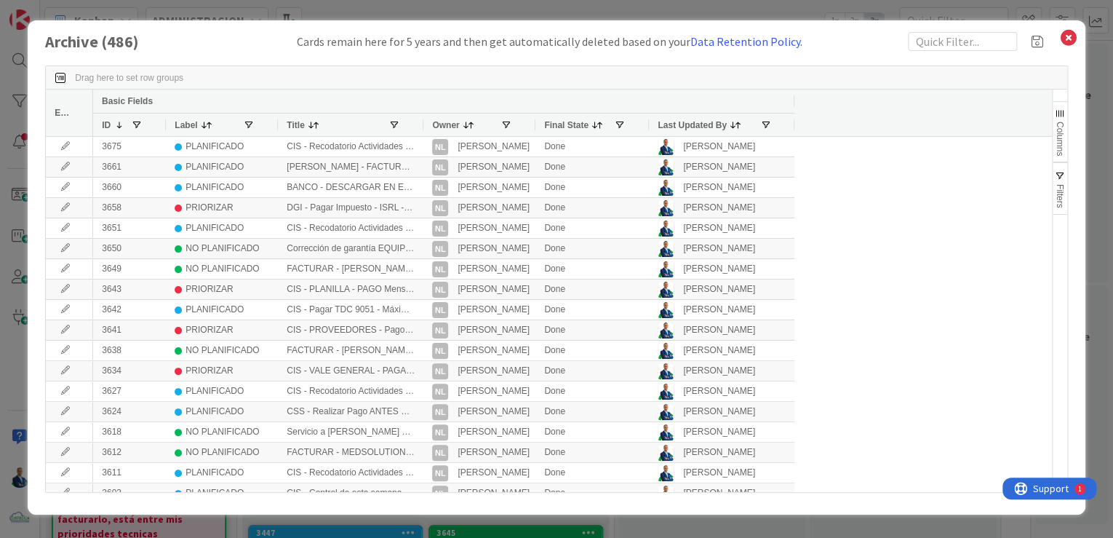
click at [425, 124] on div "Owner" at bounding box center [479, 124] width 112 height 23
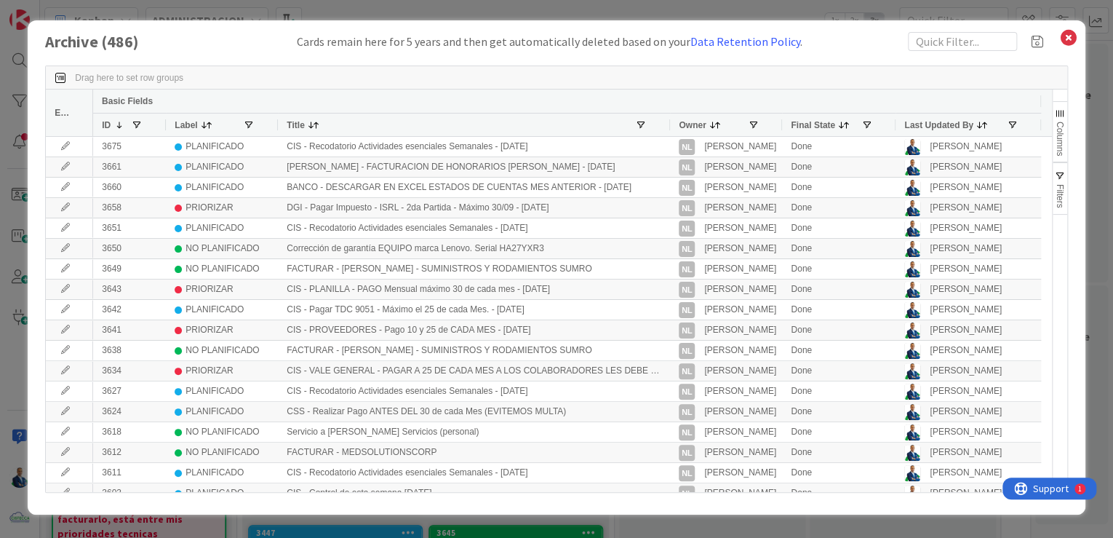
drag, startPoint x: 422, startPoint y: 124, endPoint x: 669, endPoint y: 119, distance: 246.7
click at [669, 119] on div at bounding box center [670, 125] width 6 height 23
click at [1076, 45] on icon at bounding box center [1068, 38] width 19 height 20
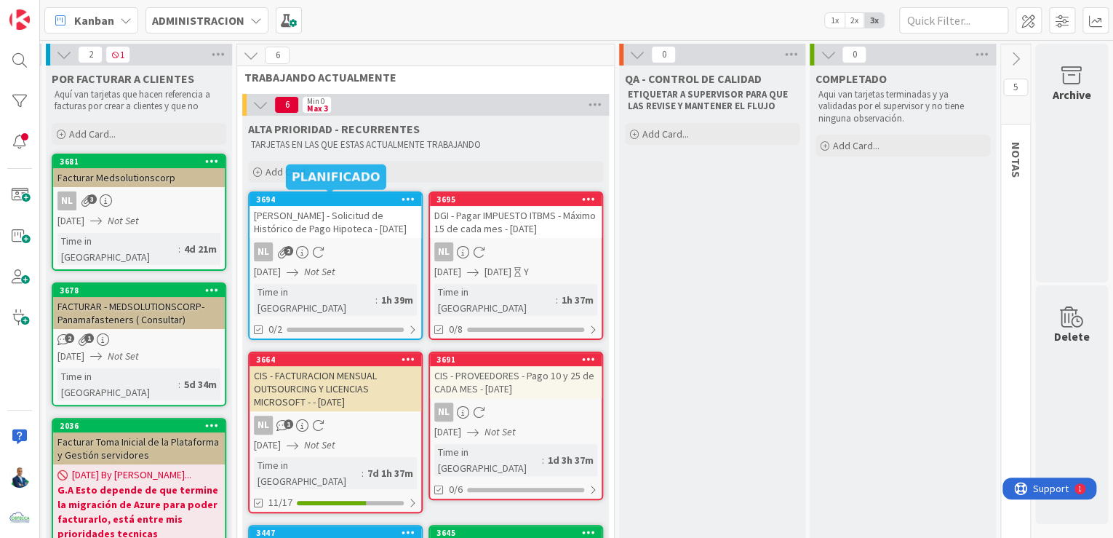
click at [374, 194] on div "3694" at bounding box center [338, 199] width 165 height 10
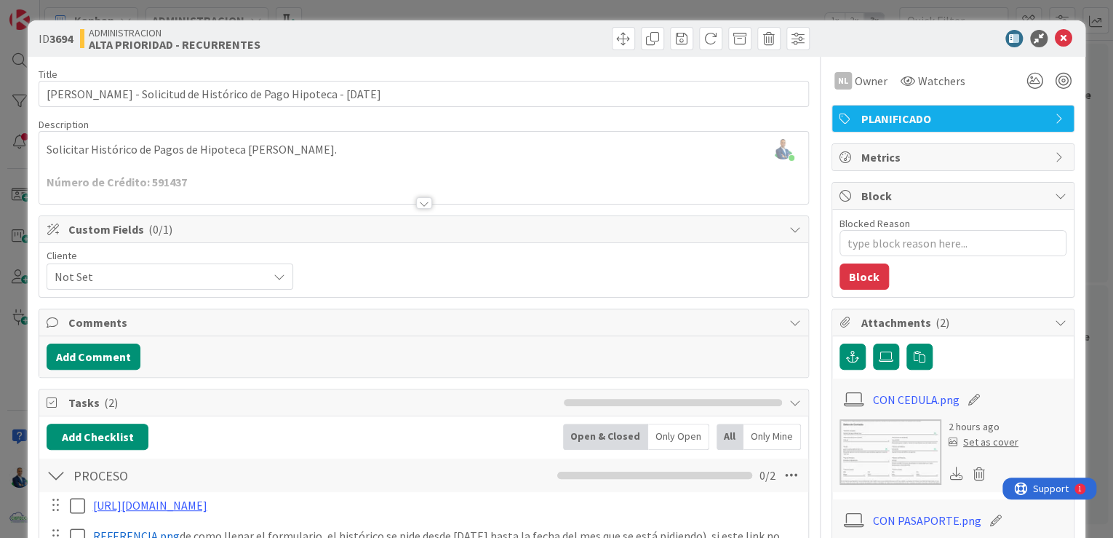
click at [1091, 167] on div "ID 3694 ADMINISTRACION ALTA PRIORIDAD - RECURRENTES Title 69 / 128 Gabriel Adri…" at bounding box center [556, 269] width 1113 height 538
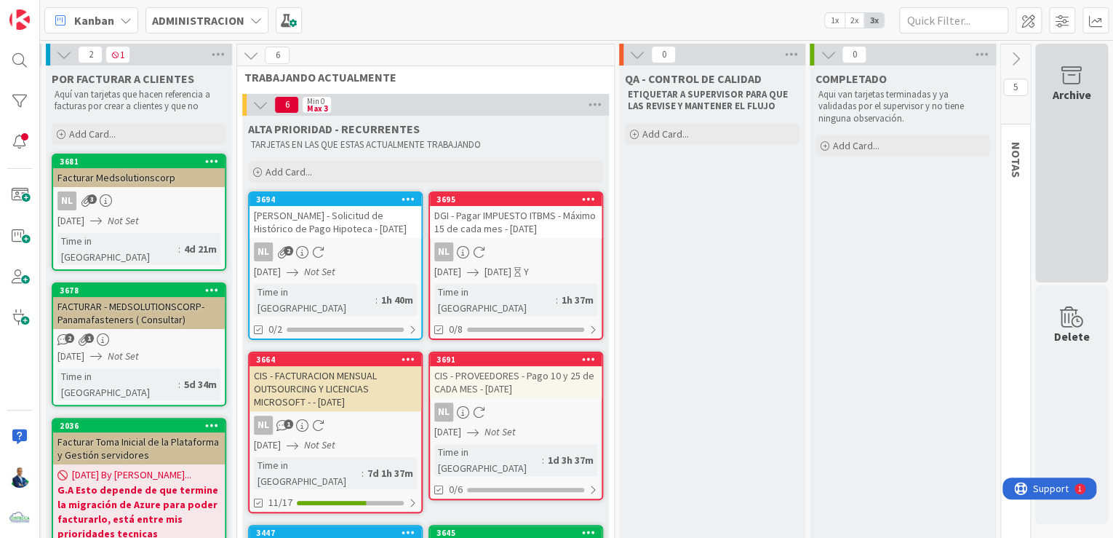
click at [1049, 112] on div "Archive" at bounding box center [1071, 163] width 73 height 239
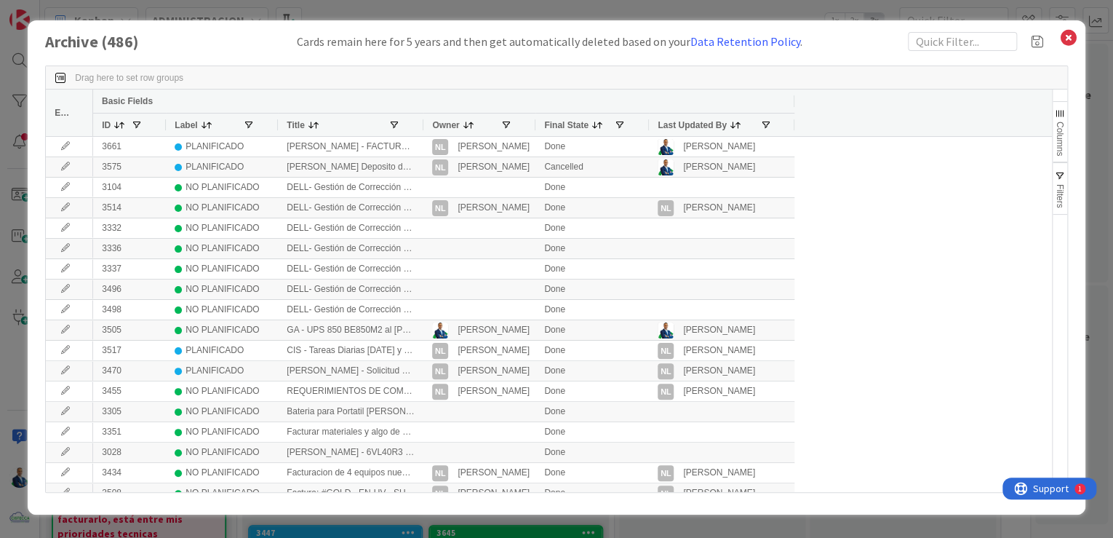
click at [425, 123] on div "Owner" at bounding box center [479, 124] width 112 height 23
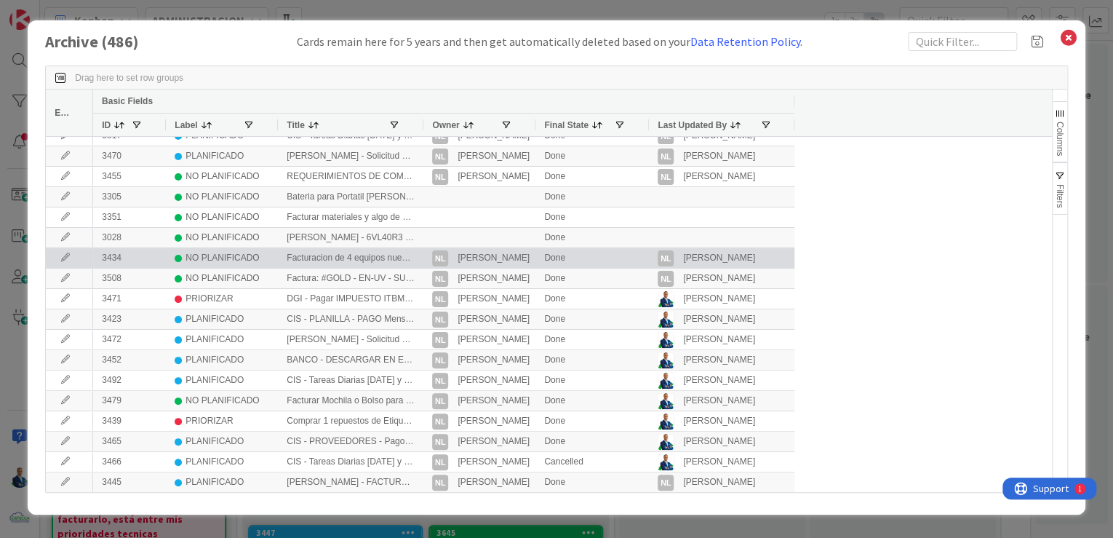
scroll to position [233, 0]
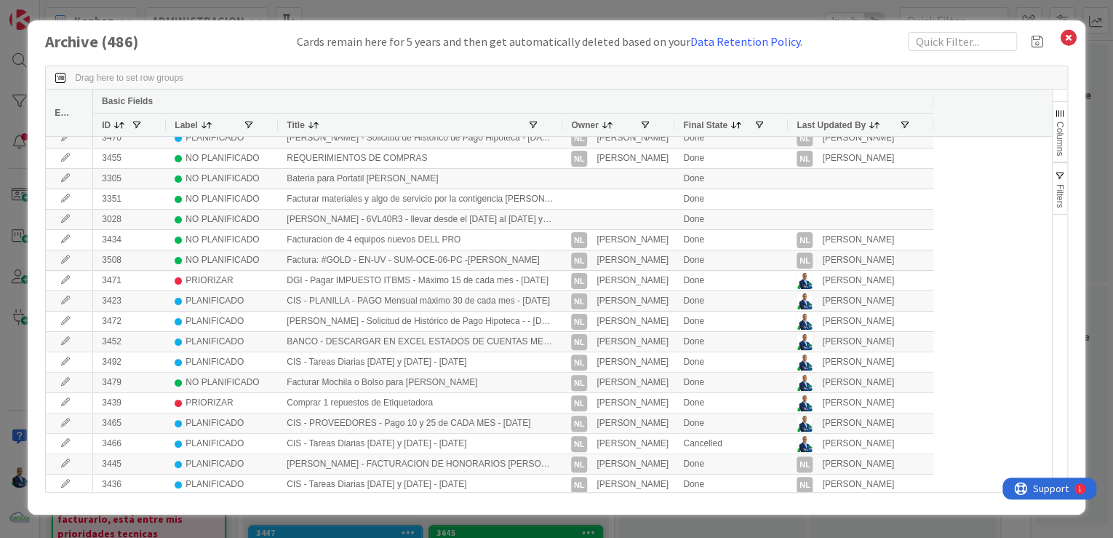
drag, startPoint x: 422, startPoint y: 124, endPoint x: 567, endPoint y: 123, distance: 144.8
click at [565, 123] on div at bounding box center [562, 125] width 6 height 23
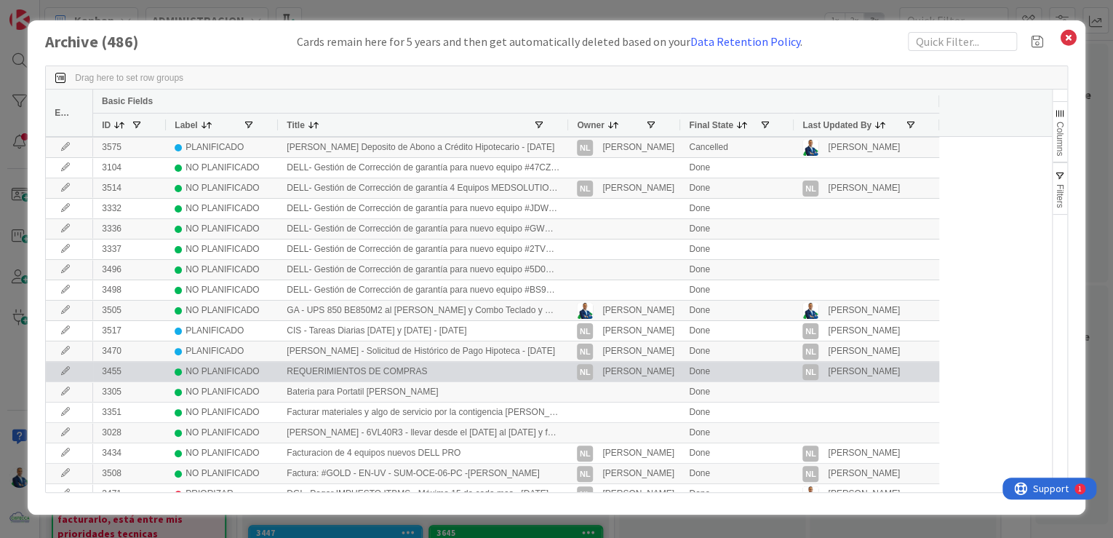
scroll to position [0, 0]
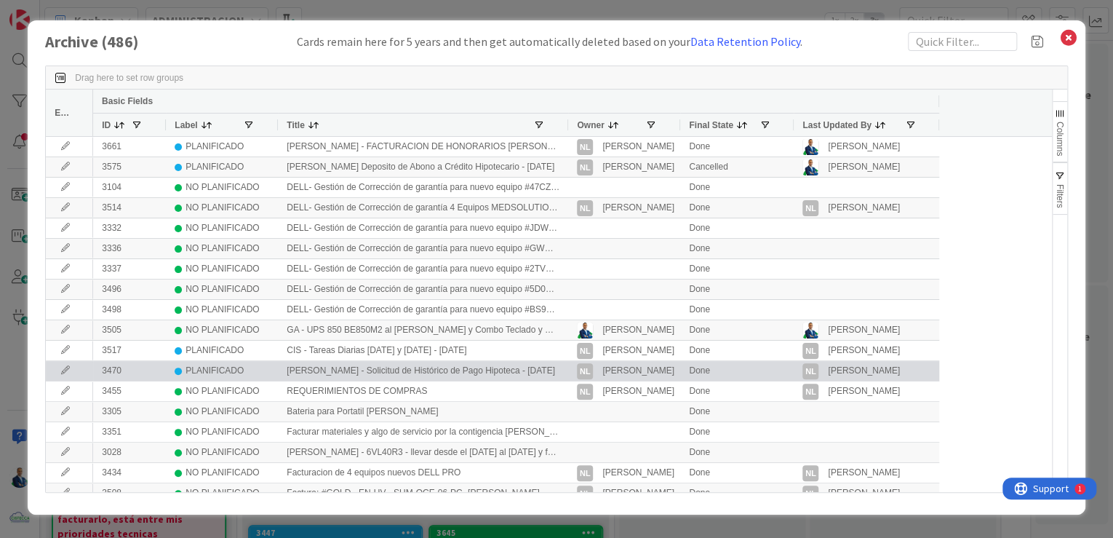
click at [71, 370] on icon at bounding box center [66, 370] width 22 height 9
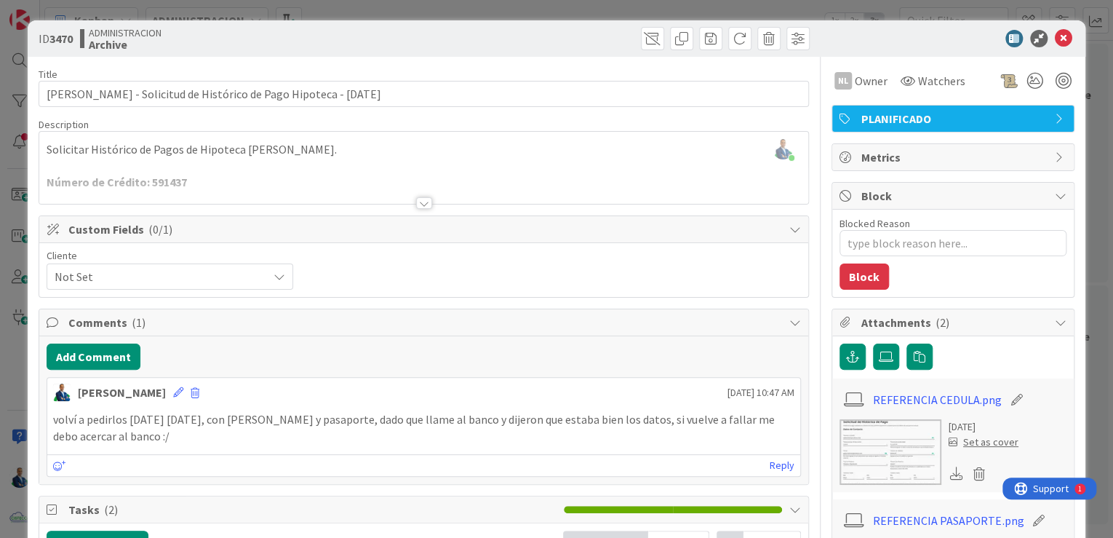
click at [1093, 163] on div "ID 3470 ADMINISTRACION Archive Title 69 / 128 Gabriel Adrian - Solicitud de His…" at bounding box center [556, 269] width 1113 height 538
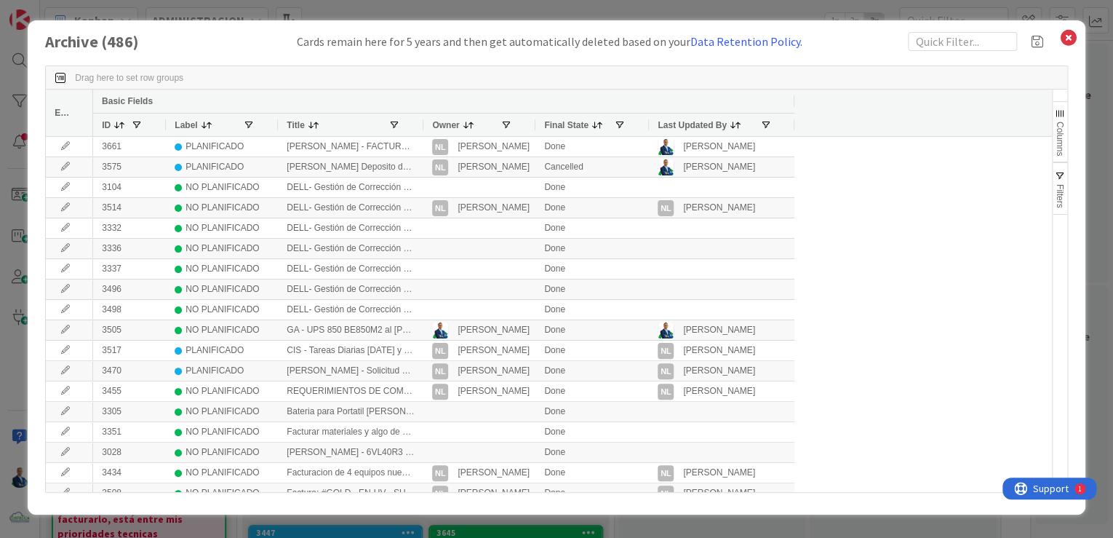
click at [1100, 116] on div "Archive ( 486 ) Cards remain here for 5 years and then get automatically delete…" at bounding box center [556, 269] width 1113 height 538
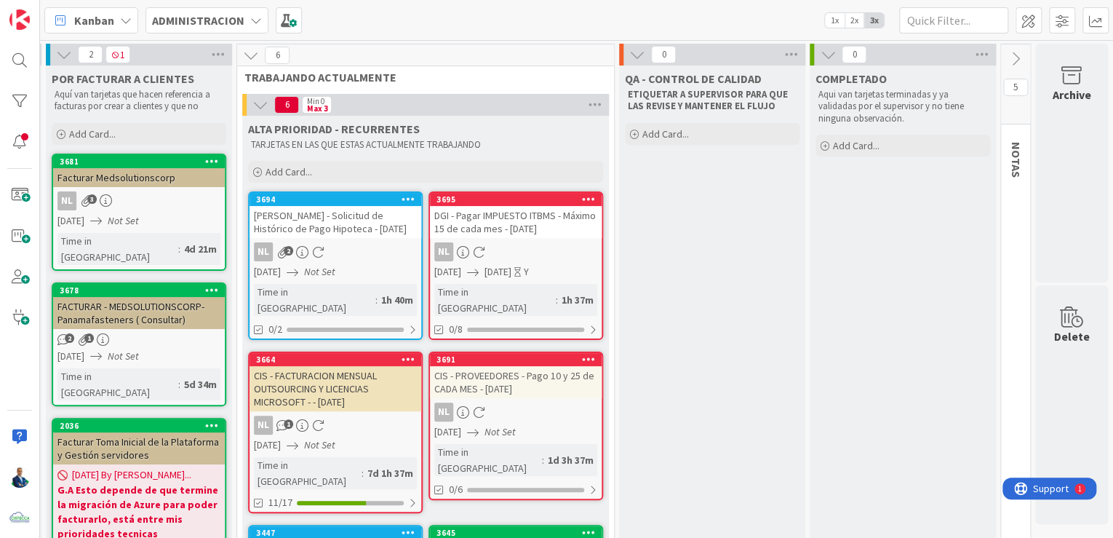
click at [316, 211] on div "Gabriel Adrian - Solicitud de Histórico de Pago Hipoteca - 09/08/2025" at bounding box center [336, 222] width 172 height 32
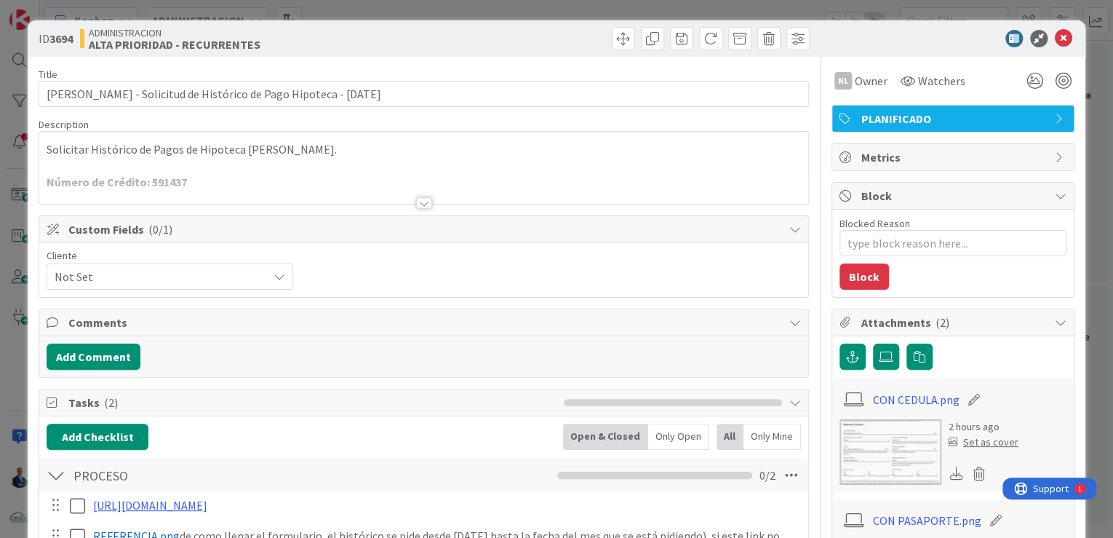
type textarea "x"
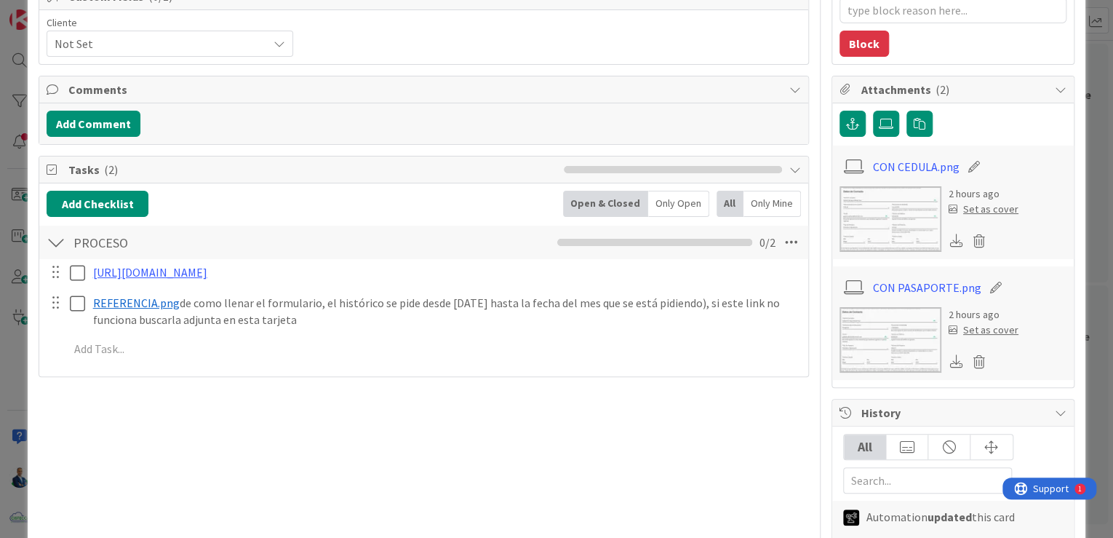
click at [1096, 184] on div "ID 3694 ADMINISTRACION ALTA PRIORIDAD - RECURRENTES Title 69 / 128 Gabriel Adri…" at bounding box center [556, 269] width 1113 height 538
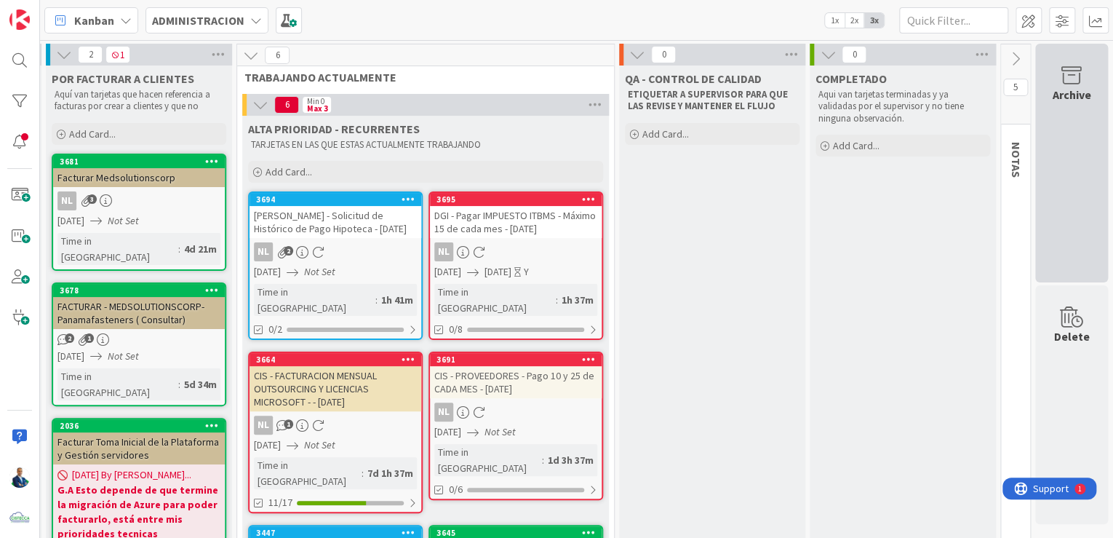
click at [1053, 102] on div "Archive" at bounding box center [1072, 94] width 39 height 17
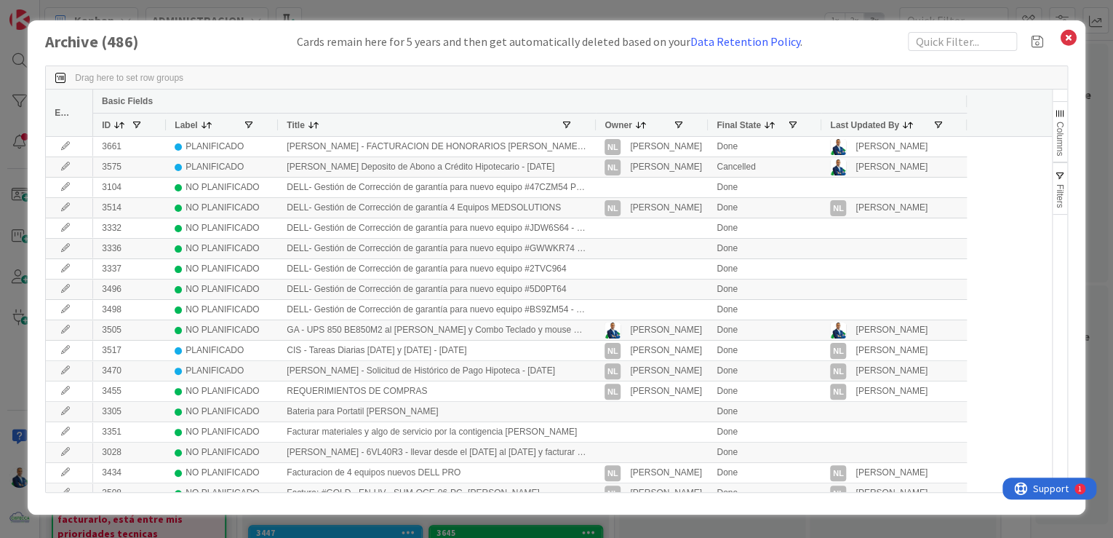
drag, startPoint x: 421, startPoint y: 128, endPoint x: 594, endPoint y: 125, distance: 172.5
click at [594, 125] on div at bounding box center [595, 125] width 6 height 23
click at [1091, 79] on div "Archive ( 486 ) Cards remain here for 5 years and then get automatically delete…" at bounding box center [556, 269] width 1113 height 538
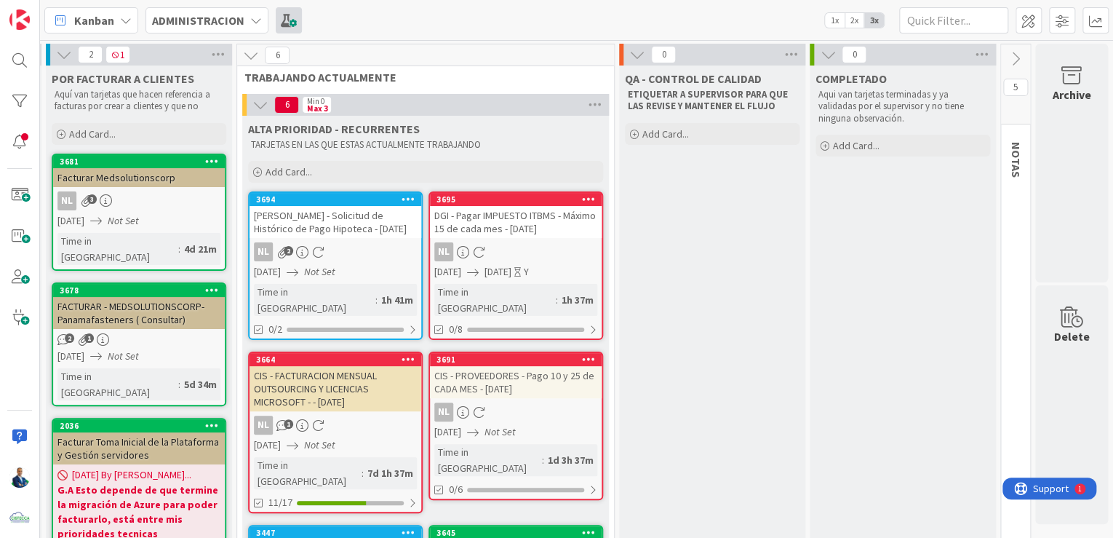
click at [285, 23] on span at bounding box center [289, 20] width 26 height 26
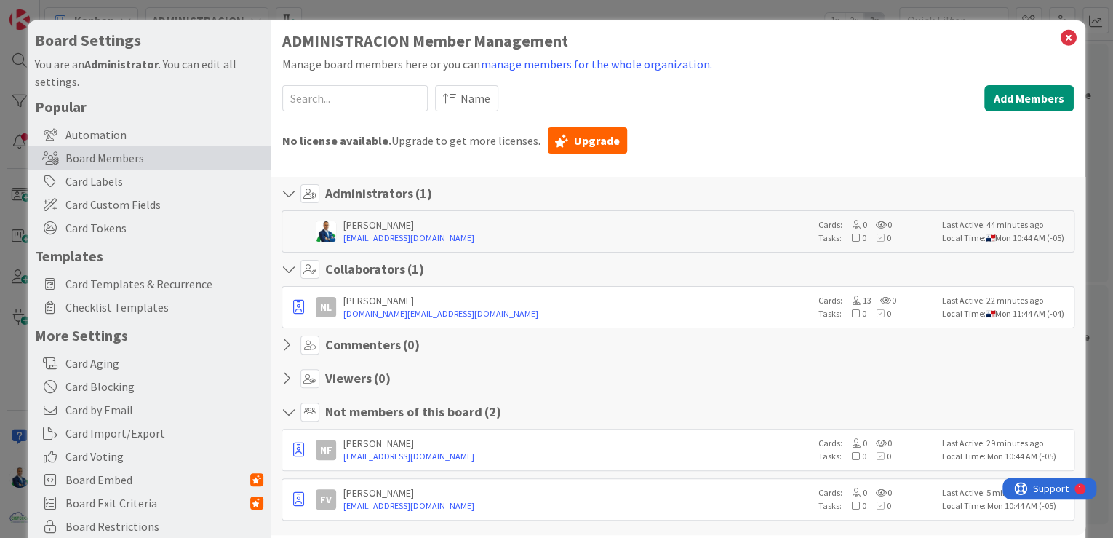
click at [136, 268] on div "Popular Automation Board Members Card Labels Card Custom Fields Card Tokens Tem…" at bounding box center [149, 330] width 228 height 464
click at [138, 274] on div "Card Templates & Recurrence" at bounding box center [149, 283] width 243 height 23
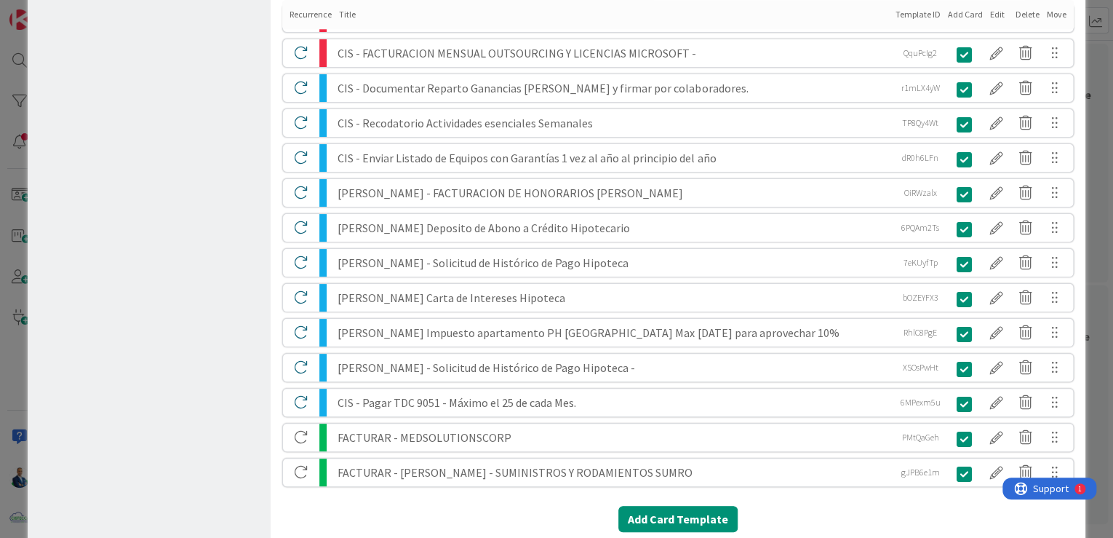
scroll to position [640, 0]
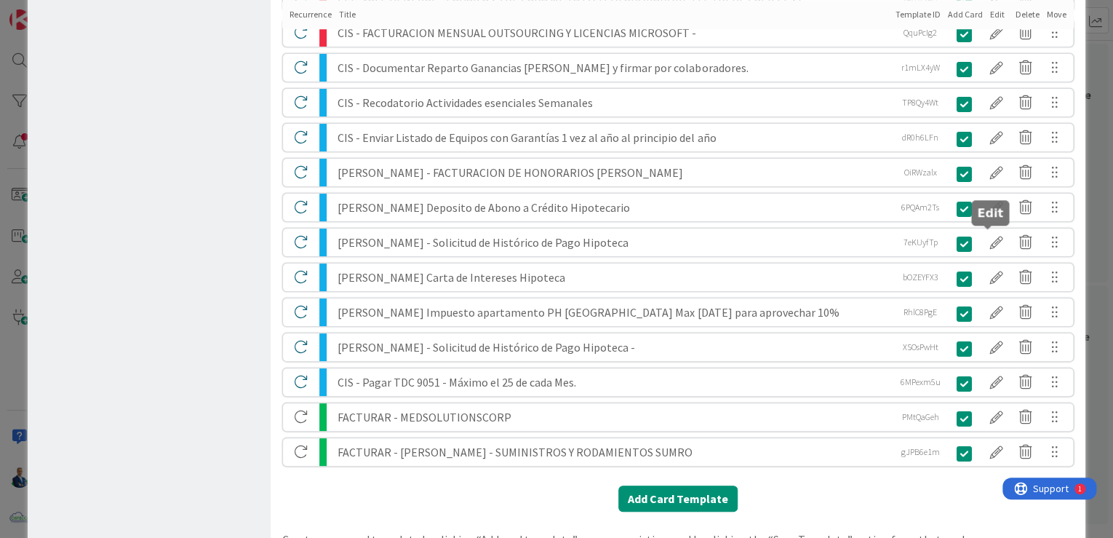
click at [993, 240] on div at bounding box center [996, 242] width 29 height 25
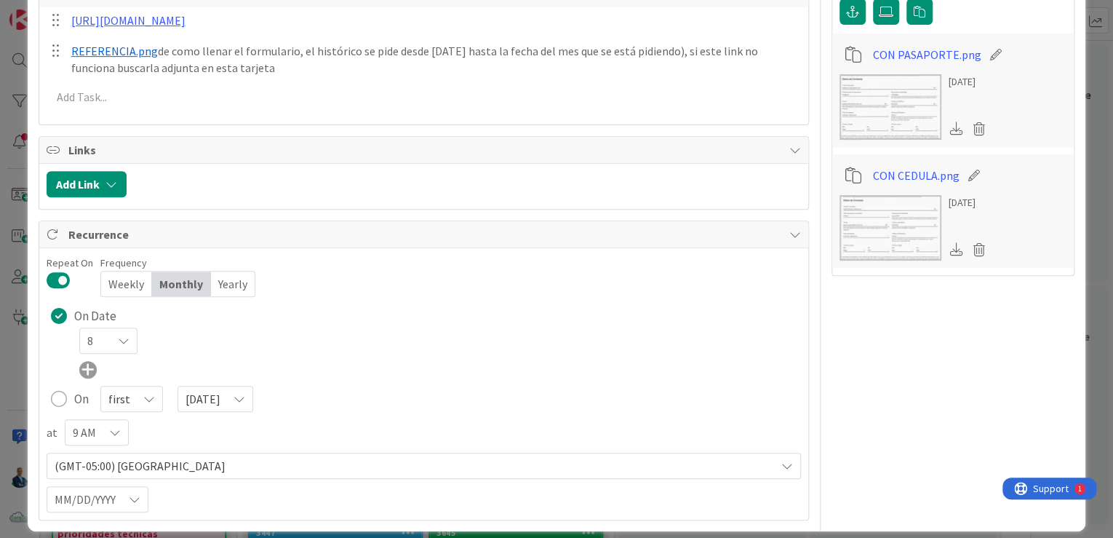
scroll to position [323, 0]
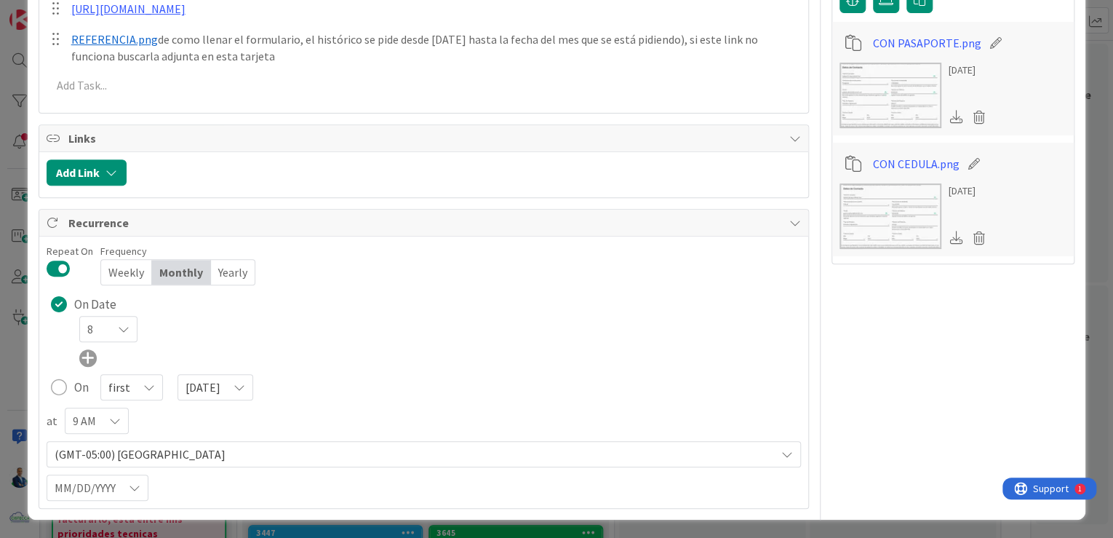
click at [1089, 147] on div "This is a Card Template ALTA PRIORIDAD - RECURRENTES Position Top Bottom Return…" at bounding box center [556, 269] width 1113 height 538
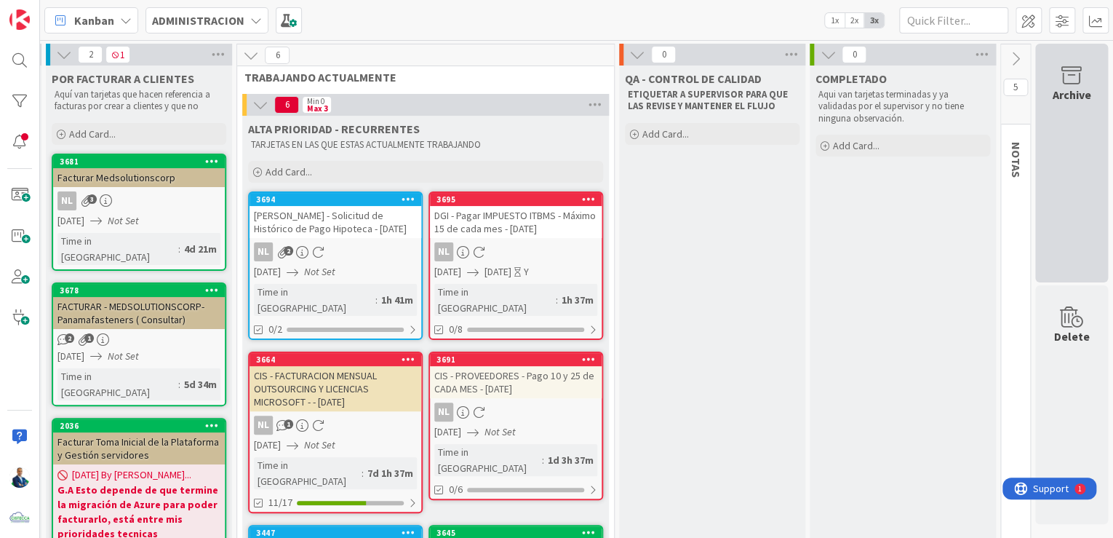
click at [1080, 154] on div "Archive" at bounding box center [1071, 163] width 73 height 239
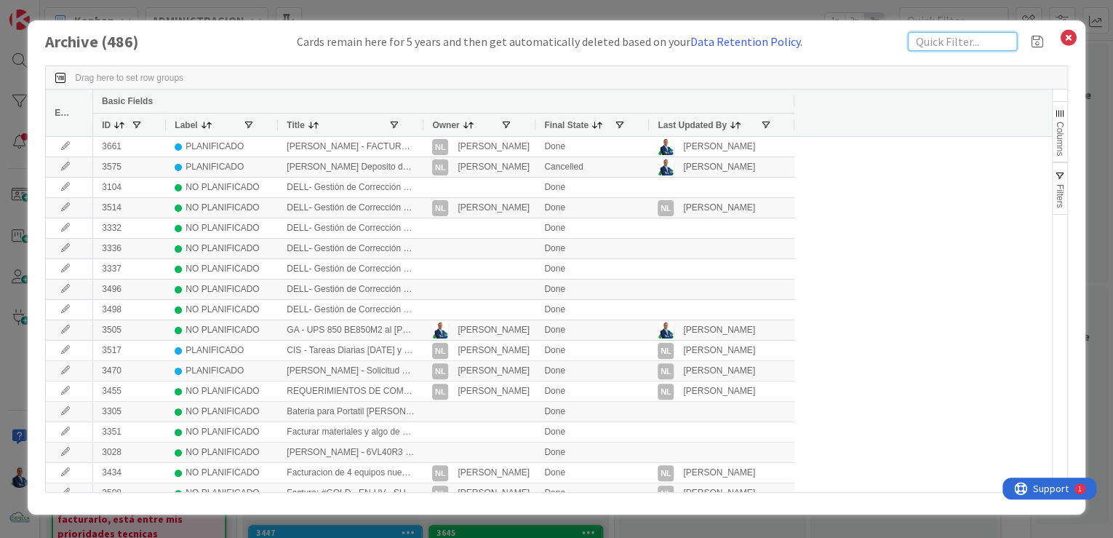
click at [952, 43] on input "text" at bounding box center [962, 41] width 109 height 19
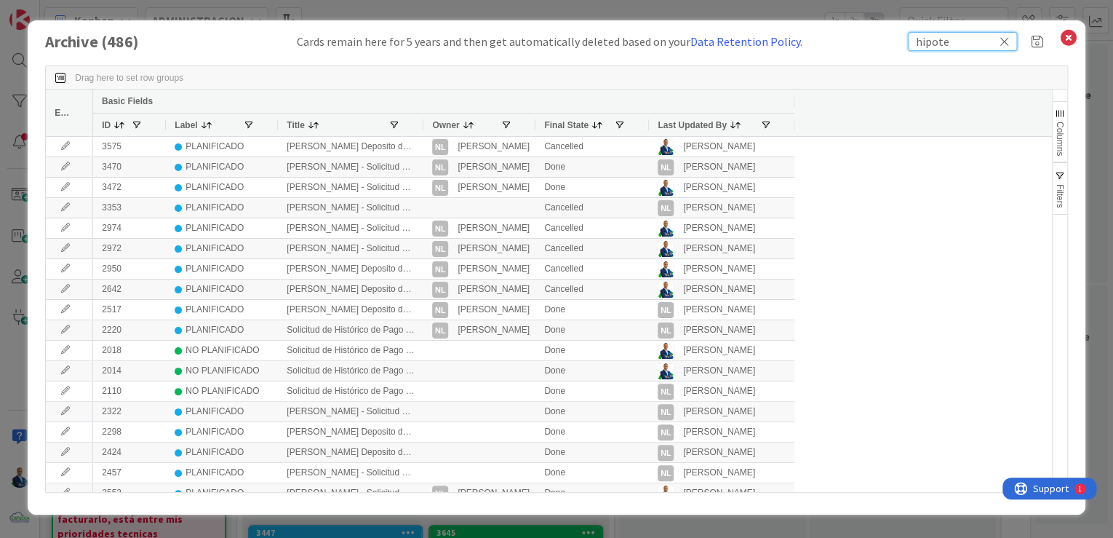
type input "hipote"
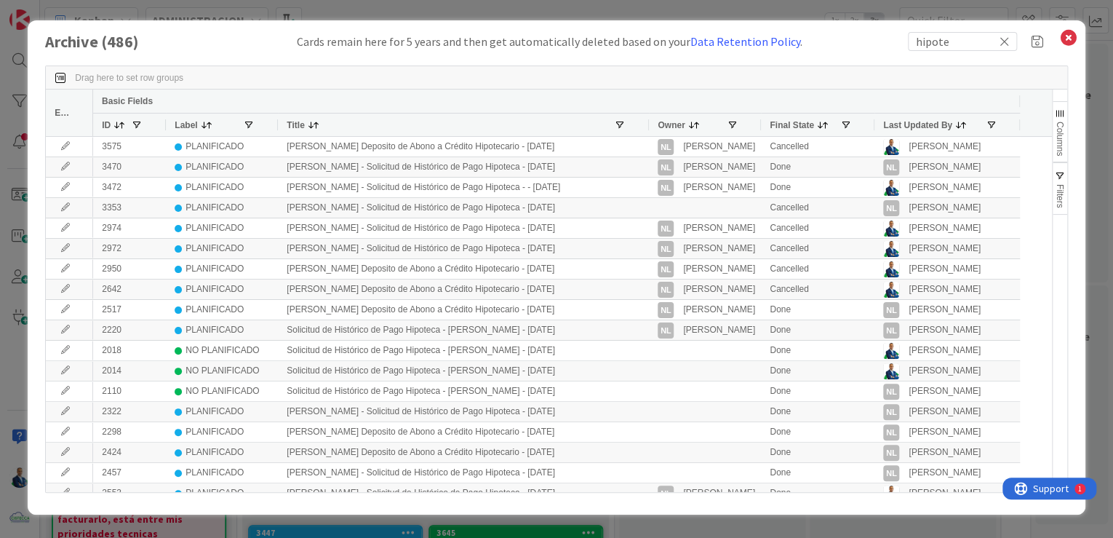
drag, startPoint x: 423, startPoint y: 125, endPoint x: 648, endPoint y: 116, distance: 225.7
click at [648, 116] on div at bounding box center [648, 125] width 6 height 23
click at [121, 128] on span at bounding box center [120, 125] width 12 height 12
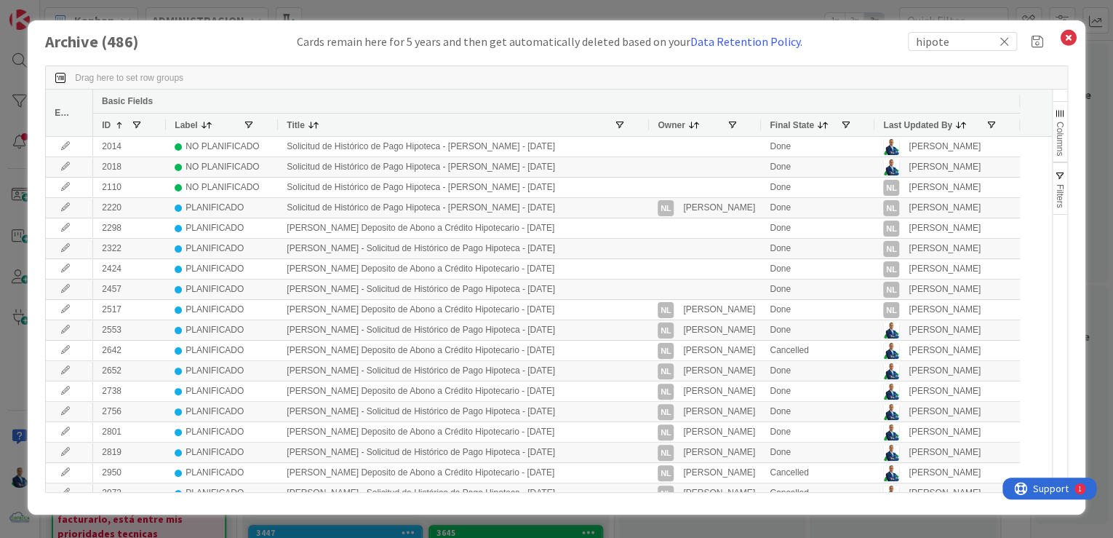
click at [121, 125] on span at bounding box center [120, 125] width 12 height 12
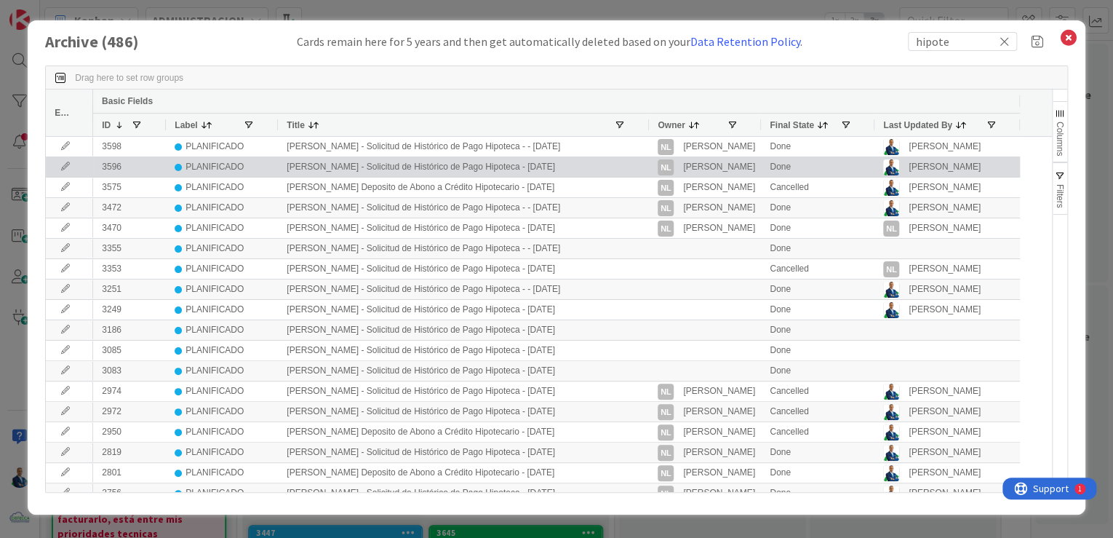
click at [62, 164] on icon at bounding box center [66, 166] width 22 height 9
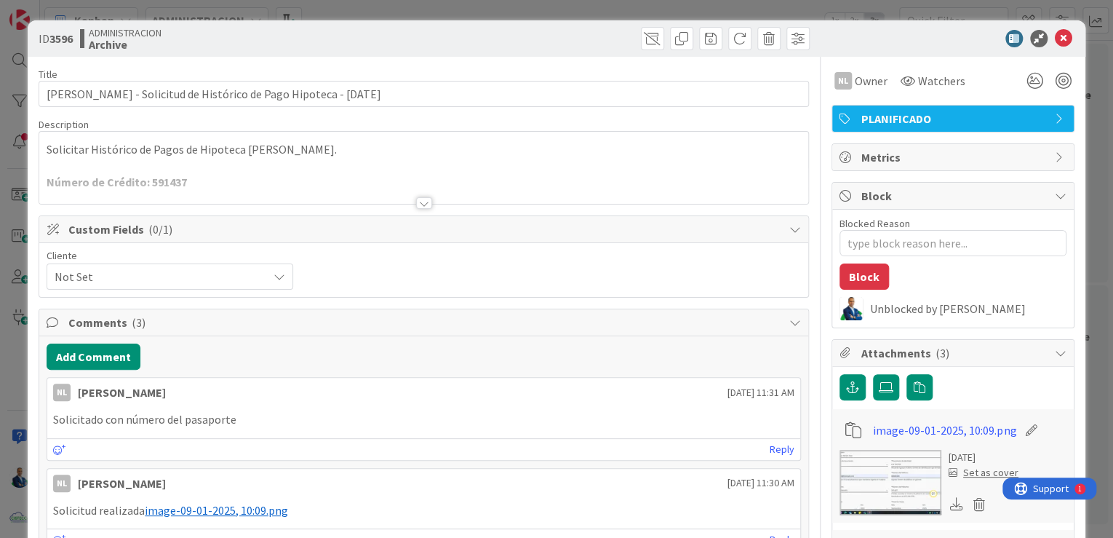
type textarea "x"
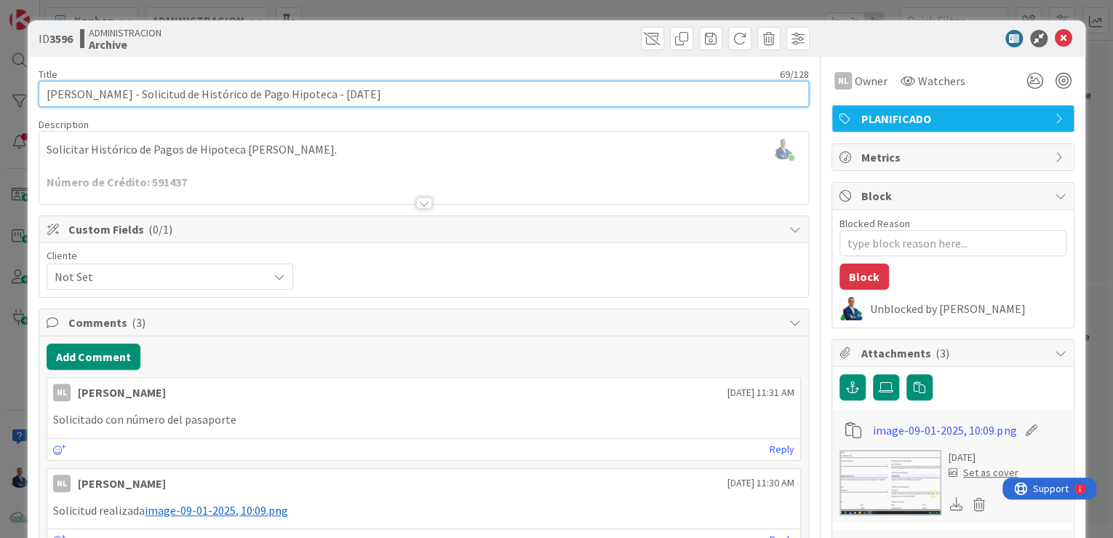
drag, startPoint x: 347, startPoint y: 93, endPoint x: 324, endPoint y: 98, distance: 23.7
click at [324, 98] on input "Gabriel Adrian - Solicitud de Histórico de Pago Hipoteca - 08/08/2025" at bounding box center [424, 94] width 771 height 26
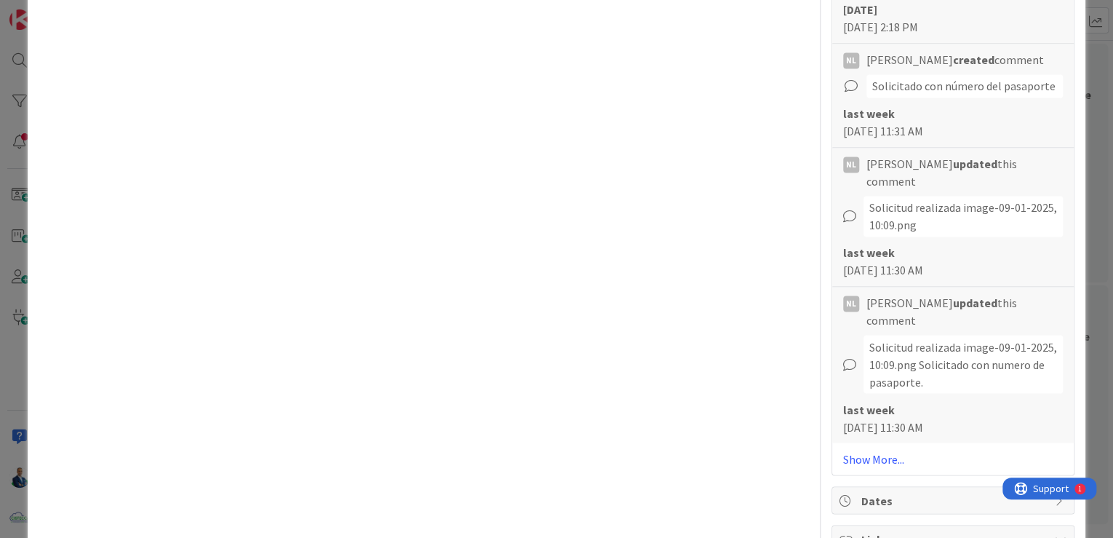
scroll to position [1048, 0]
click at [848, 448] on link "Show More..." at bounding box center [953, 456] width 220 height 17
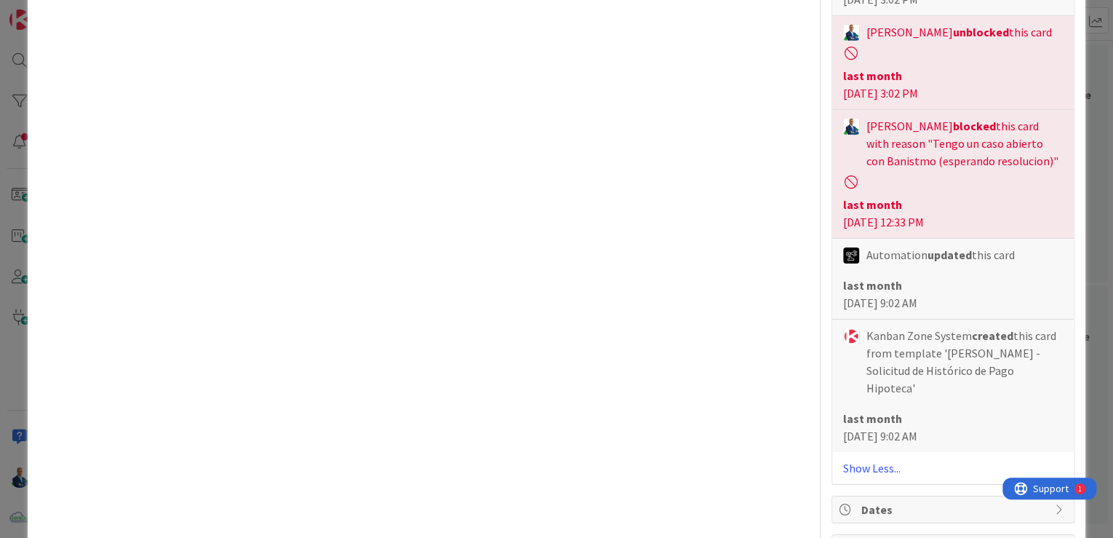
scroll to position [2387, 0]
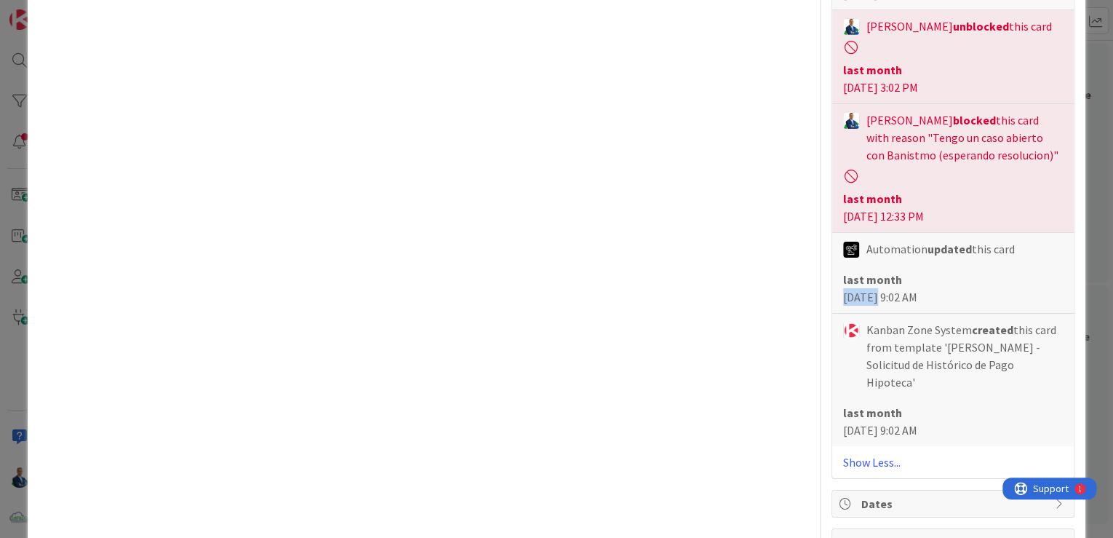
drag, startPoint x: 865, startPoint y: 296, endPoint x: 830, endPoint y: 297, distance: 35.7
click at [832, 297] on div "Automation updated this card last month 08 August 2025 9:02 AM" at bounding box center [953, 273] width 242 height 81
drag, startPoint x: 831, startPoint y: 411, endPoint x: 902, endPoint y: 407, distance: 71.4
click at [902, 407] on div "Kanban Zone System created this card from template 'Gabriel Adrian - Solicitud …" at bounding box center [953, 380] width 242 height 132
drag, startPoint x: 902, startPoint y: 407, endPoint x: 885, endPoint y: 344, distance: 65.7
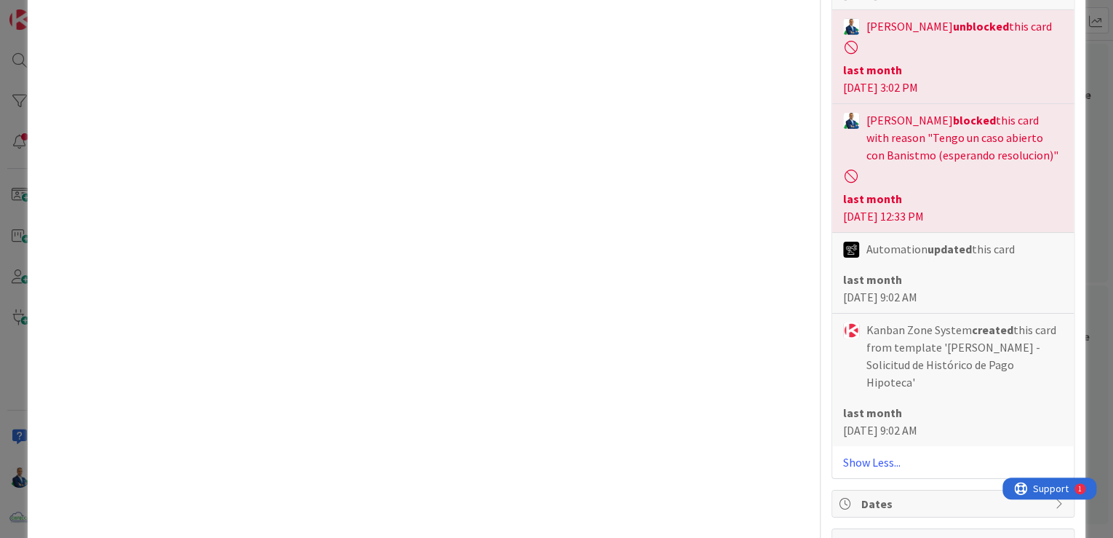
click at [885, 344] on span "Kanban Zone System created this card from template 'Gabriel Adrian - Solicitud …" at bounding box center [965, 356] width 196 height 70
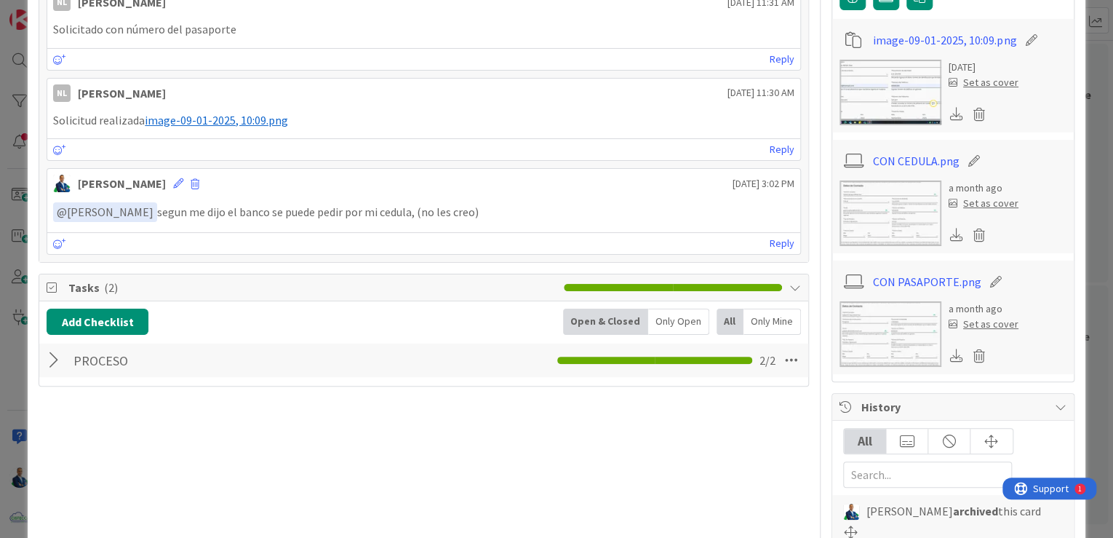
scroll to position [291, 0]
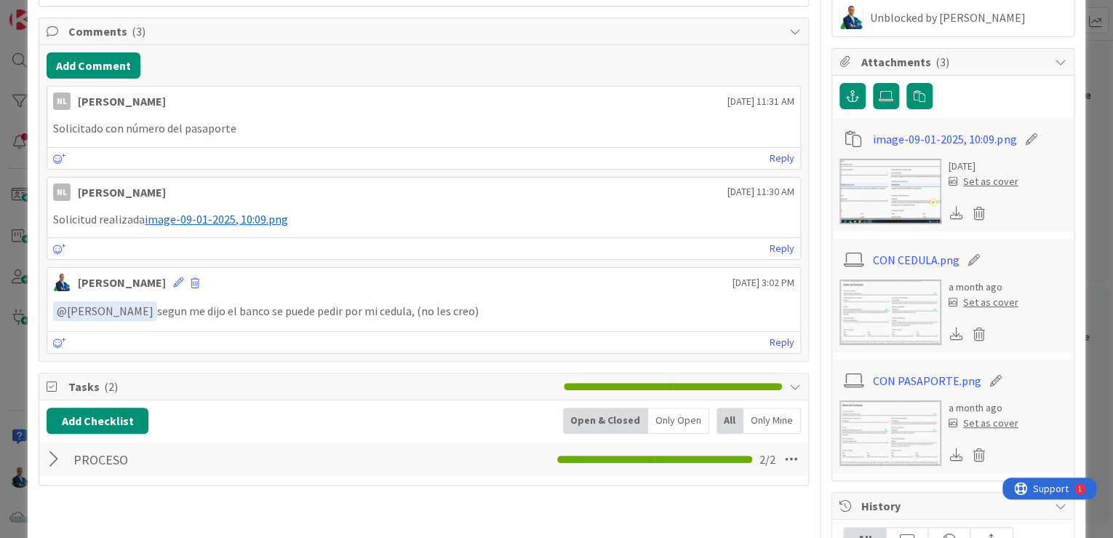
click at [1094, 129] on div "ID 3596 ADMINISTRACION Archive Title 69 / 128 Gabriel Adrian - Solicitud de His…" at bounding box center [556, 269] width 1113 height 538
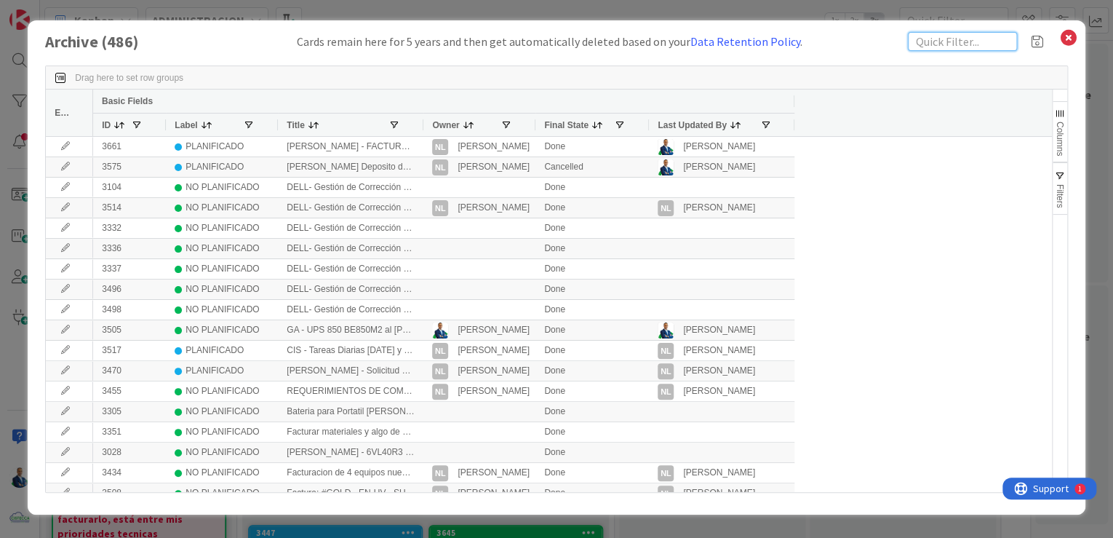
click at [945, 41] on input "text" at bounding box center [962, 41] width 109 height 19
type input "hipo"
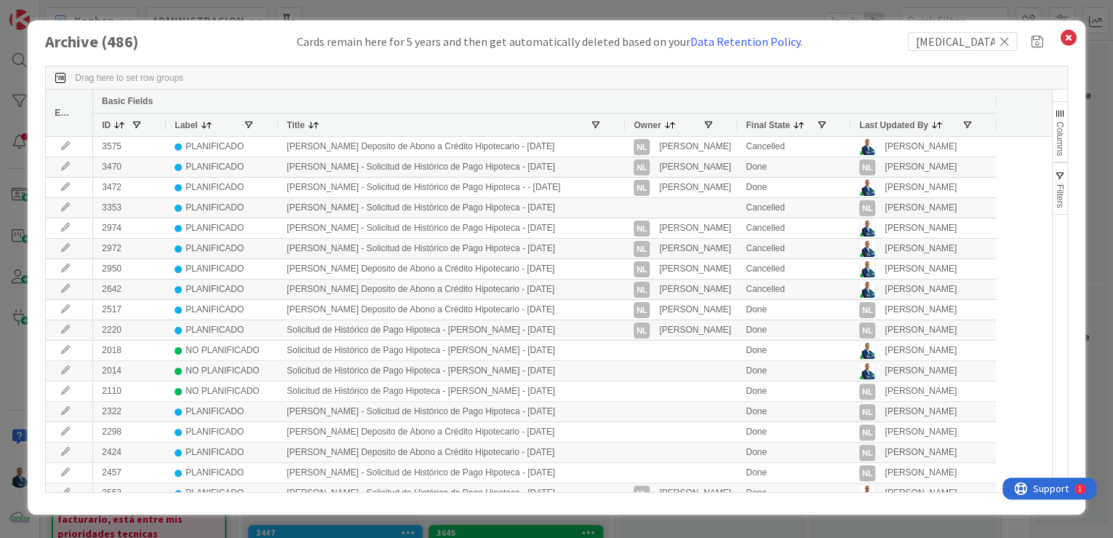
drag, startPoint x: 423, startPoint y: 125, endPoint x: 504, endPoint y: 126, distance: 80.8
click at [621, 122] on div at bounding box center [624, 125] width 6 height 23
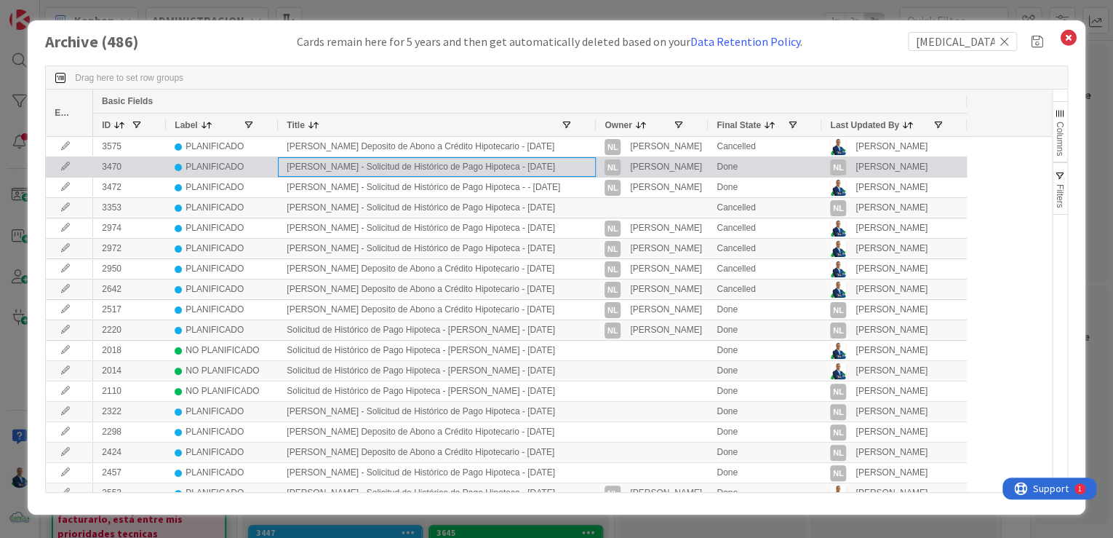
click at [431, 165] on div "Gabriel Adrian - Solicitud de Histórico de Pago Hipoteca - 07/08/2025" at bounding box center [437, 167] width 318 height 20
click at [64, 170] on icon at bounding box center [66, 166] width 22 height 9
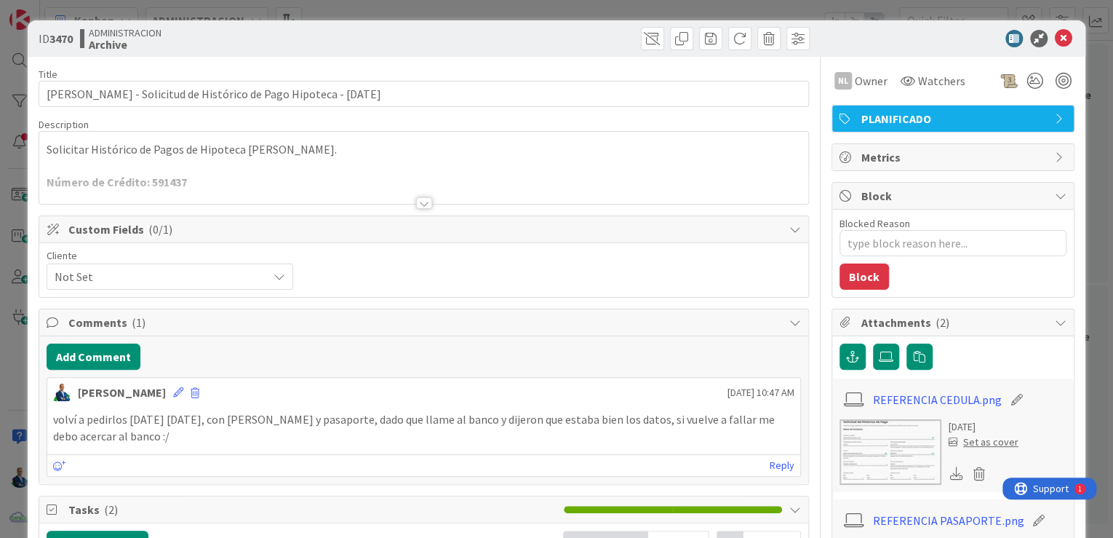
click at [60, 36] on b "3470" at bounding box center [60, 38] width 23 height 15
copy b "3470"
click at [1085, 53] on div "ID 3470 ADMINISTRACION Archive Title 69 / 128 Gabriel Adrian - Solicitud de His…" at bounding box center [556, 269] width 1113 height 538
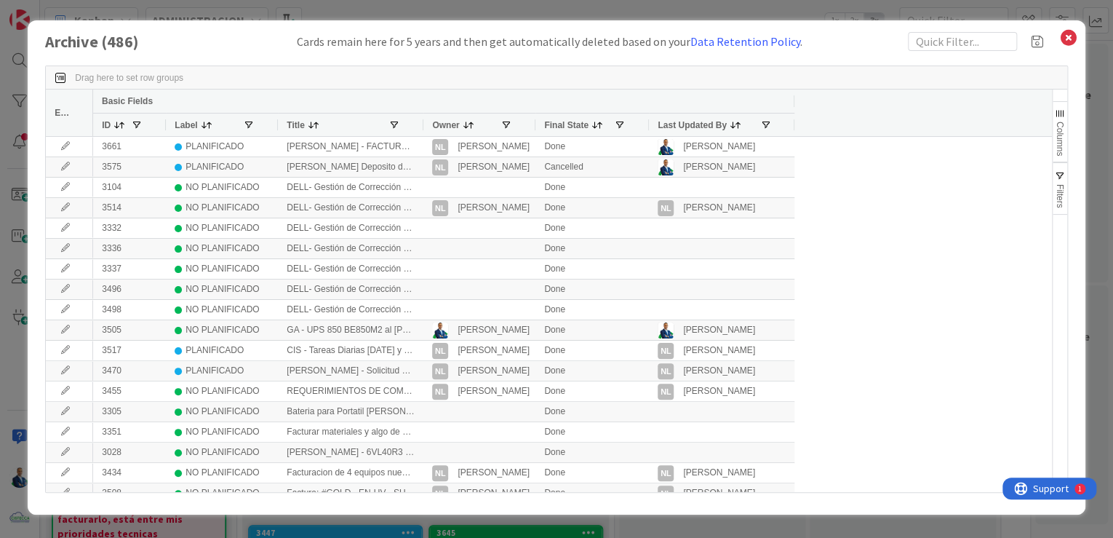
click at [1099, 63] on div "Archive ( 486 ) Cards remain here for 5 years and then get automatically delete…" at bounding box center [556, 269] width 1113 height 538
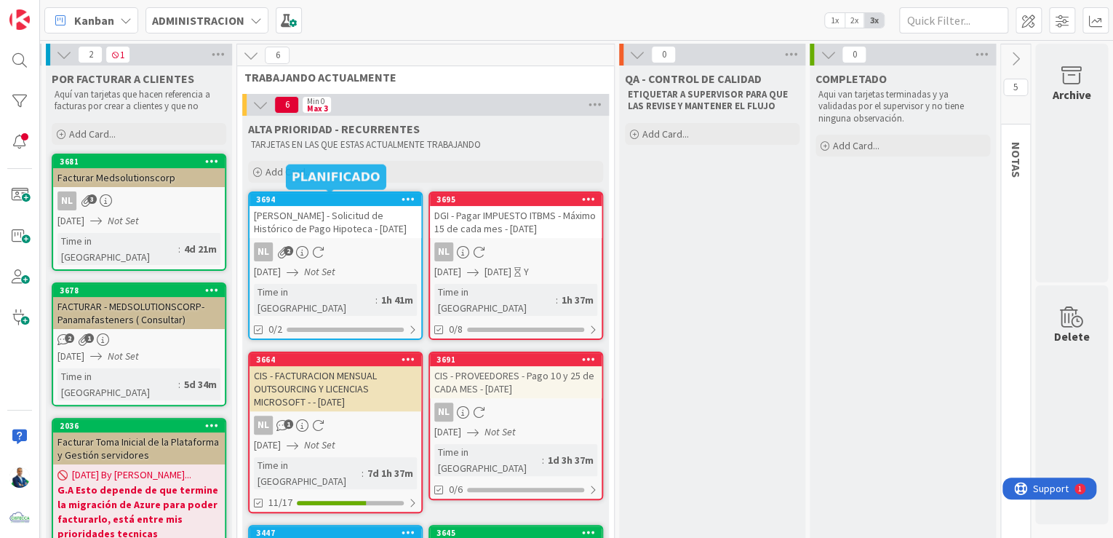
click at [303, 194] on div "3694" at bounding box center [338, 199] width 165 height 10
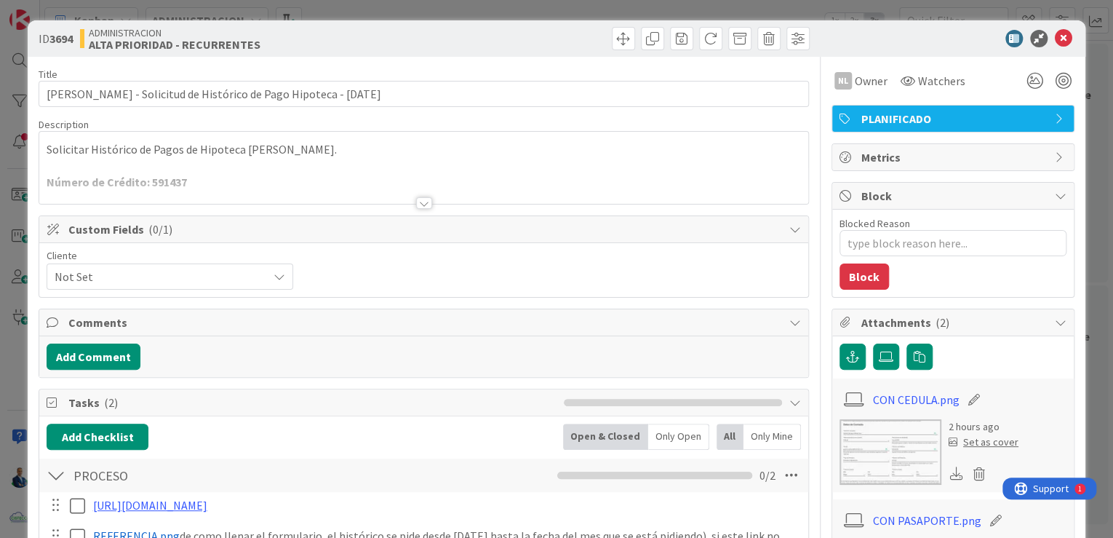
type textarea "x"
click at [109, 346] on button "Add Comment" at bounding box center [94, 356] width 94 height 26
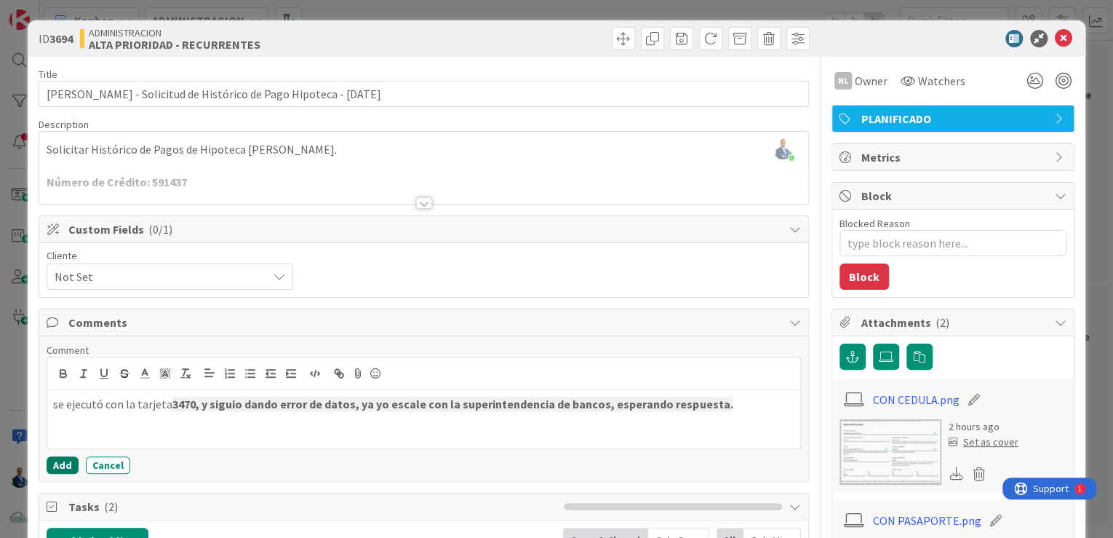
click at [64, 456] on button "Add" at bounding box center [63, 464] width 32 height 17
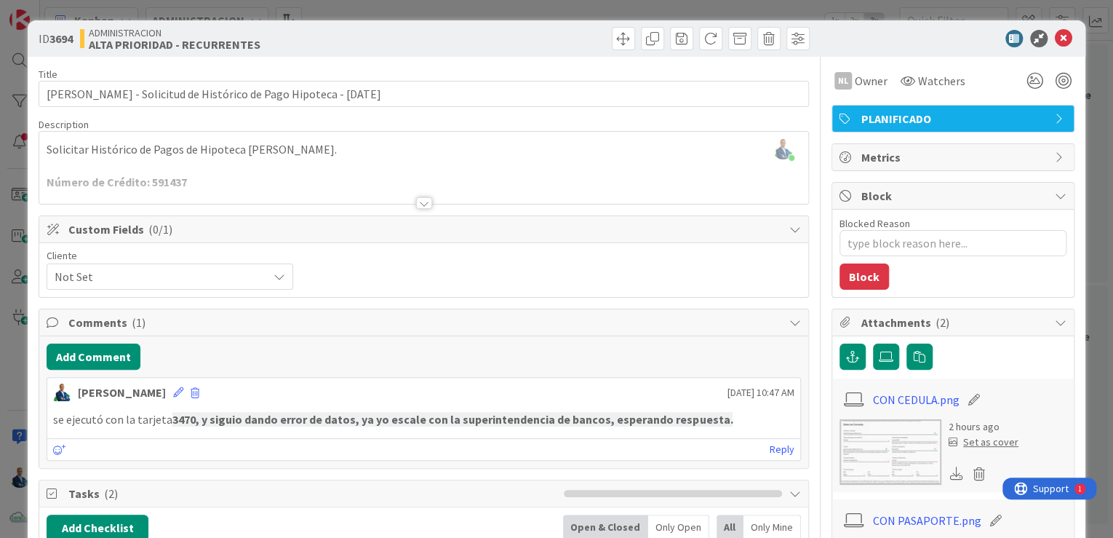
drag, startPoint x: 1083, startPoint y: 190, endPoint x: 966, endPoint y: 176, distance: 117.2
click at [1081, 190] on div "ID 3694 ADMINISTRACION ALTA PRIORIDAD - RECURRENTES Title 69 / 128 Gabriel Adri…" at bounding box center [556, 269] width 1113 height 538
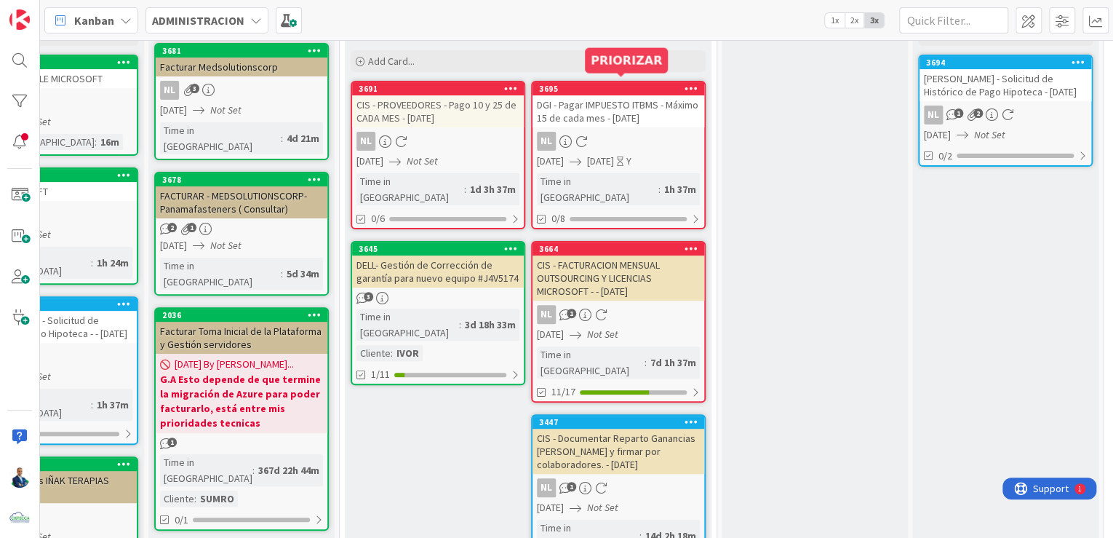
scroll to position [116, 157]
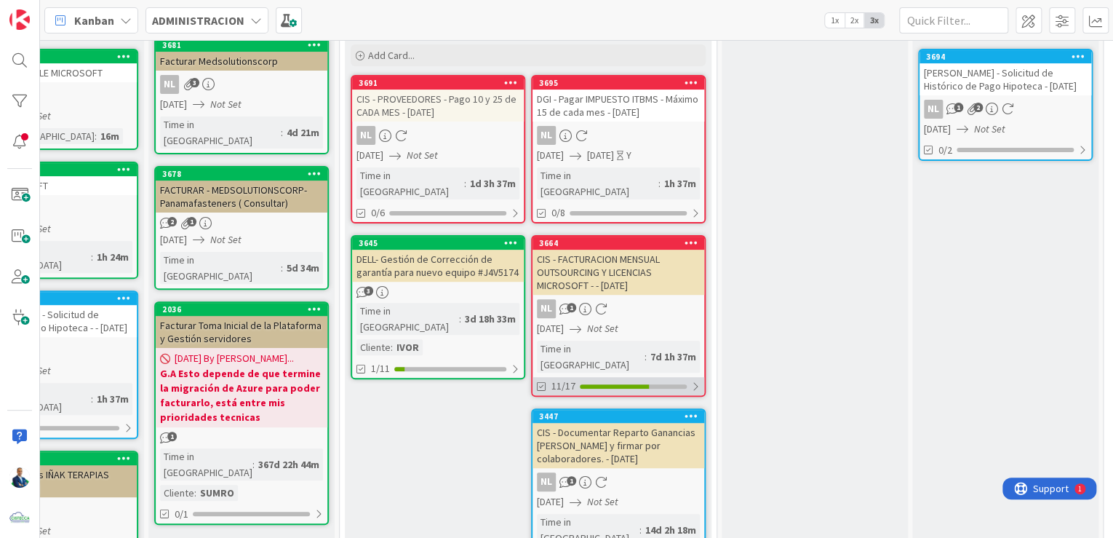
click at [660, 377] on div "11/17" at bounding box center [619, 386] width 172 height 18
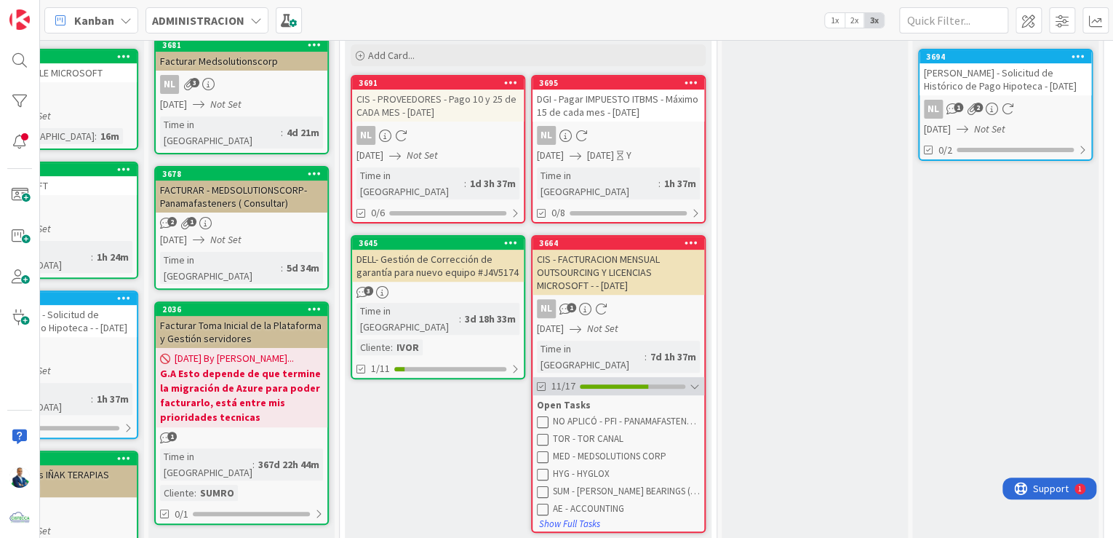
click at [699, 381] on div at bounding box center [695, 387] width 10 height 12
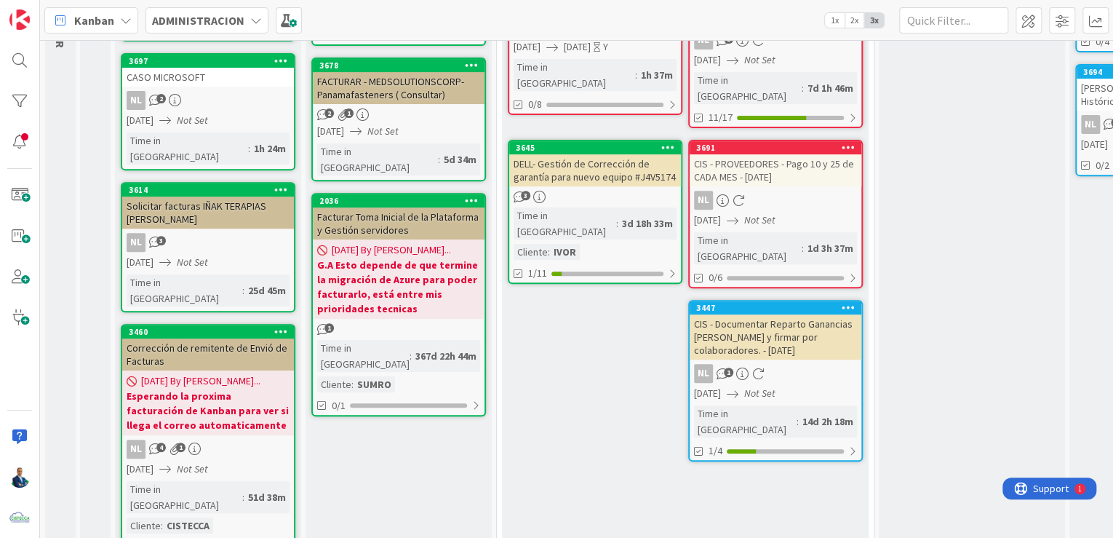
scroll to position [291, 0]
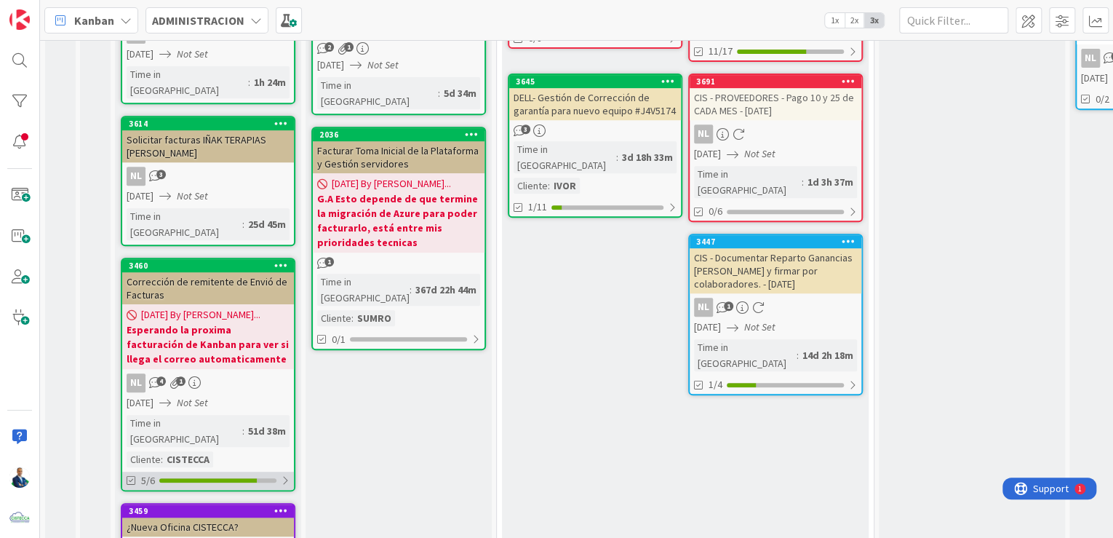
click at [274, 478] on div at bounding box center [217, 480] width 117 height 4
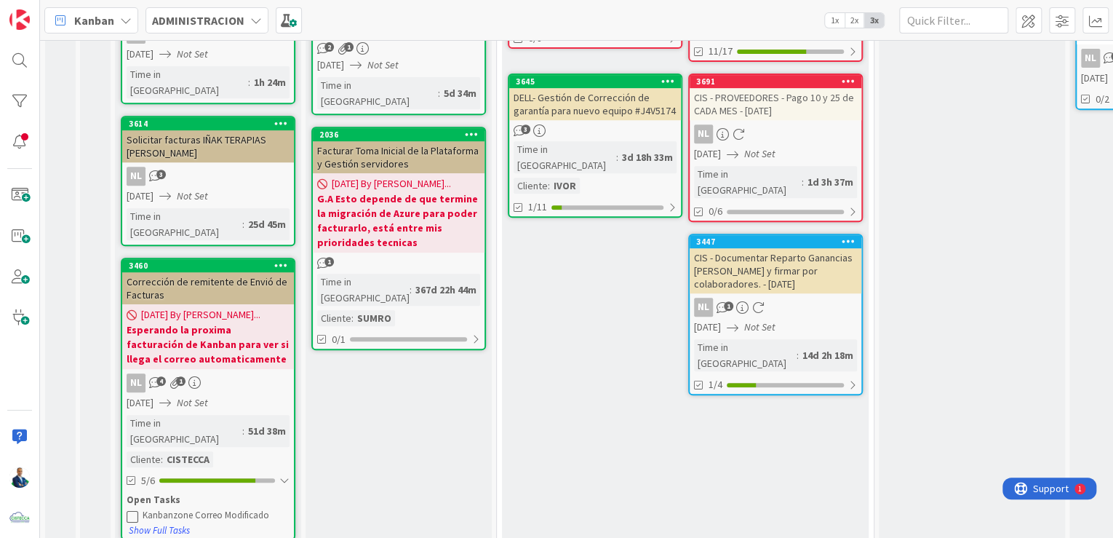
click at [234, 272] on div "Corrección de remitente de Envió de Facturas" at bounding box center [208, 288] width 172 height 32
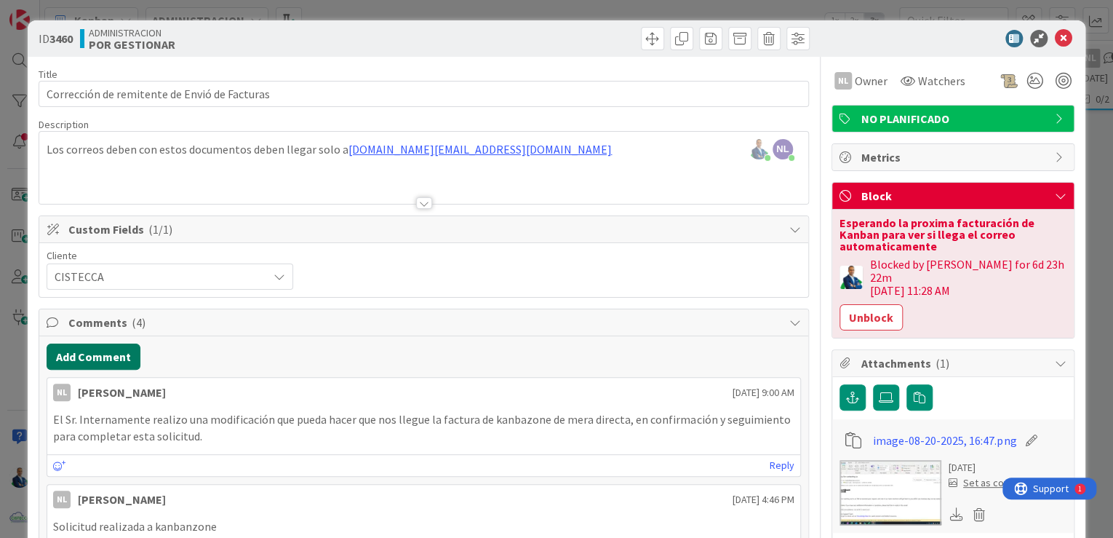
click at [114, 349] on button "Add Comment" at bounding box center [94, 356] width 94 height 26
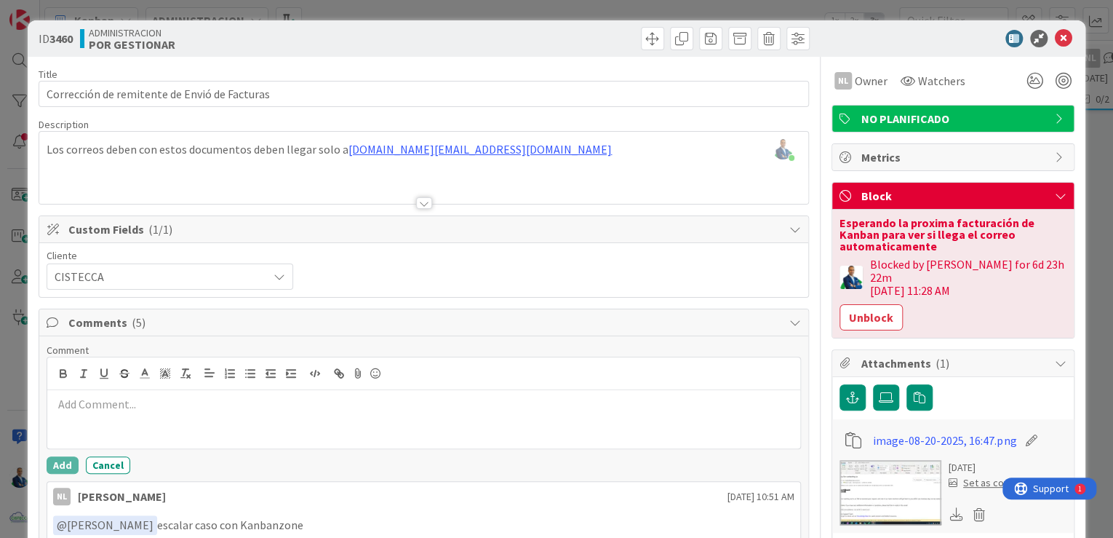
click at [1084, 157] on div "ID 3460 ADMINISTRACION POR GESTIONAR Title 44 / 128 Corrección de remitente de …" at bounding box center [556, 269] width 1113 height 538
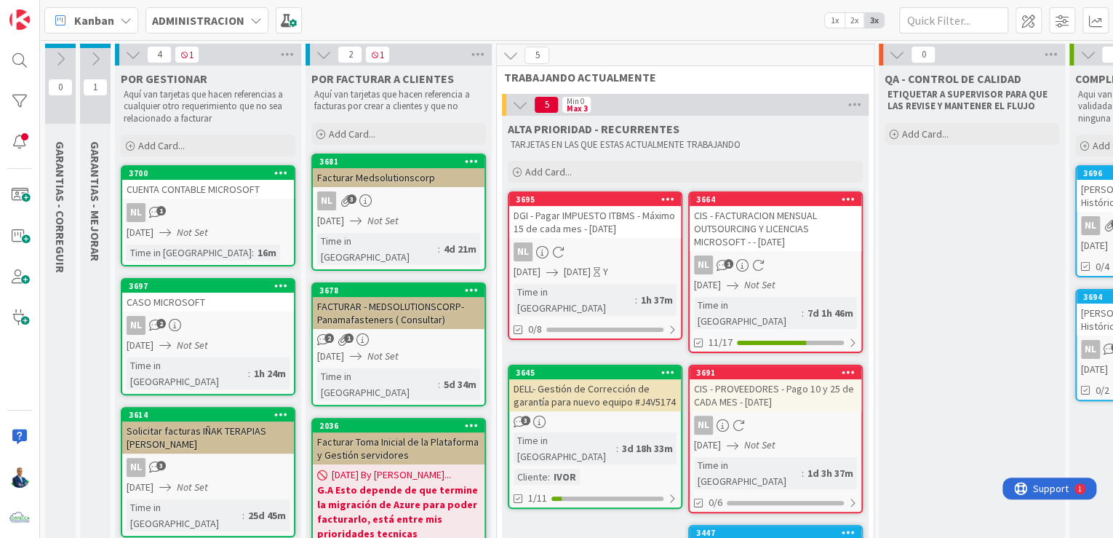
click at [241, 300] on div "CASO MICROSOFT" at bounding box center [208, 302] width 172 height 19
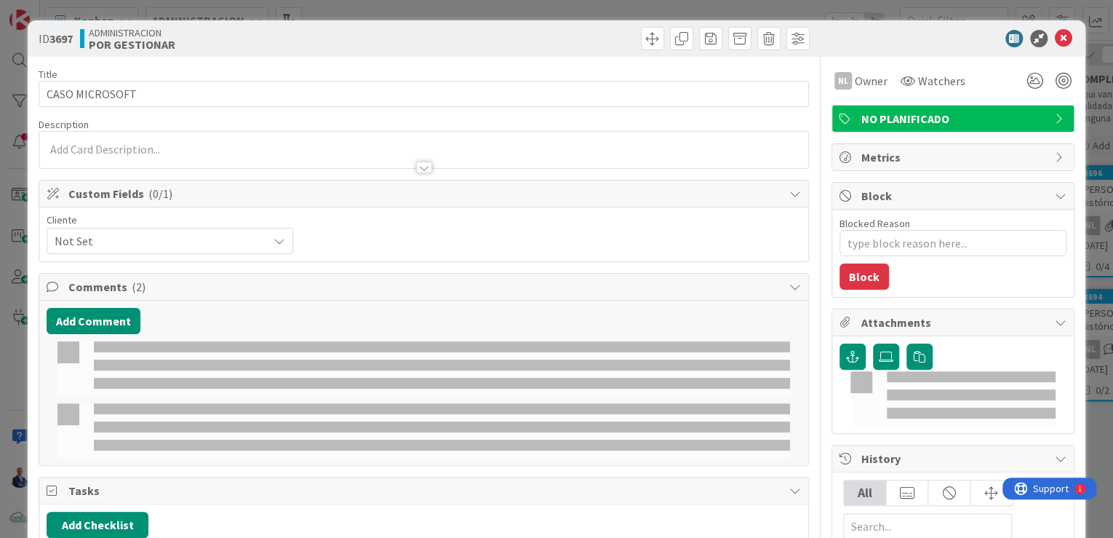
type textarea "x"
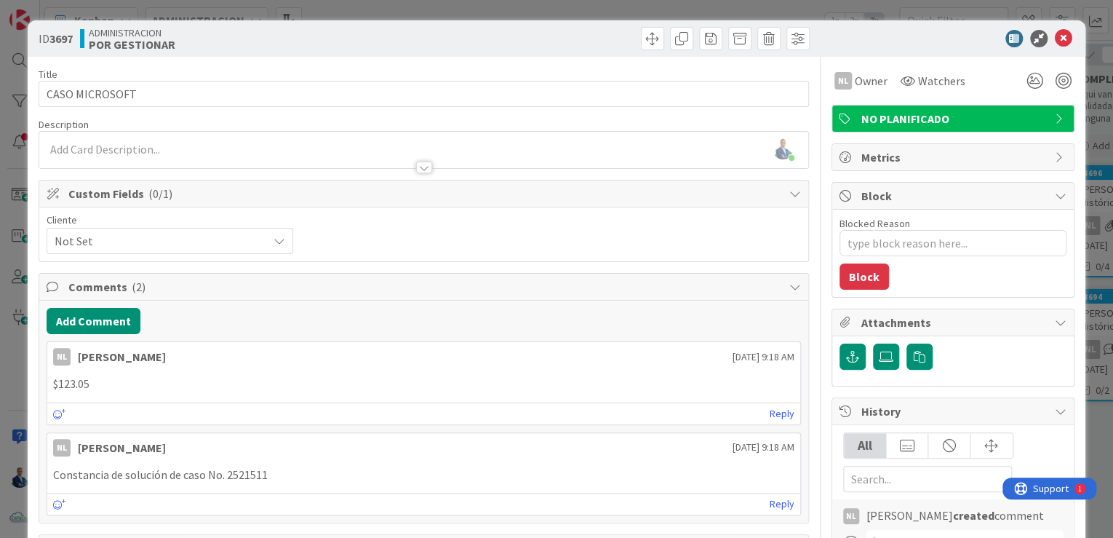
scroll to position [175, 0]
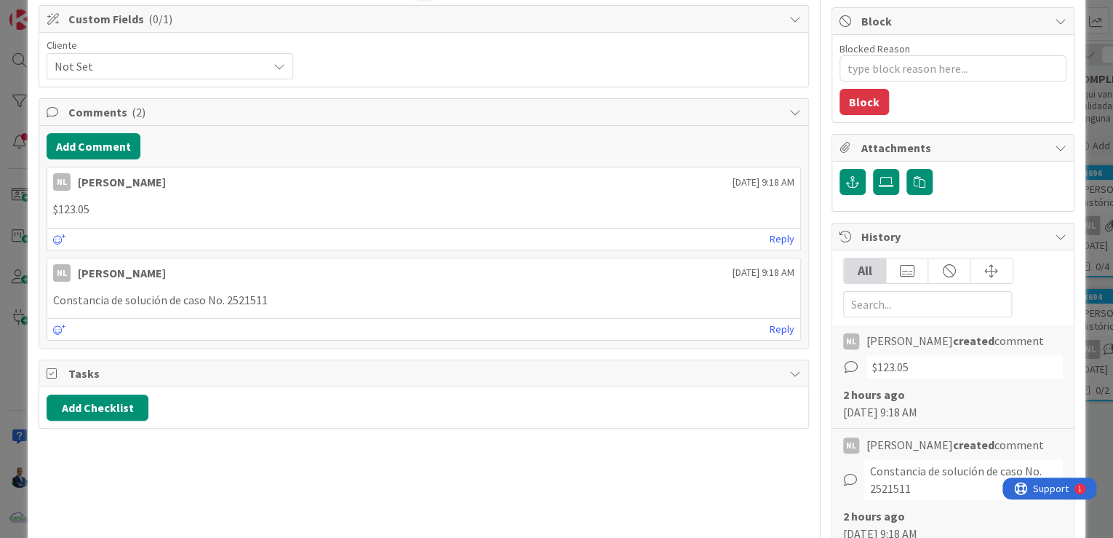
drag, startPoint x: 1091, startPoint y: 73, endPoint x: 762, endPoint y: 72, distance: 329.6
click at [1091, 73] on div "ID 3697 ADMINISTRACION POR GESTIONAR Title 14 / 128 CASO MICROSOFT Description …" at bounding box center [556, 269] width 1113 height 538
